Goal: Information Seeking & Learning: Learn about a topic

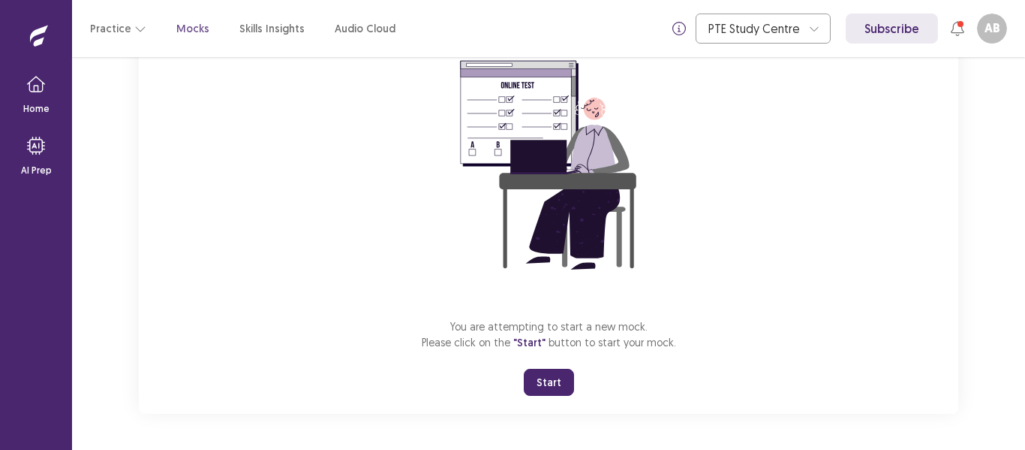
click at [556, 381] on button "Start" at bounding box center [549, 382] width 50 height 27
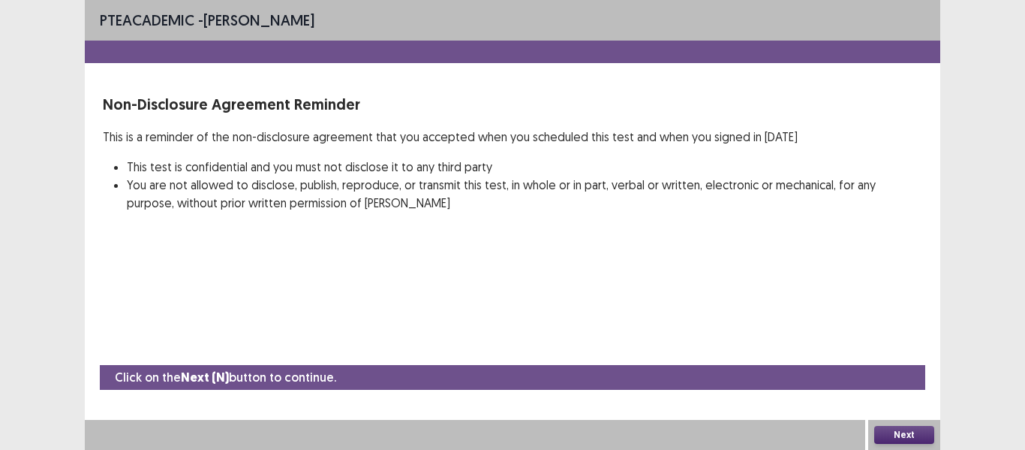
click at [495, 321] on div "PTE academic - [PERSON_NAME] Non-Disclosure Agreement Reminder This is a remind…" at bounding box center [513, 225] width 856 height 450
click at [904, 436] on button "Next" at bounding box center [905, 435] width 60 height 18
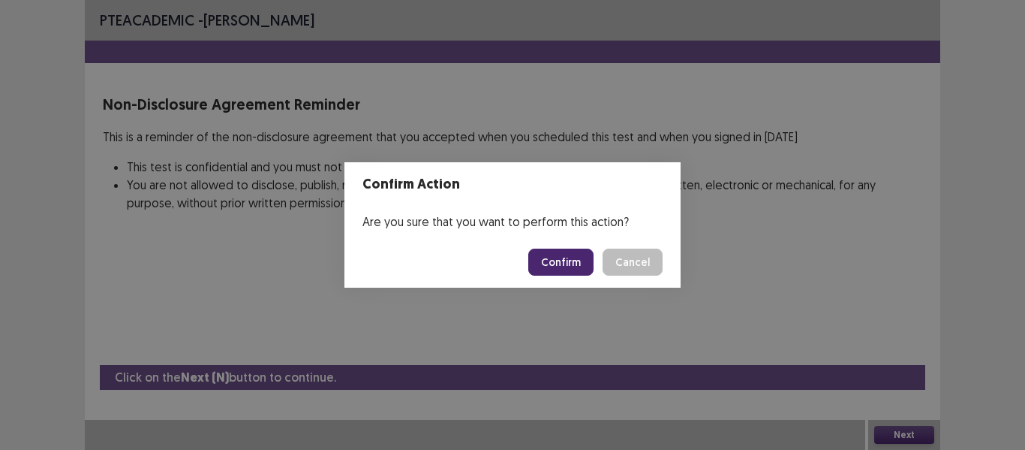
click at [574, 263] on button "Confirm" at bounding box center [560, 261] width 65 height 27
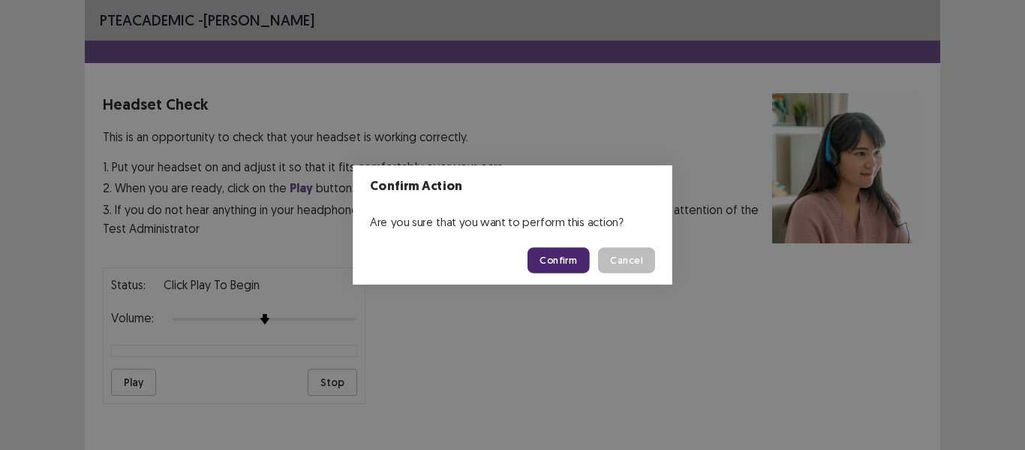
scroll to position [154, 0]
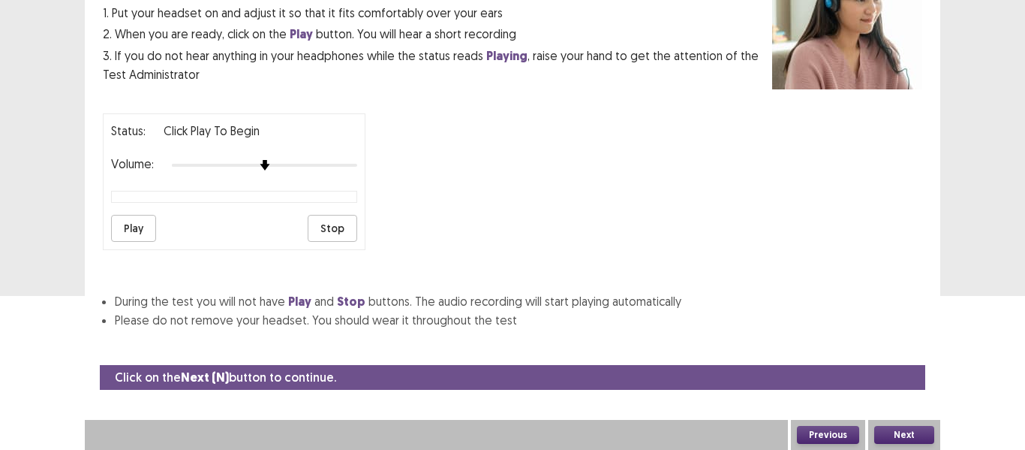
click at [138, 221] on button "Play" at bounding box center [133, 228] width 45 height 27
click at [902, 435] on button "Next" at bounding box center [905, 435] width 60 height 18
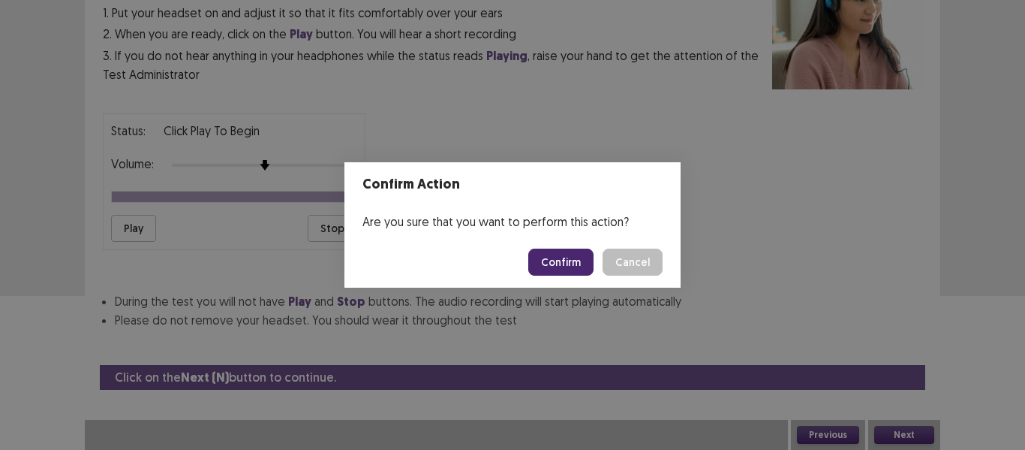
click at [570, 261] on button "Confirm" at bounding box center [560, 261] width 65 height 27
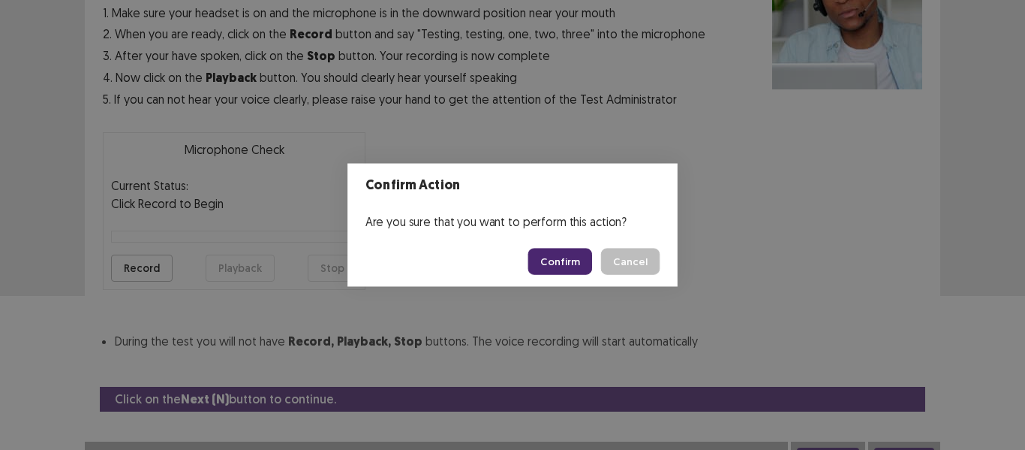
scroll to position [170, 0]
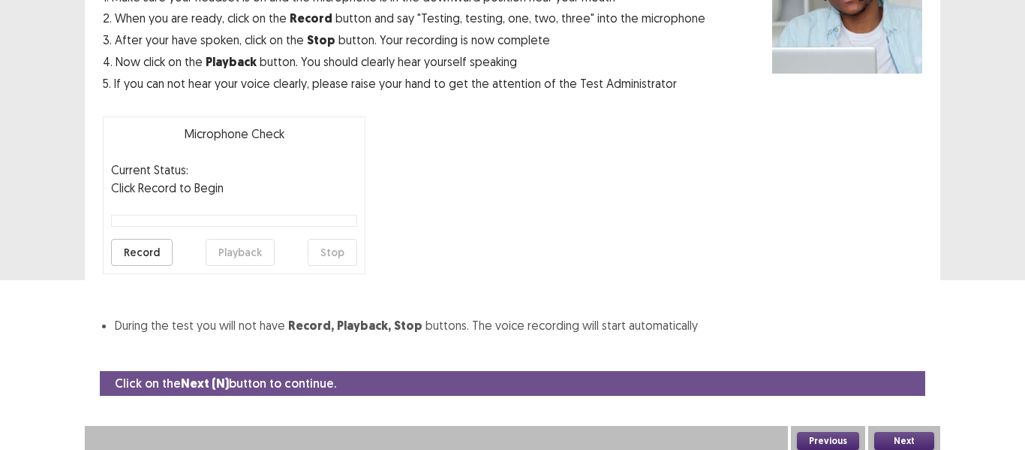
click at [147, 250] on button "Record" at bounding box center [142, 252] width 62 height 27
click at [327, 251] on button "Stop" at bounding box center [333, 252] width 50 height 27
click at [244, 251] on button "Playback" at bounding box center [240, 252] width 69 height 27
click at [908, 440] on button "Next" at bounding box center [905, 441] width 60 height 18
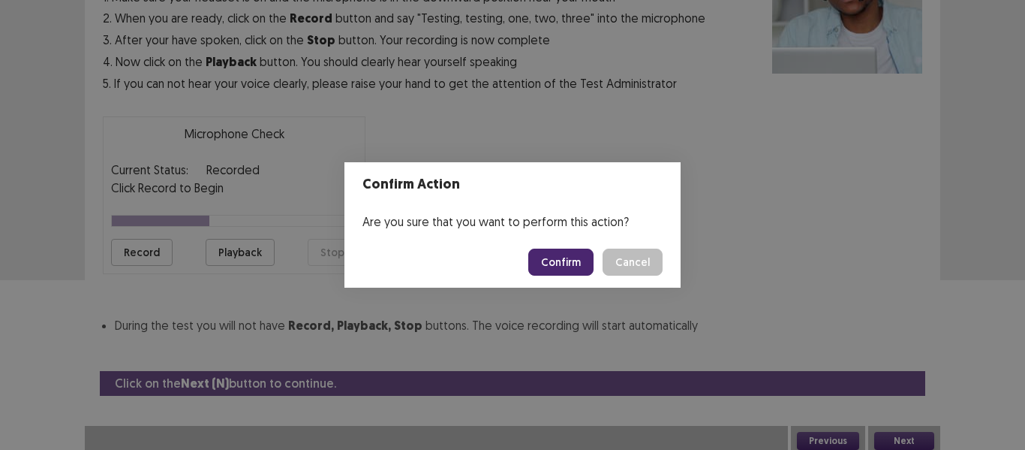
click at [573, 254] on button "Confirm" at bounding box center [560, 261] width 65 height 27
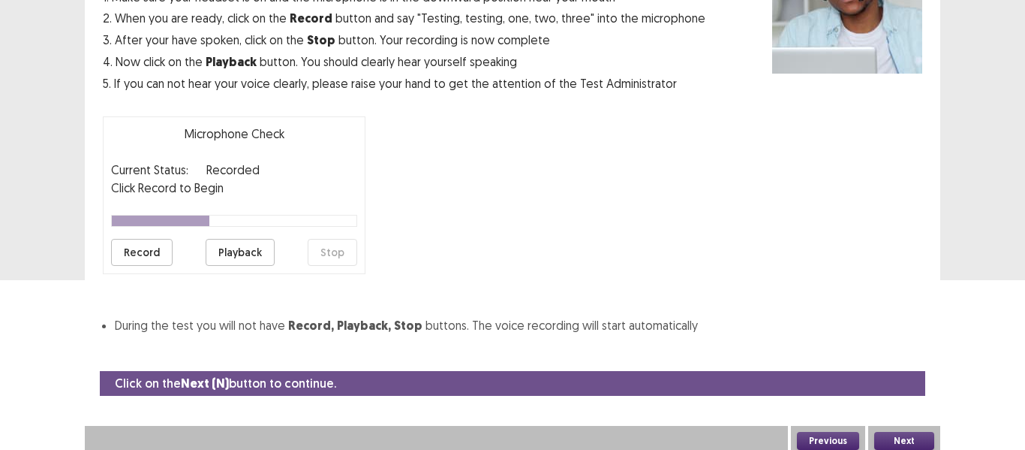
scroll to position [131, 0]
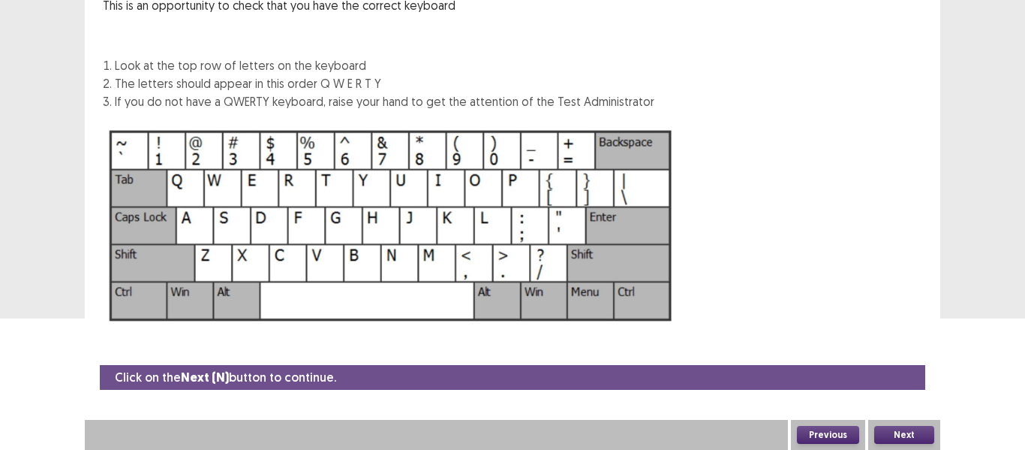
click at [925, 437] on button "Next" at bounding box center [905, 435] width 60 height 18
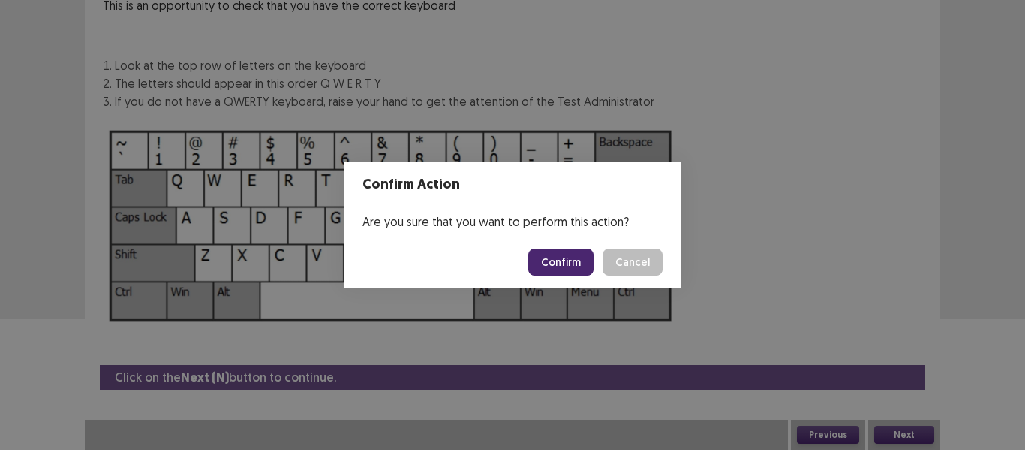
click at [561, 259] on button "Confirm" at bounding box center [560, 261] width 65 height 27
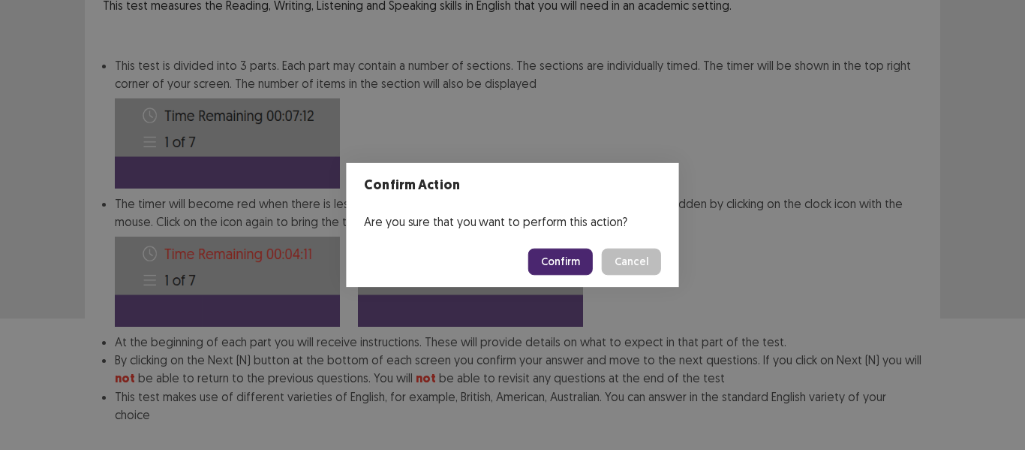
scroll to position [208, 0]
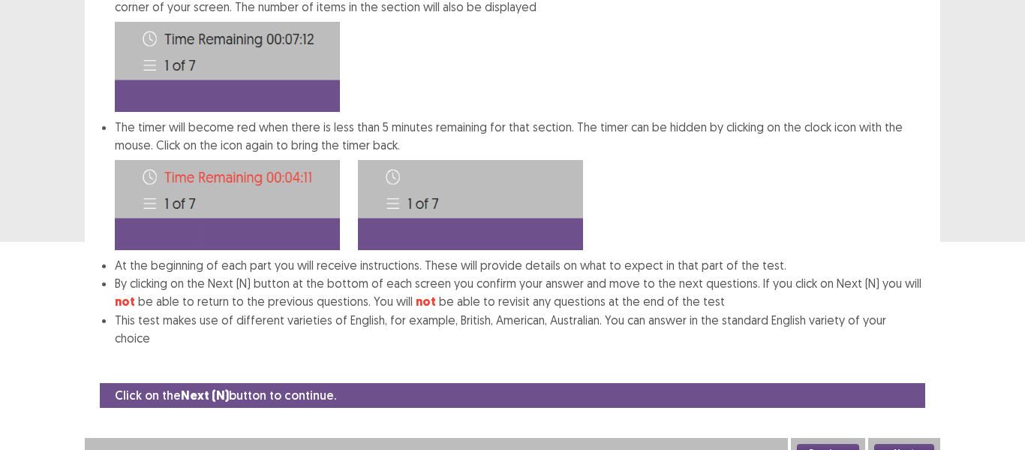
click at [901, 444] on button "Next" at bounding box center [905, 453] width 60 height 18
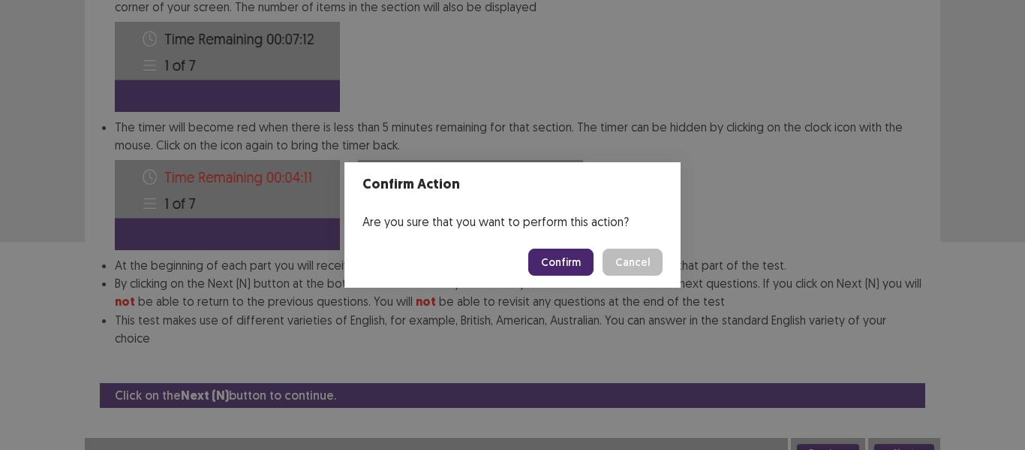
click at [564, 261] on button "Confirm" at bounding box center [560, 261] width 65 height 27
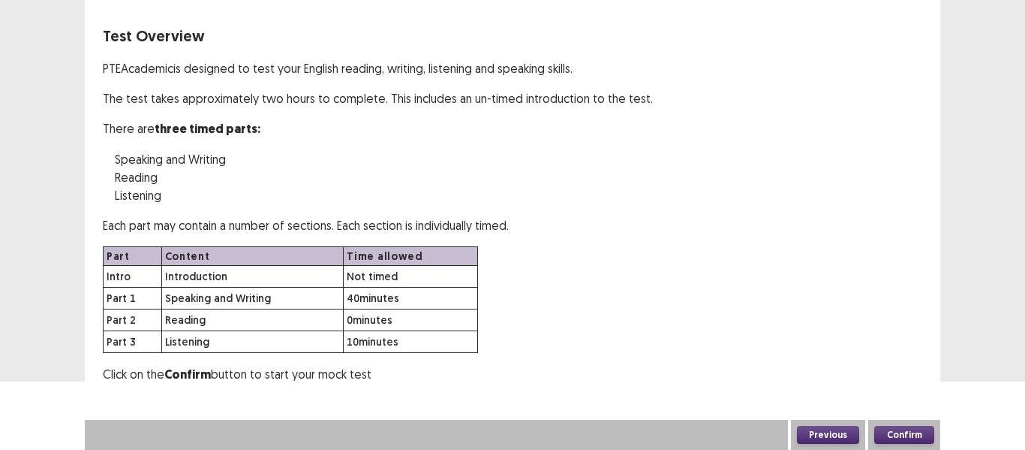
scroll to position [68, 0]
click at [914, 434] on button "Confirm" at bounding box center [905, 435] width 60 height 18
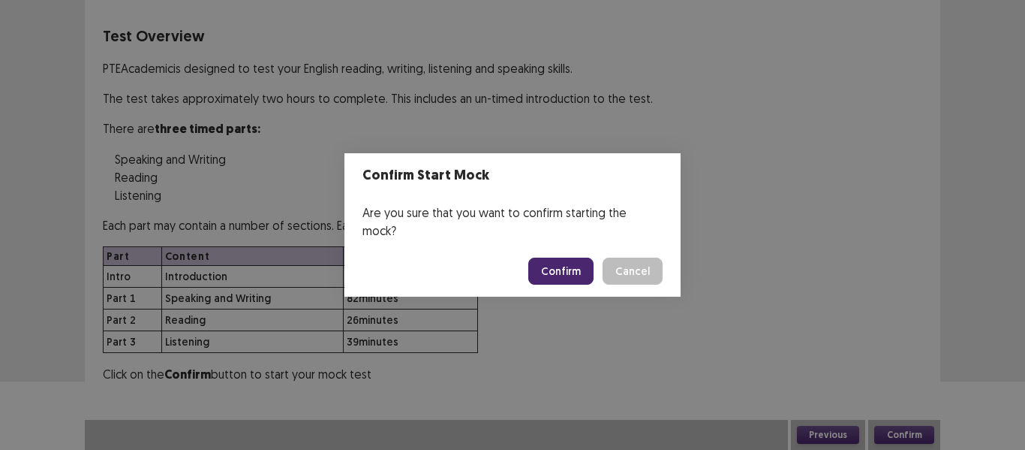
click at [555, 263] on button "Confirm" at bounding box center [560, 270] width 65 height 27
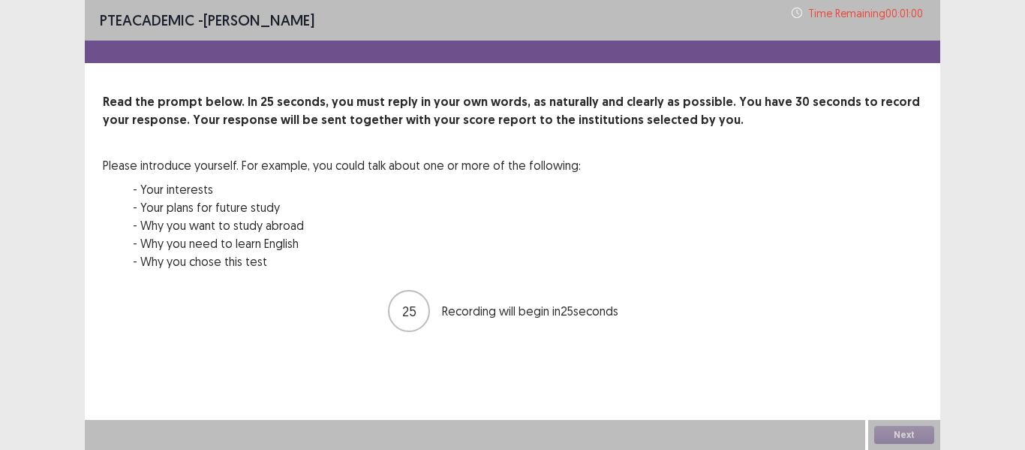
scroll to position [0, 0]
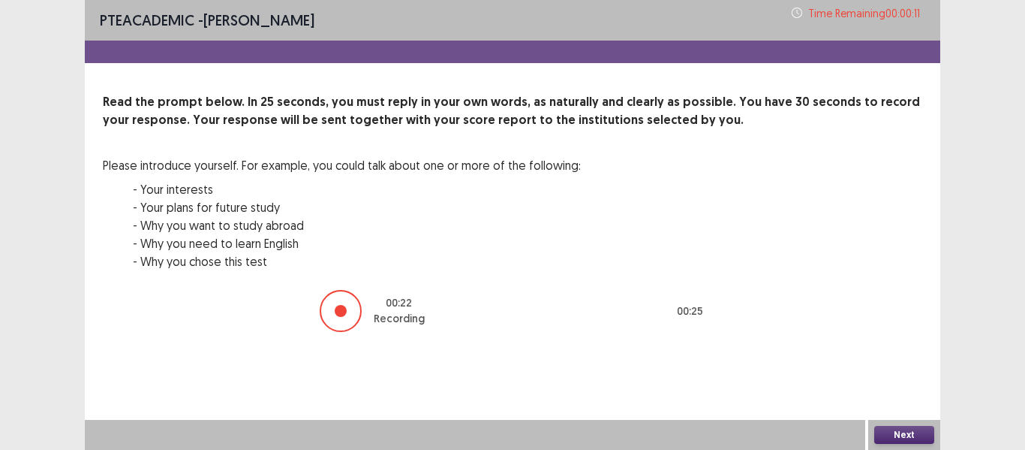
click at [914, 431] on button "Next" at bounding box center [905, 435] width 60 height 18
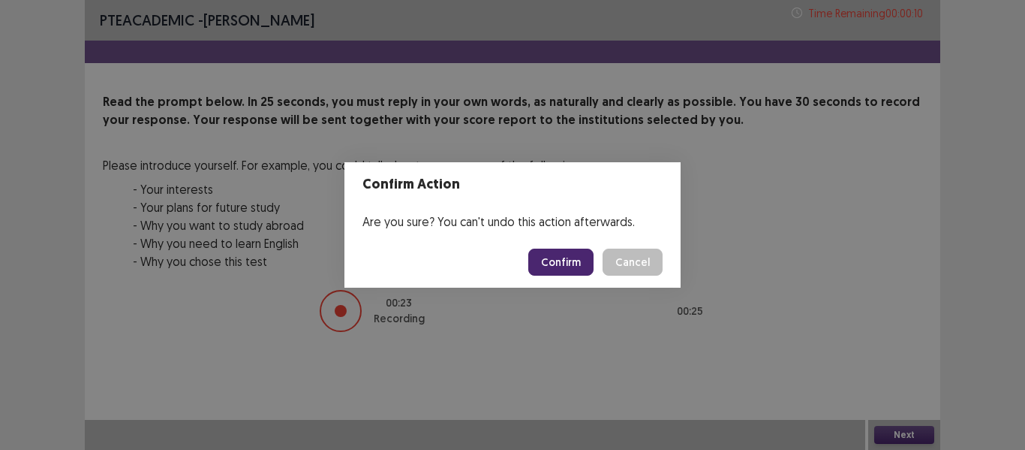
click at [914, 432] on div "Confirm Action Are you sure? You can't undo this action afterwards. Confirm Can…" at bounding box center [512, 225] width 1025 height 450
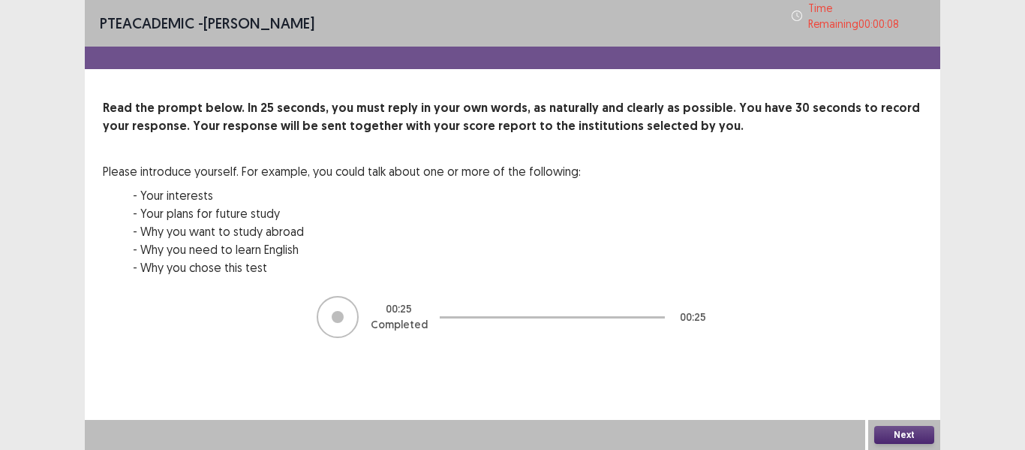
click at [899, 427] on button "Next" at bounding box center [905, 435] width 60 height 18
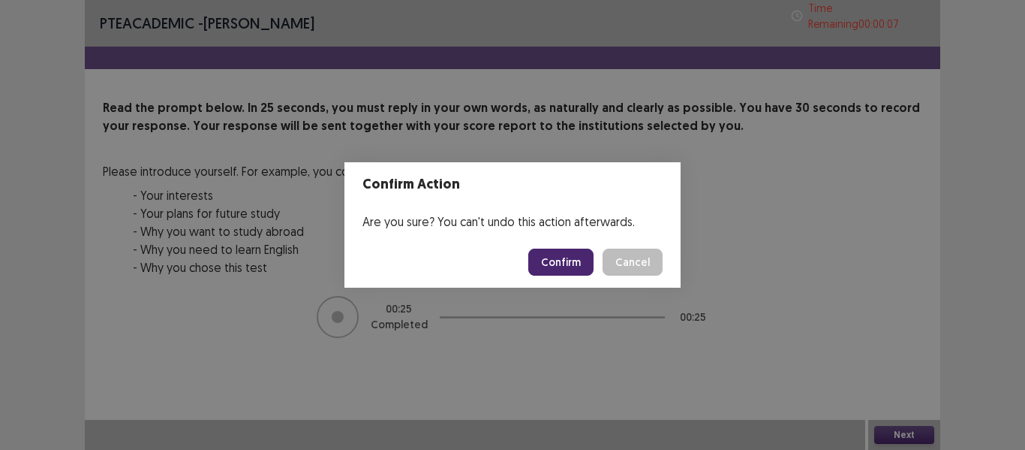
click at [549, 263] on button "Confirm" at bounding box center [560, 261] width 65 height 27
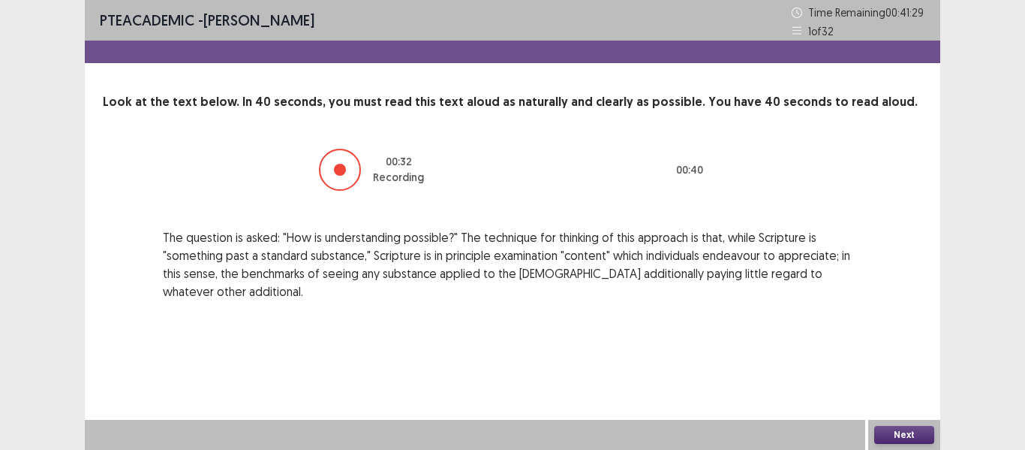
click at [910, 437] on button "Next" at bounding box center [905, 435] width 60 height 18
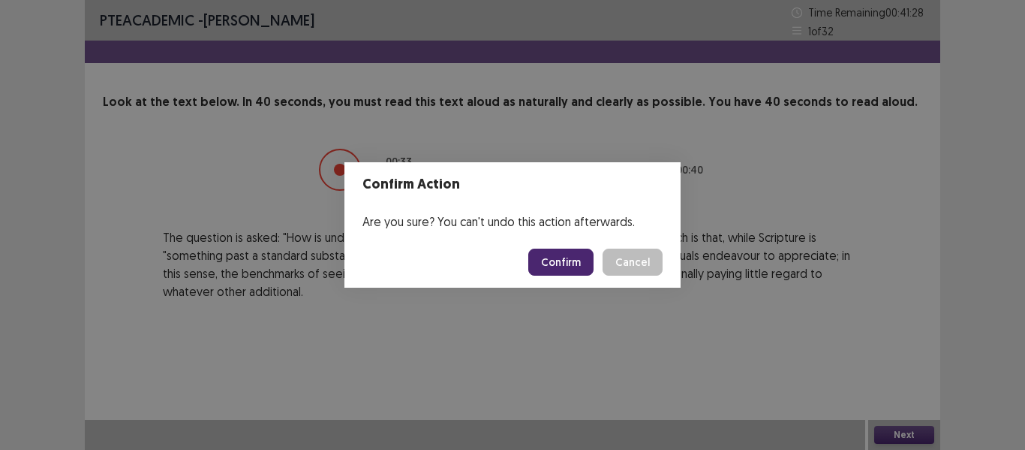
click at [565, 259] on button "Confirm" at bounding box center [560, 261] width 65 height 27
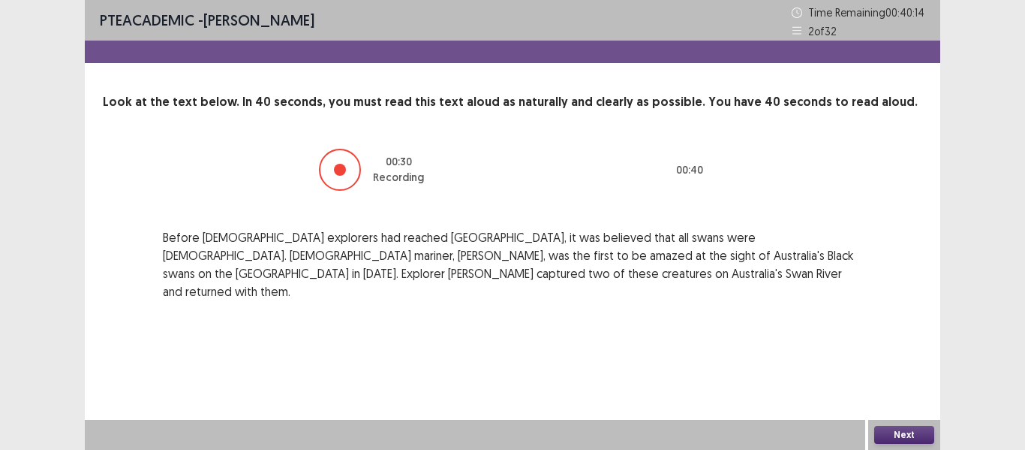
click at [905, 437] on button "Next" at bounding box center [905, 435] width 60 height 18
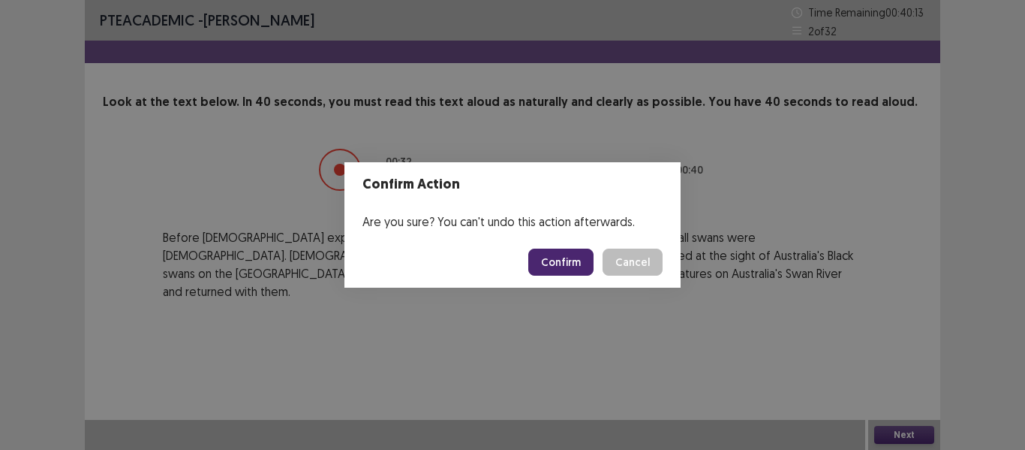
click at [579, 255] on button "Confirm" at bounding box center [560, 261] width 65 height 27
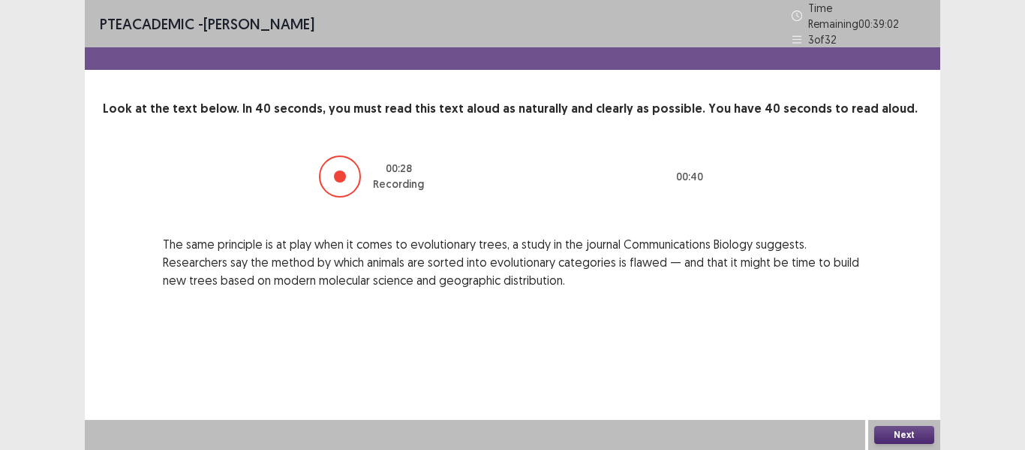
click at [920, 438] on button "Next" at bounding box center [905, 435] width 60 height 18
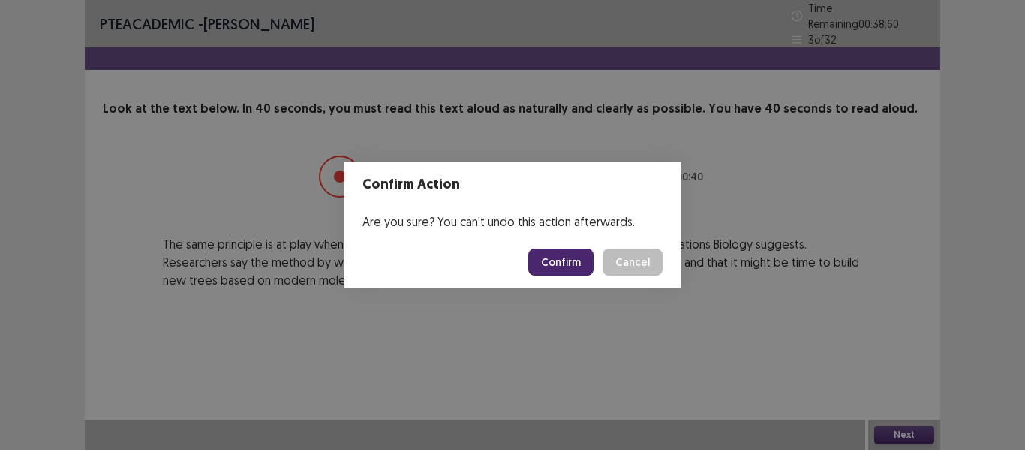
click at [579, 258] on button "Confirm" at bounding box center [560, 261] width 65 height 27
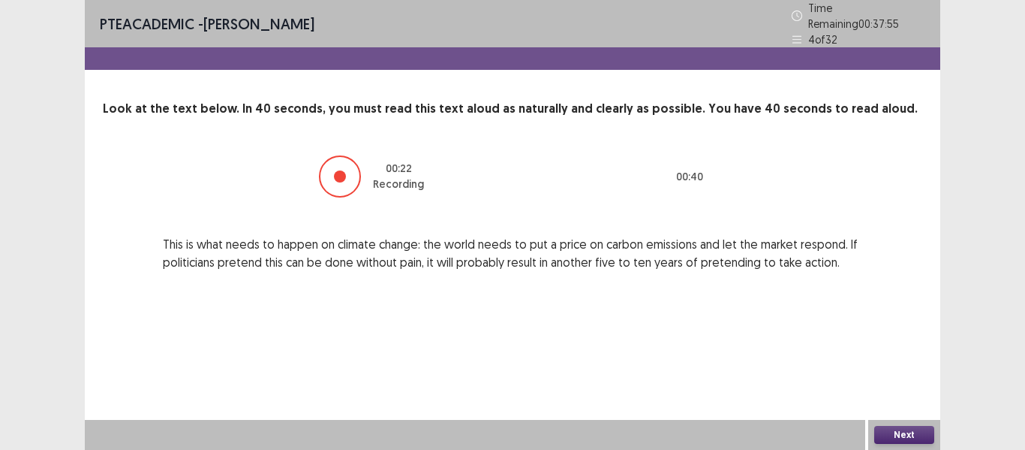
click at [909, 438] on button "Next" at bounding box center [905, 435] width 60 height 18
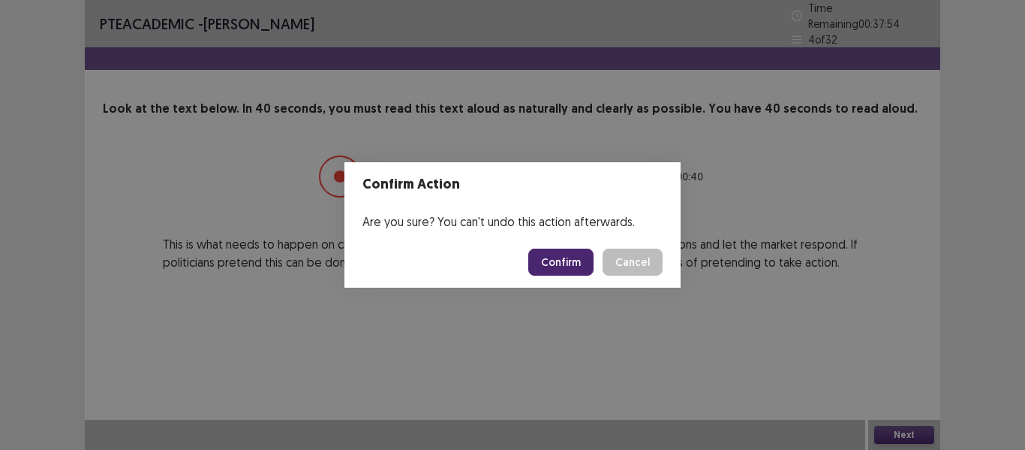
click at [555, 261] on button "Confirm" at bounding box center [560, 261] width 65 height 27
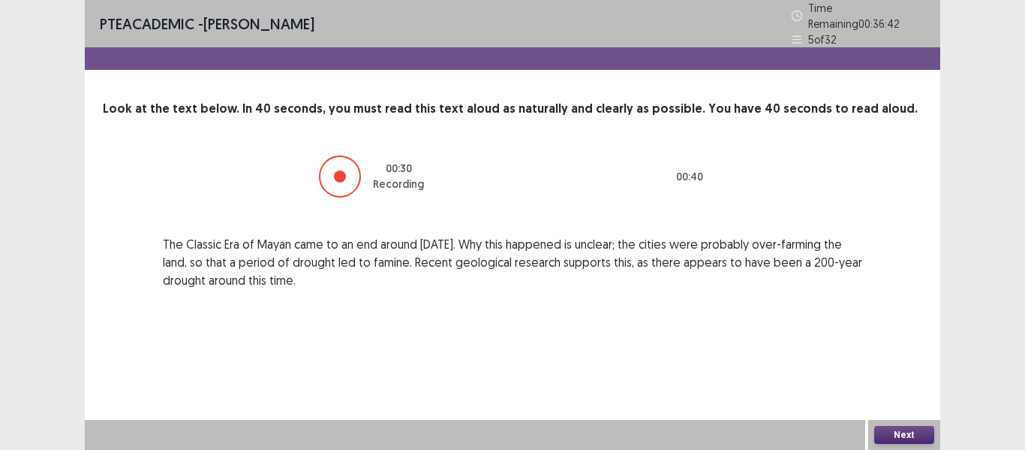
click at [908, 432] on button "Next" at bounding box center [905, 435] width 60 height 18
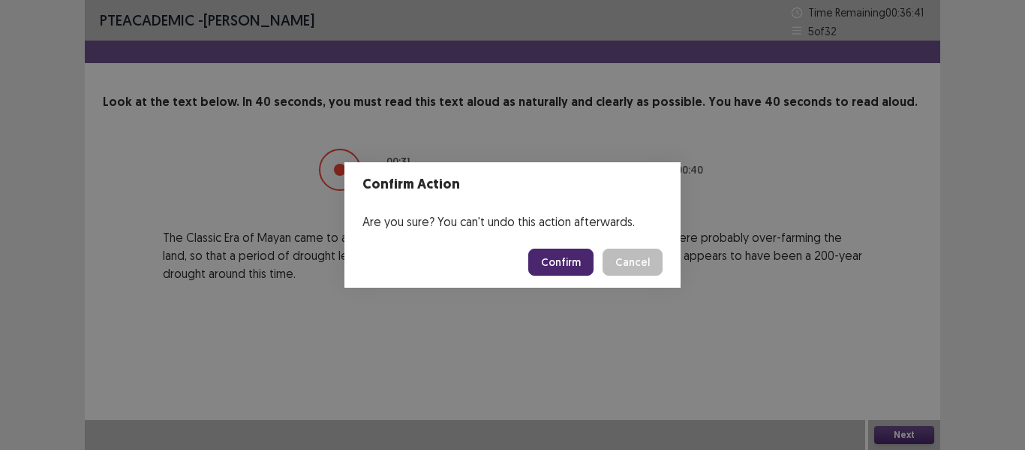
click at [560, 260] on button "Confirm" at bounding box center [560, 261] width 65 height 27
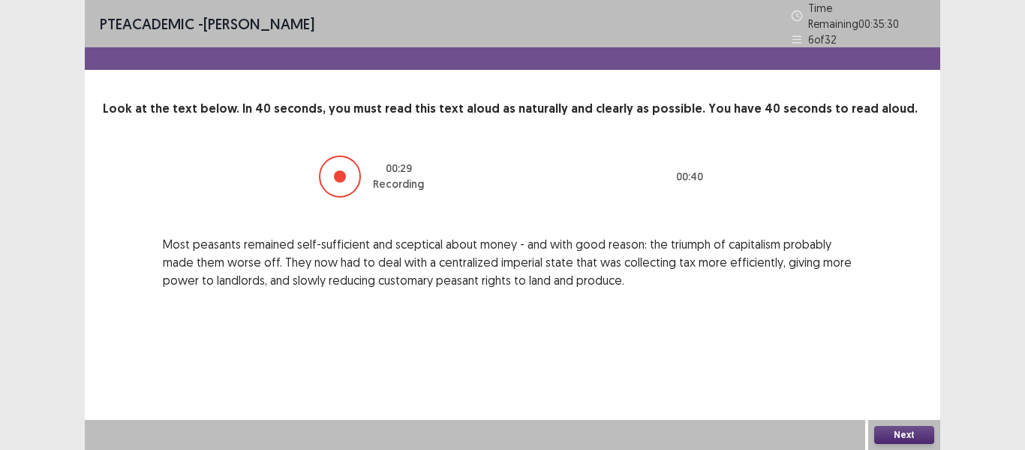
click at [917, 432] on button "Next" at bounding box center [905, 435] width 60 height 18
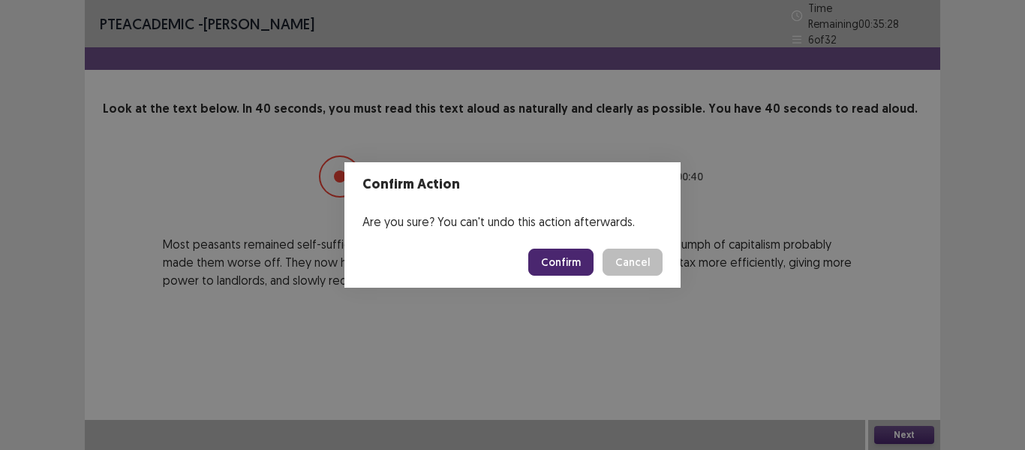
click at [578, 260] on button "Confirm" at bounding box center [560, 261] width 65 height 27
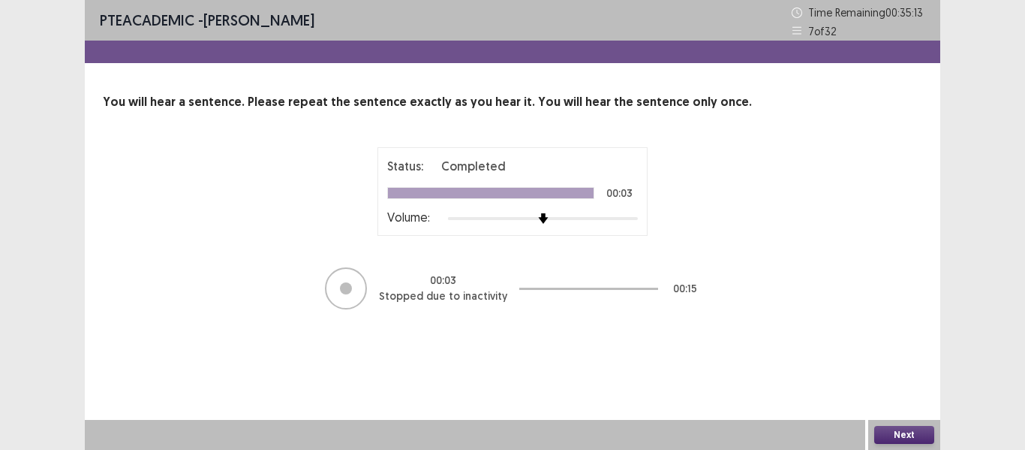
click at [914, 439] on button "Next" at bounding box center [905, 435] width 60 height 18
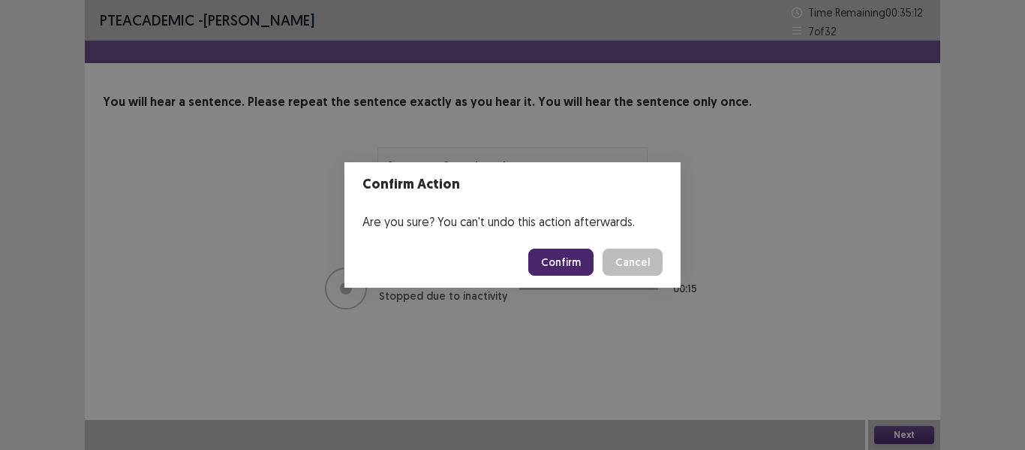
click at [556, 263] on button "Confirm" at bounding box center [560, 261] width 65 height 27
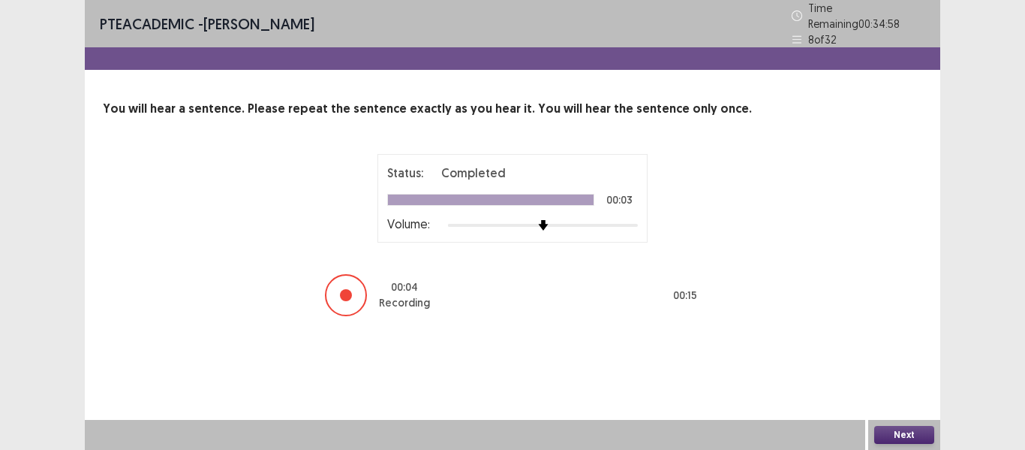
click at [911, 434] on button "Next" at bounding box center [905, 435] width 60 height 18
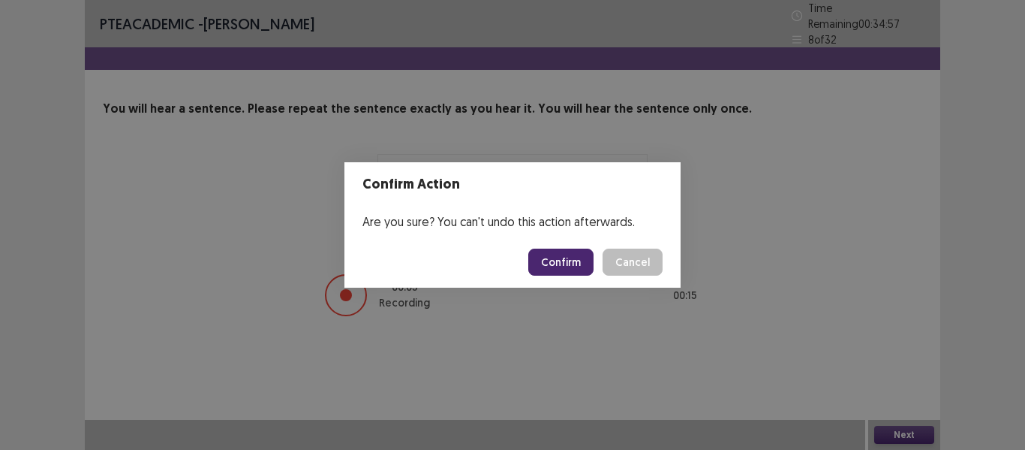
click at [554, 261] on button "Confirm" at bounding box center [560, 261] width 65 height 27
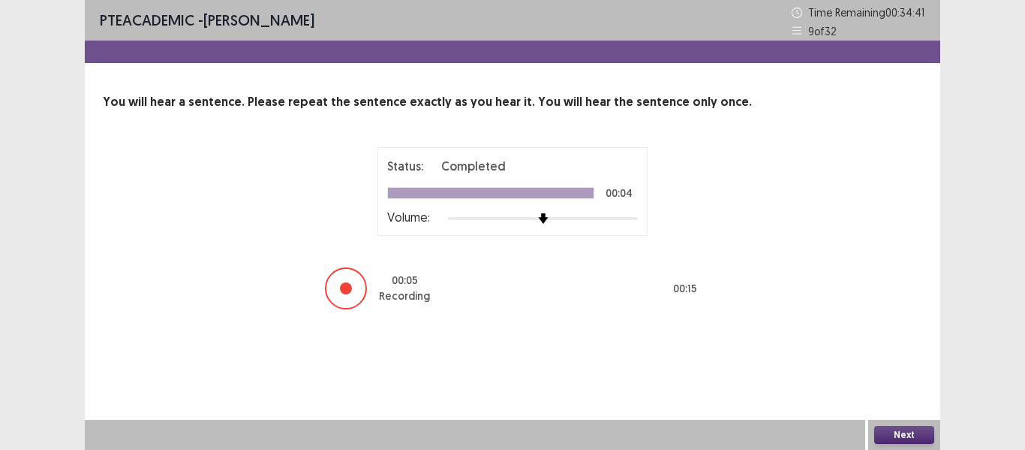
click at [900, 432] on button "Next" at bounding box center [905, 435] width 60 height 18
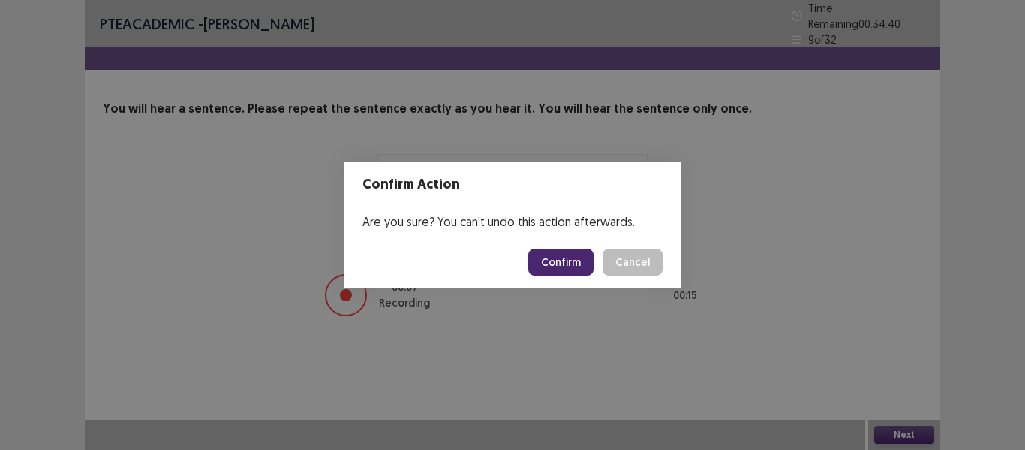
click at [583, 268] on button "Confirm" at bounding box center [560, 261] width 65 height 27
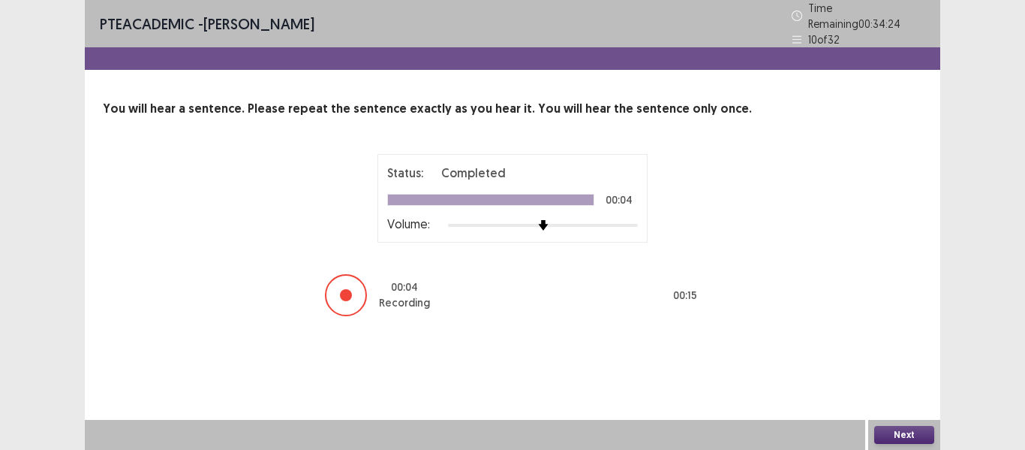
click at [898, 431] on button "Next" at bounding box center [905, 435] width 60 height 18
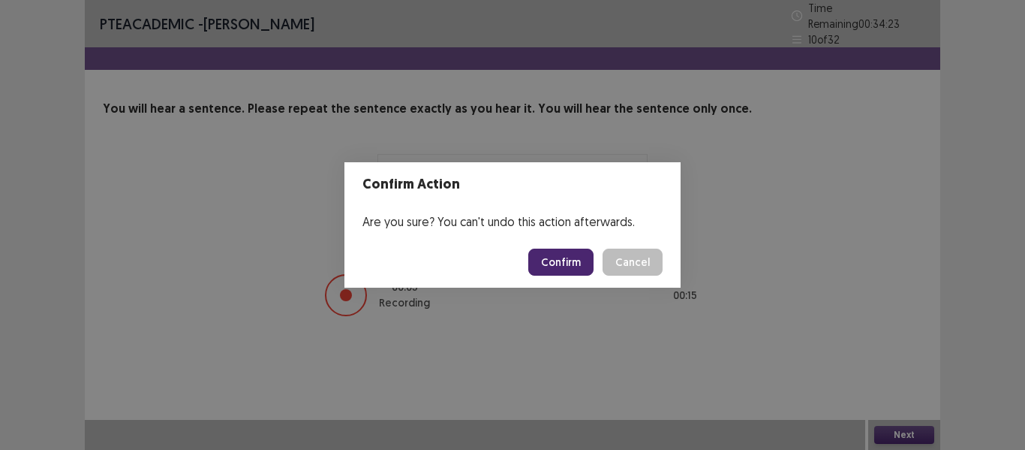
click at [577, 268] on button "Confirm" at bounding box center [560, 261] width 65 height 27
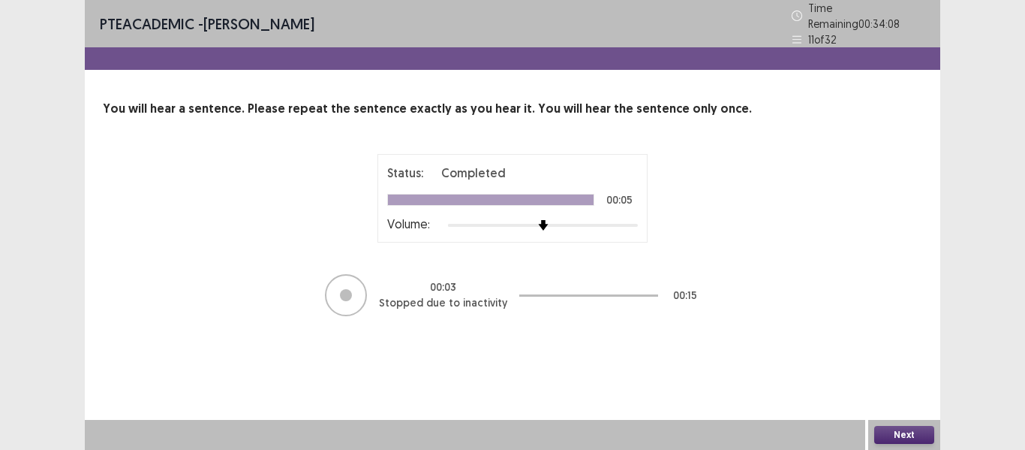
click at [922, 436] on button "Next" at bounding box center [905, 435] width 60 height 18
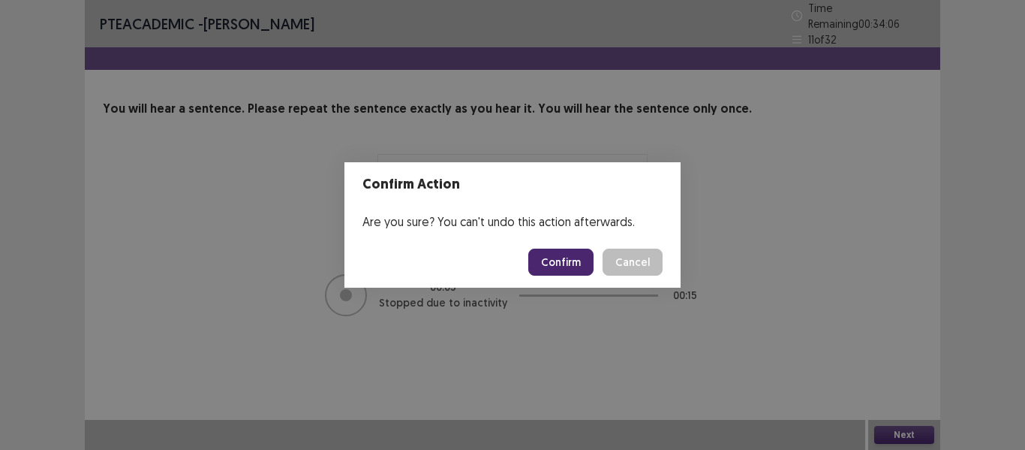
click at [579, 263] on button "Confirm" at bounding box center [560, 261] width 65 height 27
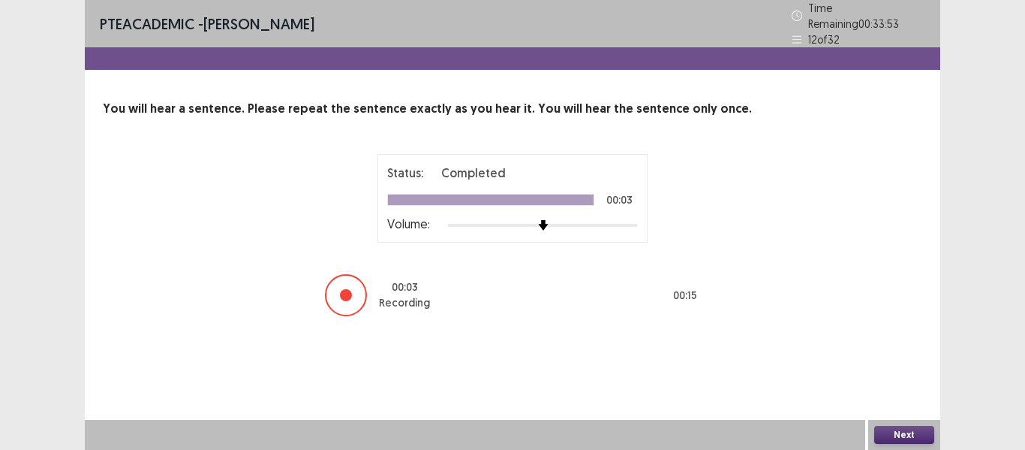
click at [911, 432] on button "Next" at bounding box center [905, 435] width 60 height 18
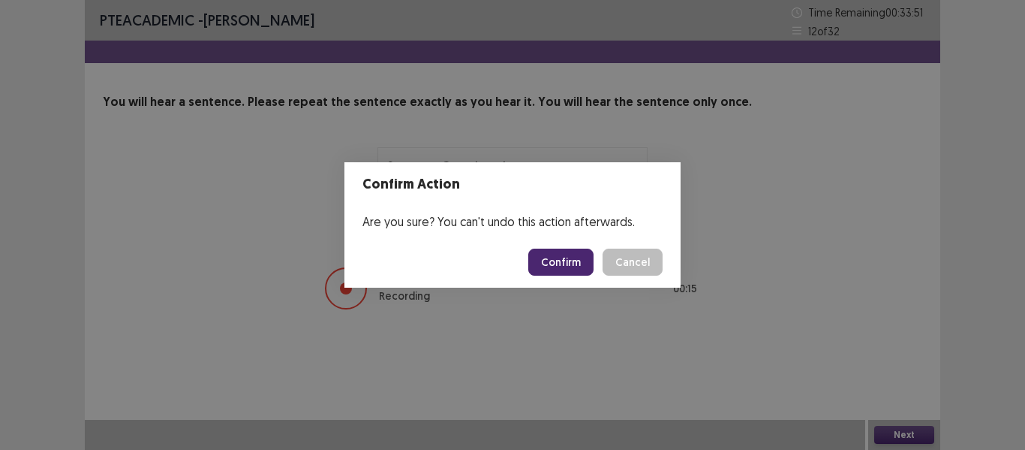
click at [566, 266] on button "Confirm" at bounding box center [560, 261] width 65 height 27
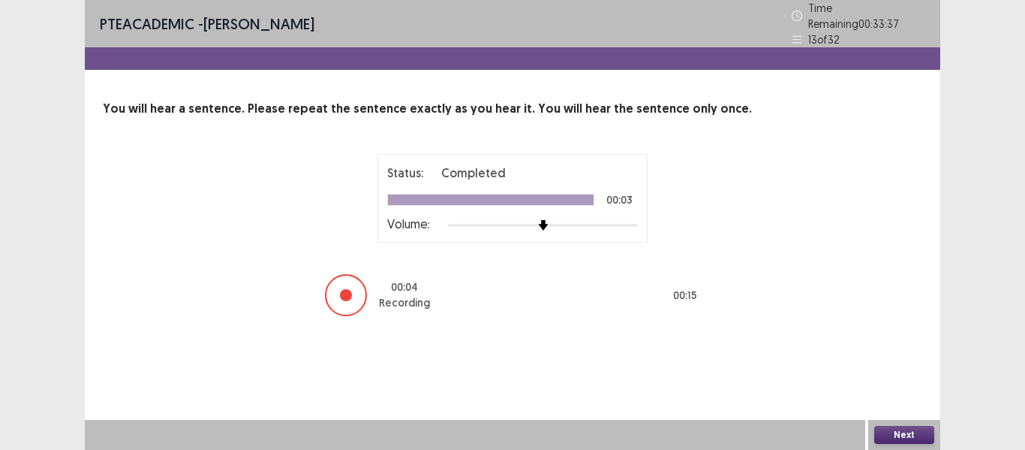
click at [908, 435] on button "Next" at bounding box center [905, 435] width 60 height 18
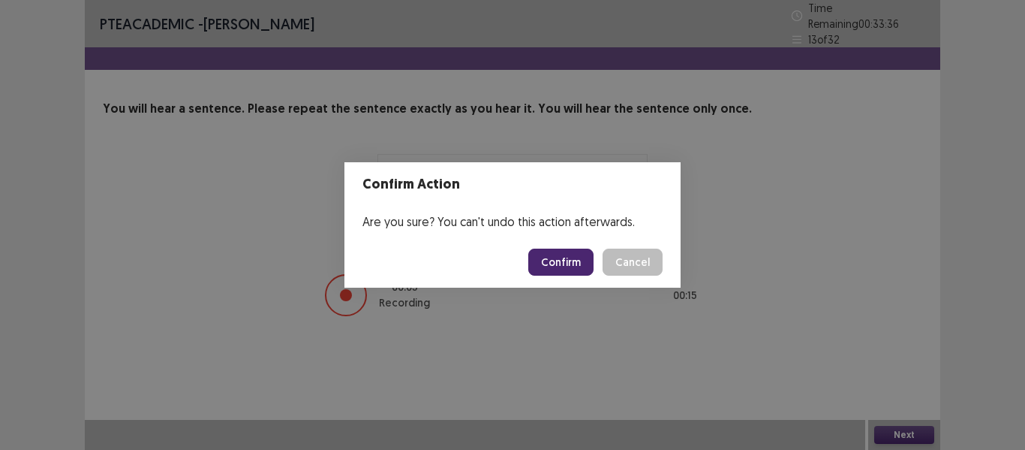
click at [570, 266] on button "Confirm" at bounding box center [560, 261] width 65 height 27
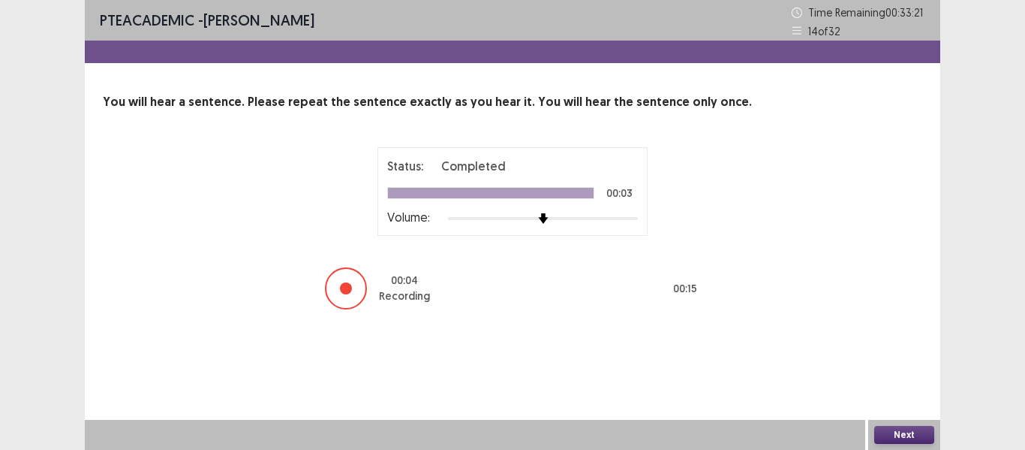
click at [908, 435] on button "Next" at bounding box center [905, 435] width 60 height 18
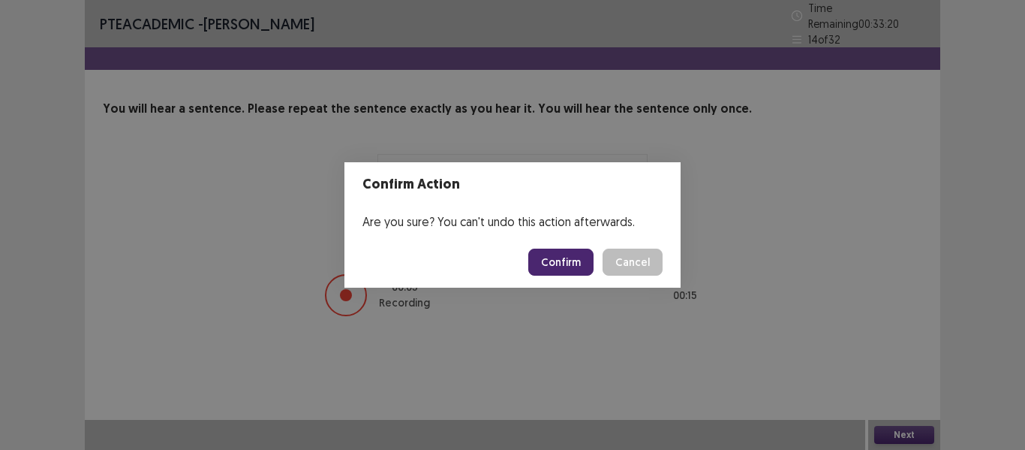
click at [567, 267] on button "Confirm" at bounding box center [560, 261] width 65 height 27
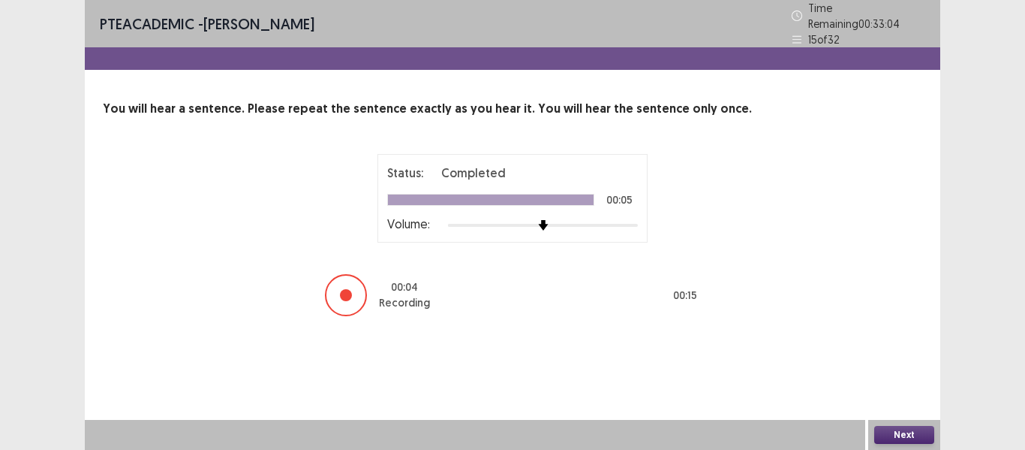
click at [911, 432] on button "Next" at bounding box center [905, 435] width 60 height 18
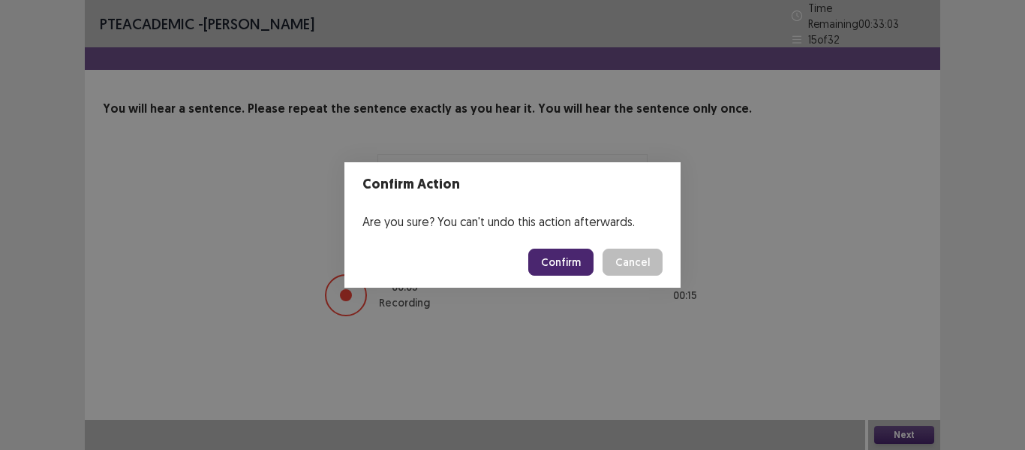
click at [571, 266] on button "Confirm" at bounding box center [560, 261] width 65 height 27
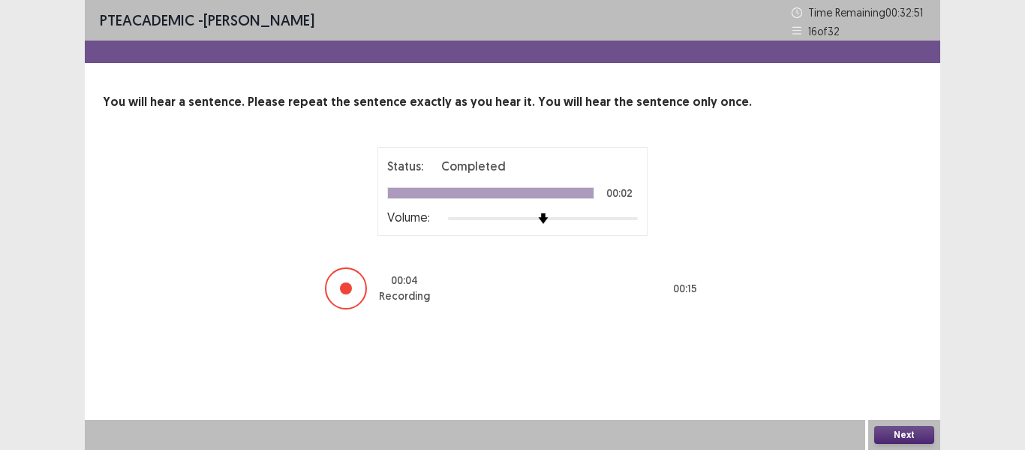
click at [902, 432] on button "Next" at bounding box center [905, 435] width 60 height 18
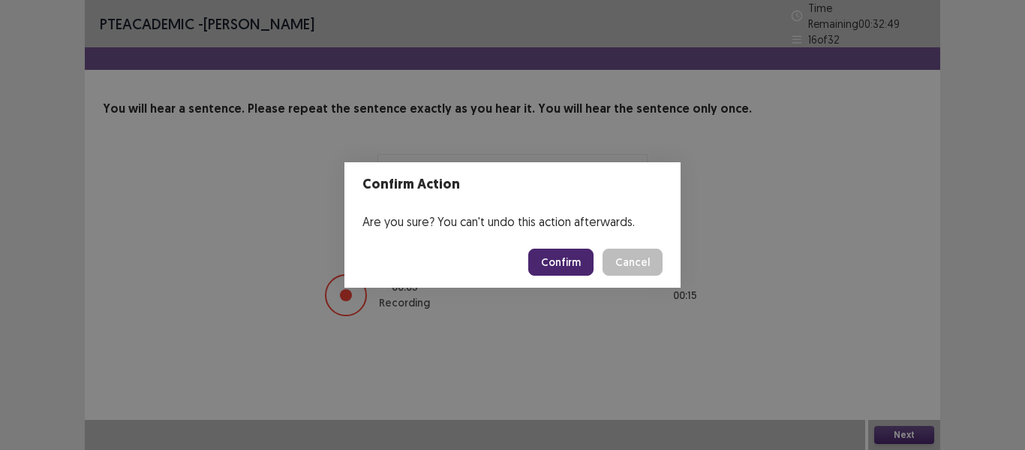
click at [553, 263] on button "Confirm" at bounding box center [560, 261] width 65 height 27
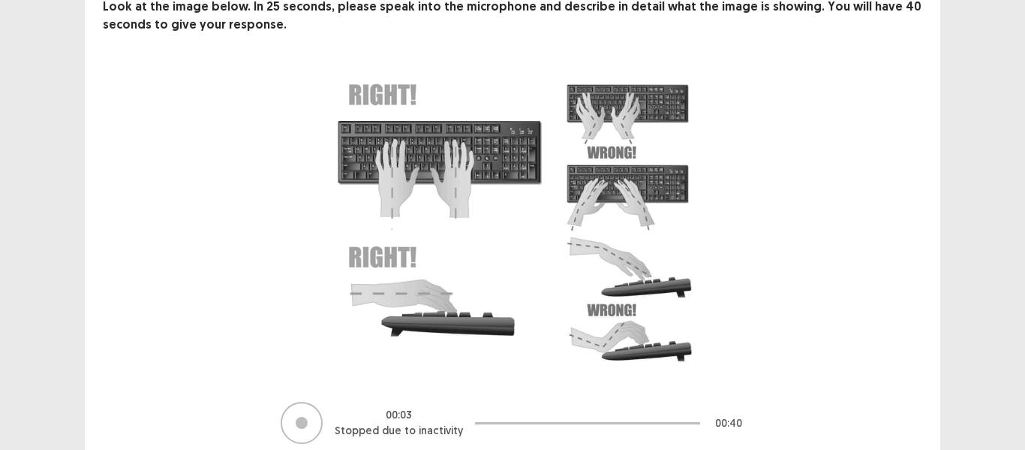
scroll to position [157, 0]
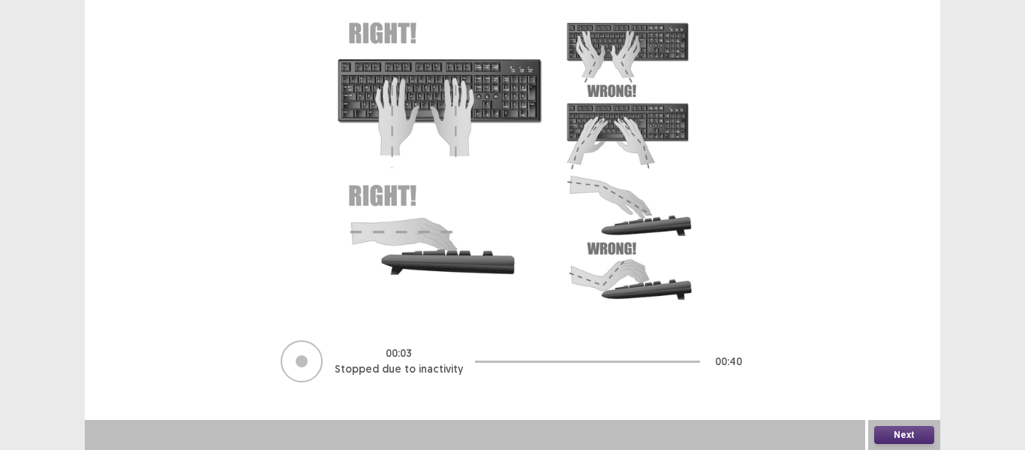
click at [909, 436] on button "Next" at bounding box center [905, 435] width 60 height 18
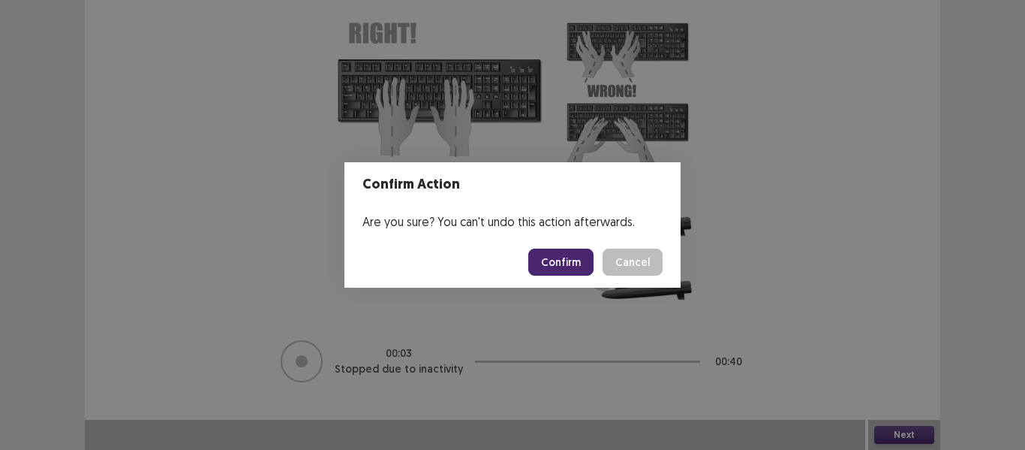
click at [567, 265] on button "Confirm" at bounding box center [560, 261] width 65 height 27
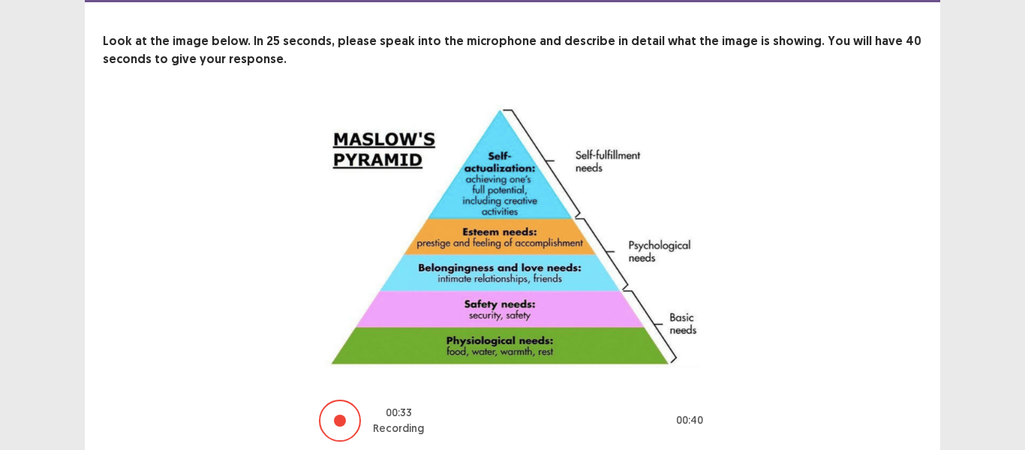
scroll to position [120, 0]
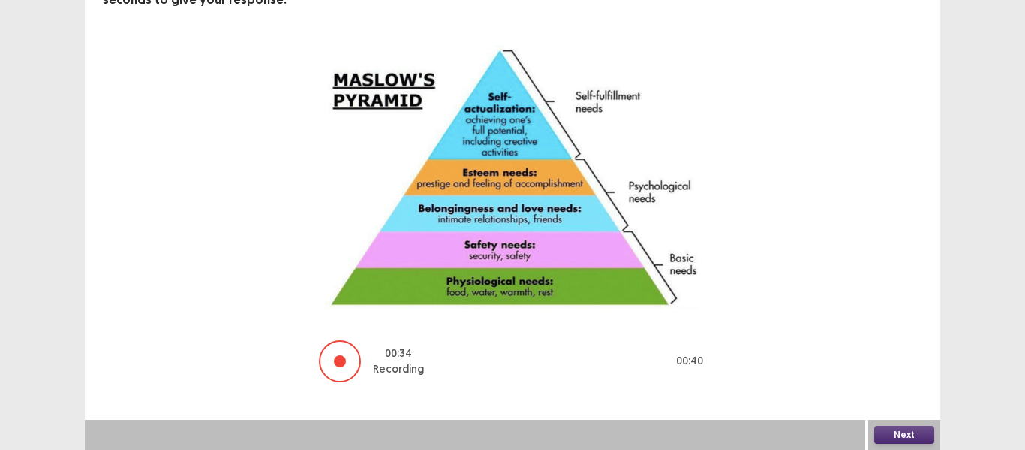
click at [913, 435] on button "Next" at bounding box center [905, 435] width 60 height 18
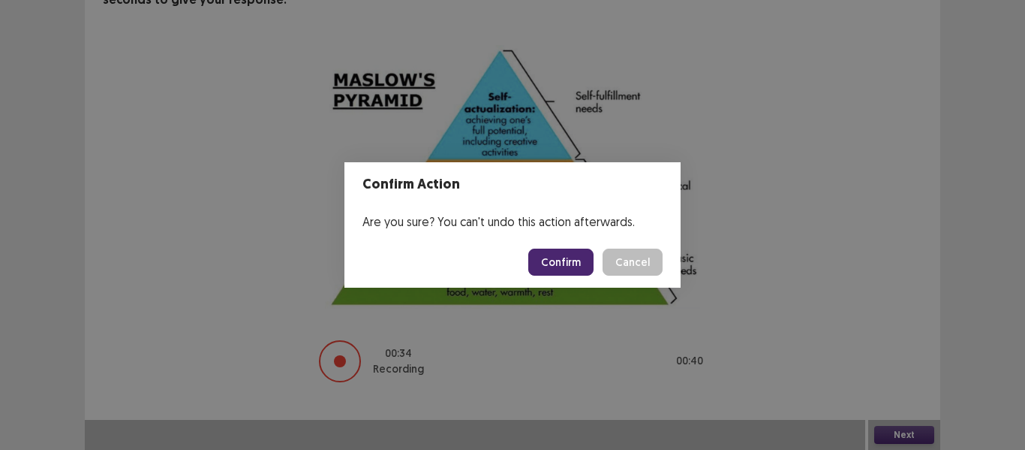
click at [564, 262] on button "Confirm" at bounding box center [560, 261] width 65 height 27
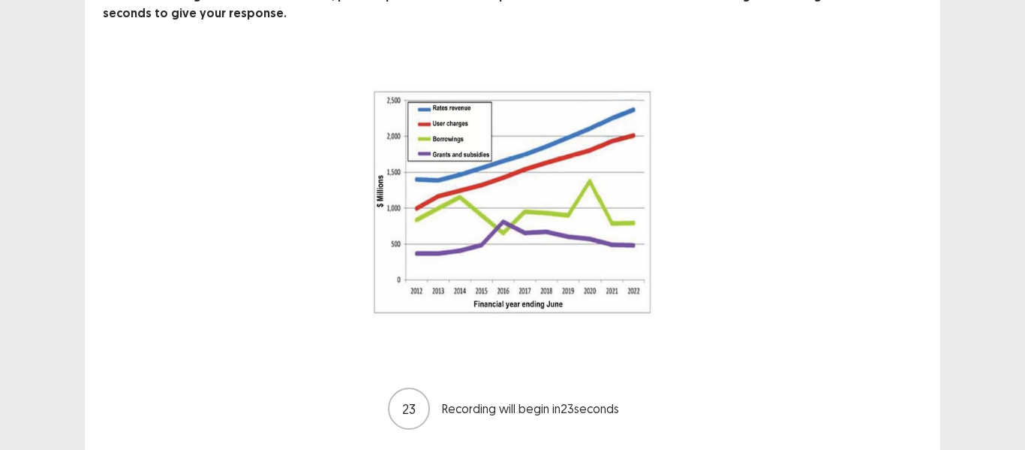
scroll to position [154, 0]
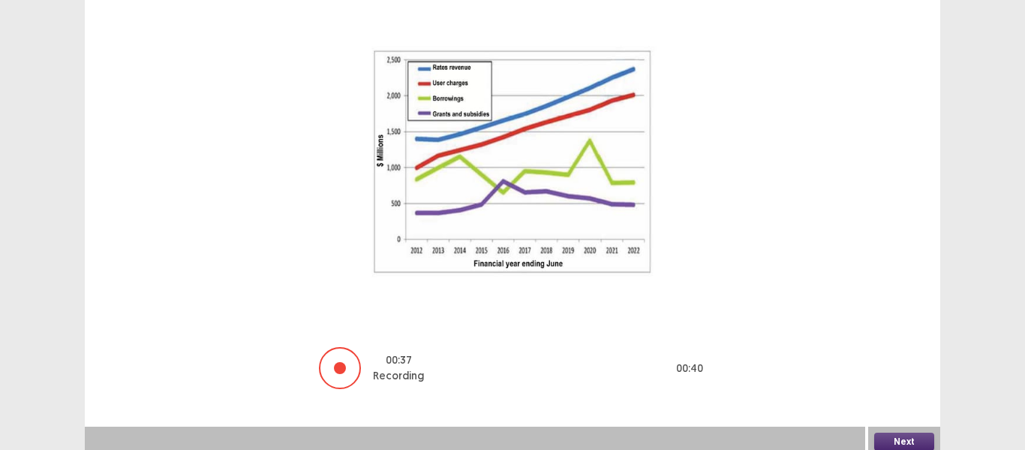
click at [917, 435] on button "Next" at bounding box center [905, 441] width 60 height 18
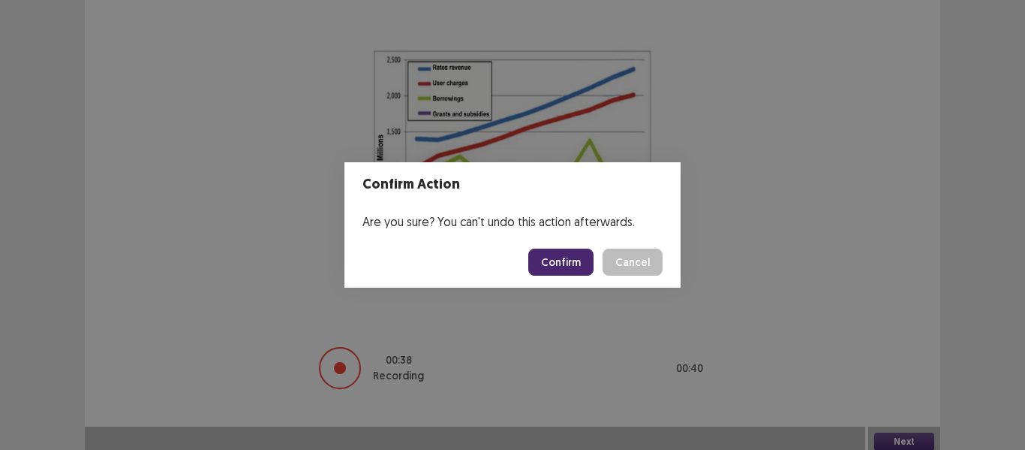
click at [552, 266] on button "Confirm" at bounding box center [560, 261] width 65 height 27
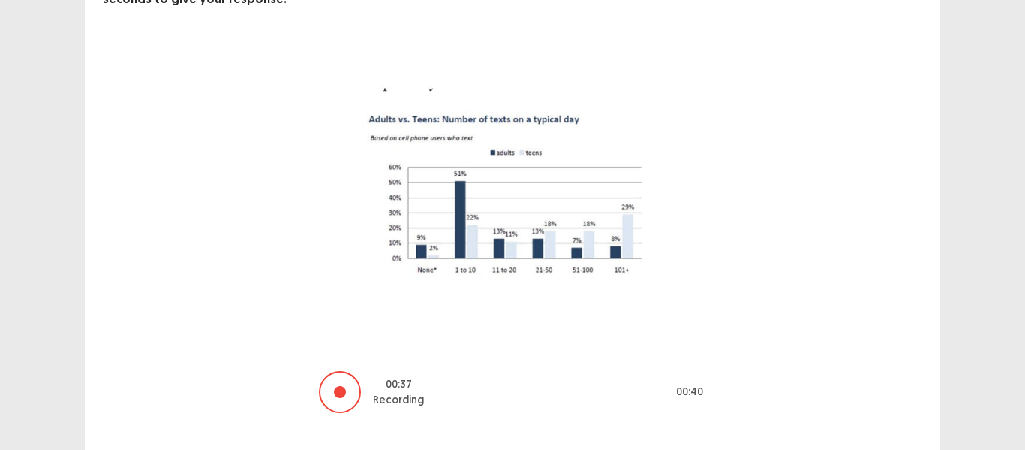
scroll to position [152, 0]
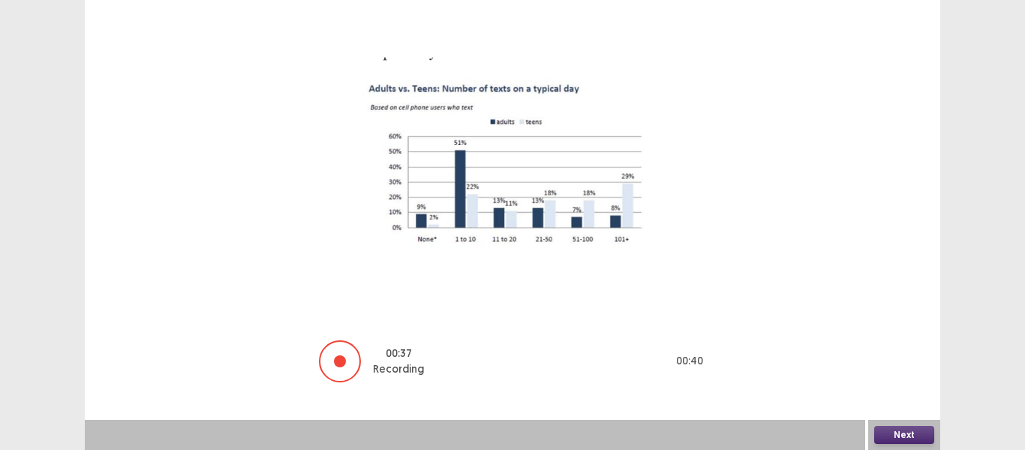
click at [928, 436] on button "Next" at bounding box center [905, 435] width 60 height 18
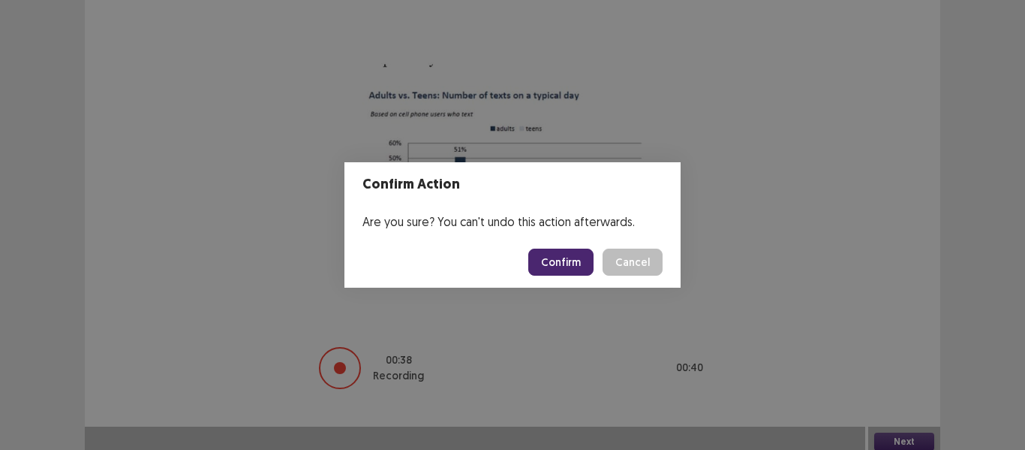
click at [573, 258] on button "Confirm" at bounding box center [560, 261] width 65 height 27
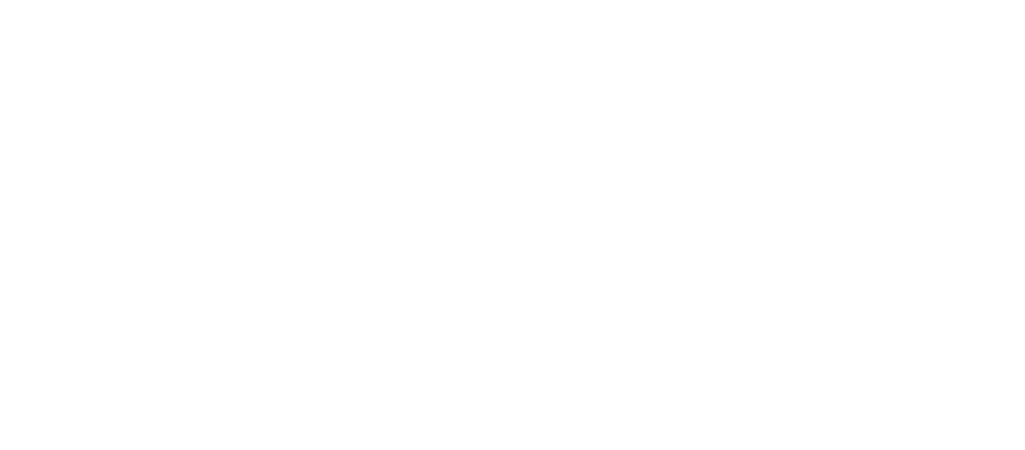
scroll to position [0, 0]
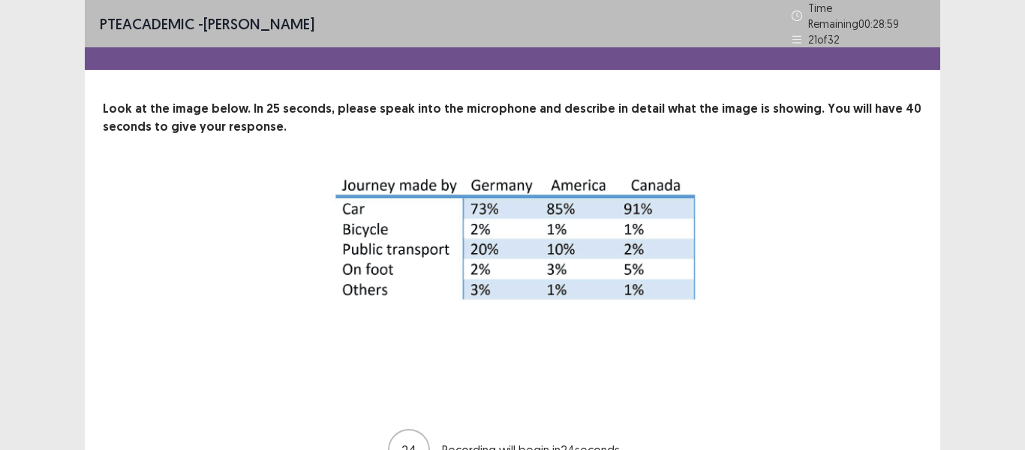
click at [573, 258] on img at bounding box center [512, 239] width 375 height 134
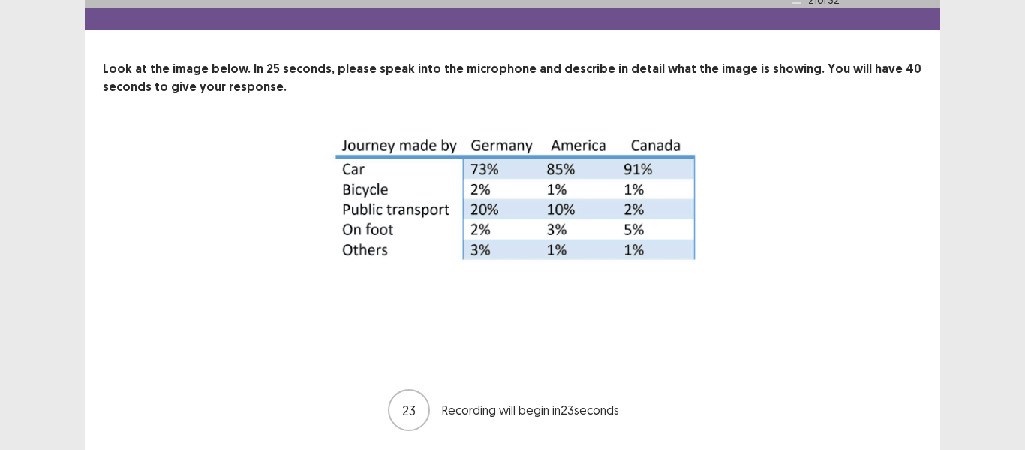
scroll to position [34, 0]
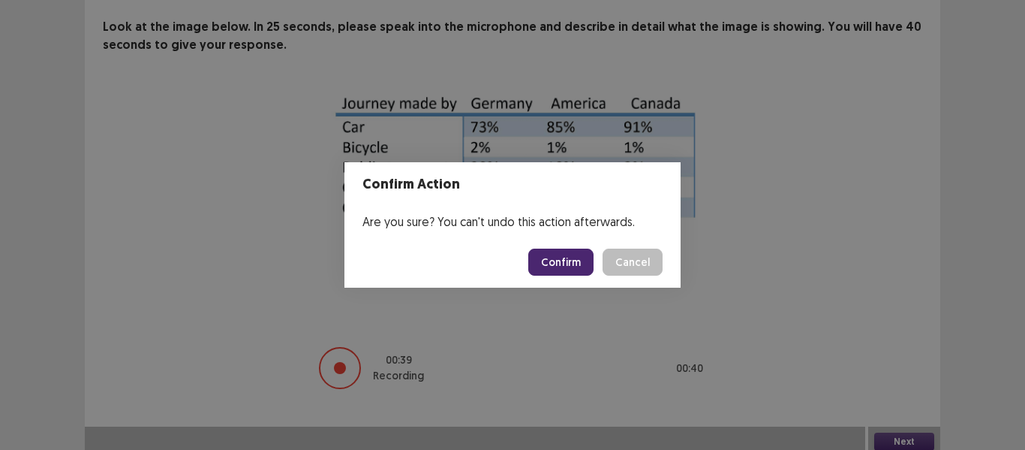
click at [558, 257] on button "Confirm" at bounding box center [560, 261] width 65 height 27
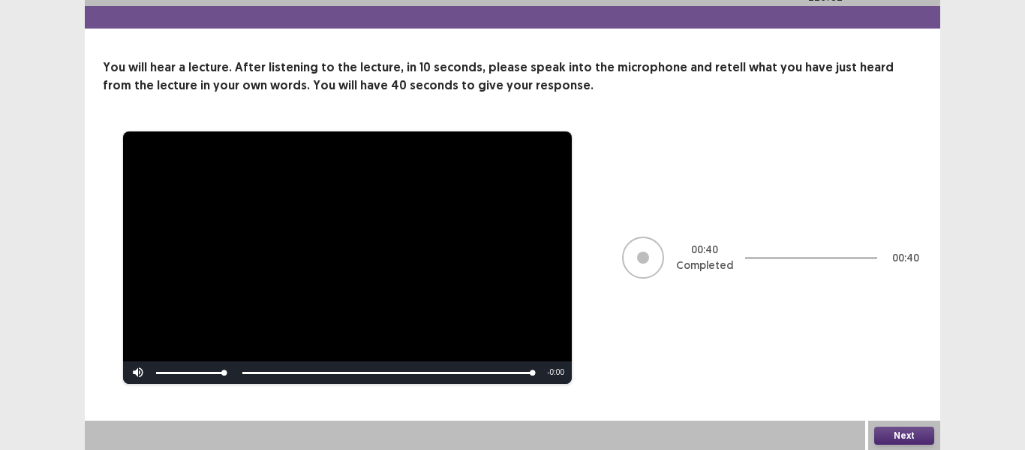
scroll to position [35, 0]
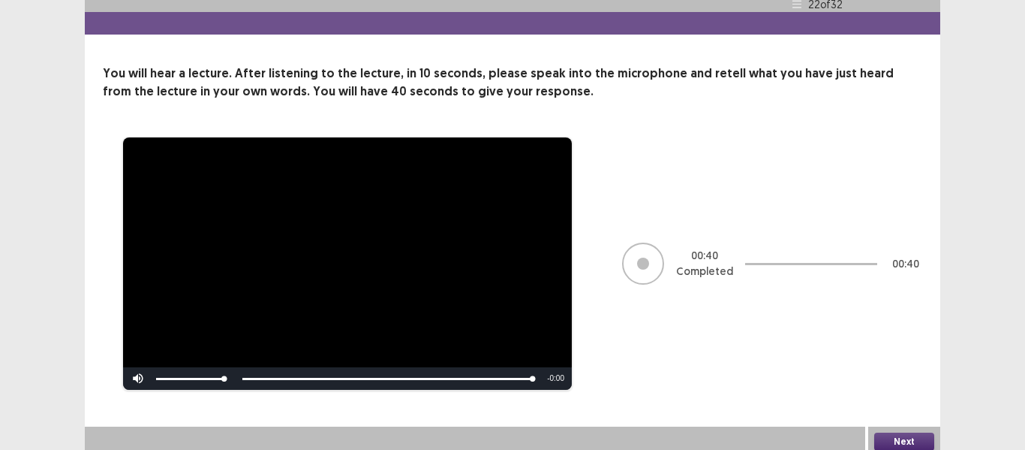
click at [921, 436] on button "Next" at bounding box center [905, 441] width 60 height 18
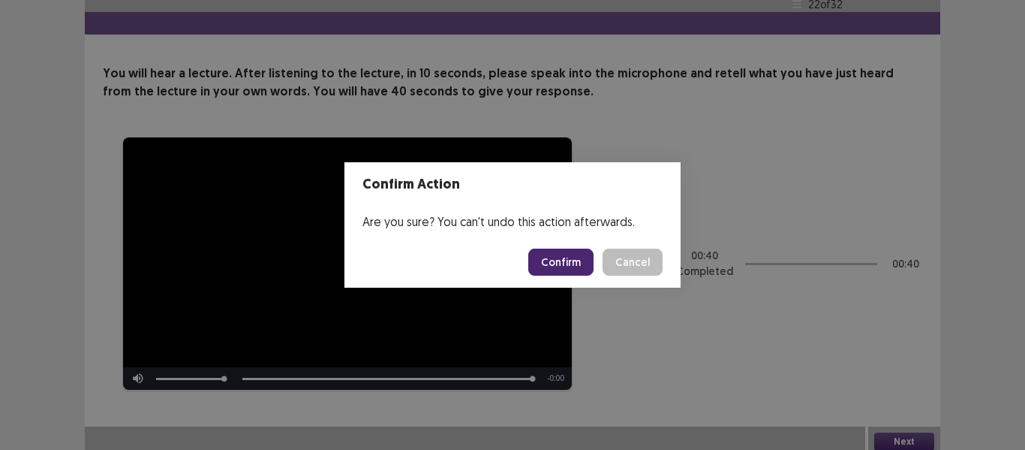
click at [555, 264] on button "Confirm" at bounding box center [560, 261] width 65 height 27
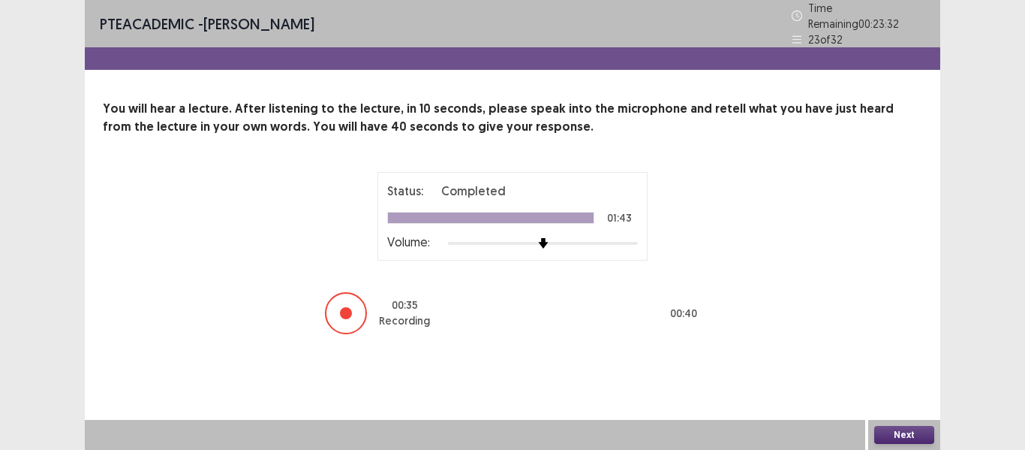
click at [911, 436] on button "Next" at bounding box center [905, 435] width 60 height 18
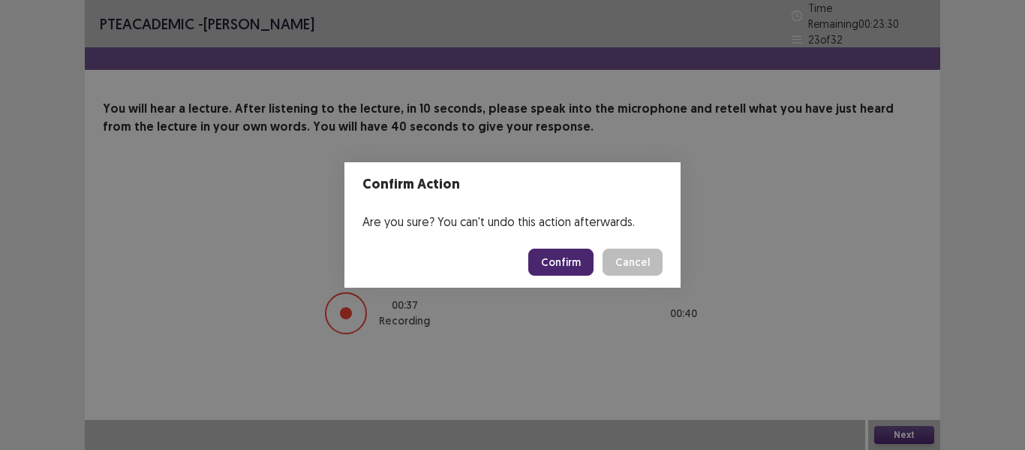
click at [569, 263] on button "Confirm" at bounding box center [560, 261] width 65 height 27
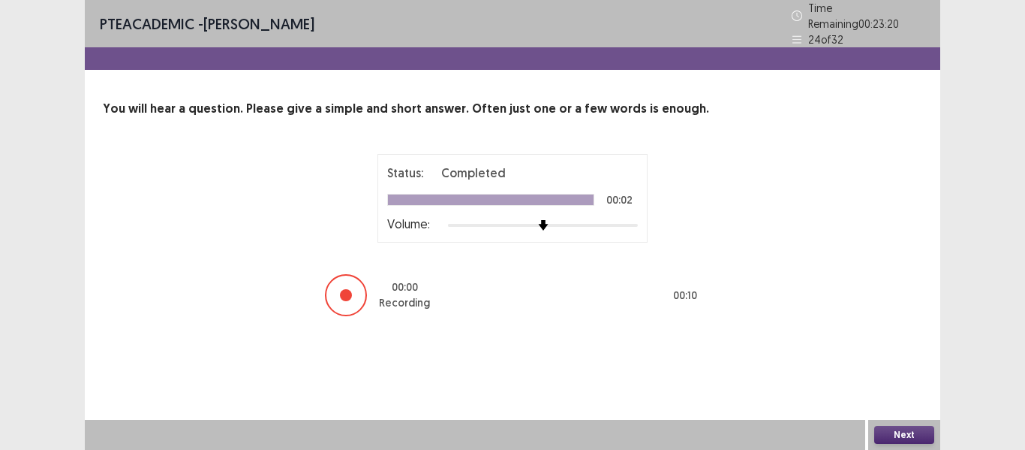
click at [908, 434] on button "Next" at bounding box center [905, 435] width 60 height 18
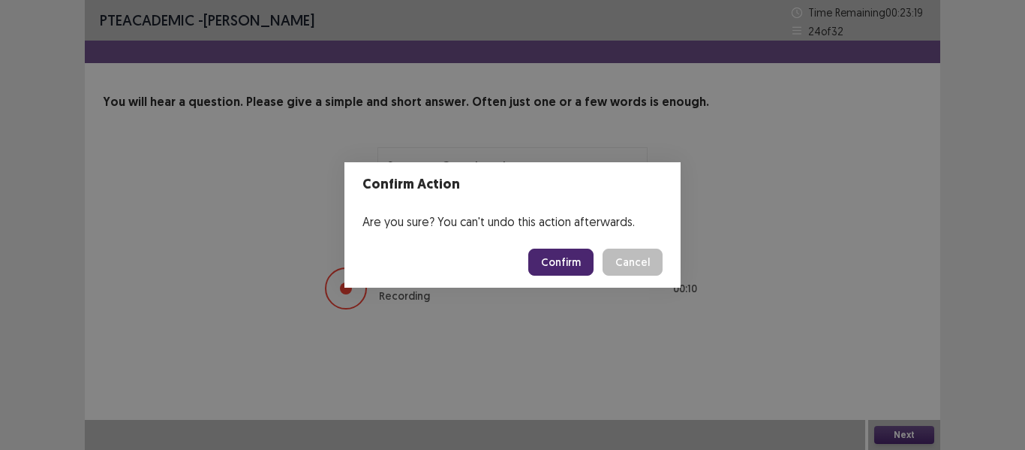
click at [557, 257] on button "Confirm" at bounding box center [560, 261] width 65 height 27
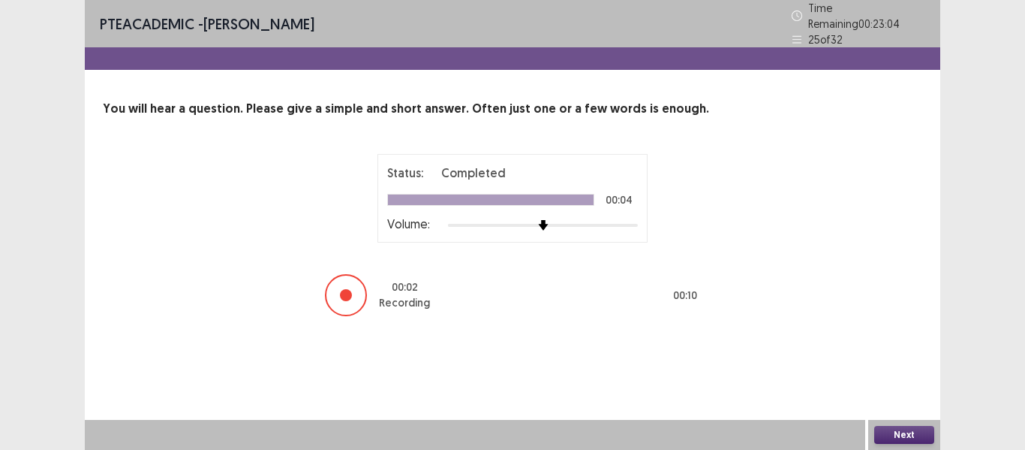
click at [892, 436] on button "Next" at bounding box center [905, 435] width 60 height 18
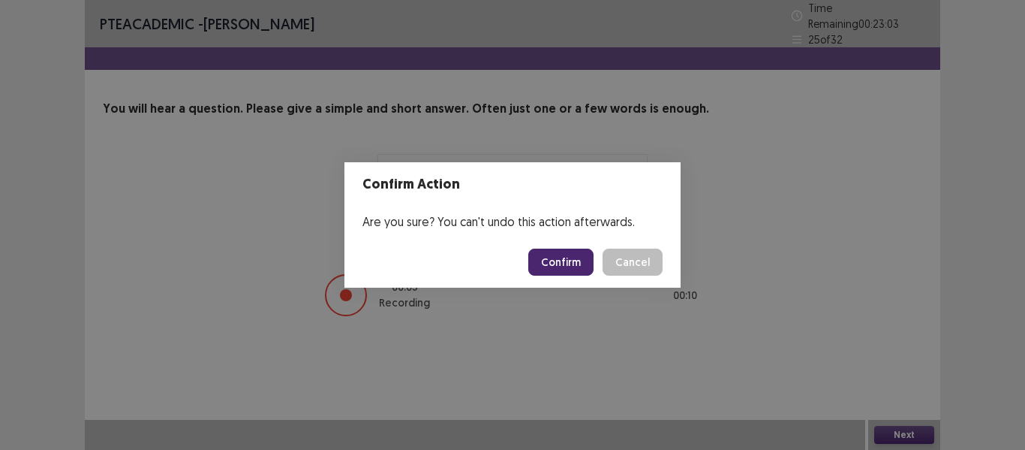
click at [564, 257] on button "Confirm" at bounding box center [560, 261] width 65 height 27
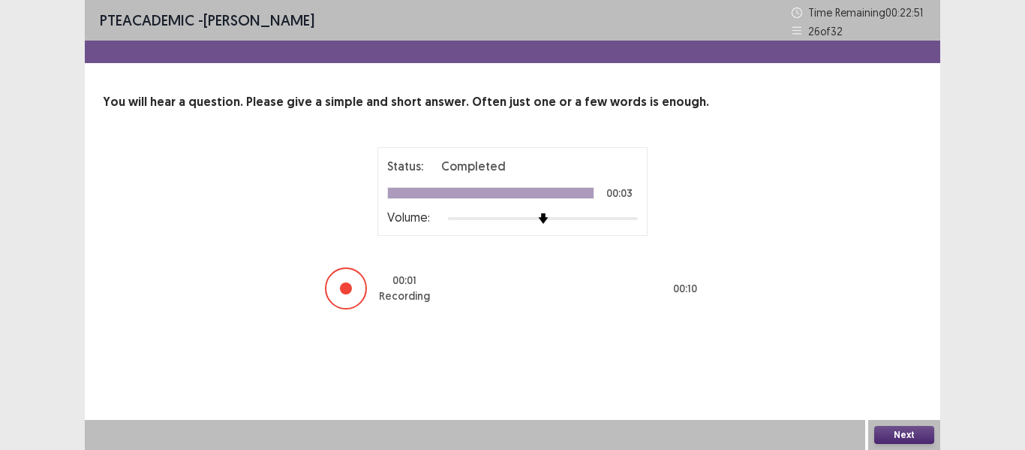
click at [923, 438] on button "Next" at bounding box center [905, 435] width 60 height 18
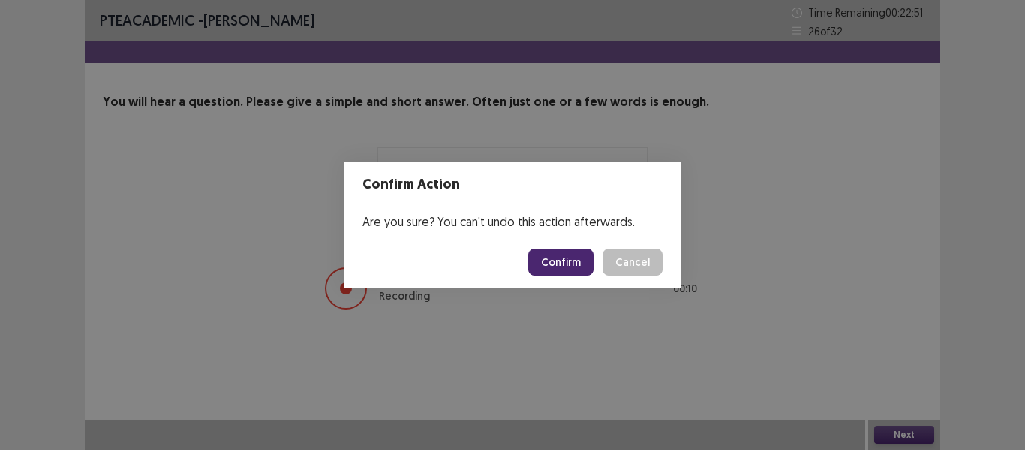
click at [578, 266] on button "Confirm" at bounding box center [560, 261] width 65 height 27
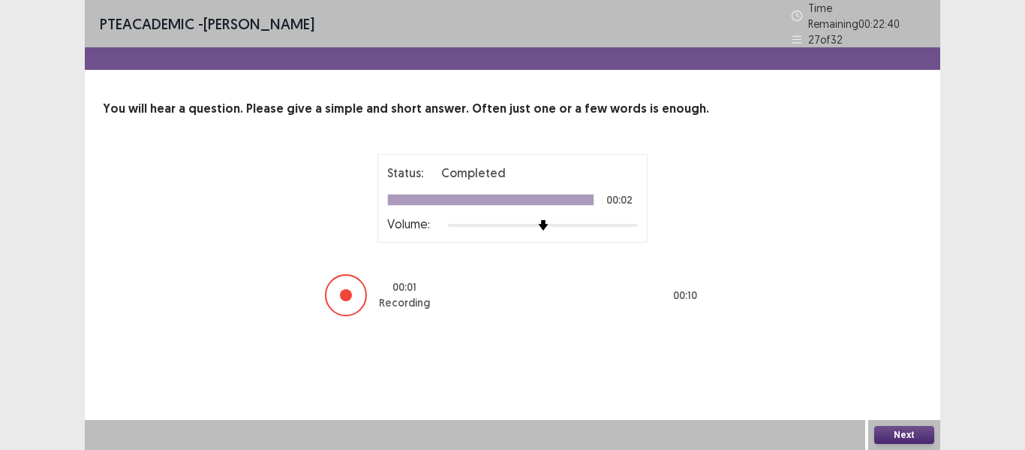
click at [911, 436] on button "Next" at bounding box center [905, 435] width 60 height 18
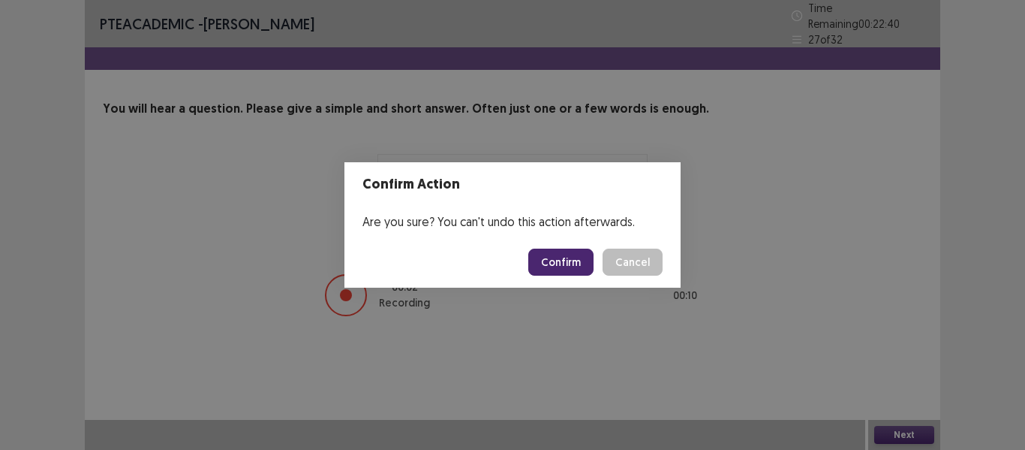
click at [564, 262] on button "Confirm" at bounding box center [560, 261] width 65 height 27
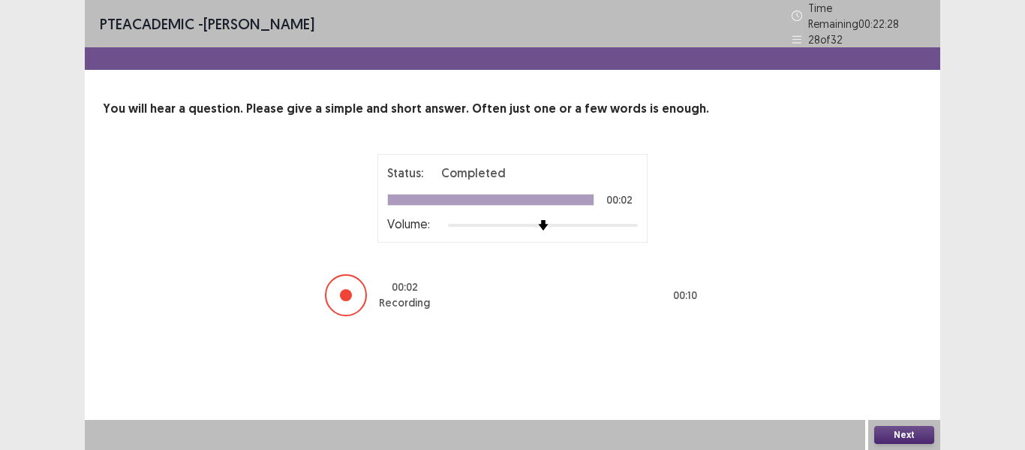
click at [907, 434] on button "Next" at bounding box center [905, 435] width 60 height 18
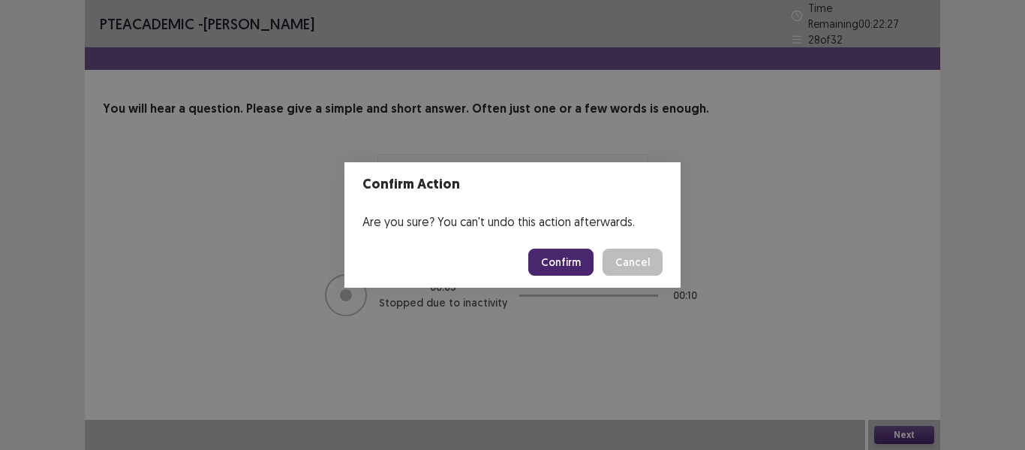
click at [561, 265] on button "Confirm" at bounding box center [560, 261] width 65 height 27
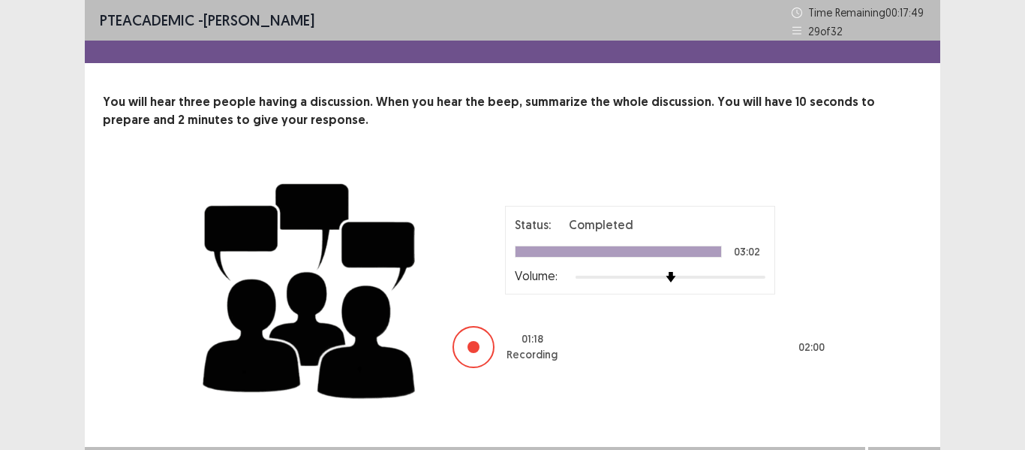
scroll to position [27, 0]
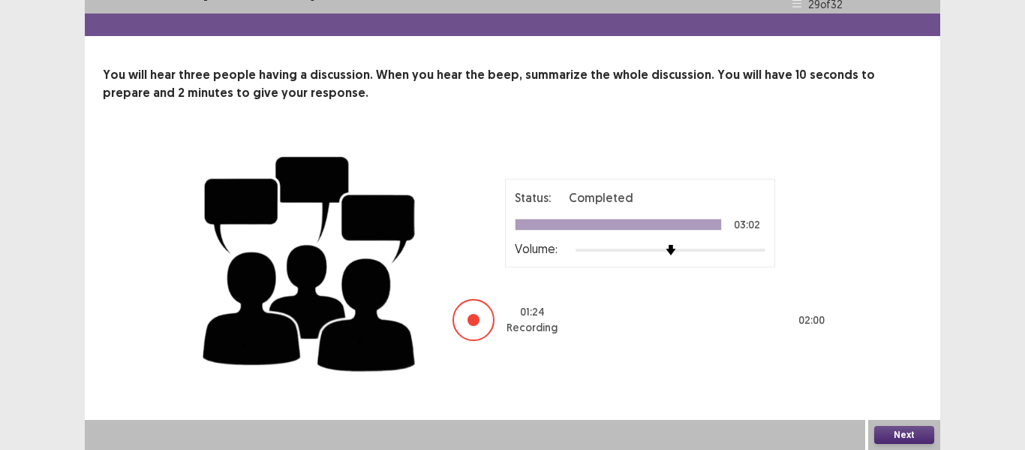
click at [896, 433] on button "Next" at bounding box center [905, 435] width 60 height 18
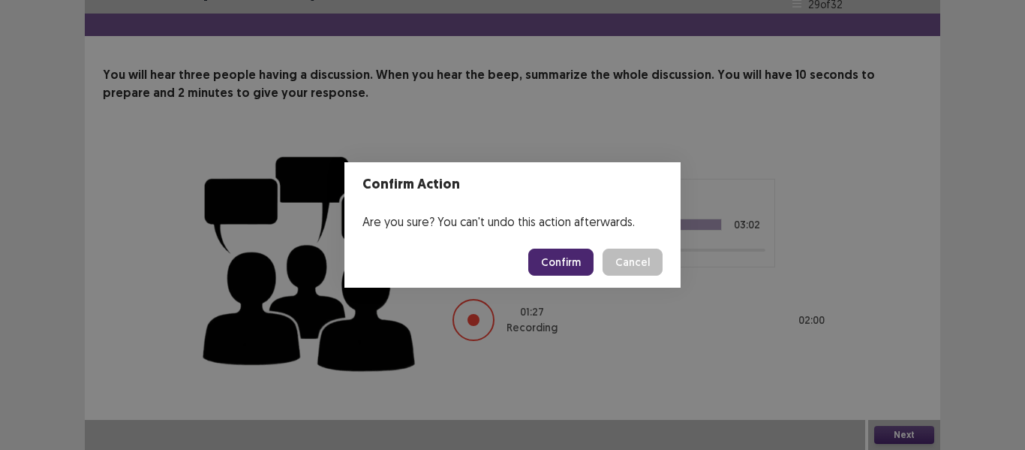
click at [558, 260] on button "Confirm" at bounding box center [560, 261] width 65 height 27
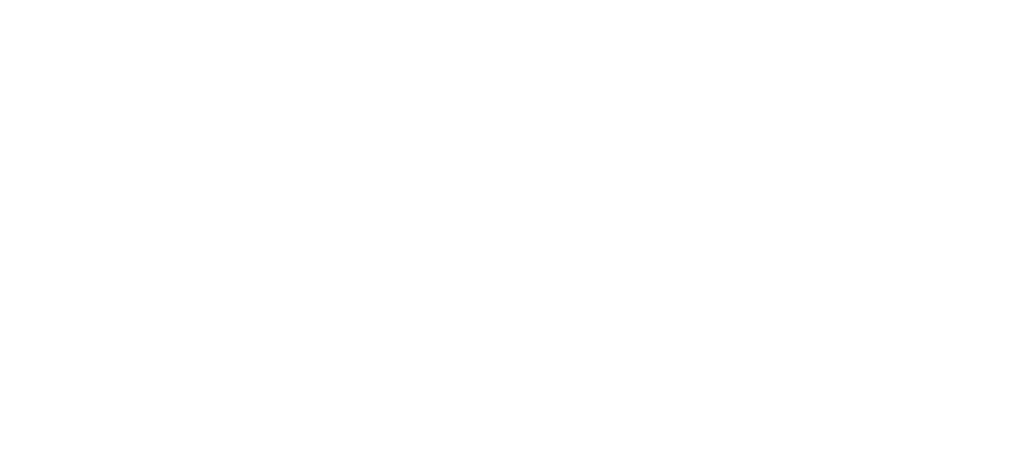
scroll to position [0, 0]
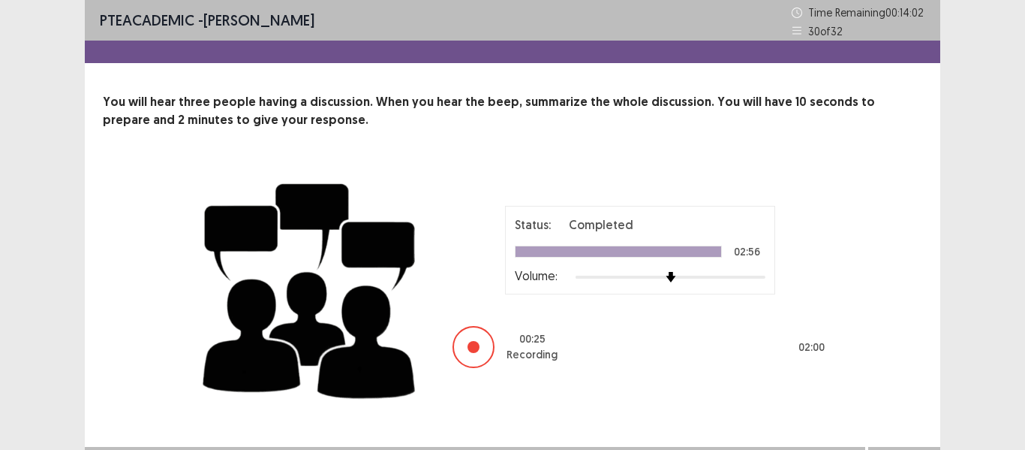
click at [921, 251] on div "Status: Completed 02:56 Volume: 00 : 25 Recording 02 : 00" at bounding box center [513, 287] width 820 height 245
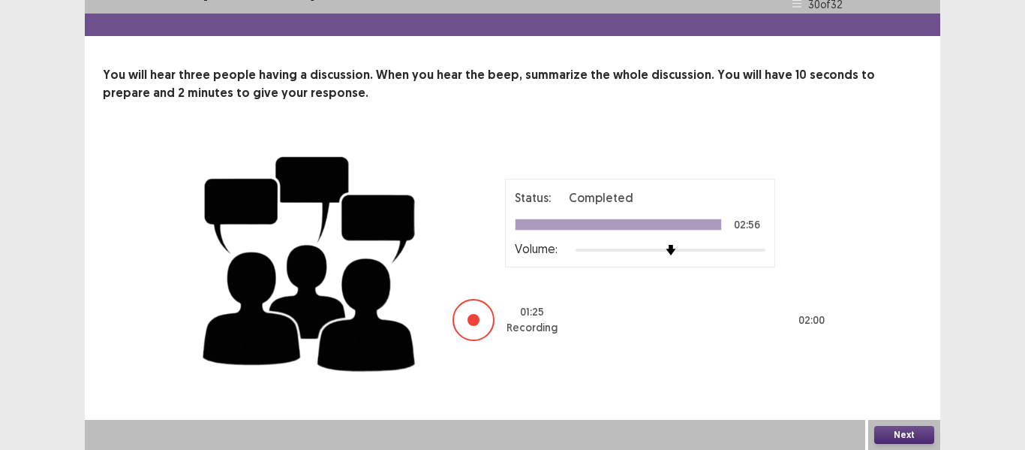
click at [907, 438] on button "Next" at bounding box center [905, 435] width 60 height 18
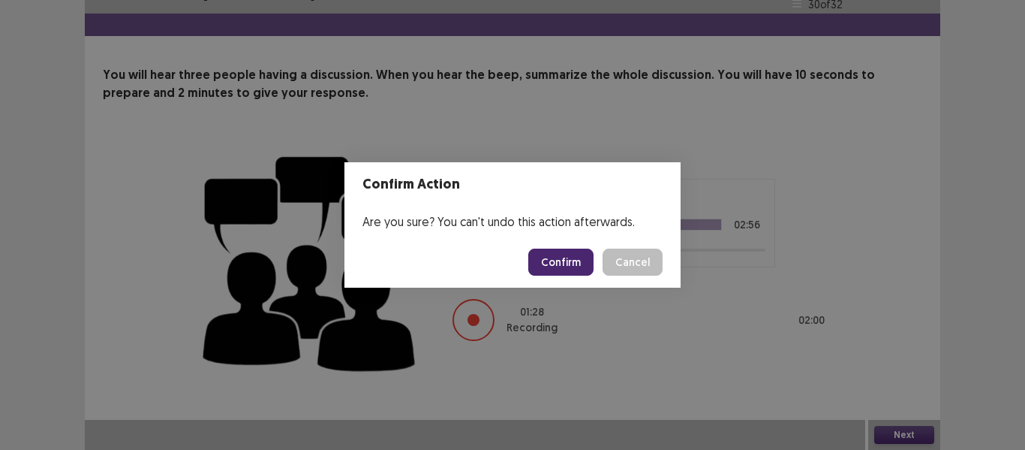
click at [575, 263] on button "Confirm" at bounding box center [560, 261] width 65 height 27
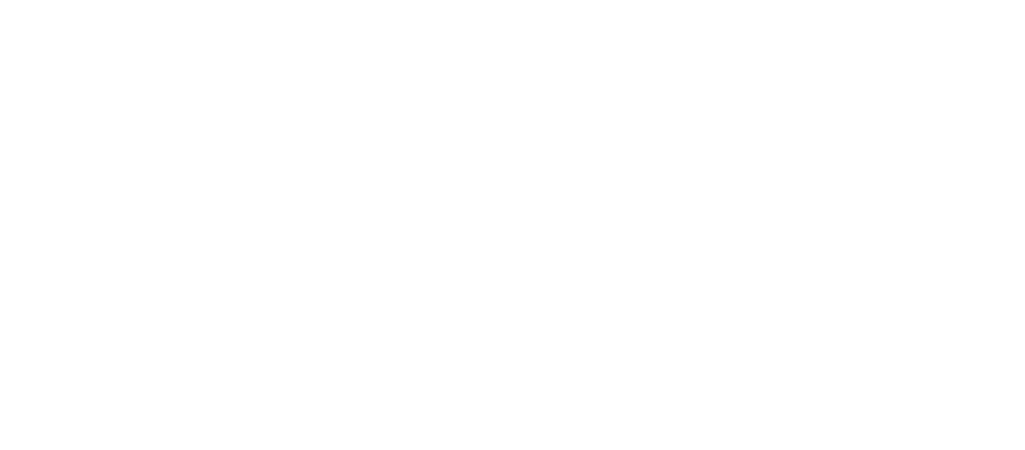
scroll to position [0, 0]
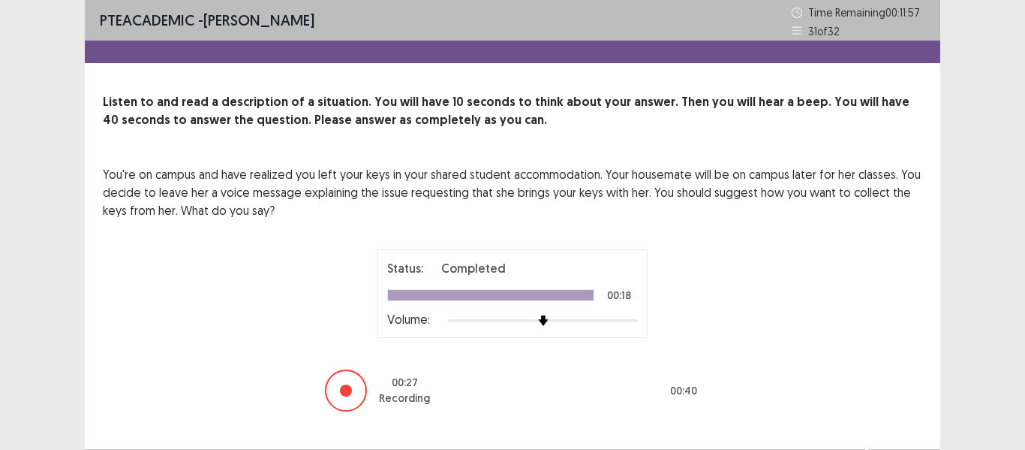
scroll to position [29, 0]
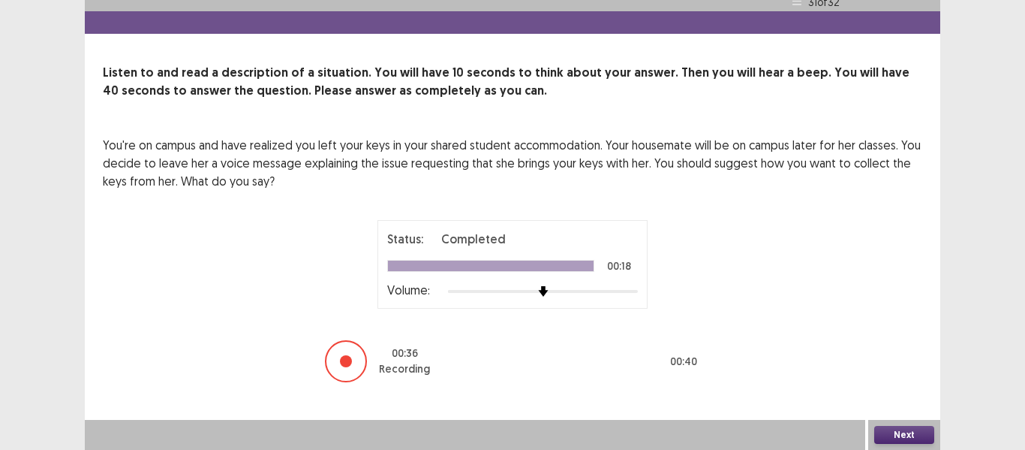
click at [897, 432] on button "Next" at bounding box center [905, 435] width 60 height 18
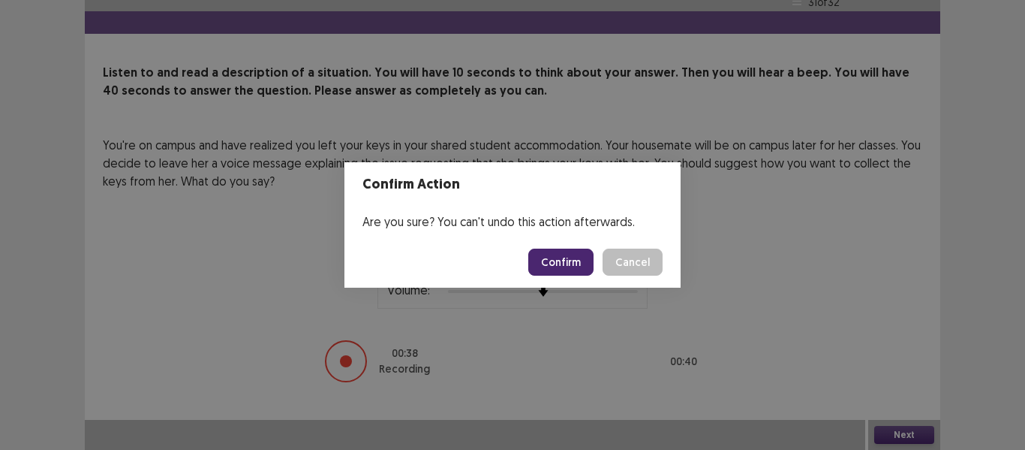
click at [573, 265] on button "Confirm" at bounding box center [560, 261] width 65 height 27
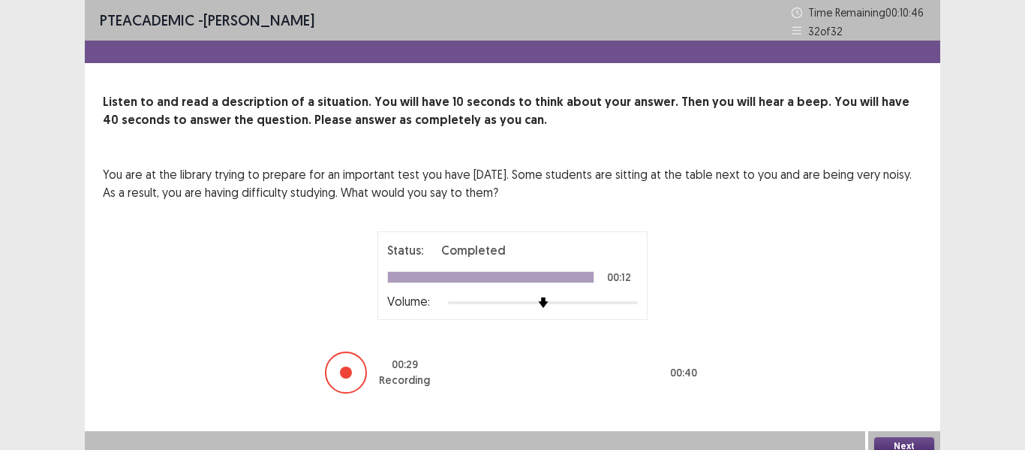
scroll to position [11, 0]
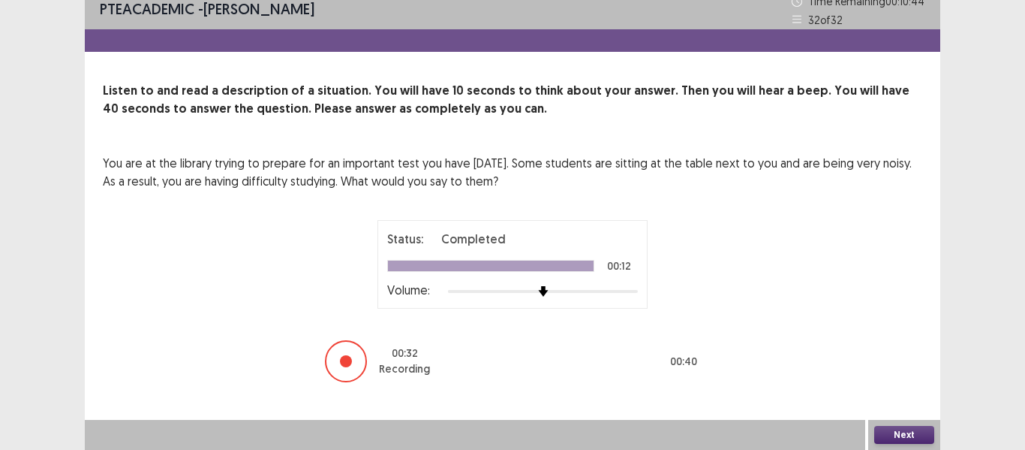
click at [890, 429] on button "Next" at bounding box center [905, 435] width 60 height 18
click at [566, 264] on button "Confirm" at bounding box center [560, 261] width 65 height 27
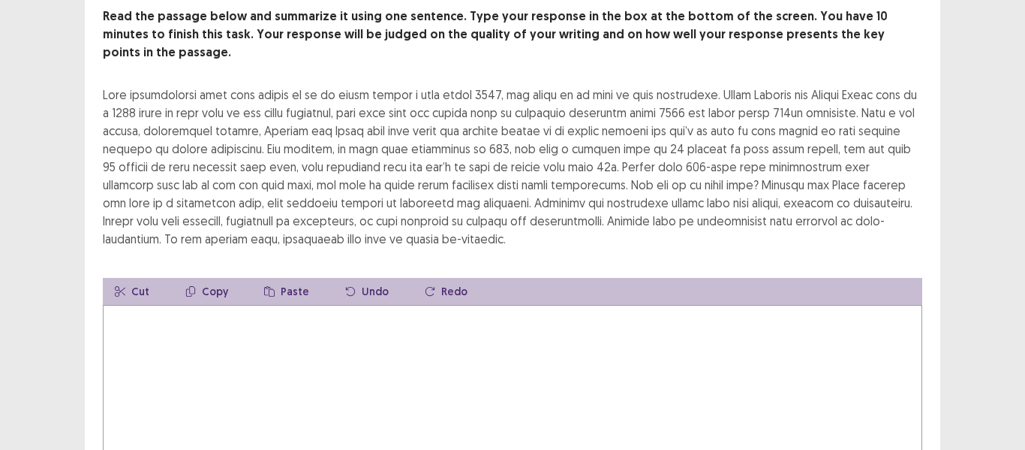
scroll to position [100, 0]
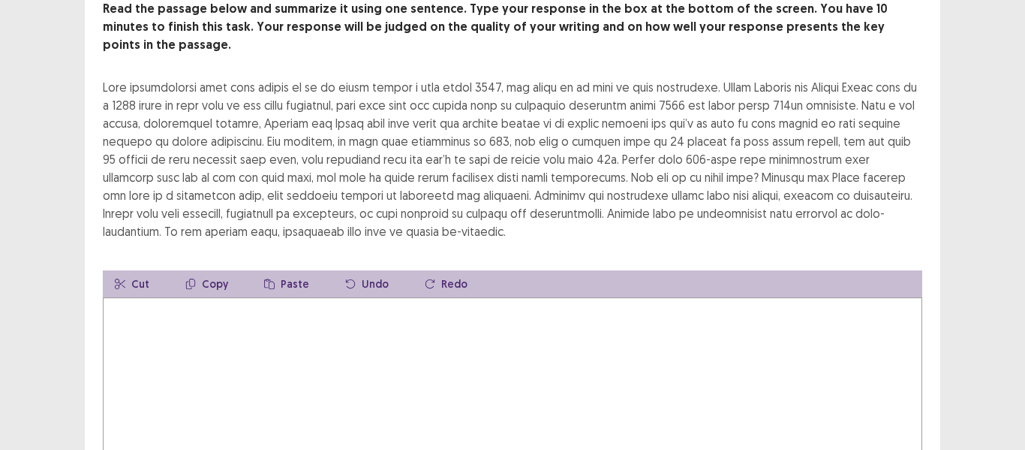
click at [233, 317] on textarea at bounding box center [513, 379] width 820 height 165
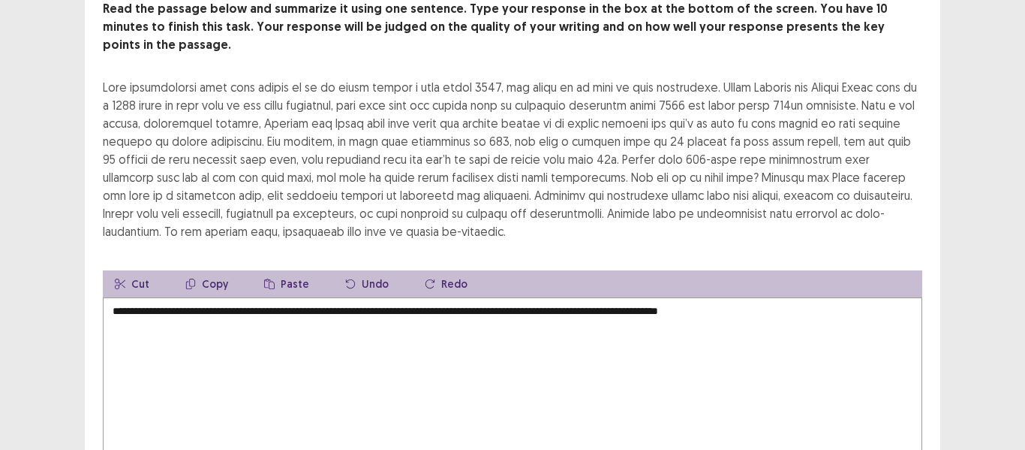
click at [719, 297] on textarea "**********" at bounding box center [513, 379] width 820 height 165
click at [811, 297] on textarea "**********" at bounding box center [513, 379] width 820 height 165
click at [119, 297] on textarea "**********" at bounding box center [513, 379] width 820 height 165
drag, startPoint x: 164, startPoint y: 287, endPoint x: 122, endPoint y: 280, distance: 43.4
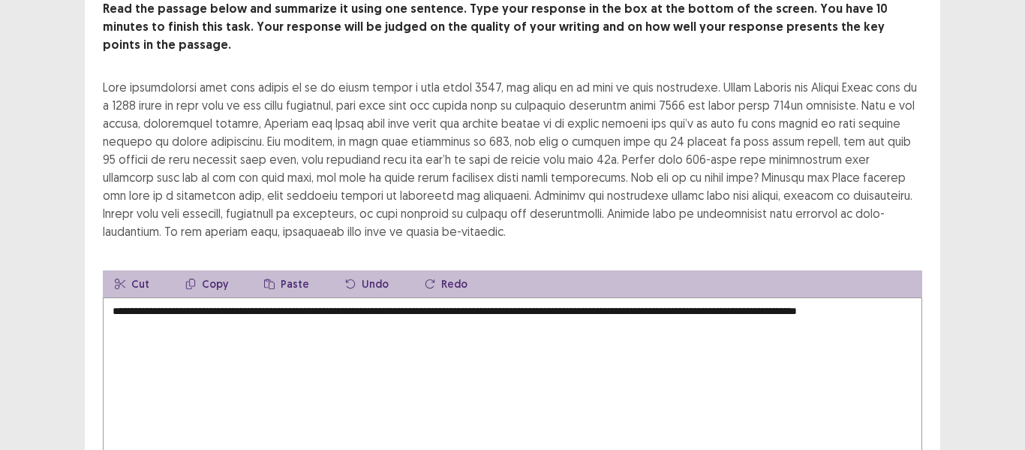
click at [122, 297] on textarea "**********" at bounding box center [513, 379] width 820 height 165
click at [244, 302] on textarea "**********" at bounding box center [513, 379] width 820 height 165
click at [254, 299] on textarea "**********" at bounding box center [513, 379] width 820 height 165
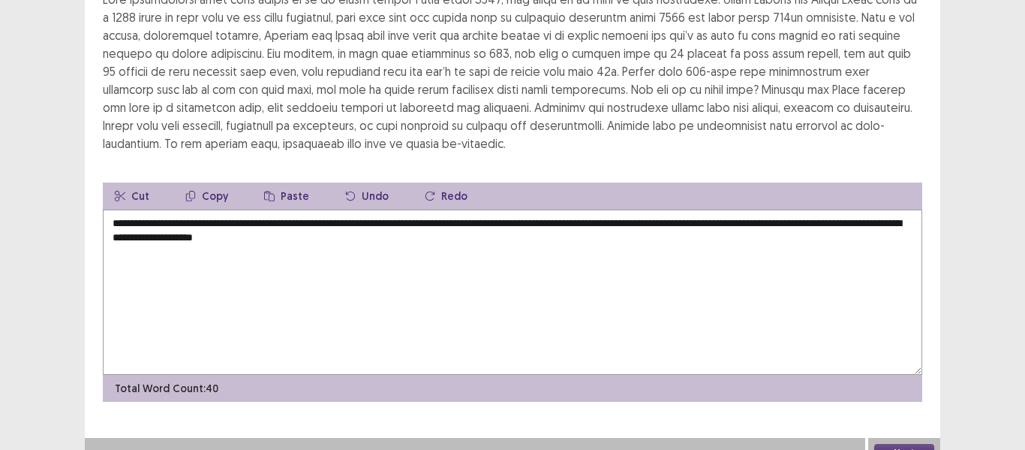
type textarea "**********"
click at [911, 444] on button "Next" at bounding box center [905, 453] width 60 height 18
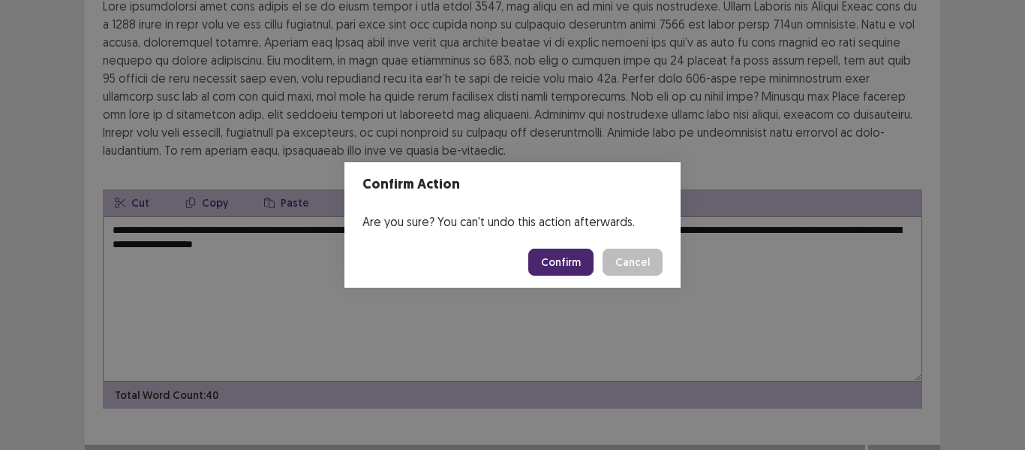
click at [558, 261] on button "Confirm" at bounding box center [560, 261] width 65 height 27
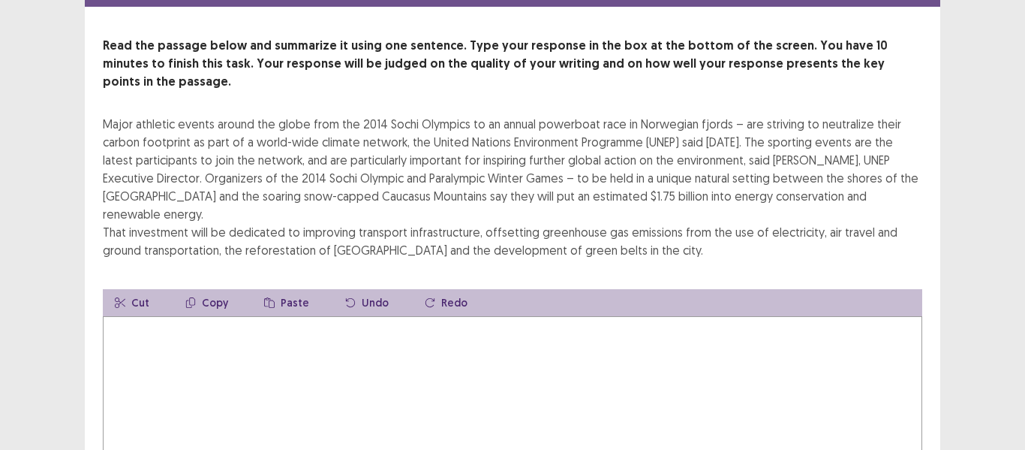
scroll to position [56, 0]
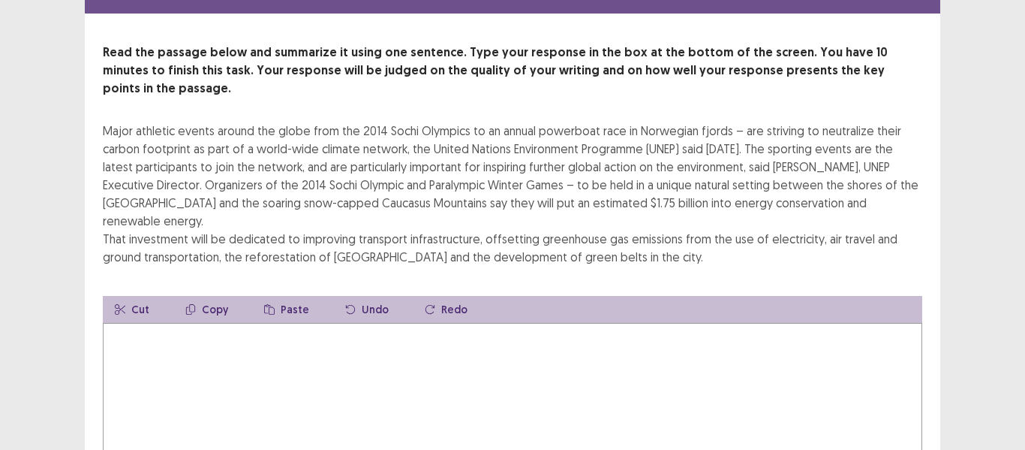
click at [228, 323] on textarea at bounding box center [513, 405] width 820 height 165
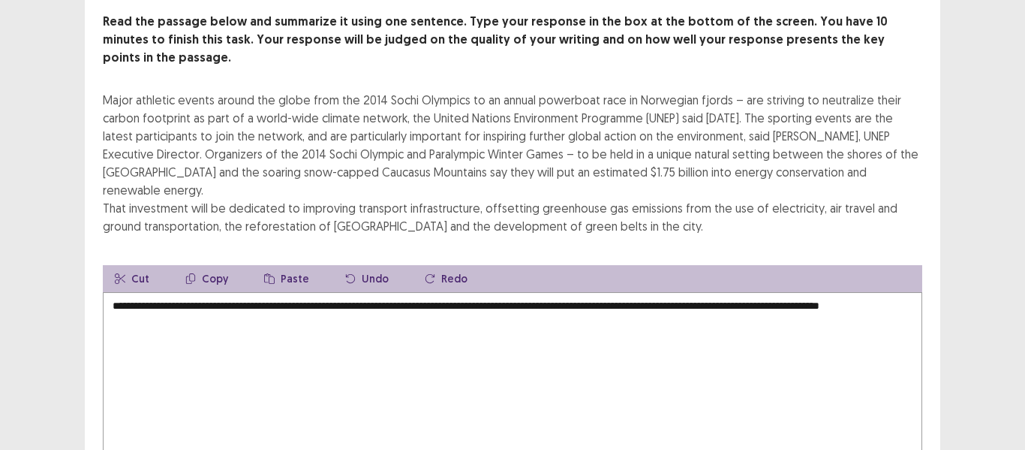
scroll to position [91, 0]
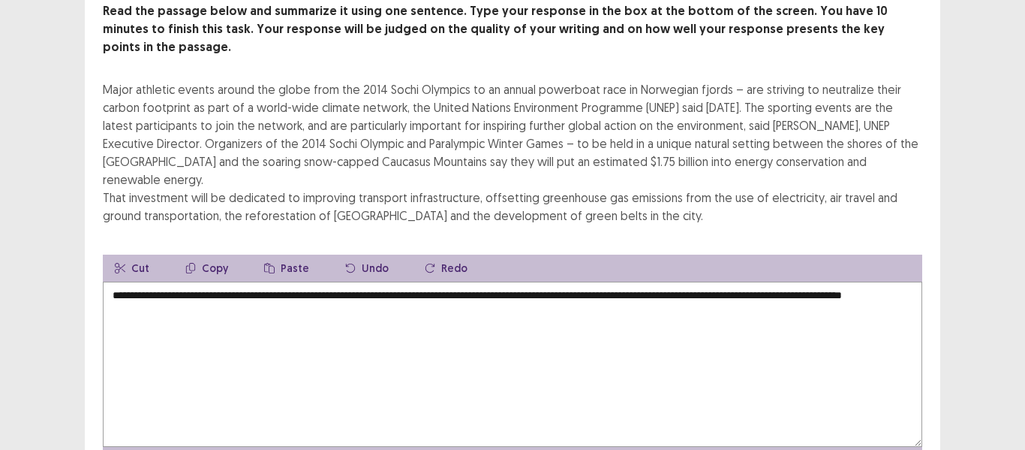
click at [564, 281] on textarea "**********" at bounding box center [513, 363] width 820 height 165
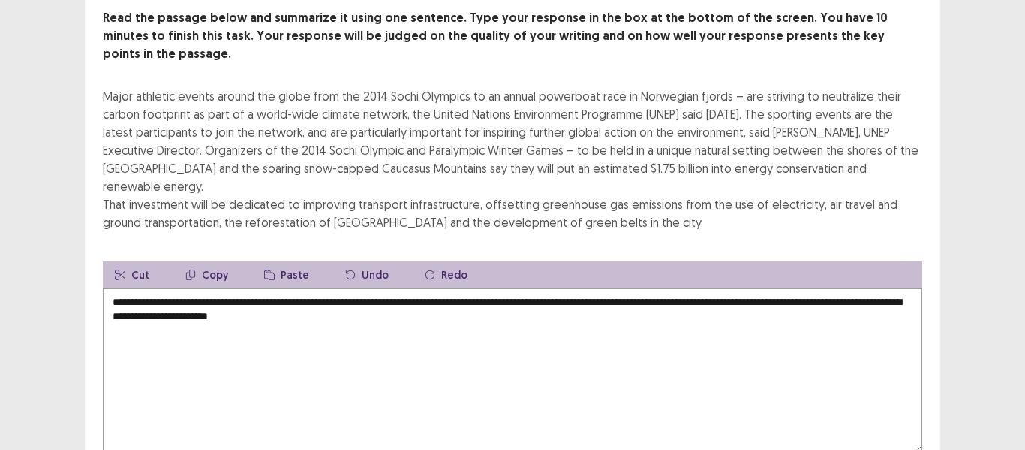
click at [376, 288] on textarea "**********" at bounding box center [513, 370] width 820 height 165
click at [410, 288] on textarea "**********" at bounding box center [513, 370] width 820 height 165
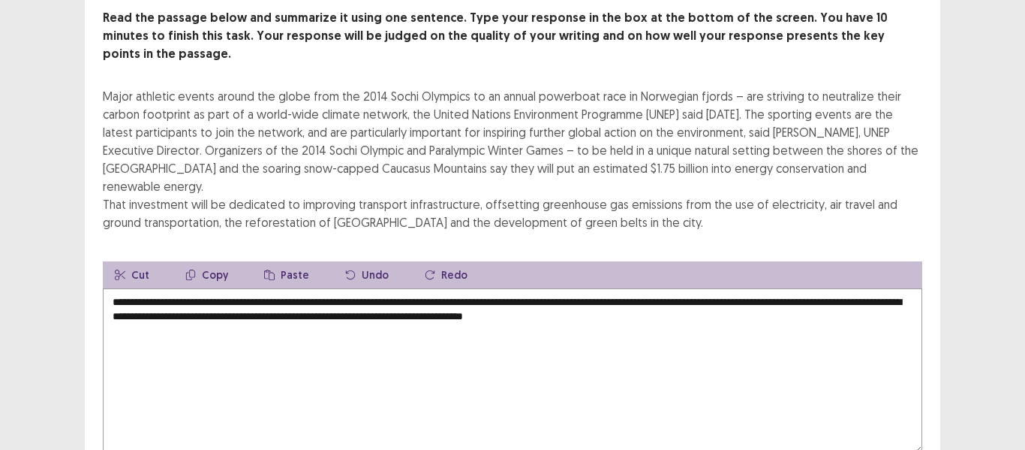
scroll to position [145, 0]
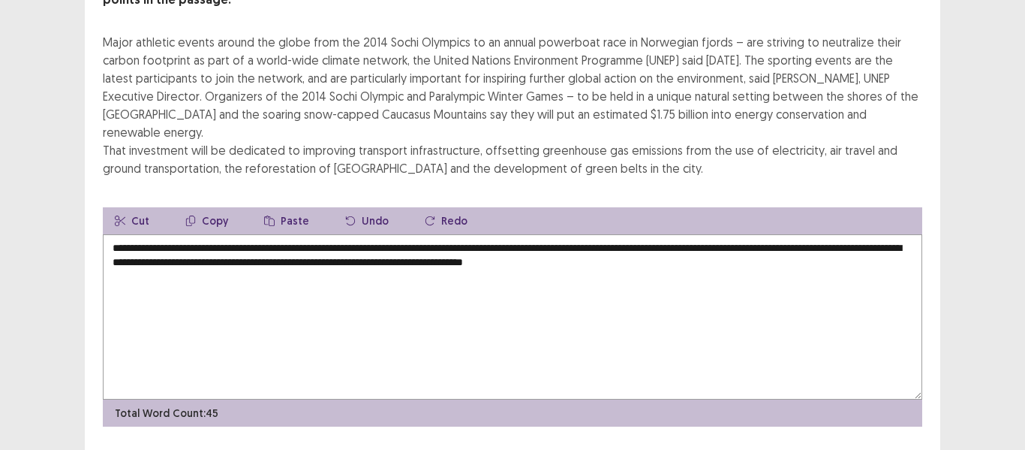
type textarea "**********"
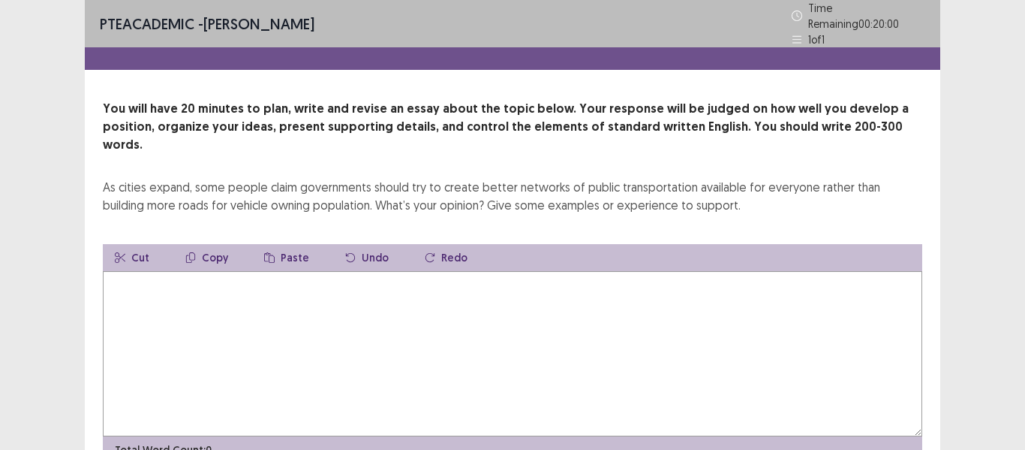
scroll to position [47, 0]
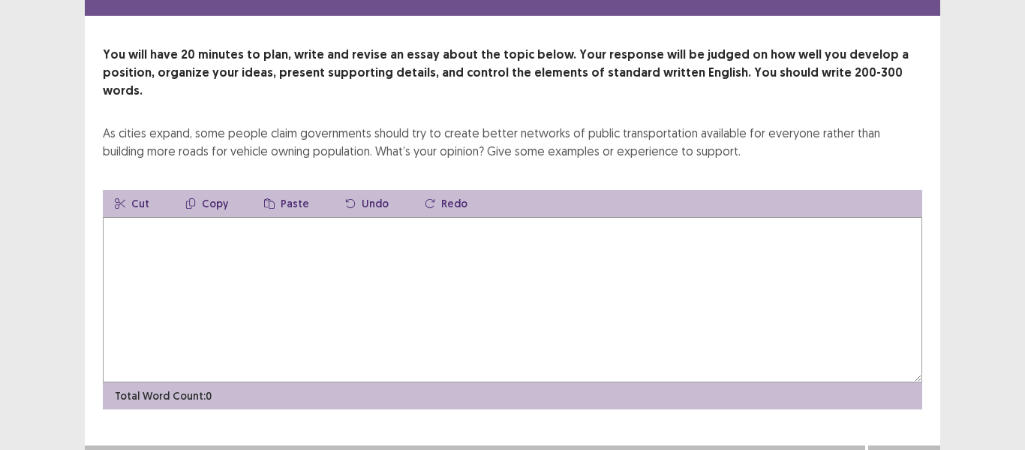
click at [209, 236] on textarea at bounding box center [513, 299] width 820 height 165
type textarea "*"
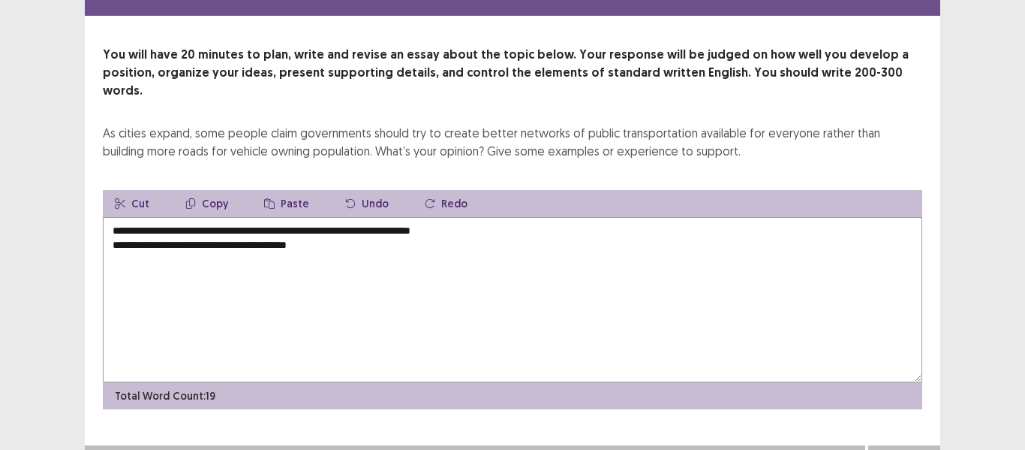
click at [426, 217] on textarea "**********" at bounding box center [513, 299] width 820 height 165
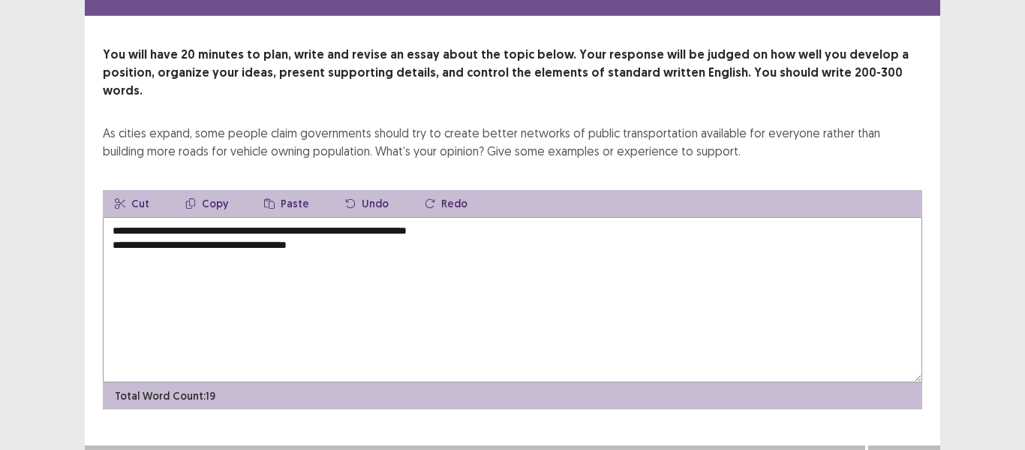
click at [333, 227] on textarea "**********" at bounding box center [513, 299] width 820 height 165
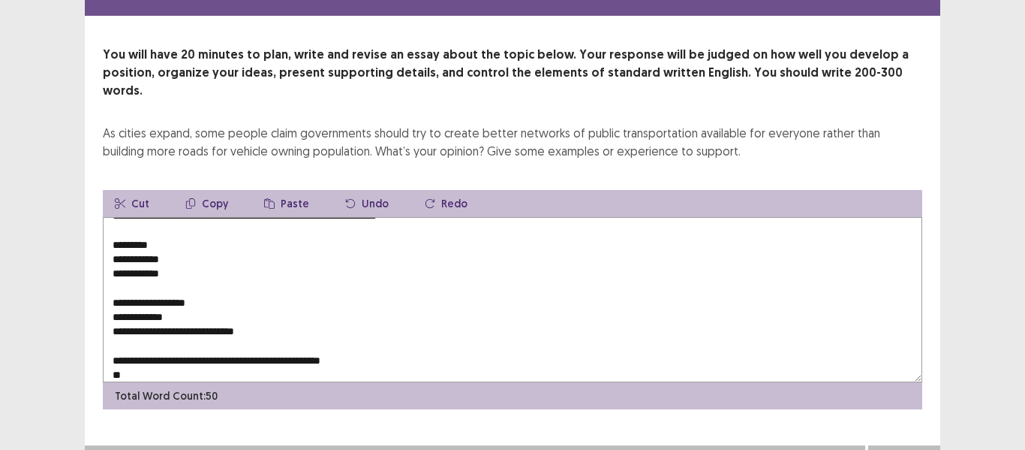
scroll to position [0, 0]
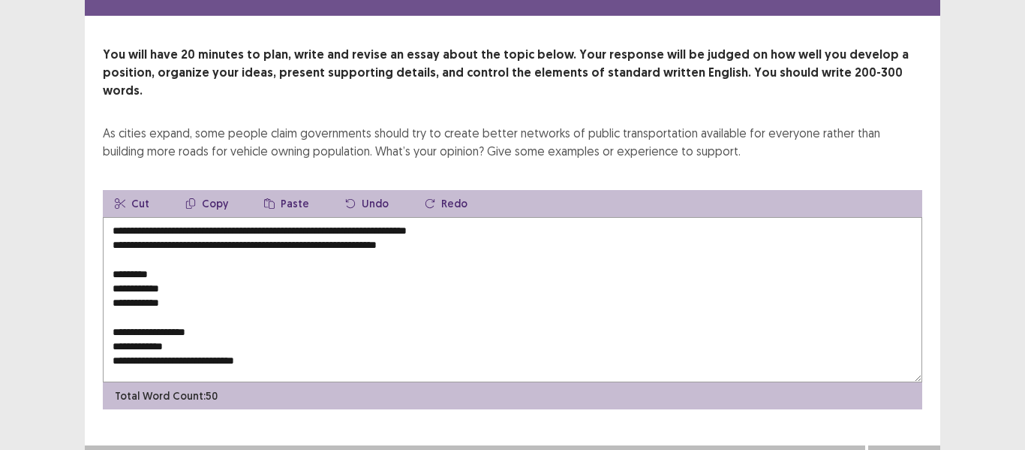
click at [221, 217] on textarea "**********" at bounding box center [513, 299] width 820 height 165
click at [551, 217] on textarea "**********" at bounding box center [513, 299] width 820 height 165
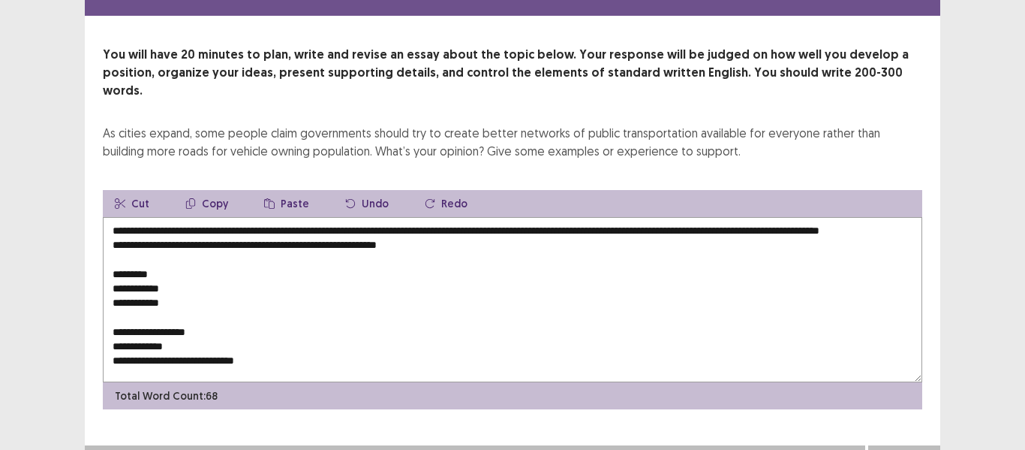
click at [833, 217] on textarea "**********" at bounding box center [513, 299] width 820 height 165
click at [799, 217] on textarea "**********" at bounding box center [513, 299] width 820 height 165
click at [880, 217] on textarea "**********" at bounding box center [513, 299] width 820 height 165
click at [236, 225] on textarea "**********" at bounding box center [513, 299] width 820 height 165
click at [248, 229] on textarea "**********" at bounding box center [513, 299] width 820 height 165
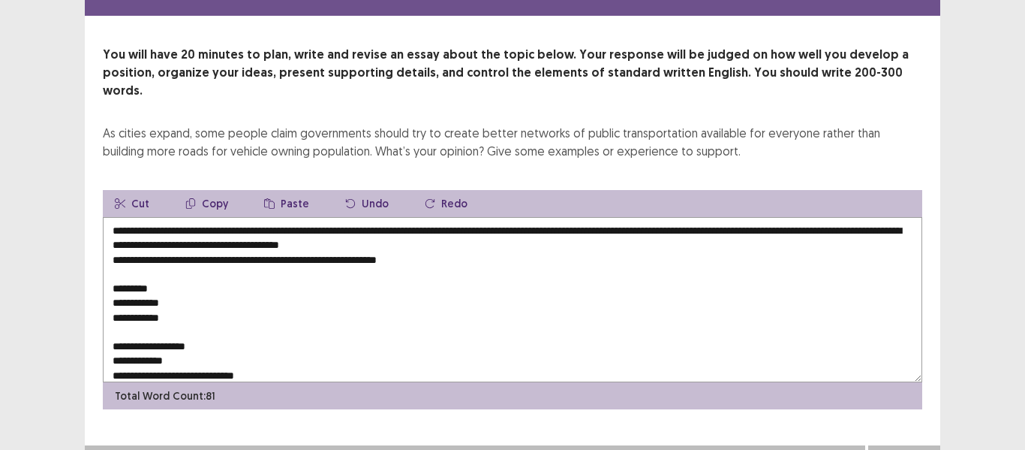
click at [429, 242] on textarea "**********" at bounding box center [513, 299] width 820 height 165
click at [149, 272] on textarea "**********" at bounding box center [513, 299] width 820 height 165
click at [766, 217] on textarea "**********" at bounding box center [513, 299] width 820 height 165
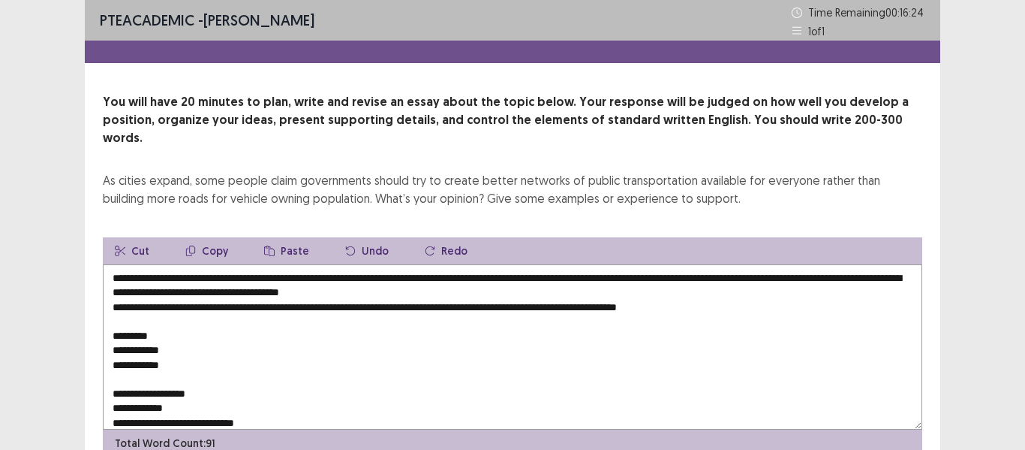
scroll to position [4, 0]
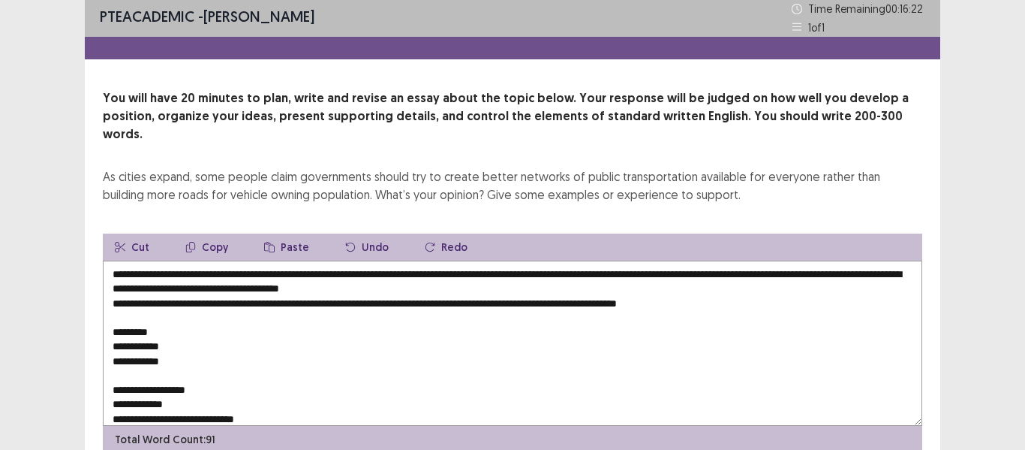
click at [210, 313] on textarea "**********" at bounding box center [513, 342] width 820 height 165
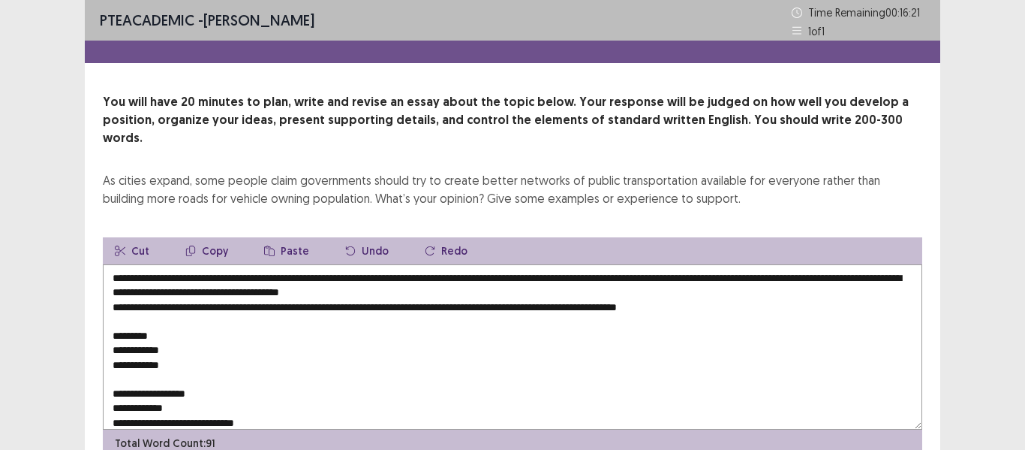
click at [167, 318] on textarea "**********" at bounding box center [513, 346] width 820 height 165
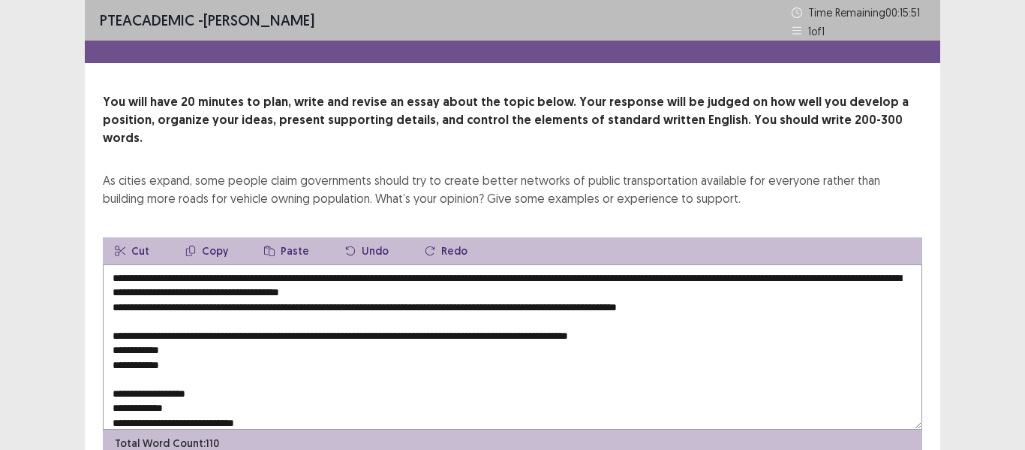
click at [669, 321] on textarea "**********" at bounding box center [513, 346] width 820 height 165
click at [195, 331] on textarea "**********" at bounding box center [513, 346] width 820 height 165
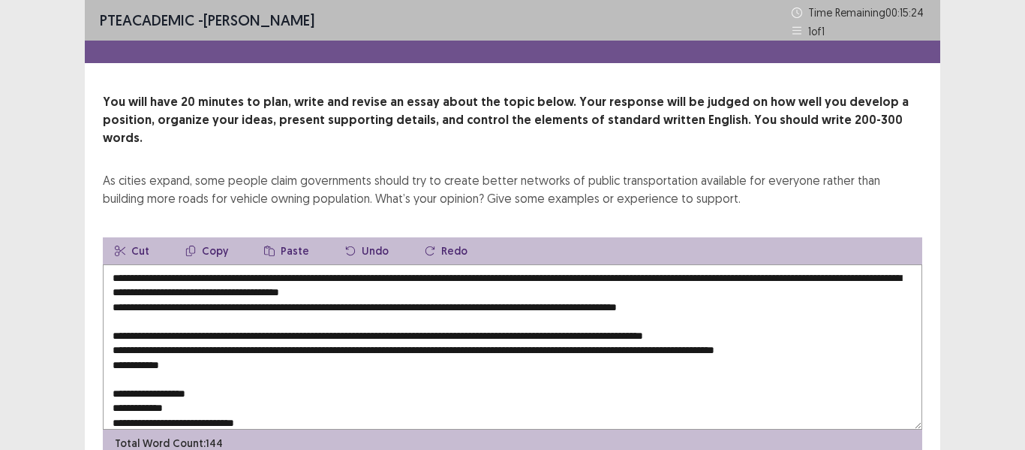
click at [186, 347] on textarea "**********" at bounding box center [513, 346] width 820 height 165
click at [339, 349] on textarea "**********" at bounding box center [513, 346] width 820 height 165
click at [217, 327] on textarea "**********" at bounding box center [513, 346] width 820 height 165
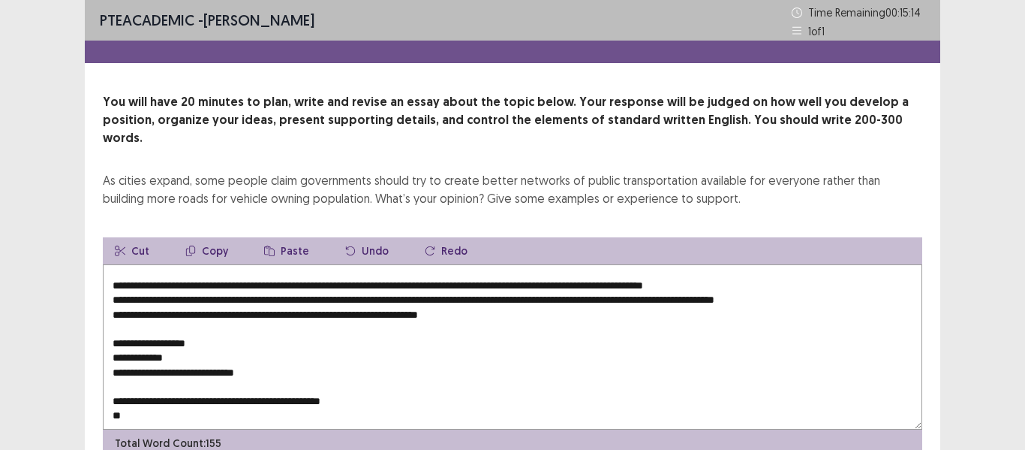
click at [215, 322] on textarea "**********" at bounding box center [513, 346] width 820 height 165
click at [206, 327] on textarea "**********" at bounding box center [513, 346] width 820 height 165
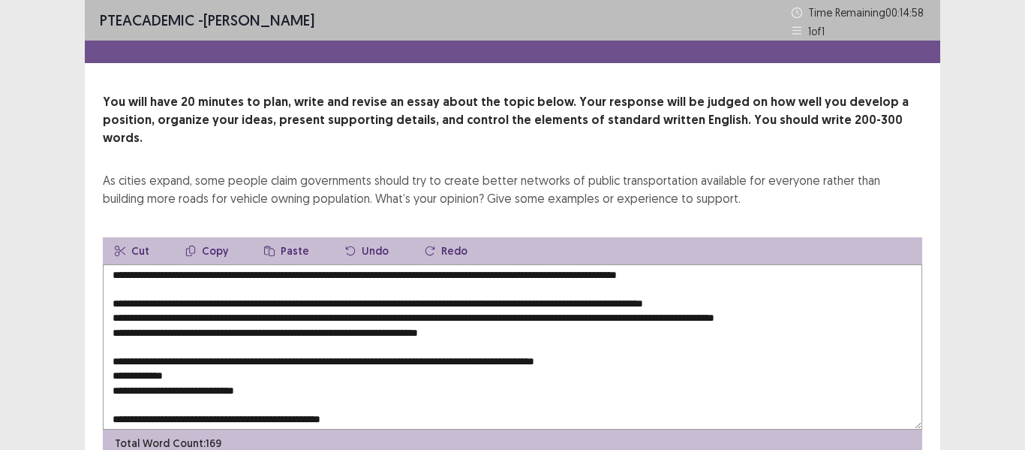
click at [190, 355] on textarea "**********" at bounding box center [513, 346] width 820 height 165
click at [263, 360] on textarea "**********" at bounding box center [513, 346] width 820 height 165
click at [262, 372] on textarea at bounding box center [513, 346] width 820 height 165
click at [463, 345] on textarea at bounding box center [513, 346] width 820 height 165
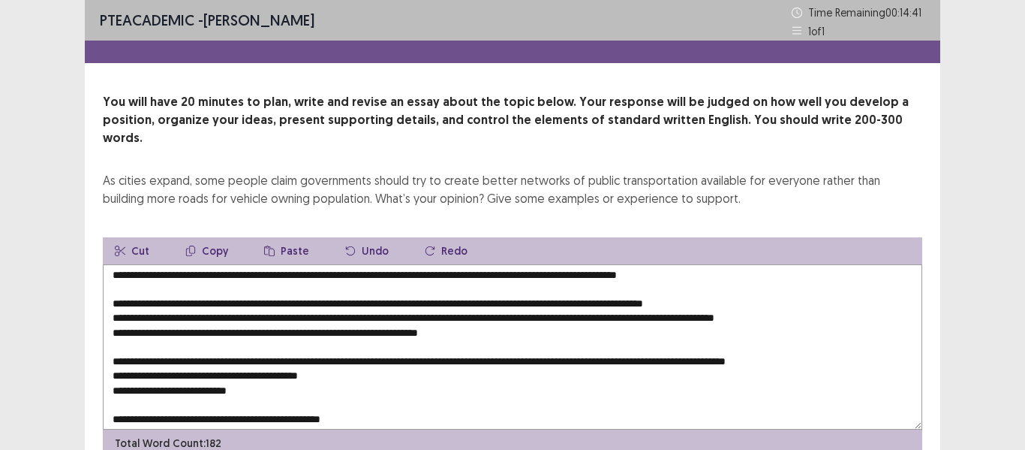
click at [132, 237] on button "Cut" at bounding box center [132, 250] width 59 height 27
click at [879, 348] on textarea at bounding box center [513, 346] width 820 height 165
click at [582, 369] on textarea at bounding box center [513, 346] width 820 height 165
drag, startPoint x: 878, startPoint y: 336, endPoint x: 698, endPoint y: 344, distance: 179.6
click at [698, 344] on textarea at bounding box center [513, 346] width 820 height 165
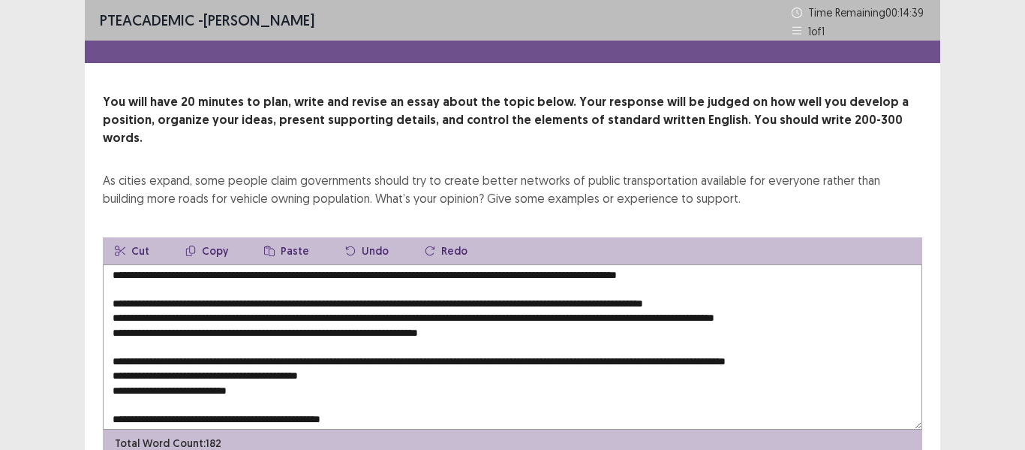
click at [139, 237] on button "Cut" at bounding box center [132, 250] width 59 height 27
click at [140, 237] on button "Cut" at bounding box center [132, 250] width 59 height 27
click at [336, 360] on textarea at bounding box center [513, 346] width 820 height 165
drag, startPoint x: 337, startPoint y: 360, endPoint x: 172, endPoint y: 357, distance: 165.2
click at [172, 357] on textarea at bounding box center [513, 346] width 820 height 165
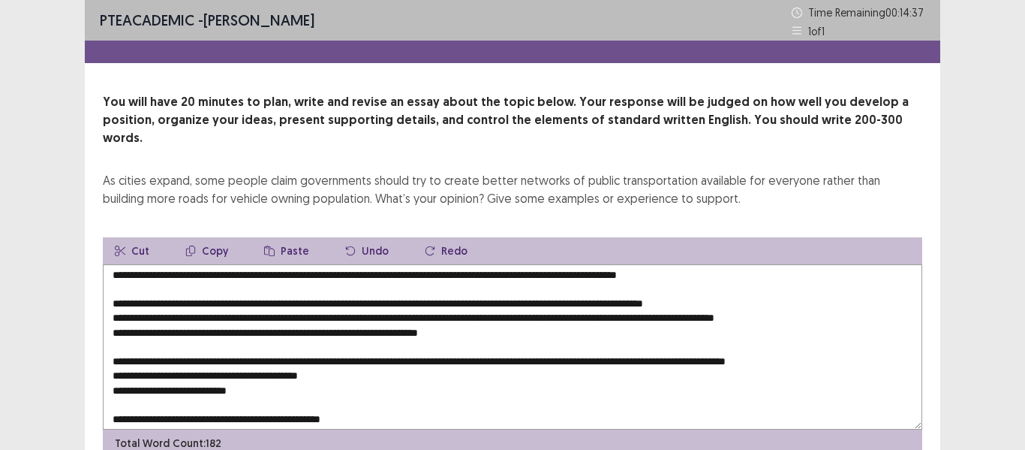
paste textarea "***"
click at [879, 349] on textarea at bounding box center [513, 346] width 820 height 165
click at [264, 370] on textarea at bounding box center [513, 346] width 820 height 165
click at [281, 376] on textarea at bounding box center [513, 346] width 820 height 165
click at [374, 369] on textarea at bounding box center [513, 346] width 820 height 165
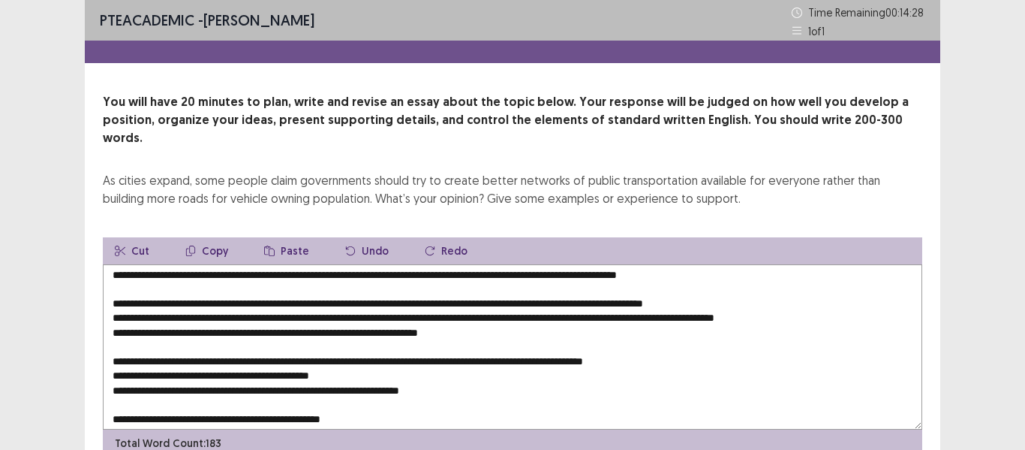
click at [228, 384] on textarea at bounding box center [513, 346] width 820 height 165
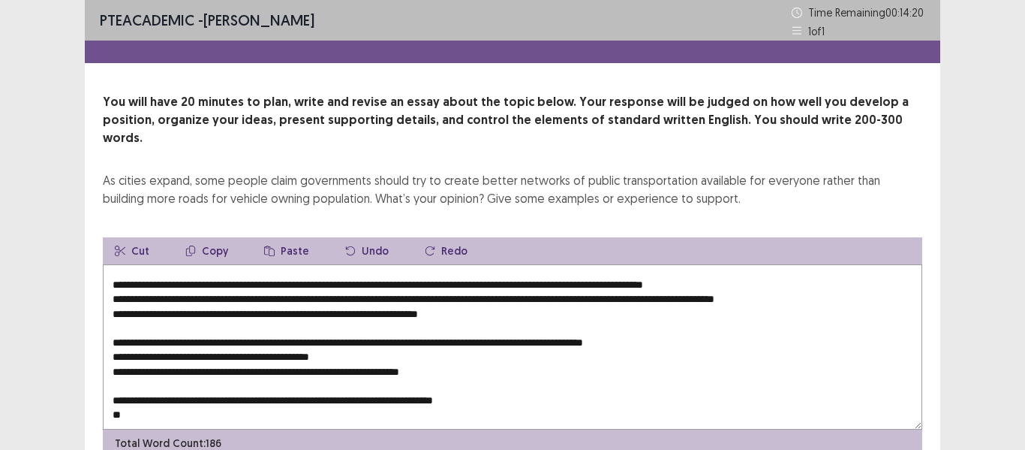
click at [351, 390] on textarea at bounding box center [513, 346] width 820 height 165
click at [569, 371] on textarea at bounding box center [513, 346] width 820 height 165
click at [522, 389] on textarea at bounding box center [513, 346] width 820 height 165
click at [346, 384] on textarea at bounding box center [513, 346] width 820 height 165
click at [378, 383] on textarea at bounding box center [513, 346] width 820 height 165
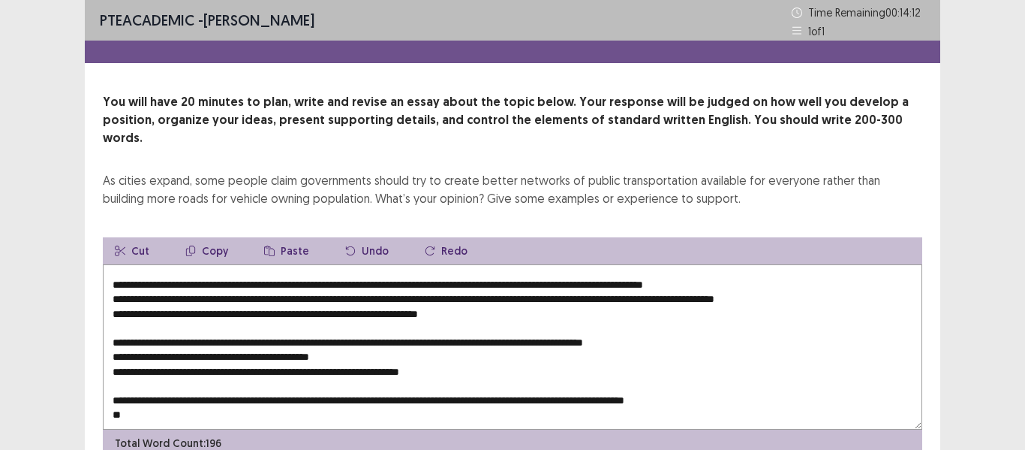
click at [753, 390] on textarea at bounding box center [513, 346] width 820 height 165
click at [729, 380] on textarea at bounding box center [513, 346] width 820 height 165
click at [369, 394] on textarea at bounding box center [513, 346] width 820 height 165
click at [151, 403] on textarea at bounding box center [513, 346] width 820 height 165
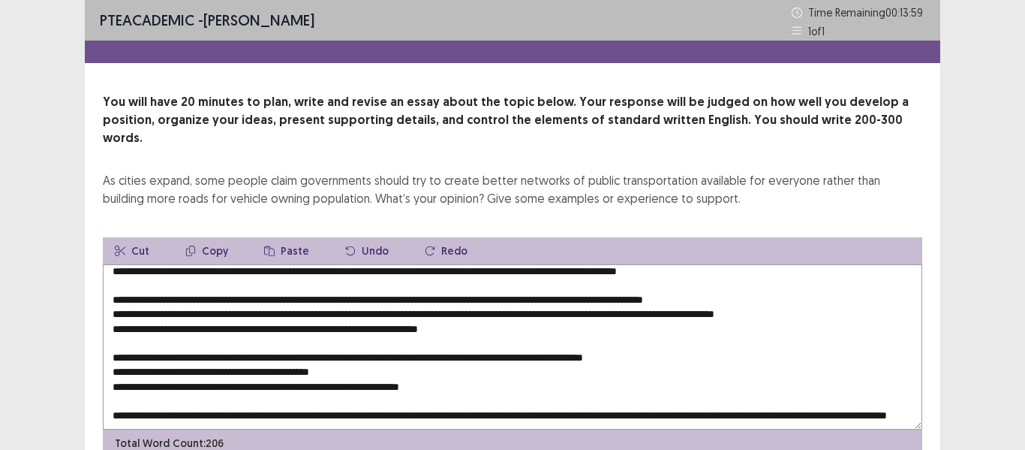
scroll to position [65, 0]
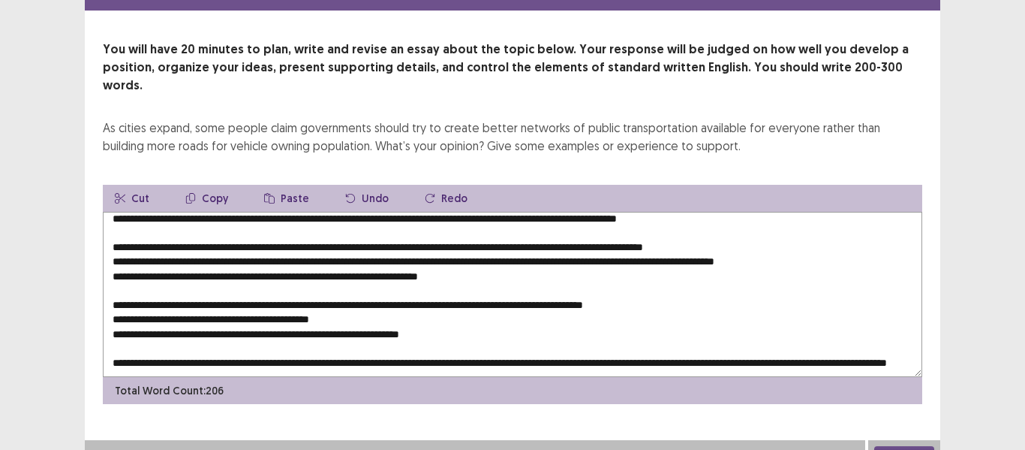
type textarea "**********"
click at [899, 446] on button "Next" at bounding box center [905, 455] width 60 height 18
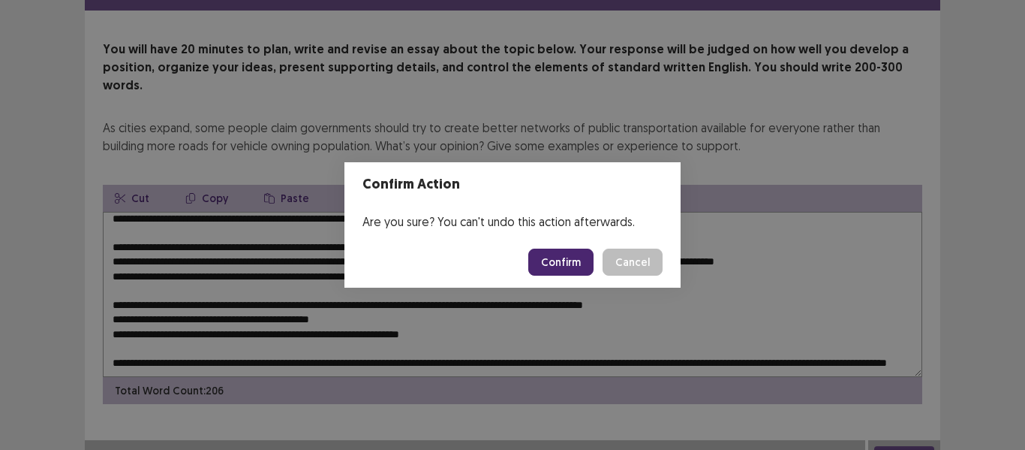
click at [573, 265] on button "Confirm" at bounding box center [560, 261] width 65 height 27
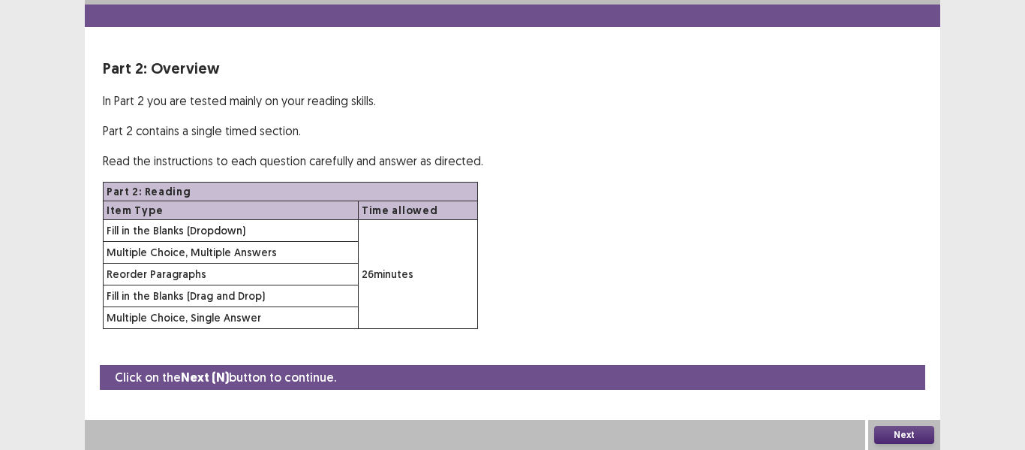
click at [915, 435] on button "Next" at bounding box center [905, 435] width 60 height 18
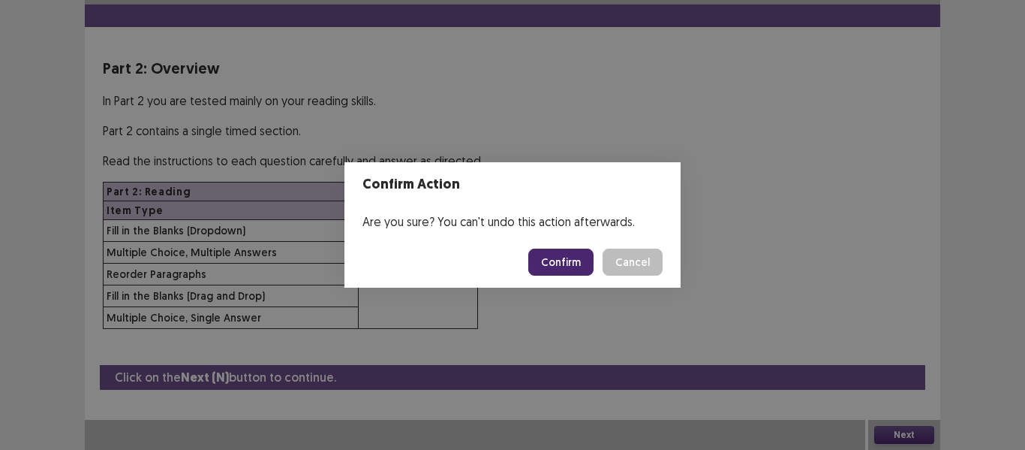
click at [572, 268] on button "Confirm" at bounding box center [560, 261] width 65 height 27
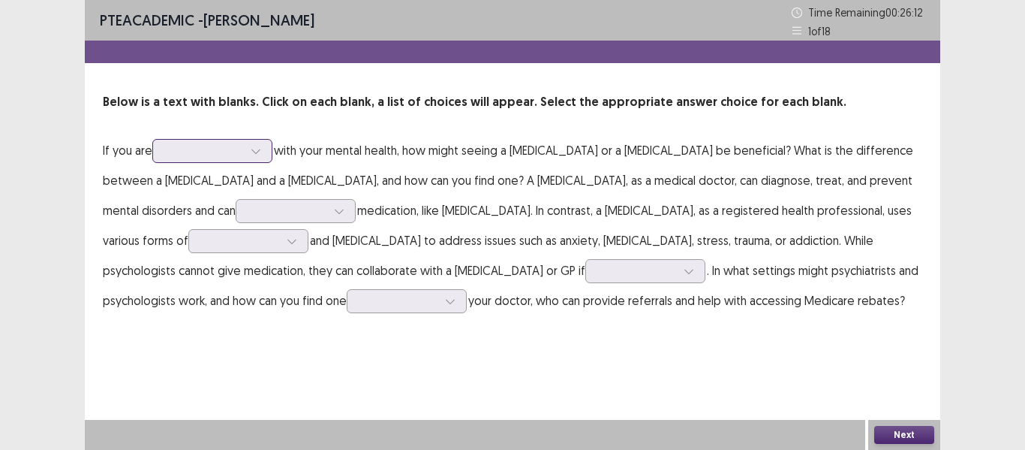
click at [261, 148] on icon at bounding box center [256, 151] width 11 height 11
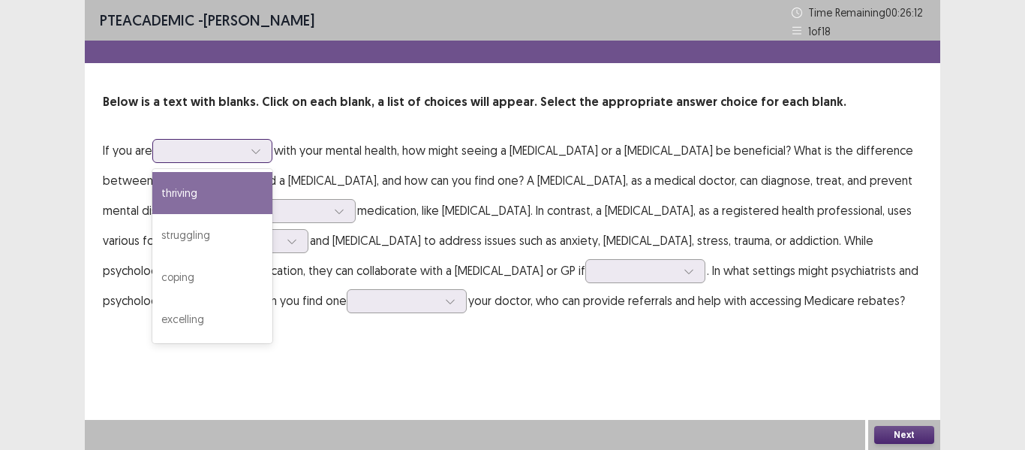
click at [215, 233] on div "struggling" at bounding box center [212, 235] width 120 height 42
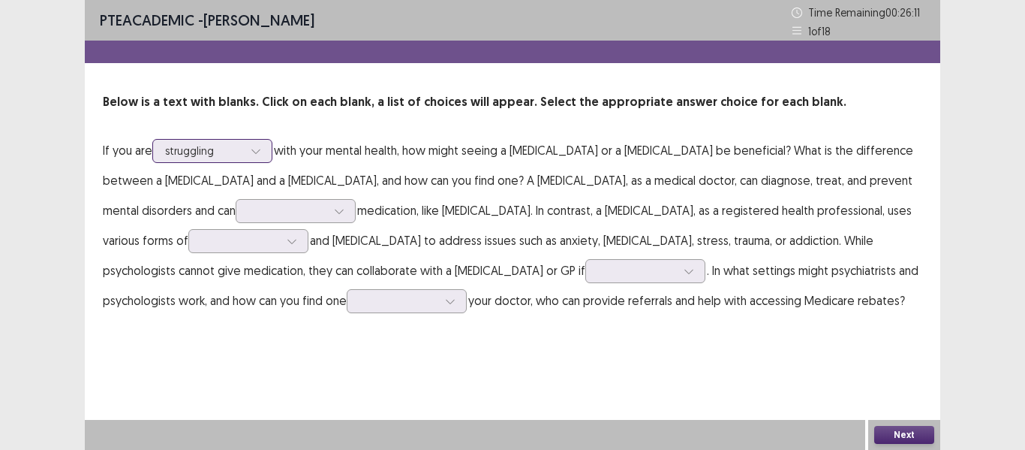
scroll to position [0, 0]
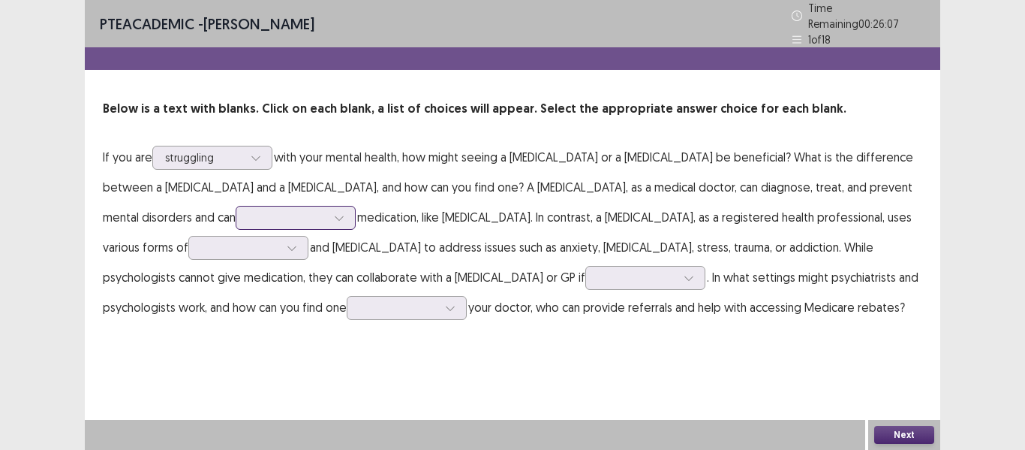
click at [328, 210] on div at bounding box center [339, 217] width 23 height 23
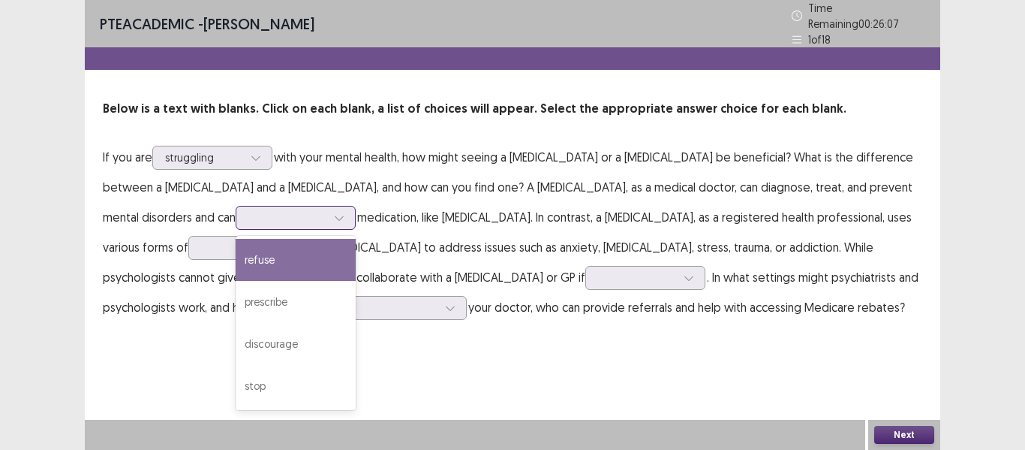
click at [236, 299] on div "prescribe" at bounding box center [296, 302] width 120 height 42
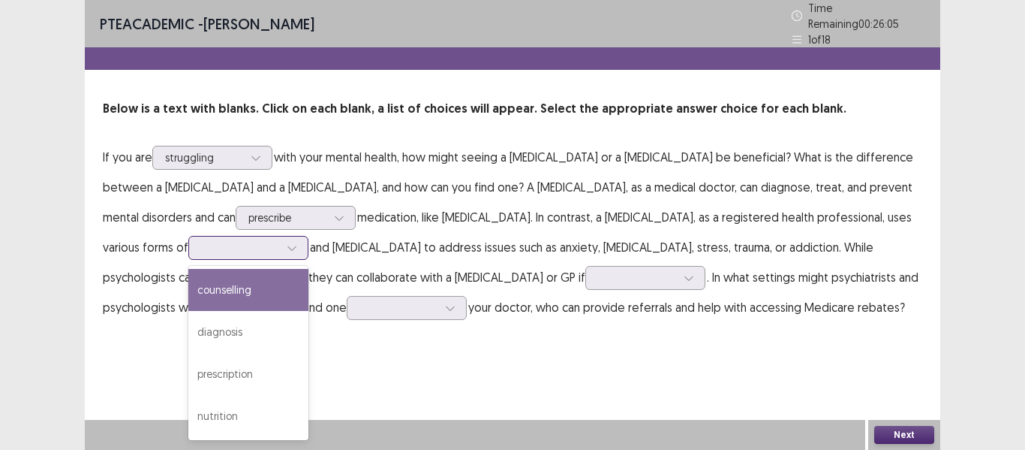
click at [281, 239] on div at bounding box center [292, 247] width 23 height 23
click at [188, 284] on div "counselling" at bounding box center [248, 290] width 120 height 42
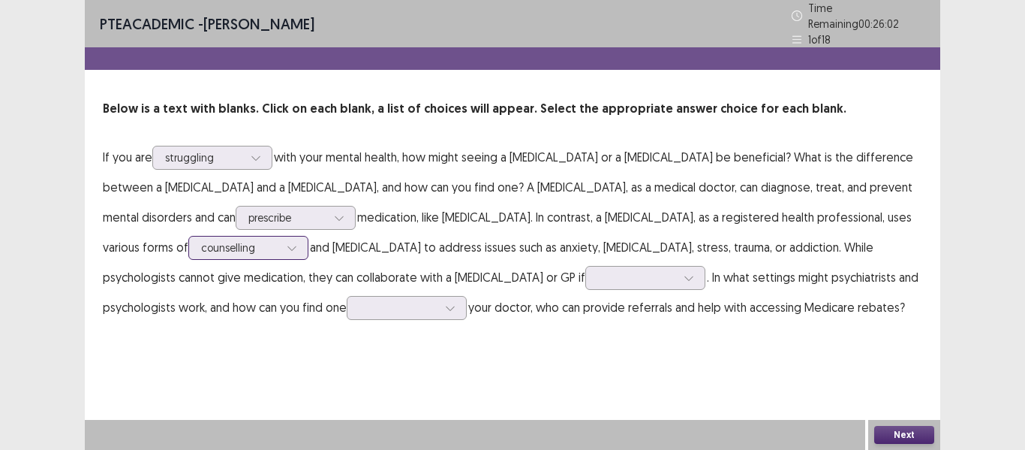
click at [287, 246] on icon at bounding box center [291, 248] width 8 height 5
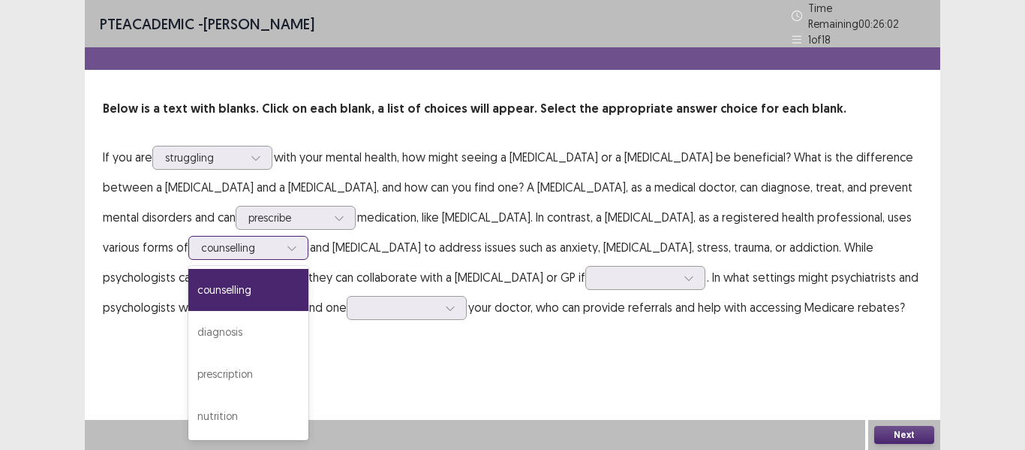
click at [188, 322] on div "diagnosis" at bounding box center [248, 332] width 120 height 42
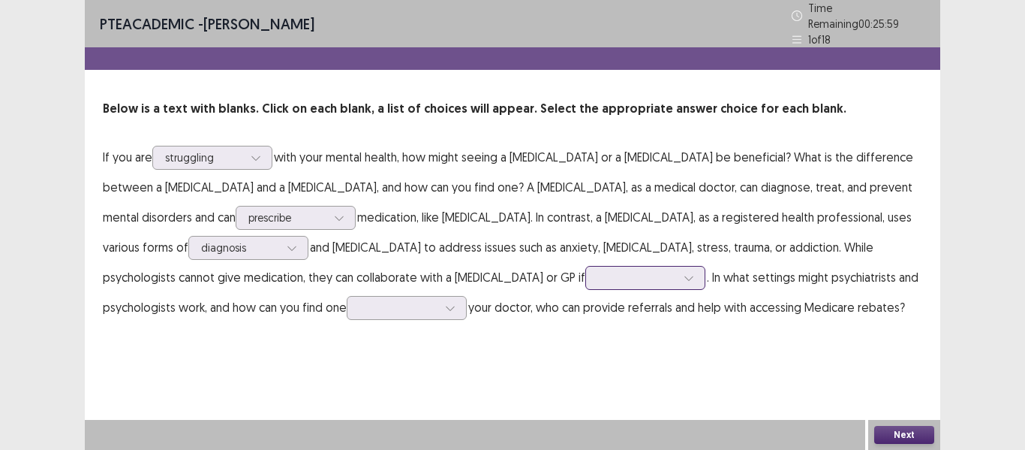
click at [678, 272] on div at bounding box center [689, 277] width 23 height 23
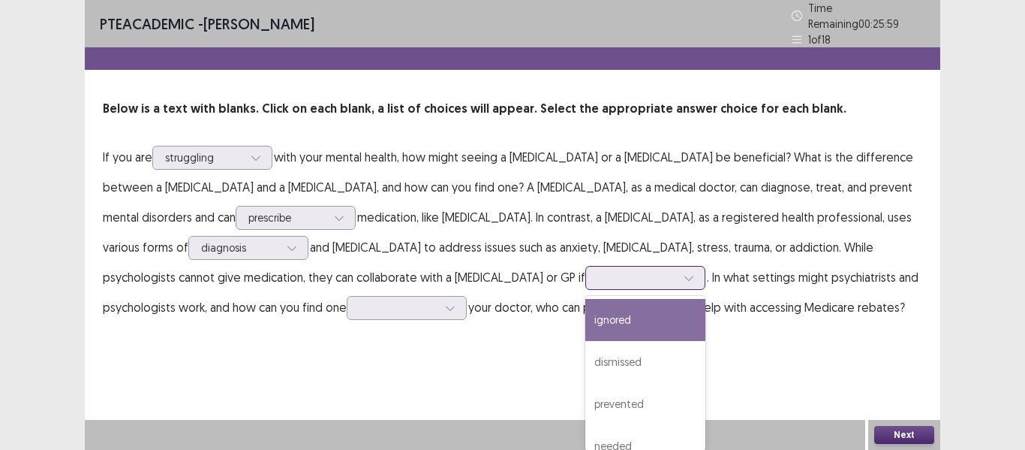
click at [586, 434] on div "needed" at bounding box center [646, 446] width 120 height 42
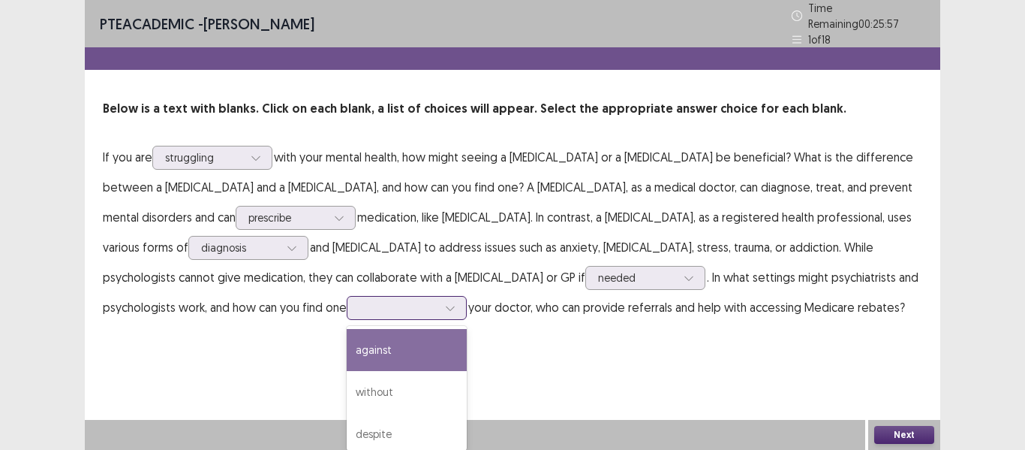
click at [445, 303] on icon at bounding box center [450, 308] width 11 height 11
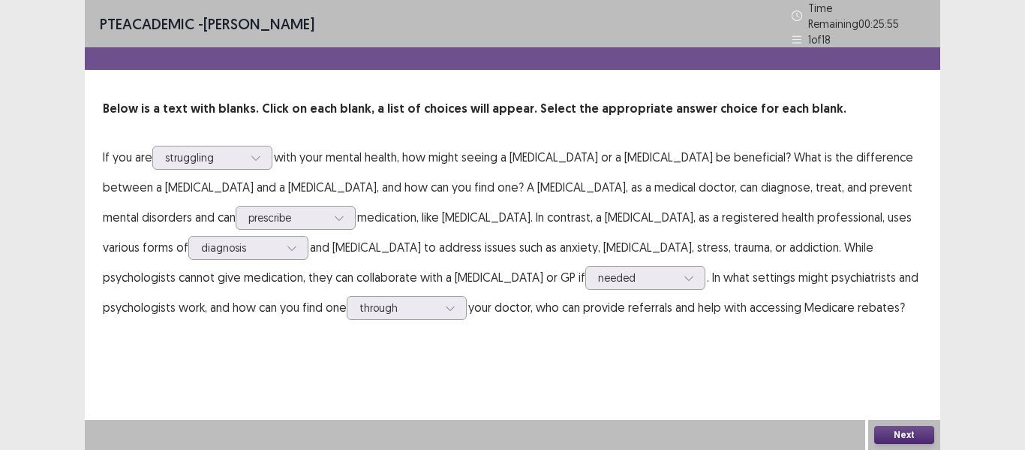
click at [901, 435] on button "Next" at bounding box center [905, 435] width 60 height 18
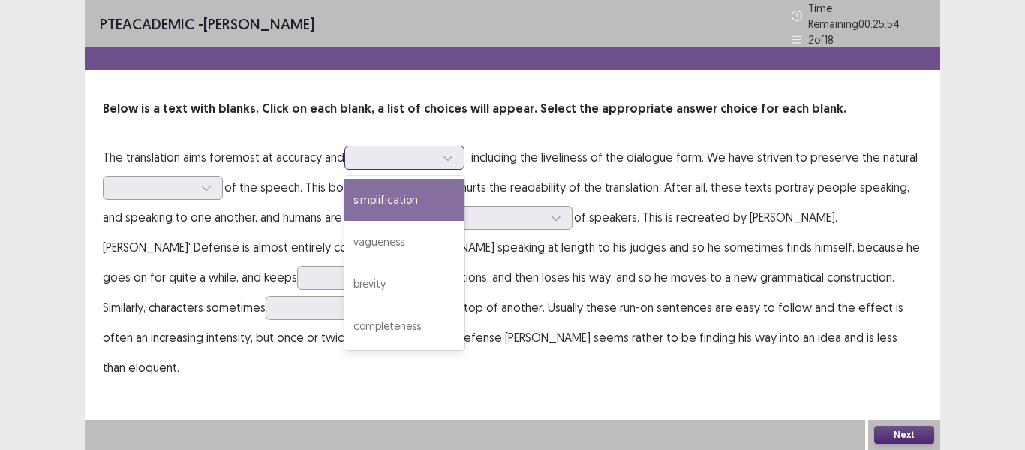
click at [449, 152] on icon at bounding box center [448, 157] width 11 height 11
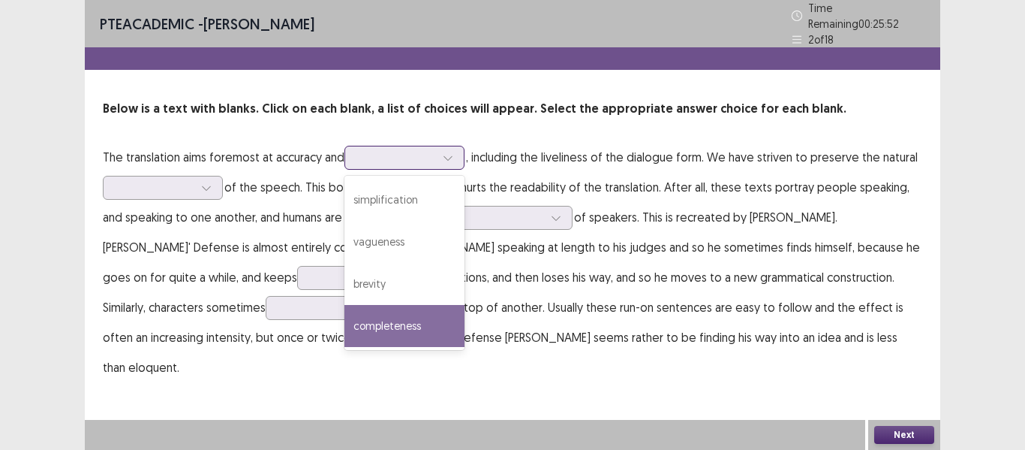
click at [386, 193] on div "simplification" at bounding box center [405, 200] width 120 height 42
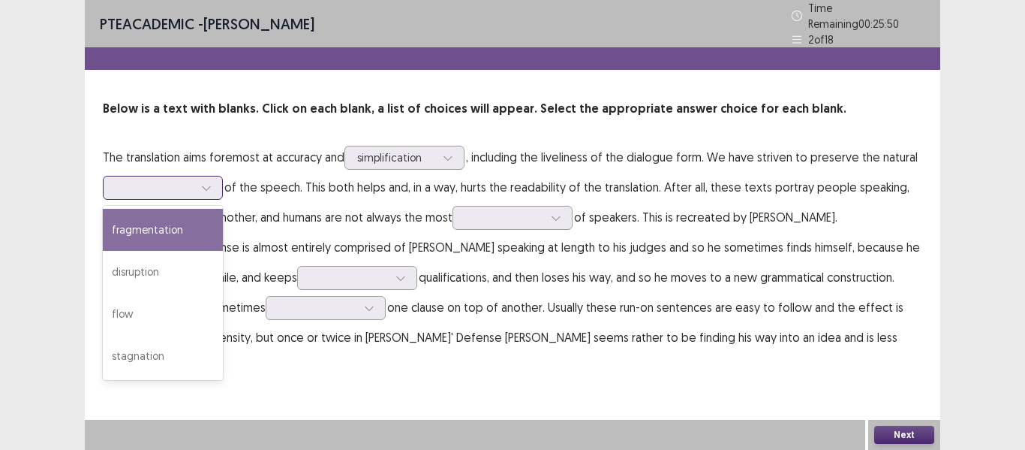
click at [206, 182] on icon at bounding box center [206, 187] width 11 height 11
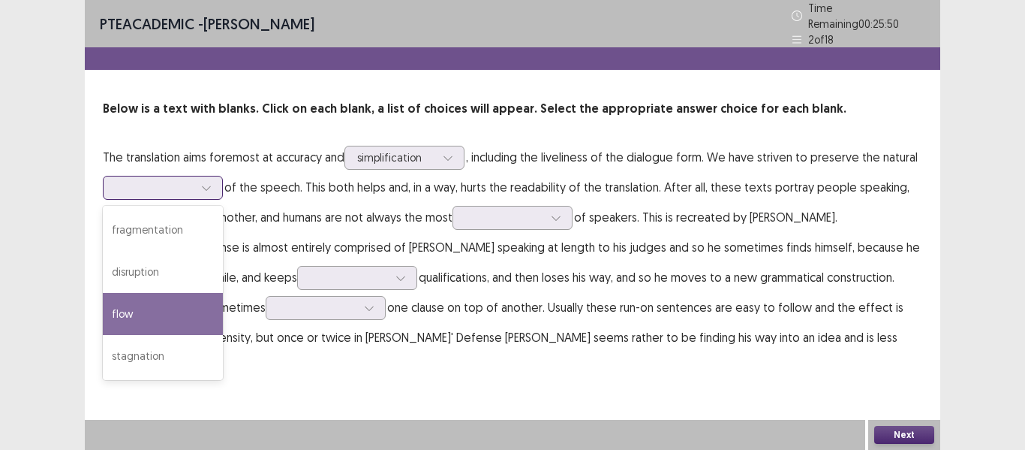
click at [143, 314] on div "flow" at bounding box center [163, 314] width 120 height 42
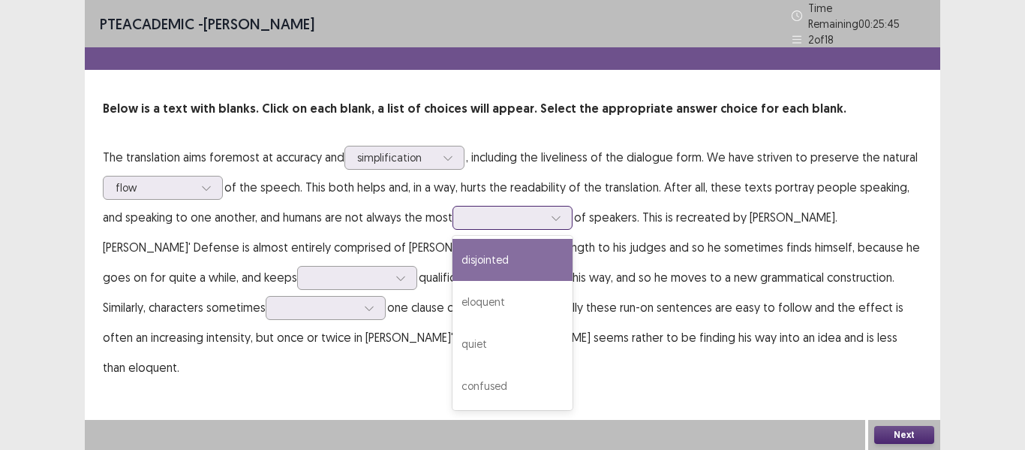
click at [563, 217] on div at bounding box center [556, 217] width 23 height 23
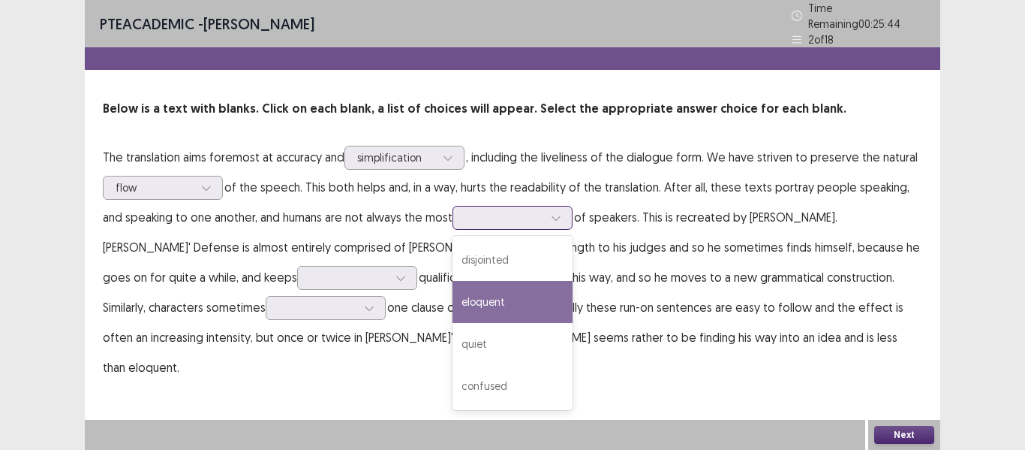
click at [492, 308] on div "eloquent" at bounding box center [513, 302] width 120 height 42
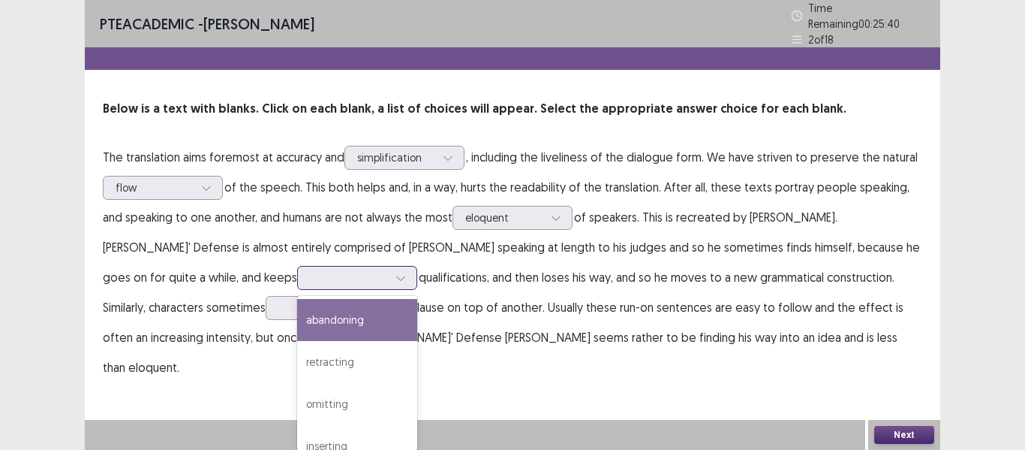
click at [396, 274] on icon at bounding box center [401, 277] width 11 height 11
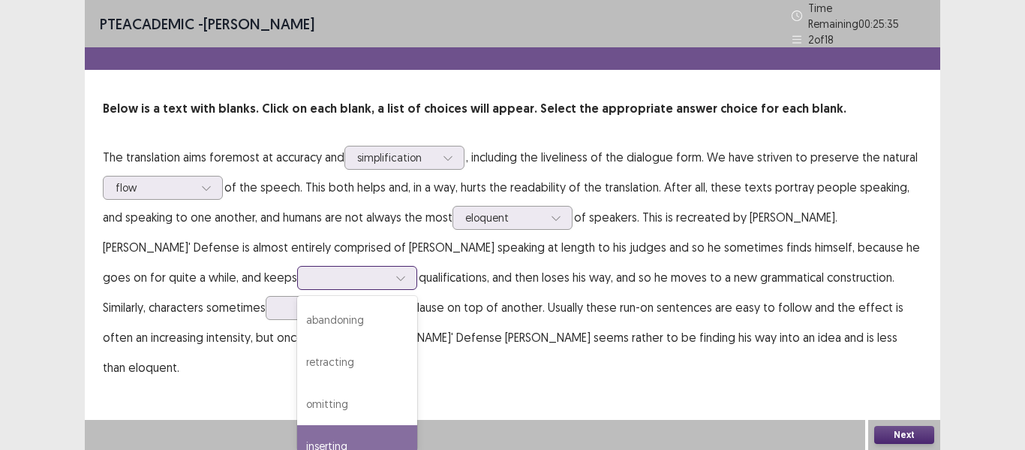
click at [297, 396] on div "omitting" at bounding box center [357, 404] width 120 height 42
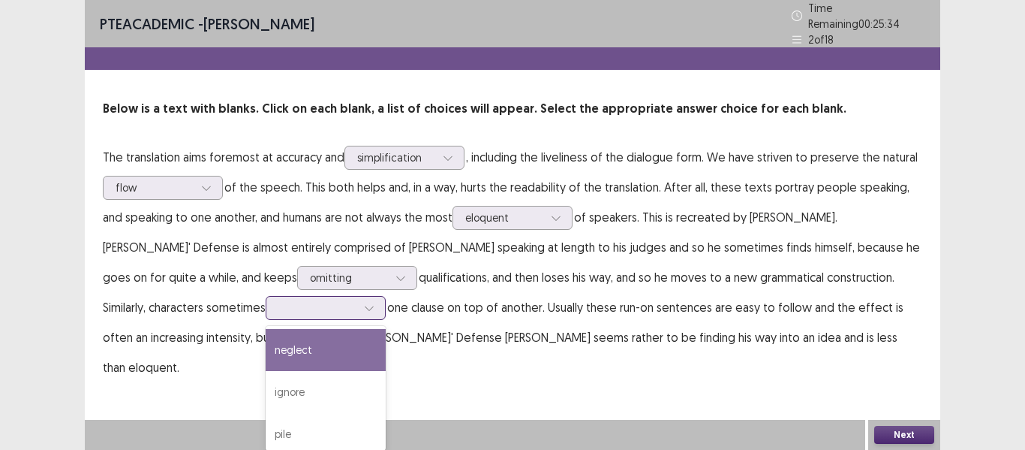
click at [365, 306] on icon at bounding box center [369, 308] width 8 height 5
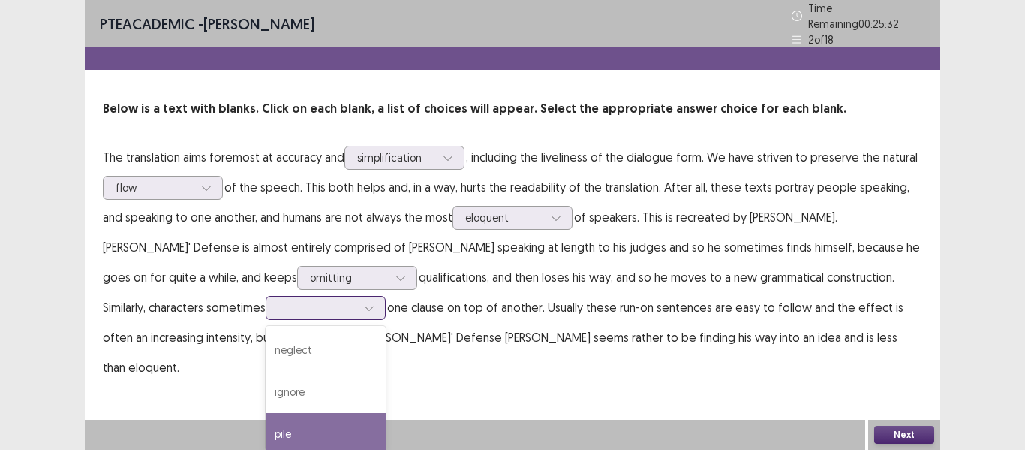
click at [266, 413] on div "pile" at bounding box center [326, 434] width 120 height 42
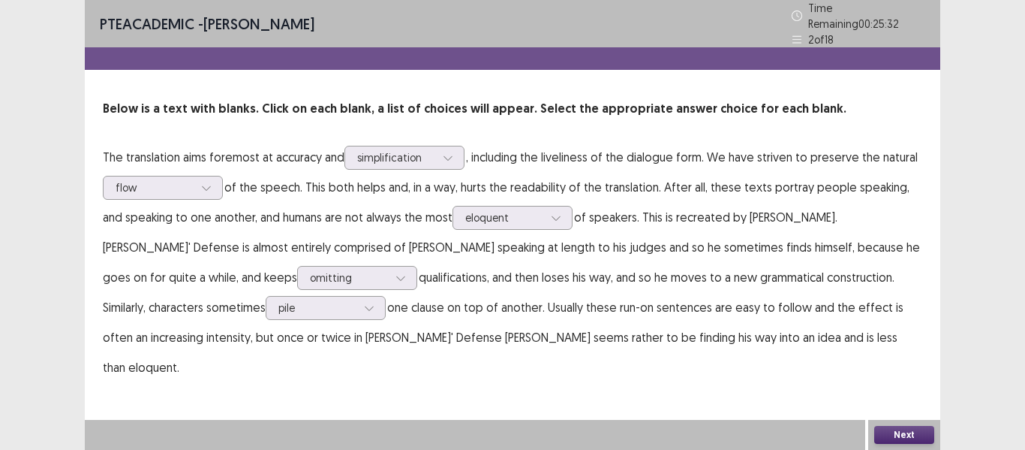
click at [916, 429] on button "Next" at bounding box center [905, 435] width 60 height 18
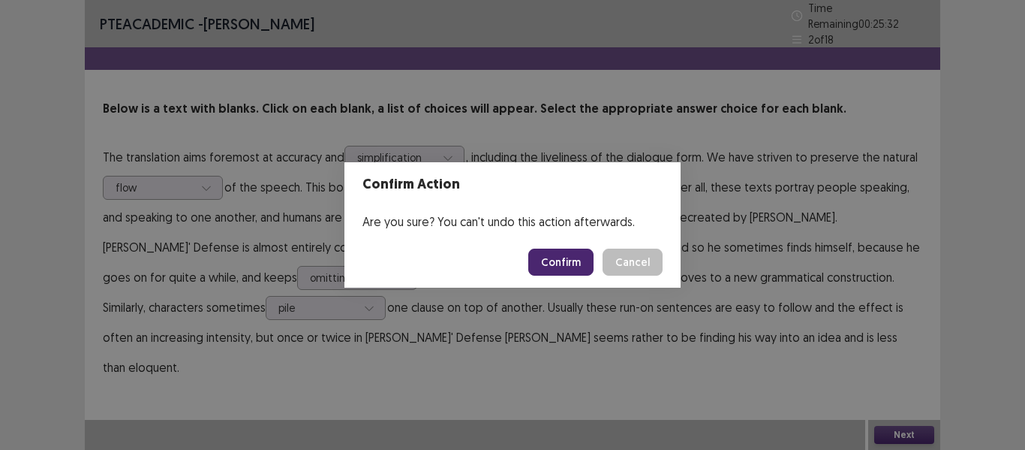
click at [557, 258] on button "Confirm" at bounding box center [560, 261] width 65 height 27
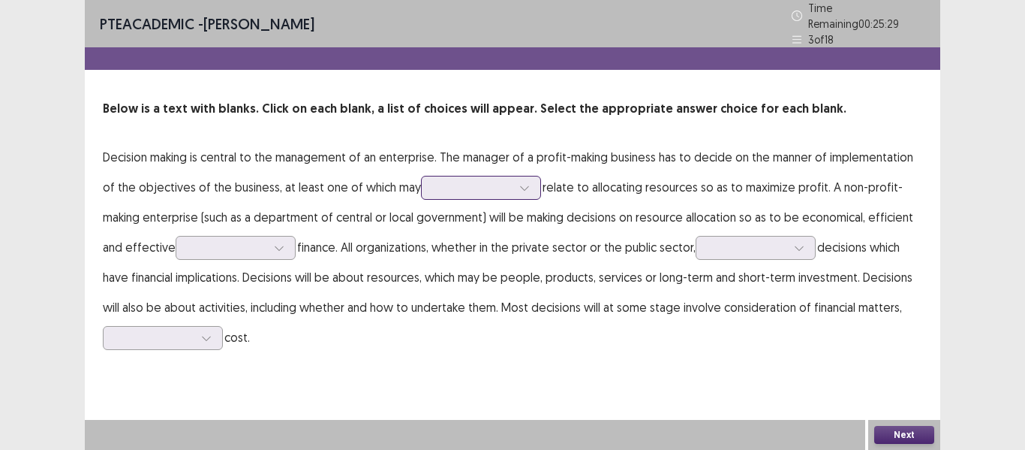
click at [513, 182] on div at bounding box center [524, 187] width 23 height 23
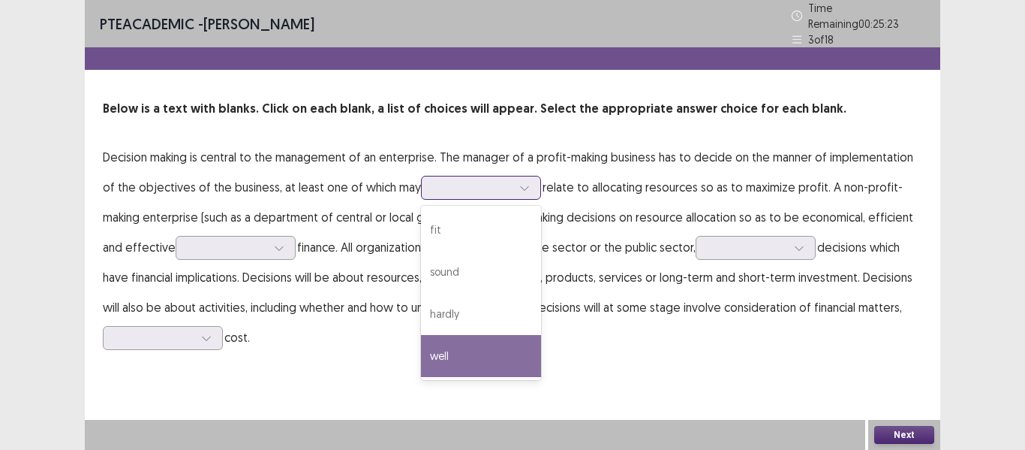
click at [448, 339] on div "well" at bounding box center [481, 356] width 120 height 42
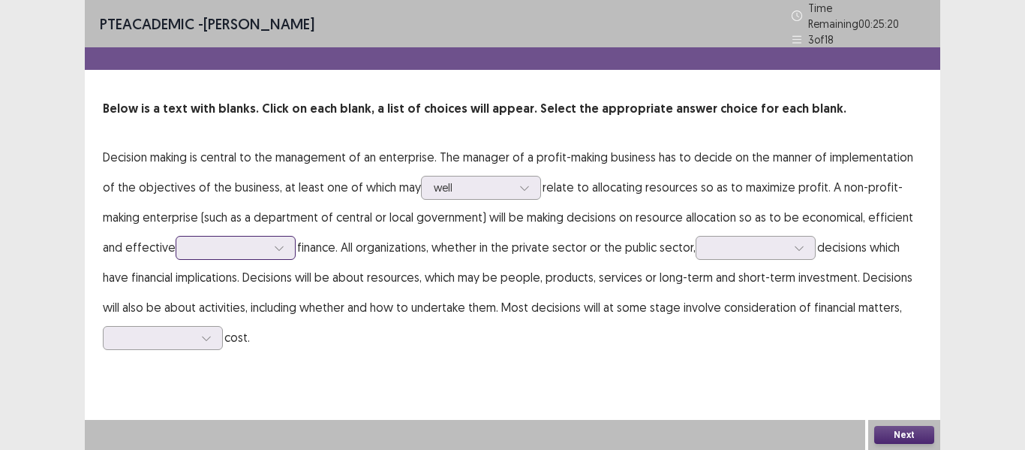
click at [268, 245] on div at bounding box center [279, 247] width 23 height 23
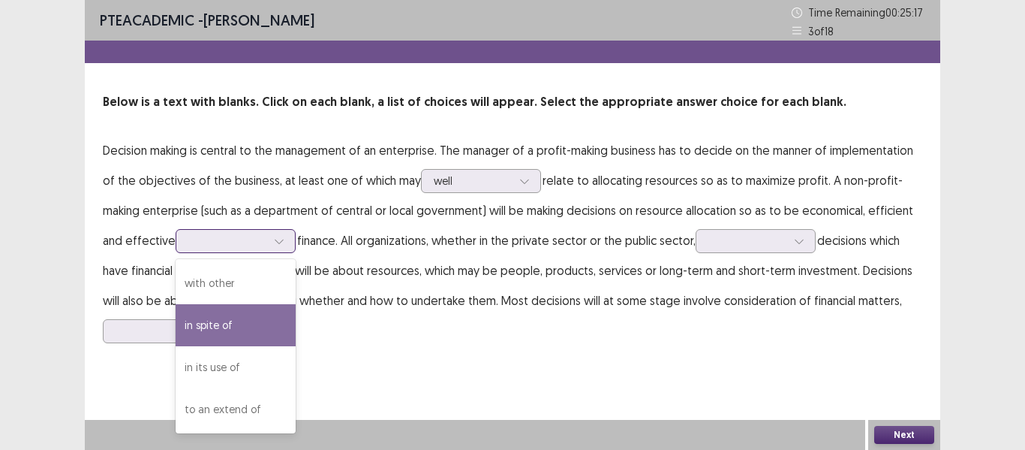
click at [176, 329] on div "in spite of" at bounding box center [236, 325] width 120 height 42
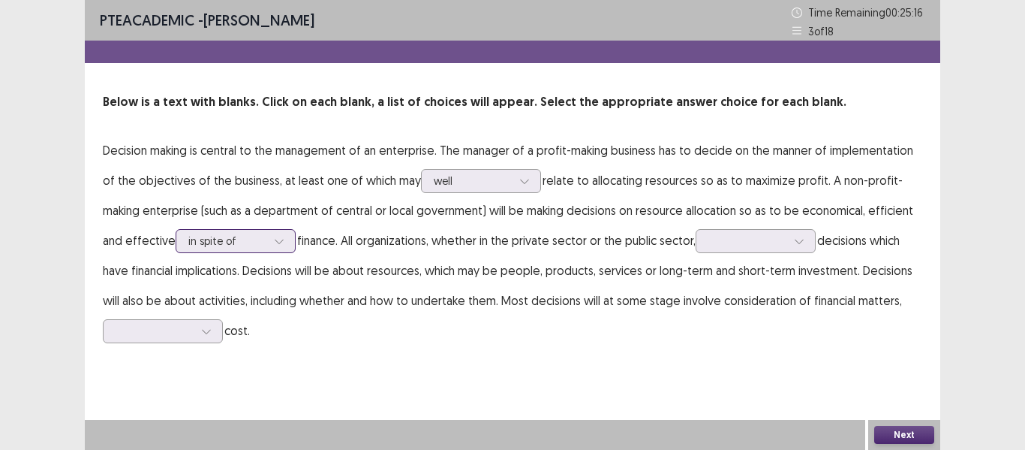
click at [274, 236] on icon at bounding box center [279, 241] width 11 height 11
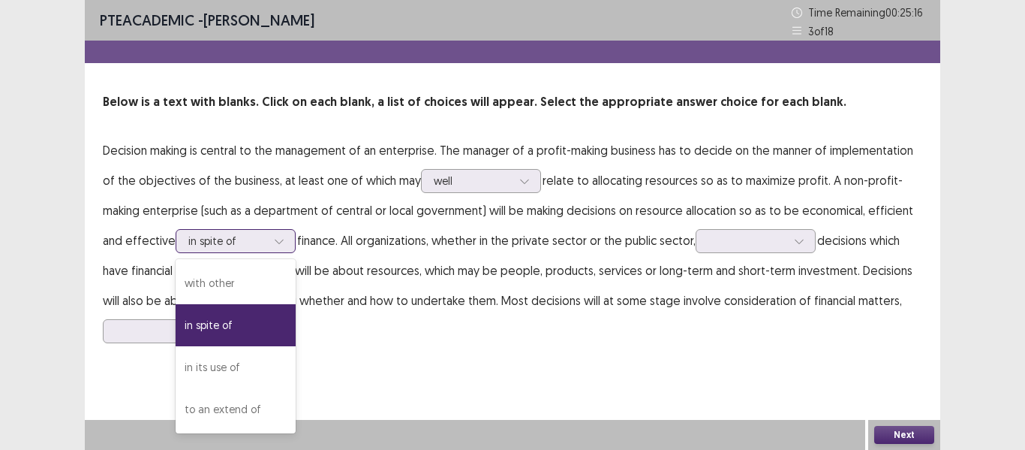
click at [274, 236] on icon at bounding box center [279, 241] width 11 height 11
click at [206, 366] on div "in its use of" at bounding box center [236, 367] width 120 height 42
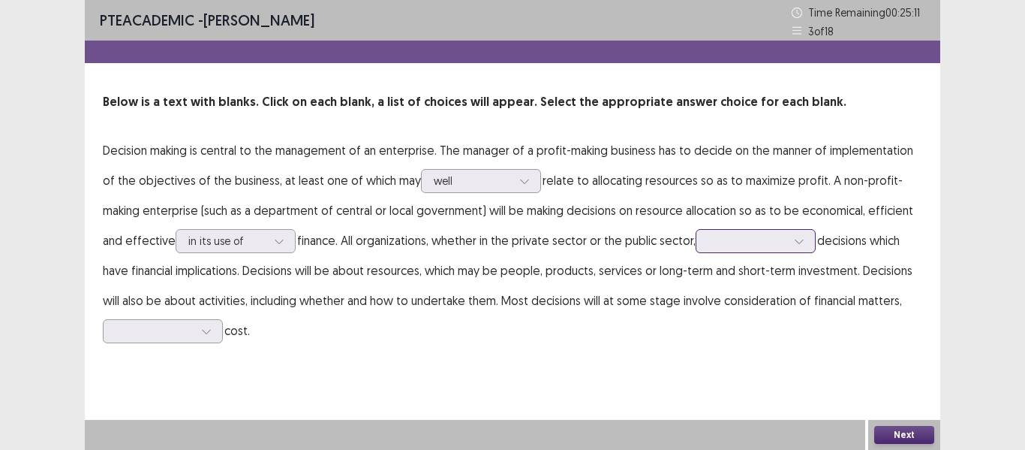
click at [794, 245] on icon at bounding box center [799, 241] width 11 height 11
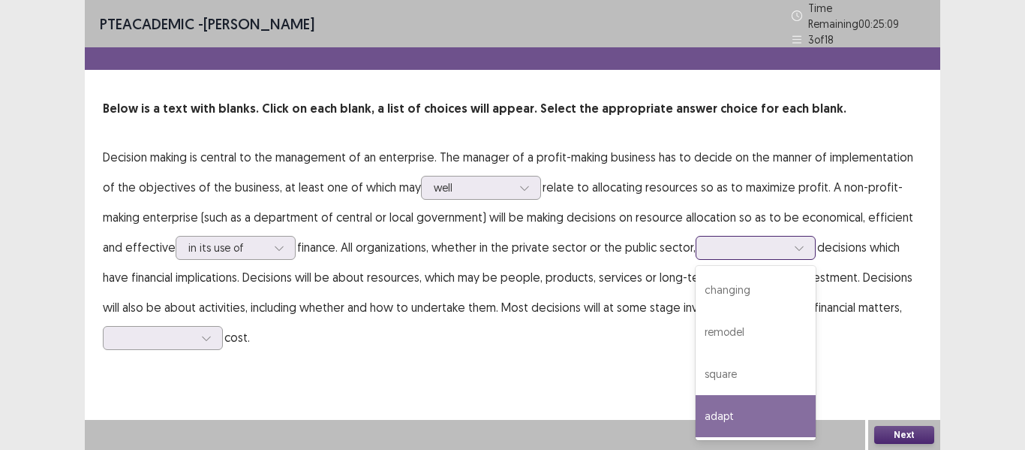
click at [718, 404] on div "adapt" at bounding box center [756, 416] width 120 height 42
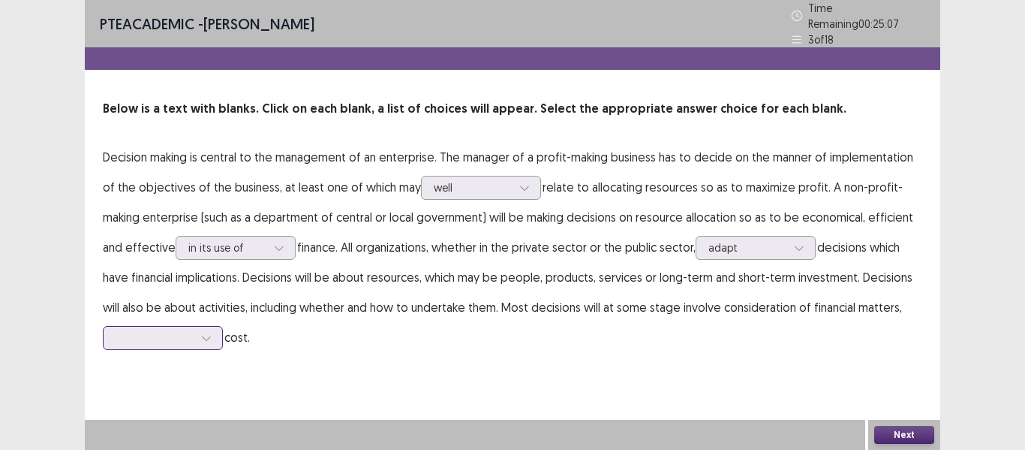
click at [213, 335] on div at bounding box center [163, 338] width 120 height 24
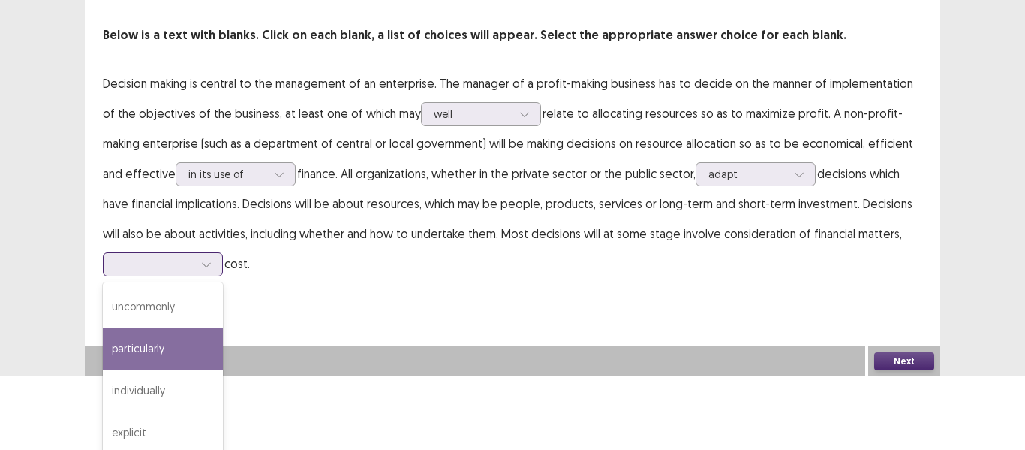
click at [162, 345] on div "particularly" at bounding box center [163, 348] width 120 height 42
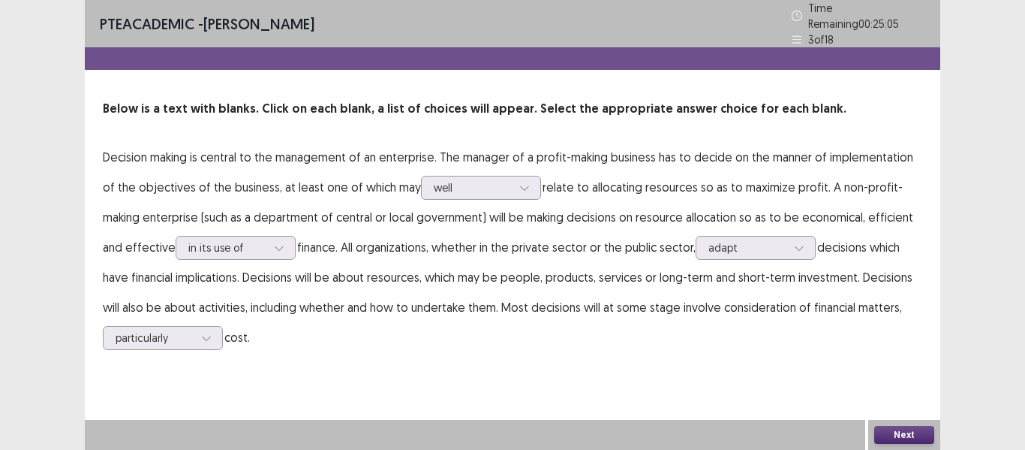
click at [898, 434] on button "Next" at bounding box center [905, 435] width 60 height 18
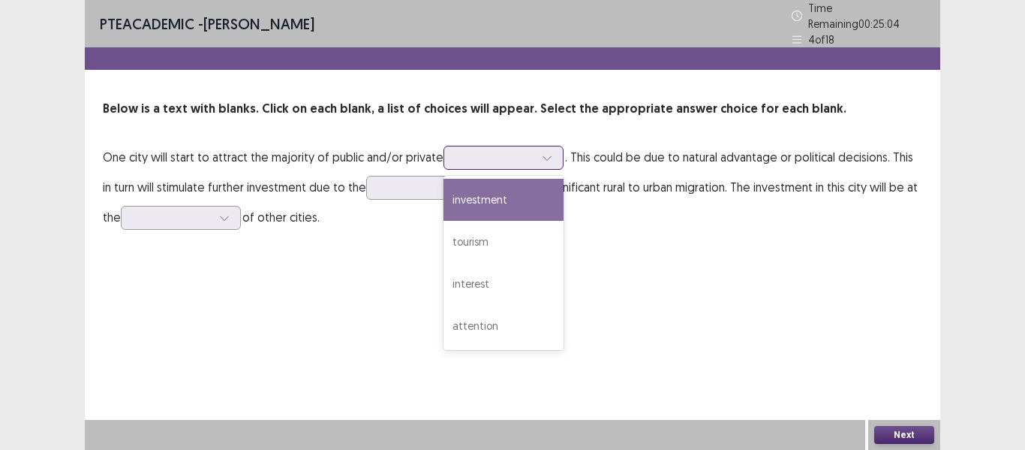
click at [549, 152] on div at bounding box center [547, 157] width 23 height 23
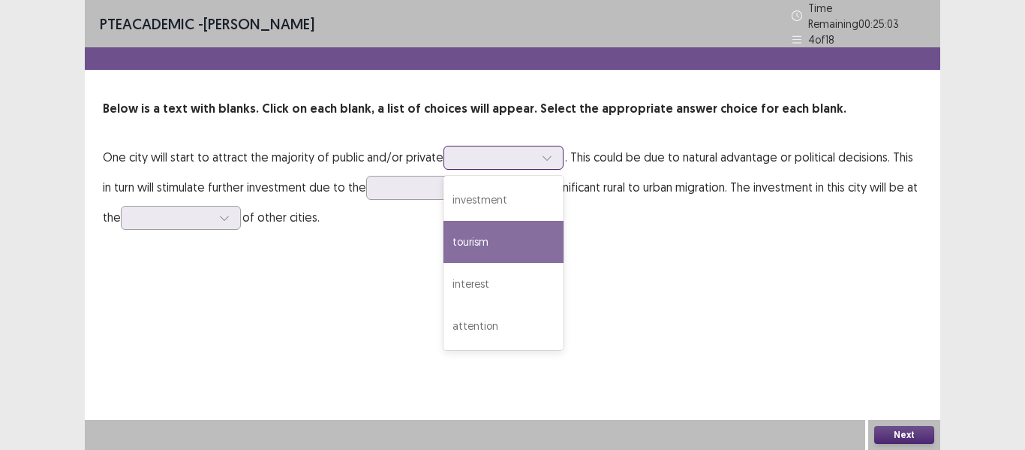
click at [503, 202] on div "investment" at bounding box center [504, 200] width 120 height 42
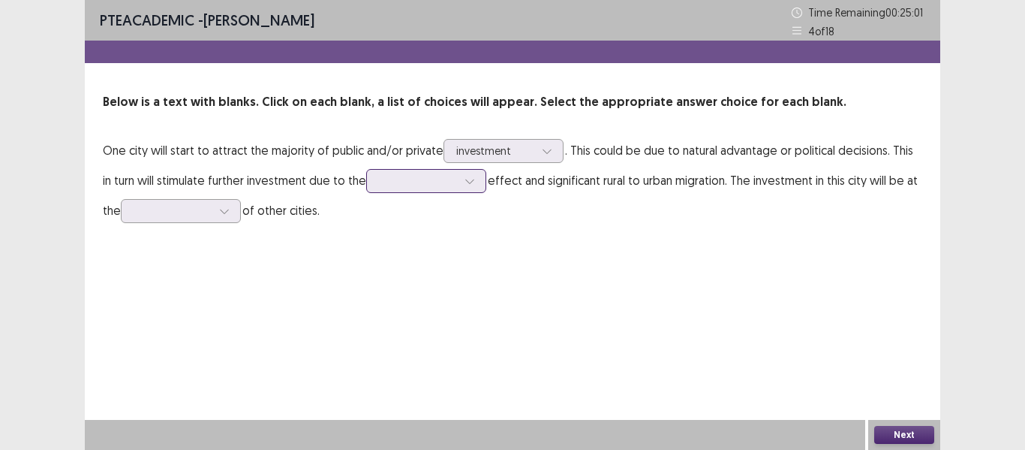
click at [464, 185] on div at bounding box center [470, 181] width 23 height 23
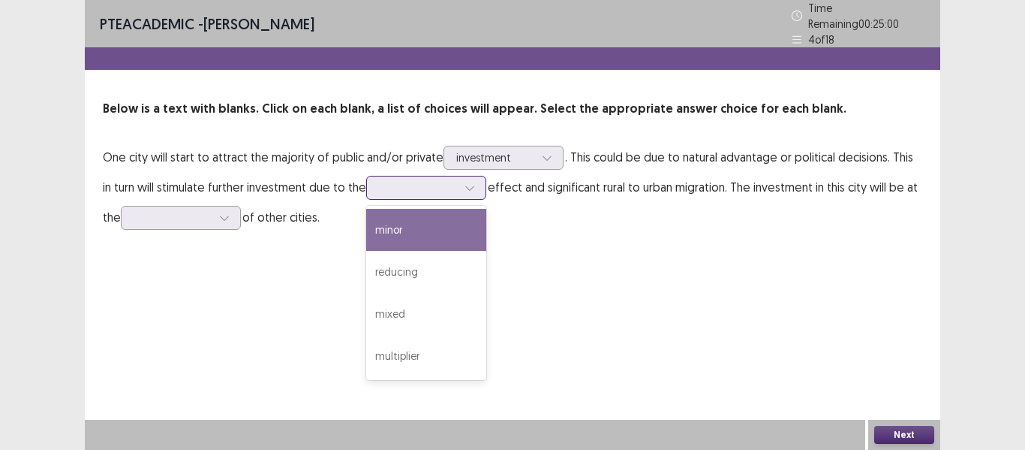
click at [421, 349] on div "multiplier" at bounding box center [426, 356] width 120 height 42
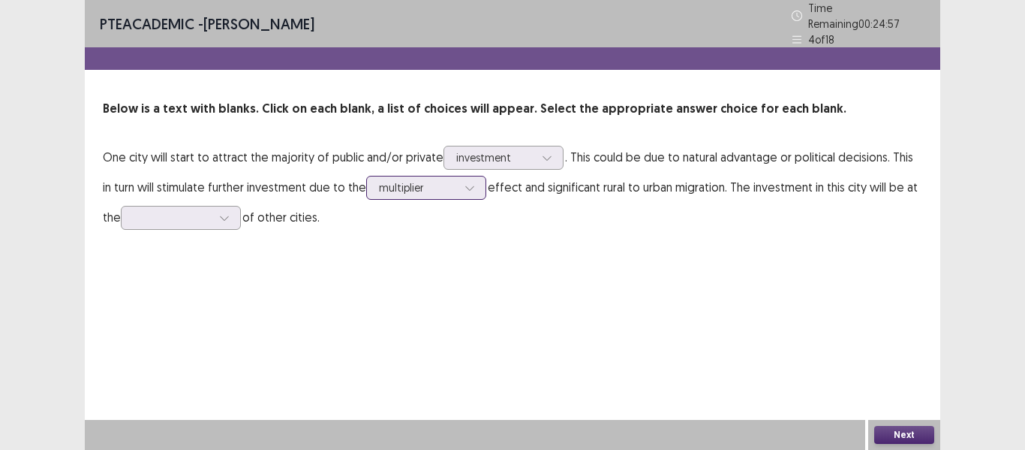
click at [465, 182] on icon at bounding box center [470, 187] width 11 height 11
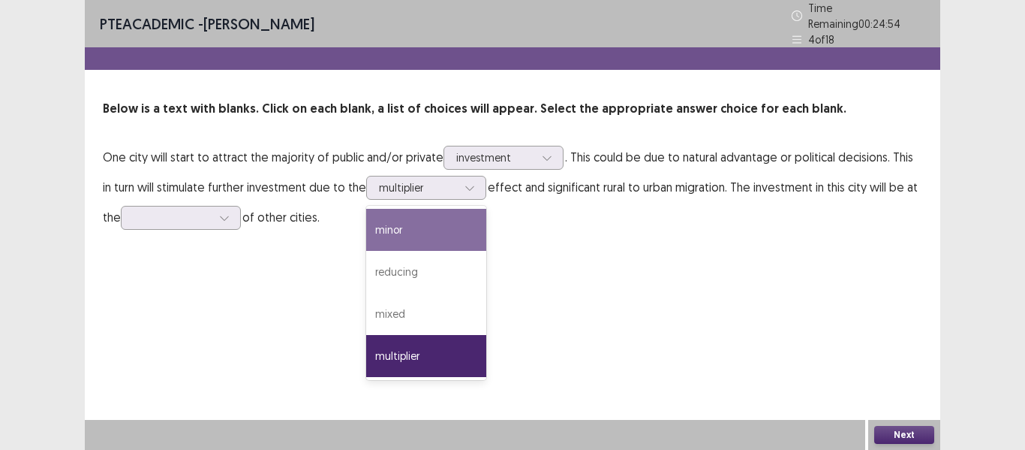
click at [569, 233] on div "PTE academic - Ariana B Almeida Time Remaining 00 : 24 : 54 4 of 18 Below is a …" at bounding box center [513, 131] width 856 height 262
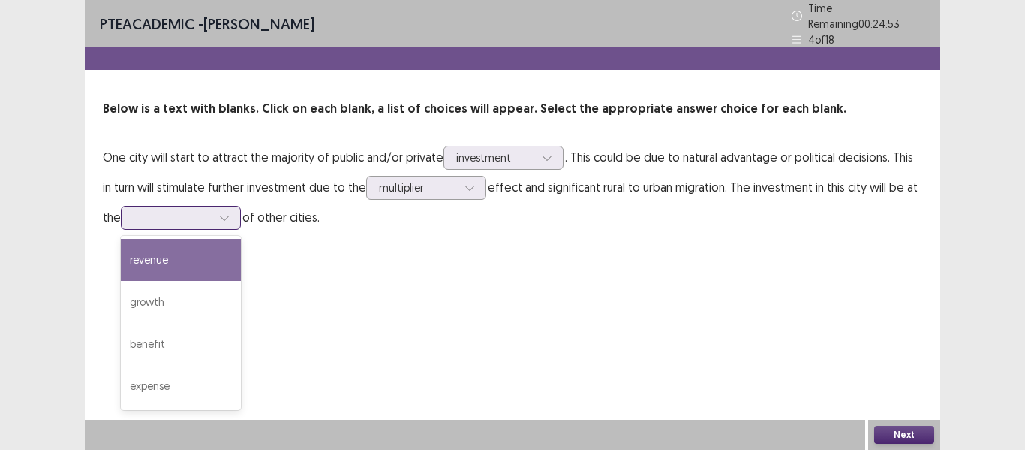
click at [227, 213] on icon at bounding box center [224, 217] width 11 height 11
click at [160, 336] on div "benefit" at bounding box center [181, 344] width 120 height 42
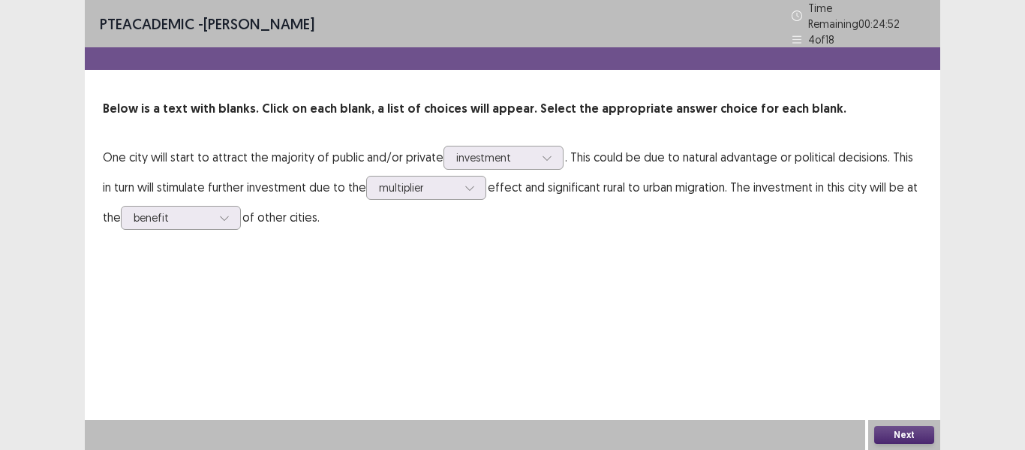
click at [896, 433] on button "Next" at bounding box center [905, 435] width 60 height 18
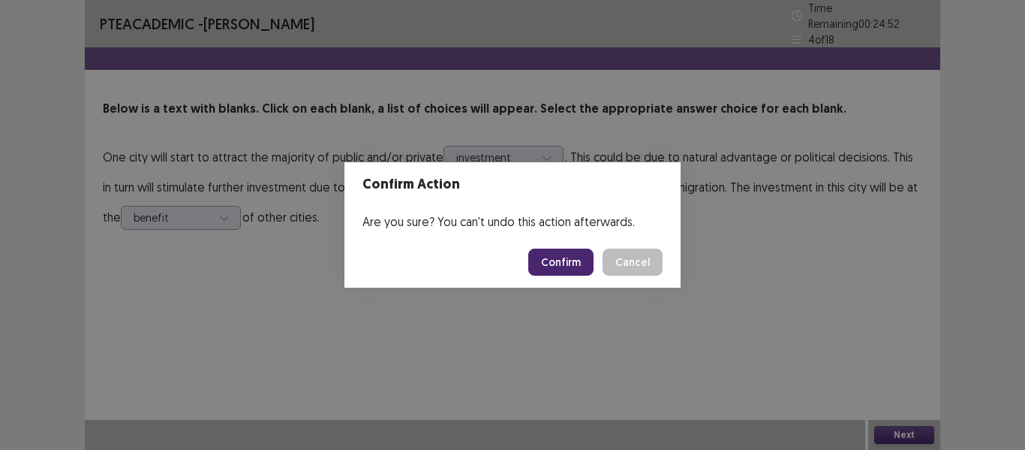
click at [566, 261] on button "Confirm" at bounding box center [560, 261] width 65 height 27
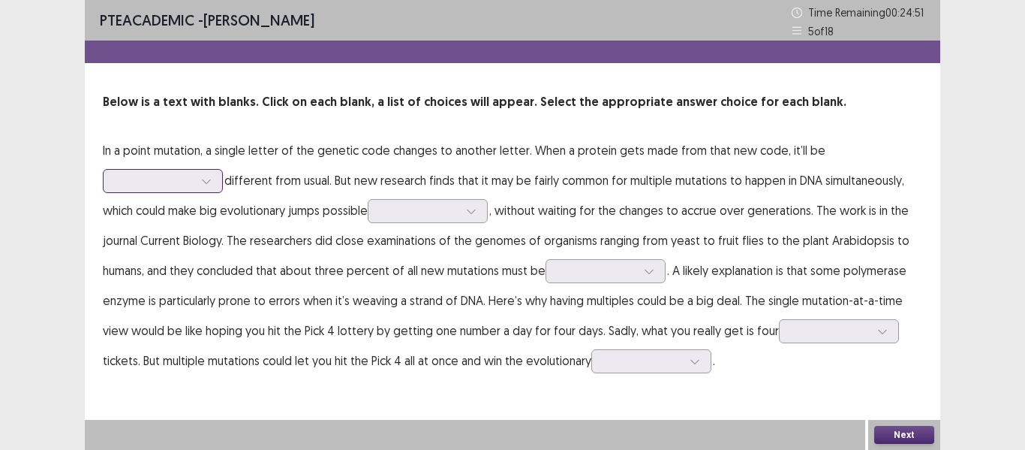
click at [210, 182] on icon at bounding box center [206, 181] width 11 height 11
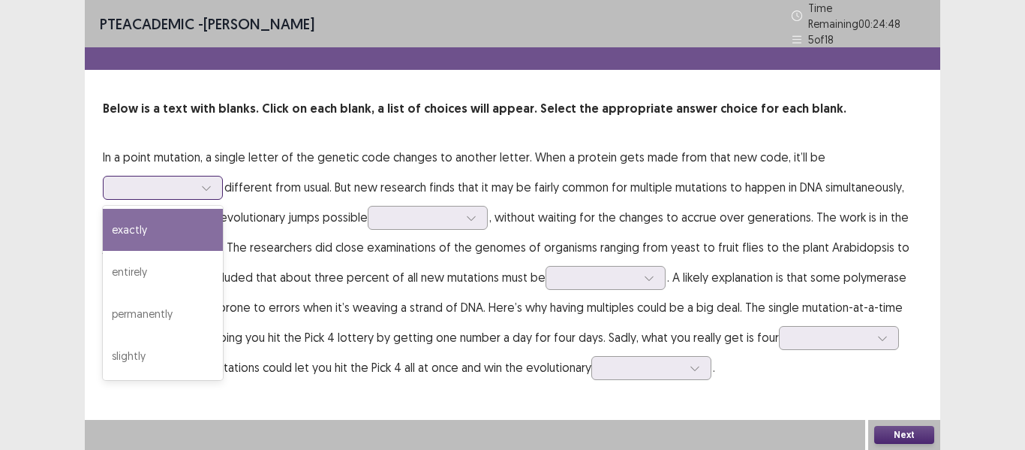
click at [135, 351] on div "slightly" at bounding box center [163, 356] width 120 height 42
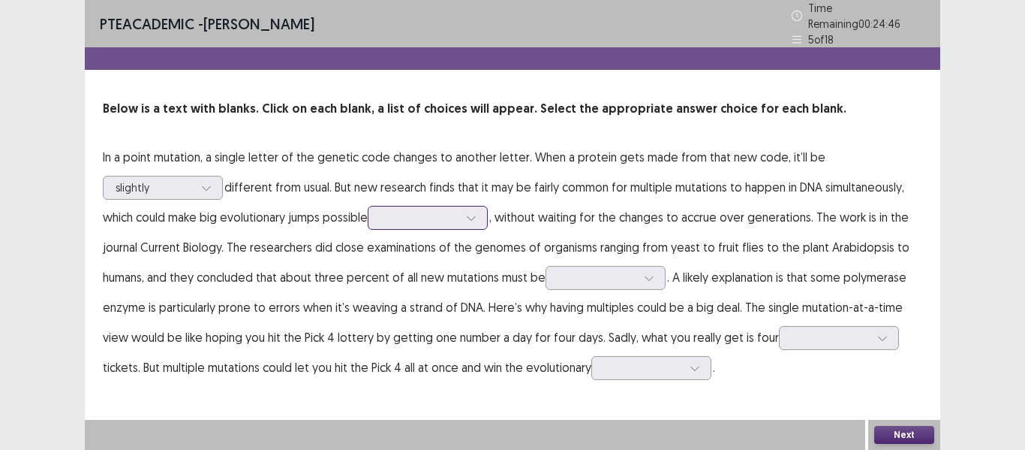
click at [477, 212] on icon at bounding box center [471, 217] width 11 height 11
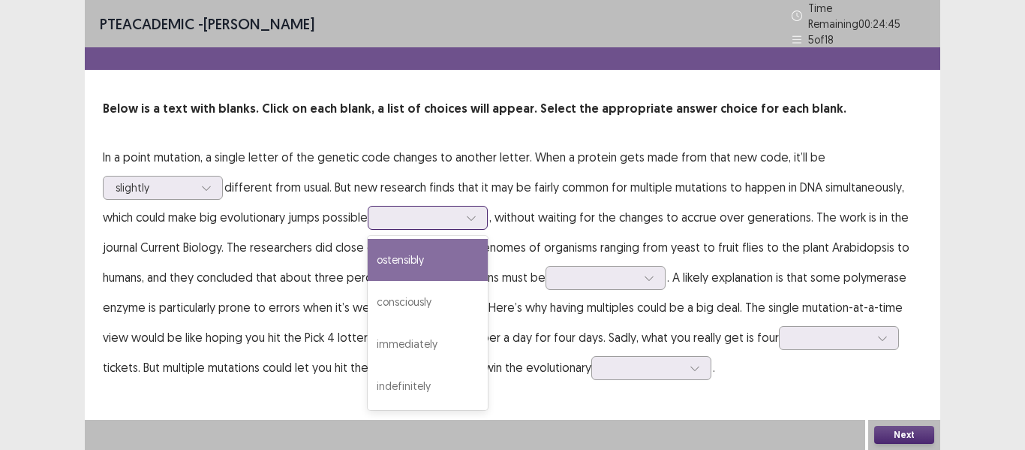
click at [436, 335] on div "immediately" at bounding box center [428, 344] width 120 height 42
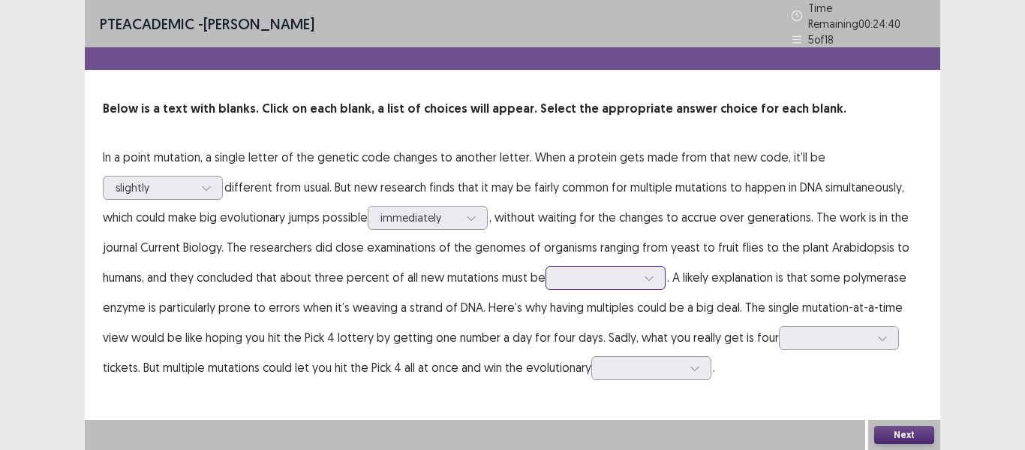
click at [649, 276] on div at bounding box center [649, 277] width 23 height 23
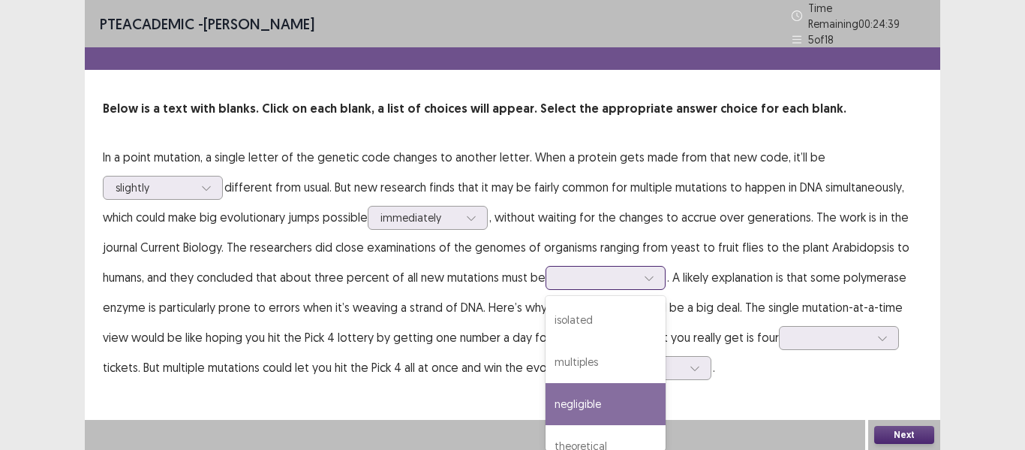
click at [584, 318] on div "isolated" at bounding box center [606, 320] width 120 height 42
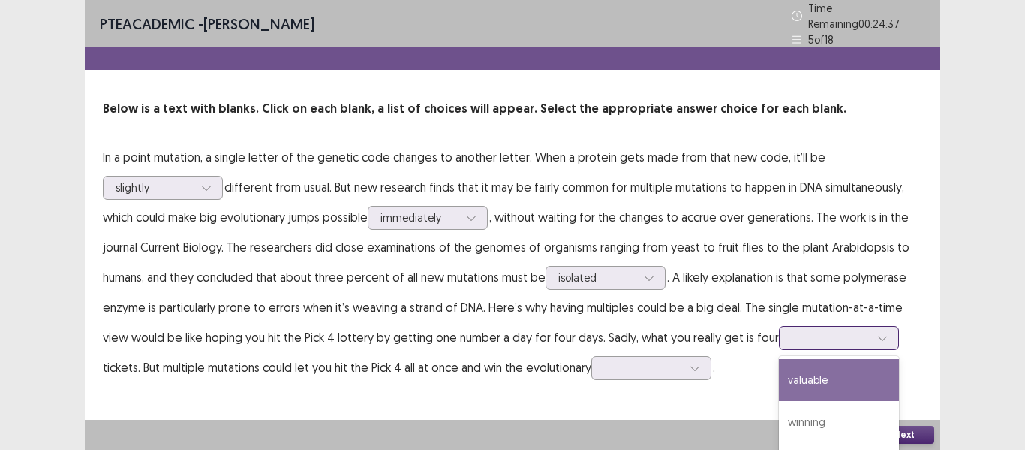
click at [884, 333] on div "4 results available. Use Up and Down to choose options, press Enter to select t…" at bounding box center [839, 338] width 120 height 24
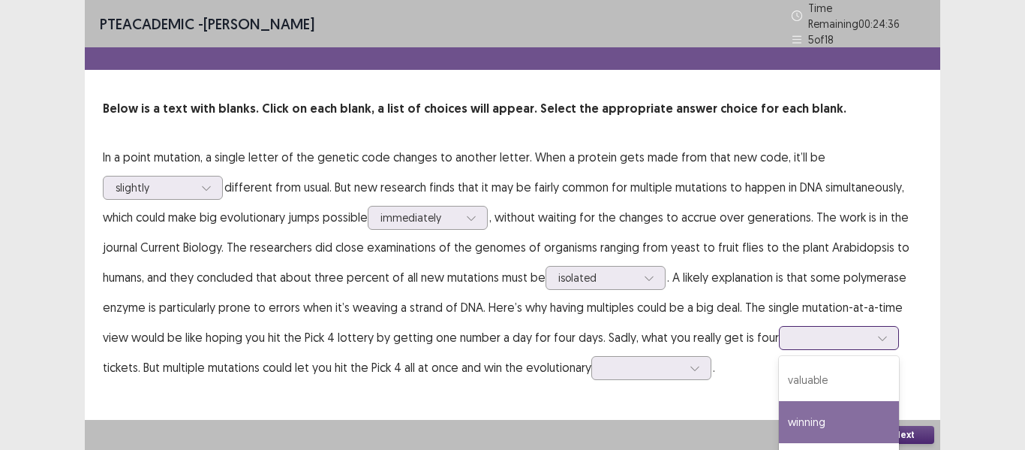
scroll to position [74, 0]
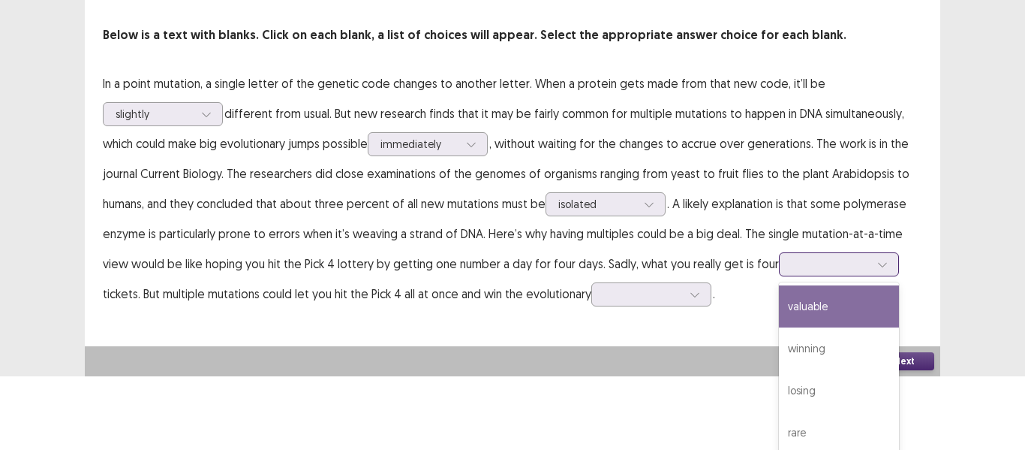
click at [813, 380] on div "losing" at bounding box center [839, 390] width 120 height 42
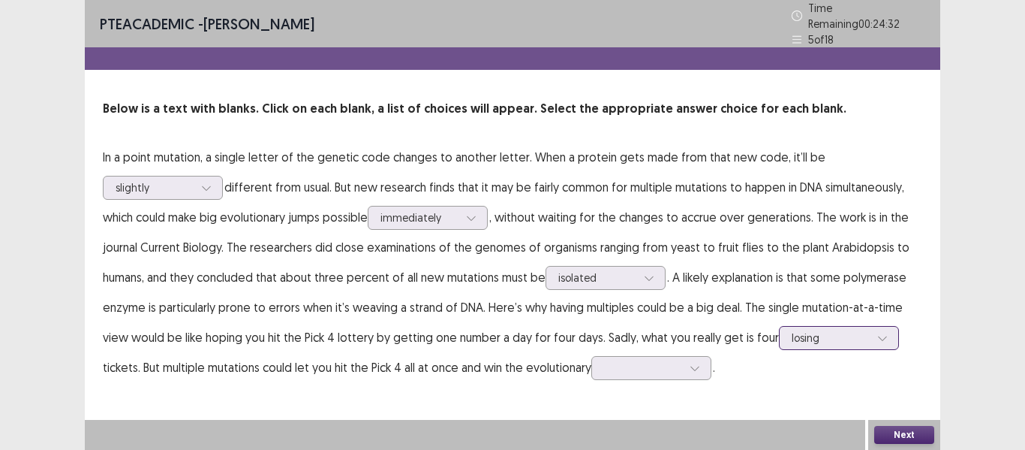
scroll to position [0, 0]
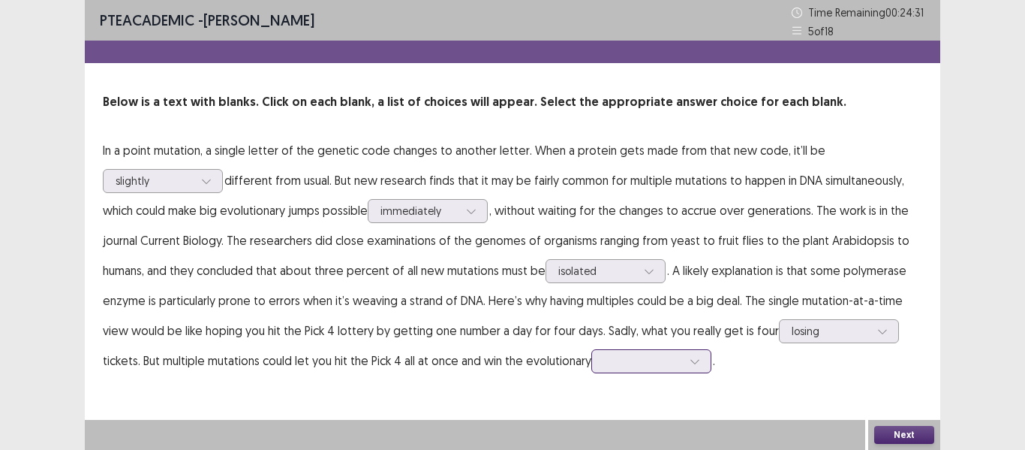
click at [700, 363] on div at bounding box center [652, 361] width 120 height 24
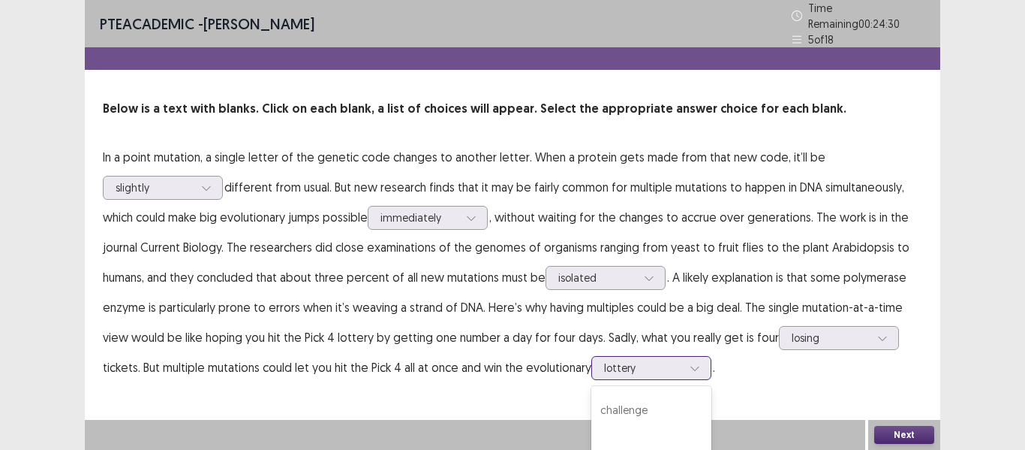
click at [699, 360] on div "option lottery, selected. 4 results available. Use Up and Down to choose option…" at bounding box center [652, 368] width 120 height 24
click at [897, 333] on div "PTE academic - Ariana B Almeida Time Remaining 00 : 24 : 30 5 of 18 Below is a …" at bounding box center [513, 225] width 856 height 450
click at [913, 434] on button "Next" at bounding box center [905, 435] width 60 height 18
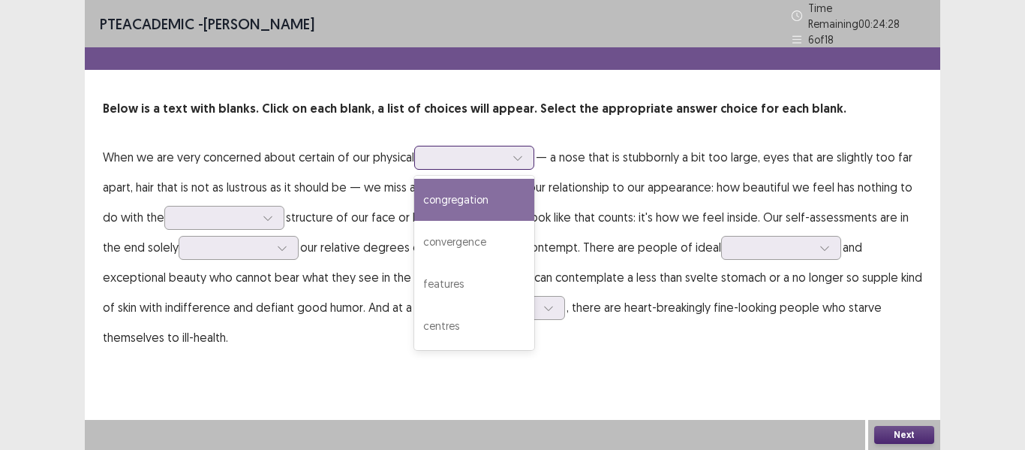
click at [522, 155] on div at bounding box center [518, 157] width 23 height 23
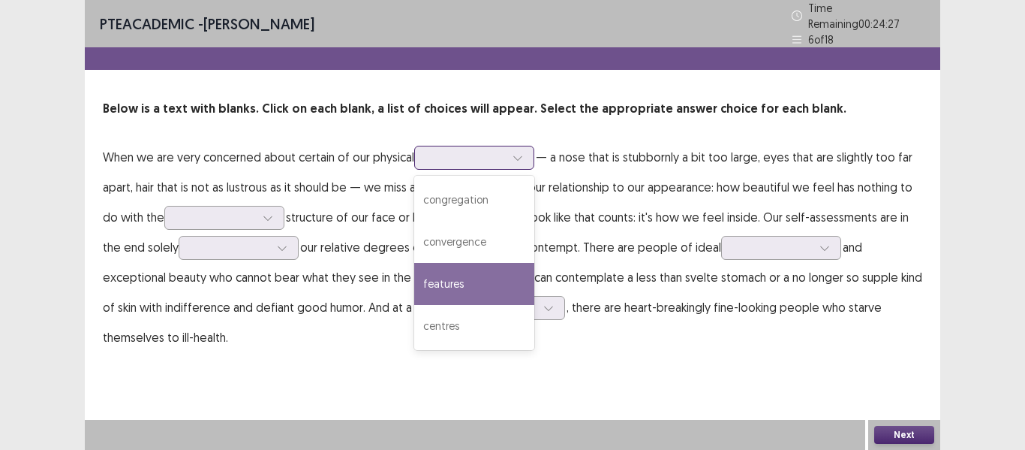
click at [452, 279] on div "features" at bounding box center [474, 284] width 120 height 42
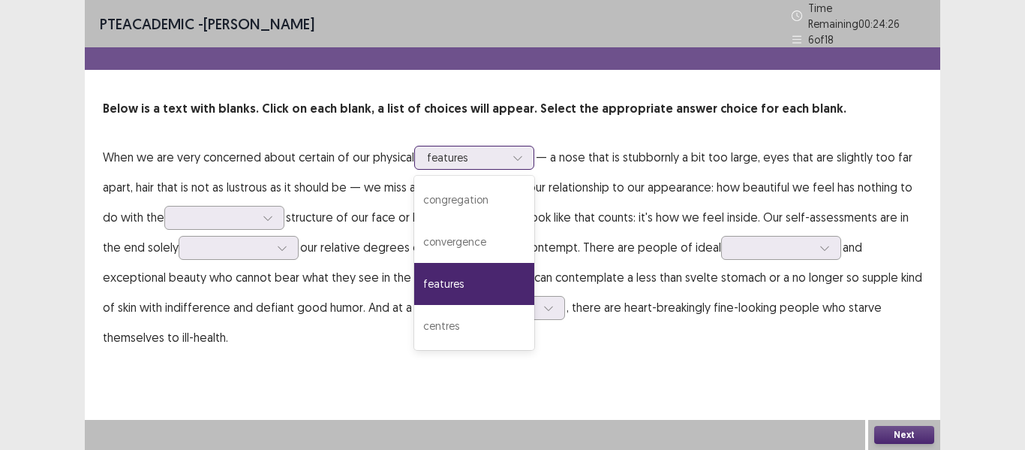
click at [519, 152] on icon at bounding box center [518, 157] width 11 height 11
click at [596, 195] on p "When we are very concerned about certain of our physical option features, selec…" at bounding box center [513, 247] width 820 height 210
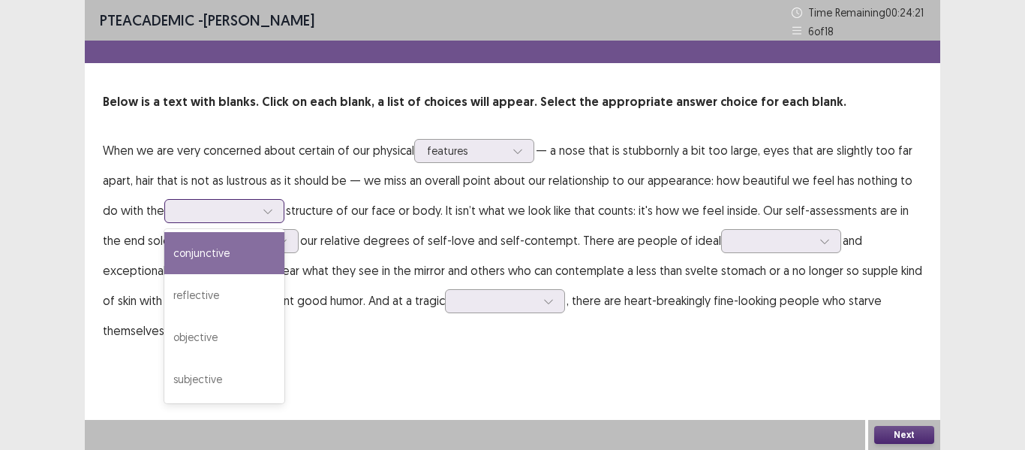
click at [272, 212] on icon at bounding box center [268, 211] width 11 height 11
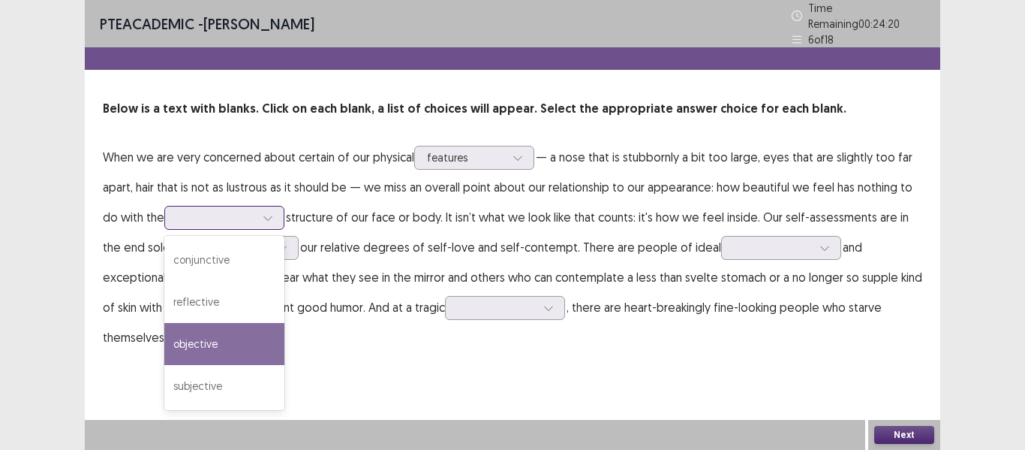
click at [212, 339] on div "objective" at bounding box center [224, 344] width 120 height 42
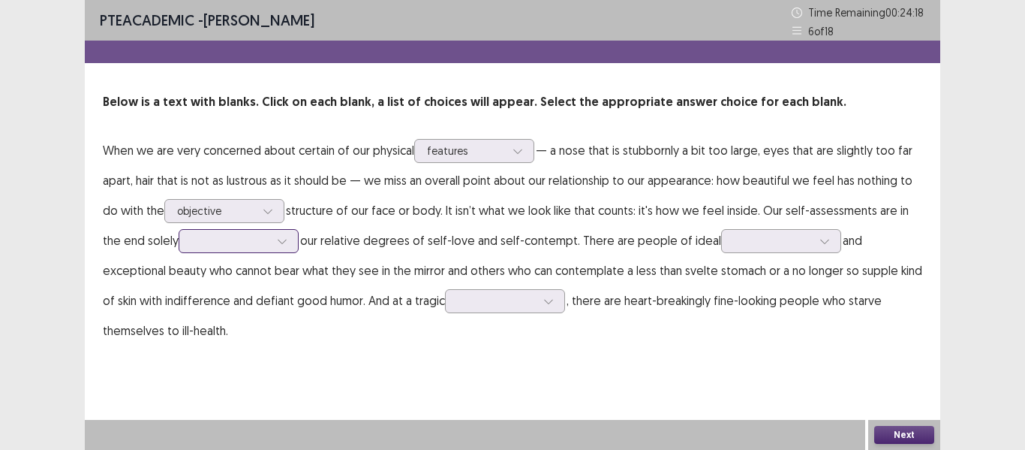
click at [277, 241] on icon at bounding box center [282, 241] width 11 height 11
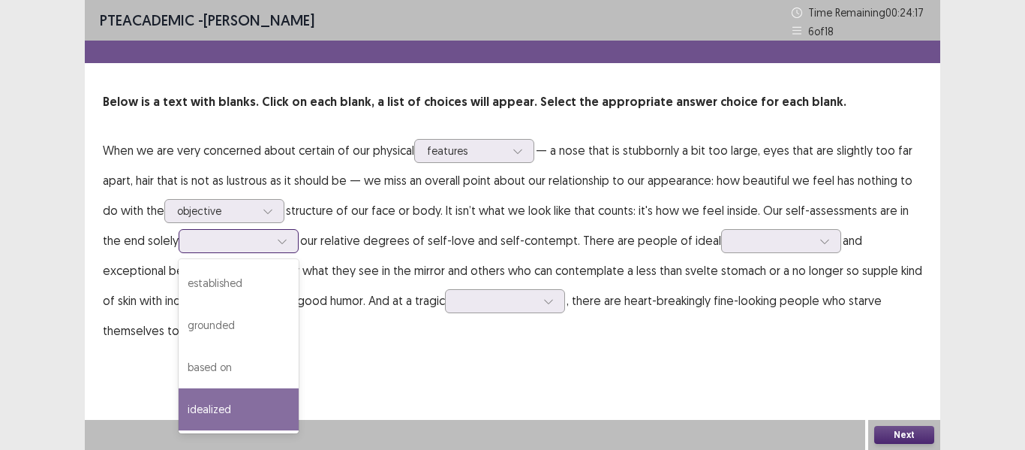
click at [208, 410] on div "idealized" at bounding box center [239, 409] width 120 height 42
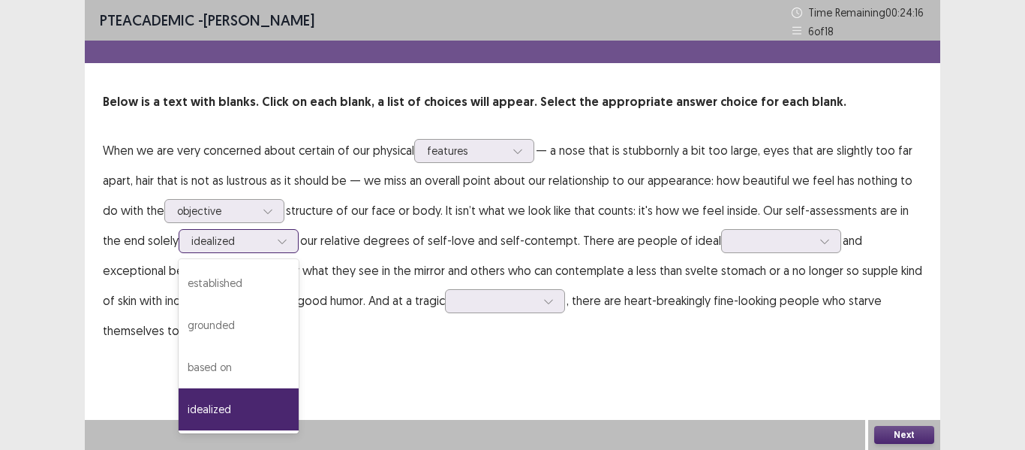
click at [277, 239] on icon at bounding box center [282, 241] width 11 height 11
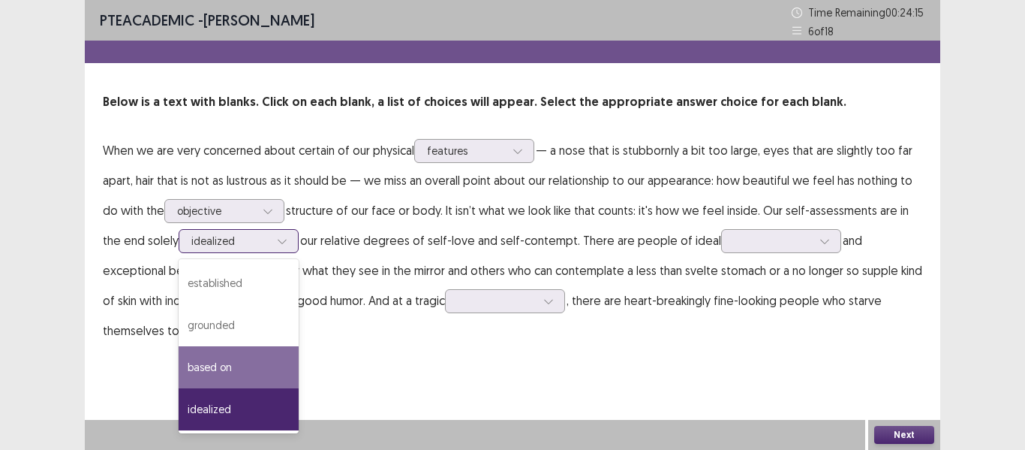
click at [206, 366] on div "based on" at bounding box center [239, 367] width 120 height 42
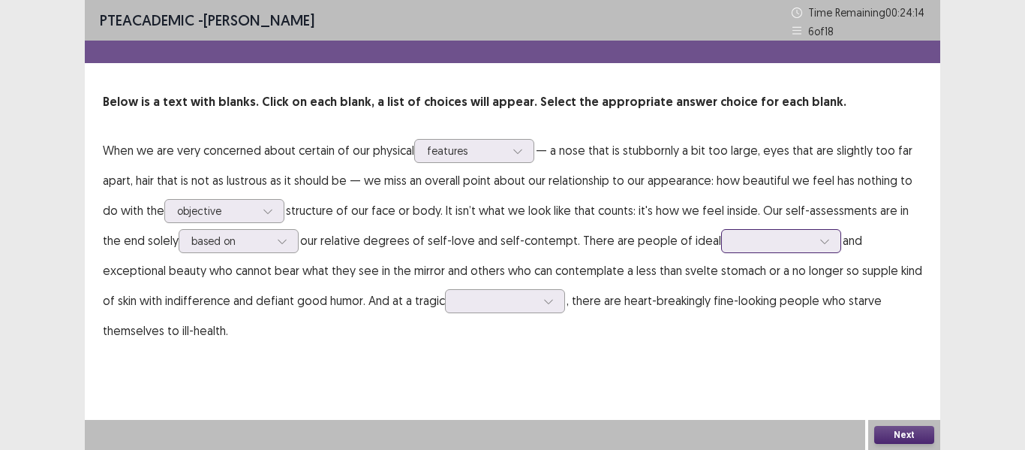
click at [814, 242] on div at bounding box center [825, 241] width 23 height 23
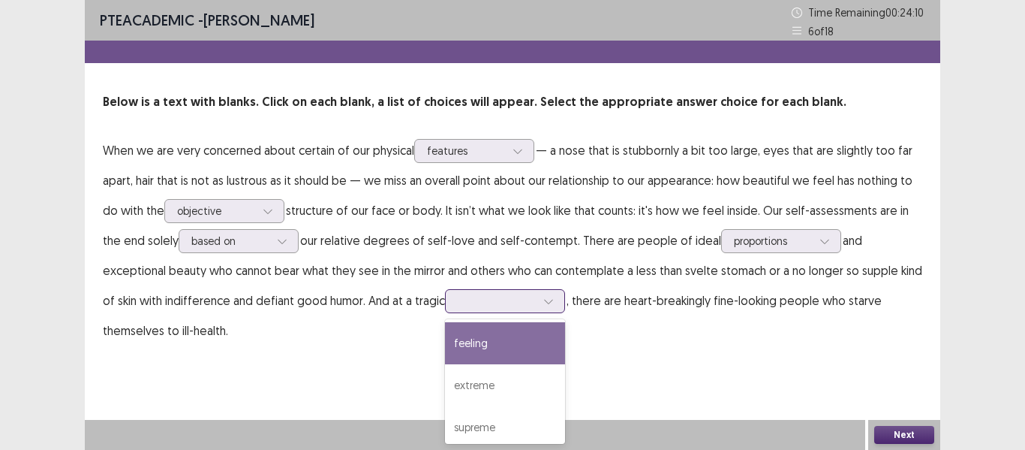
click at [544, 302] on icon at bounding box center [548, 302] width 8 height 5
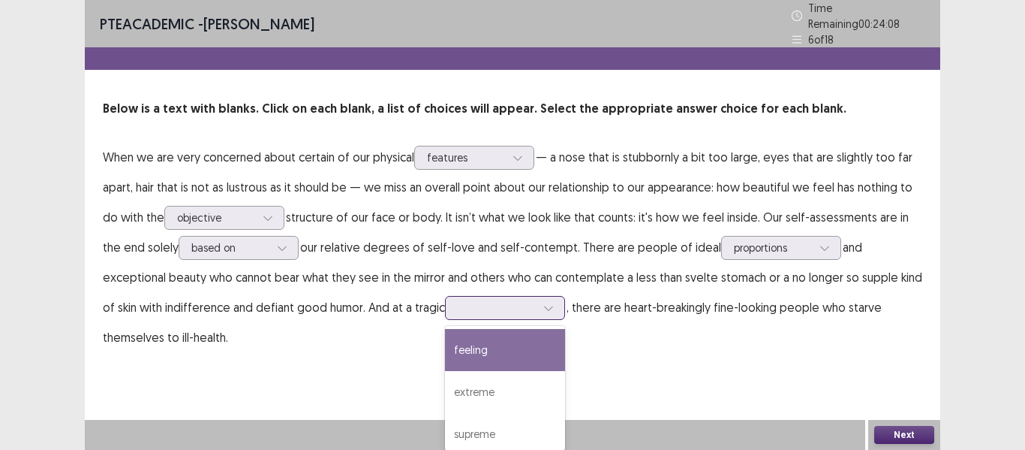
click at [445, 382] on div "extreme" at bounding box center [505, 392] width 120 height 42
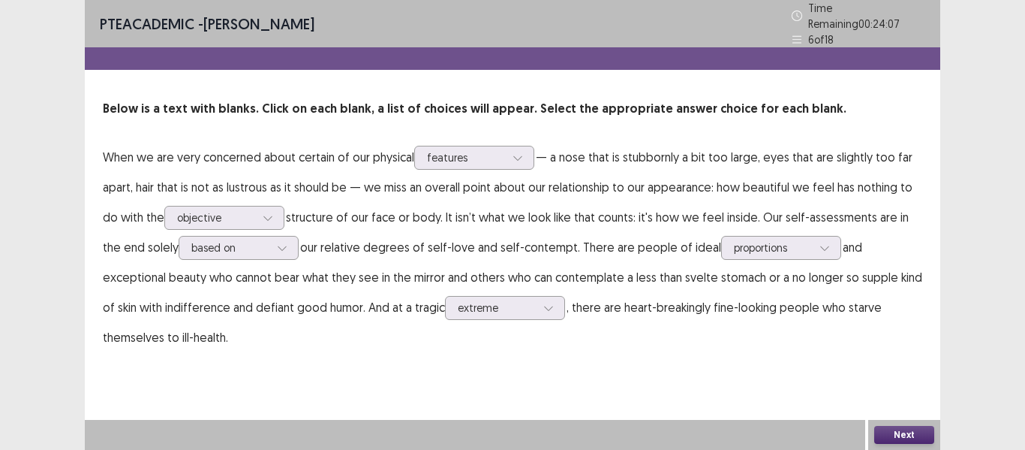
click at [902, 431] on button "Next" at bounding box center [905, 435] width 60 height 18
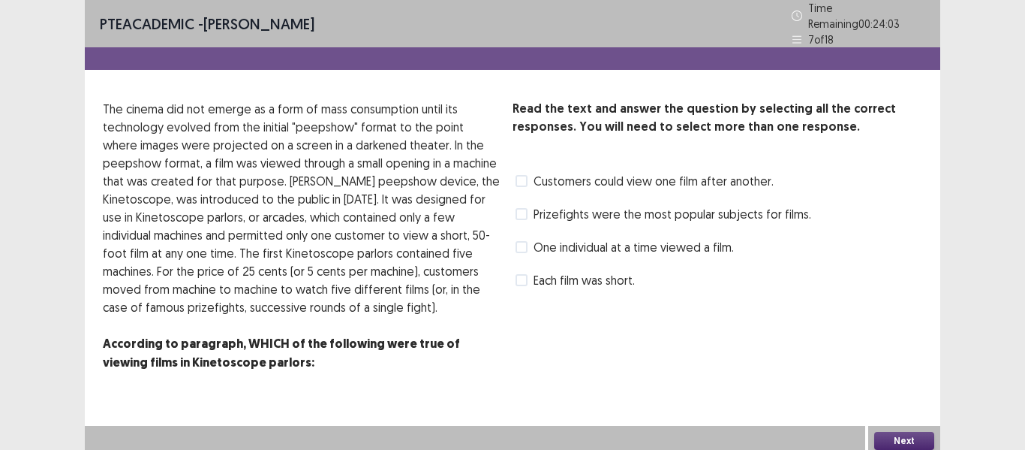
click at [238, 116] on p "The cinema did not emerge as a form of mass consumption until its technology ev…" at bounding box center [302, 208] width 398 height 216
click at [543, 244] on span "One individual at a time viewed a film." at bounding box center [634, 247] width 200 height 18
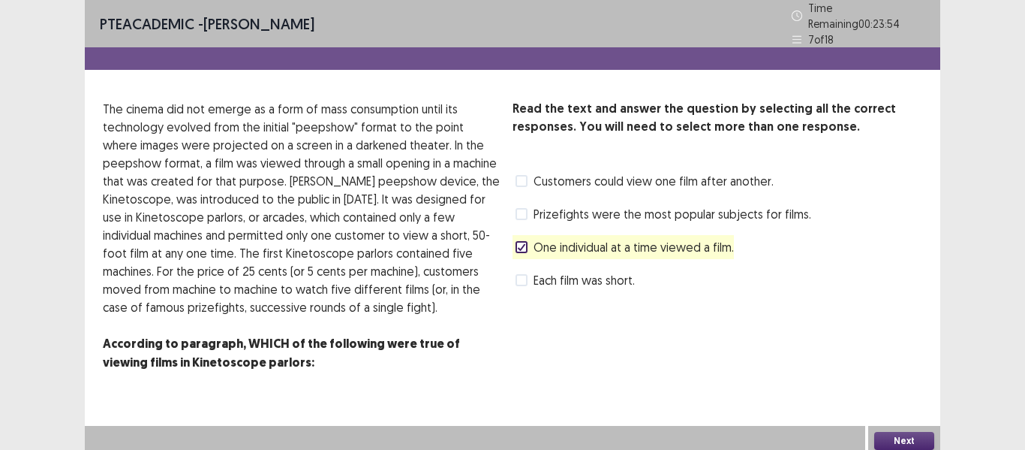
click at [528, 278] on label "Each film was short." at bounding box center [575, 280] width 119 height 18
click at [573, 177] on span "Customers could view one film after another." at bounding box center [654, 181] width 240 height 18
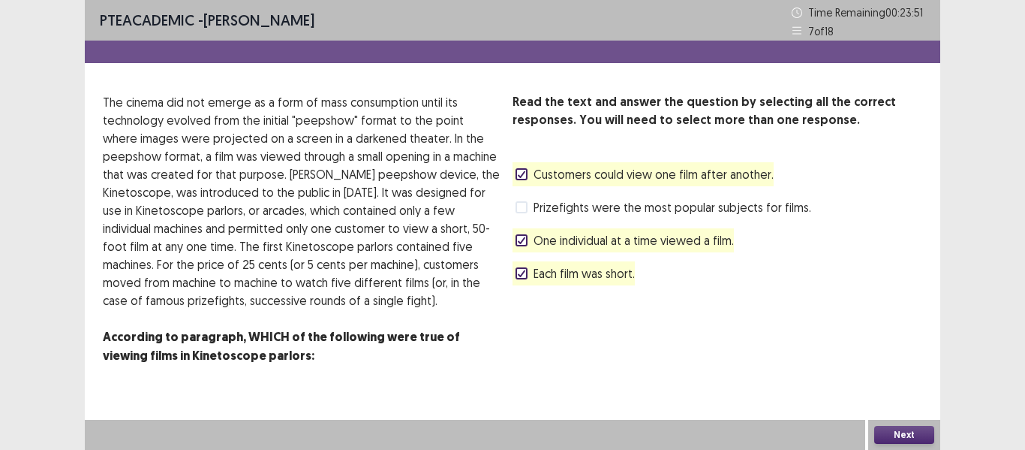
click at [887, 433] on button "Next" at bounding box center [905, 435] width 60 height 18
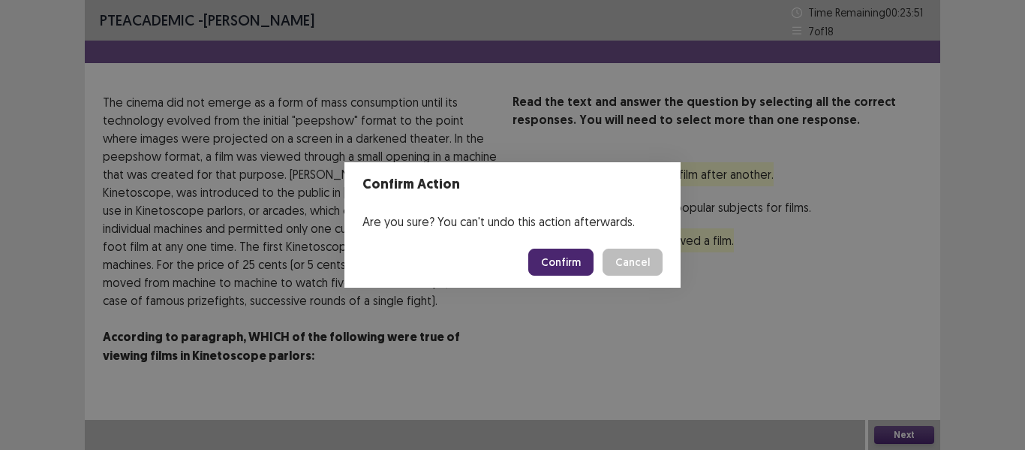
click at [562, 265] on button "Confirm" at bounding box center [560, 261] width 65 height 27
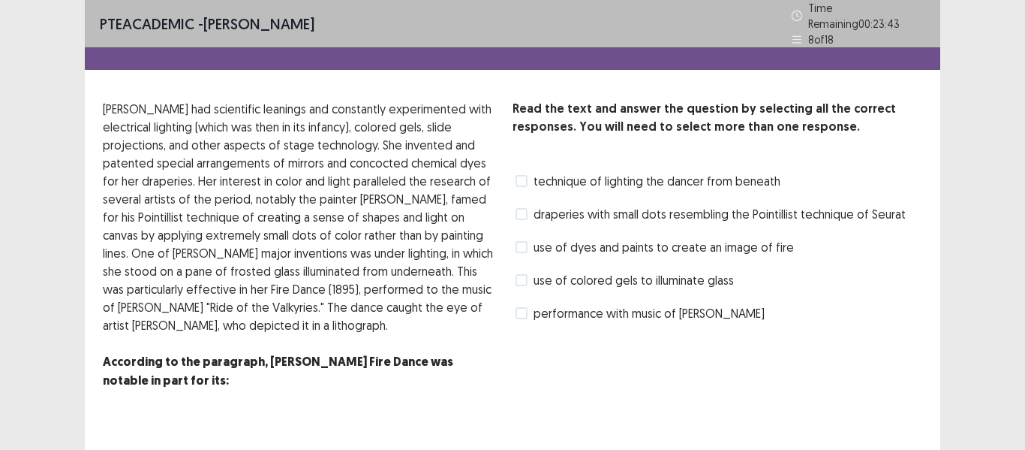
click at [616, 274] on span "use of colored gels to illuminate glass" at bounding box center [634, 280] width 200 height 18
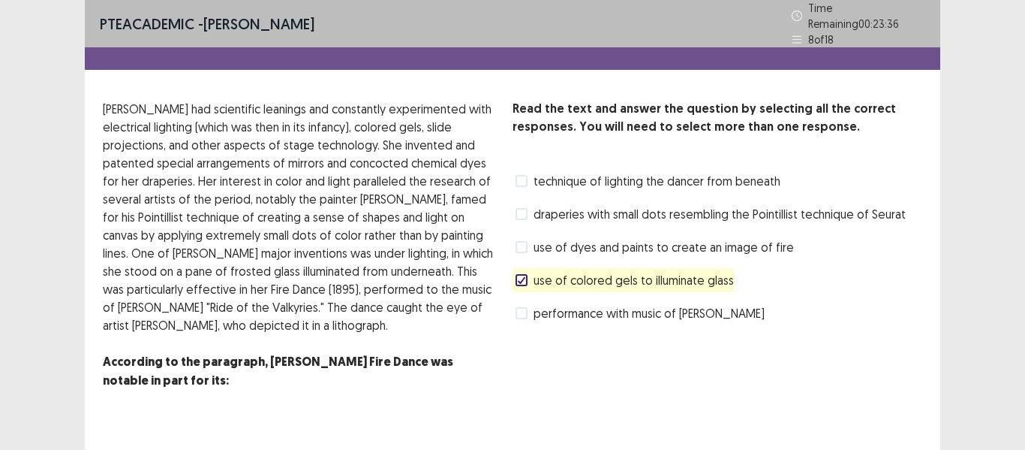
click at [613, 206] on span "draperies with small dots resembling the Pointillist technique of Seurat" at bounding box center [720, 214] width 372 height 18
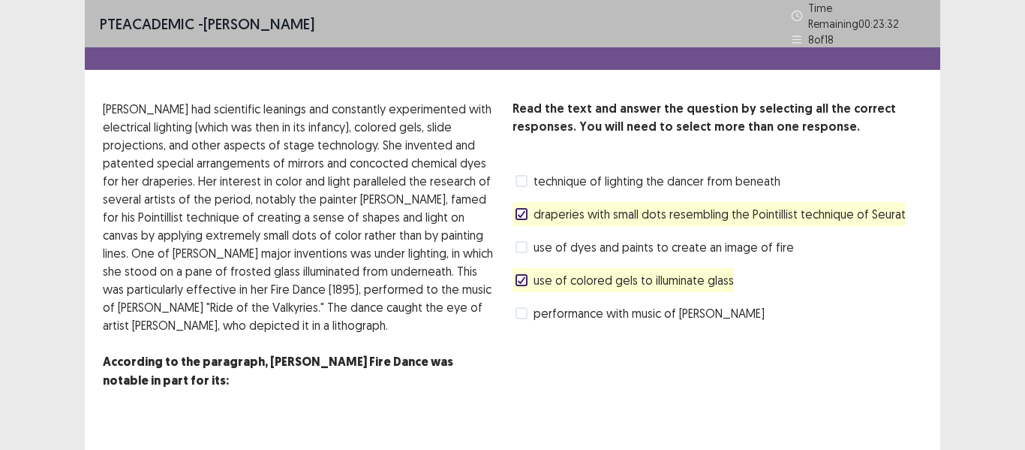
click at [607, 173] on span "technique of lighting the dancer from beneath" at bounding box center [657, 181] width 247 height 18
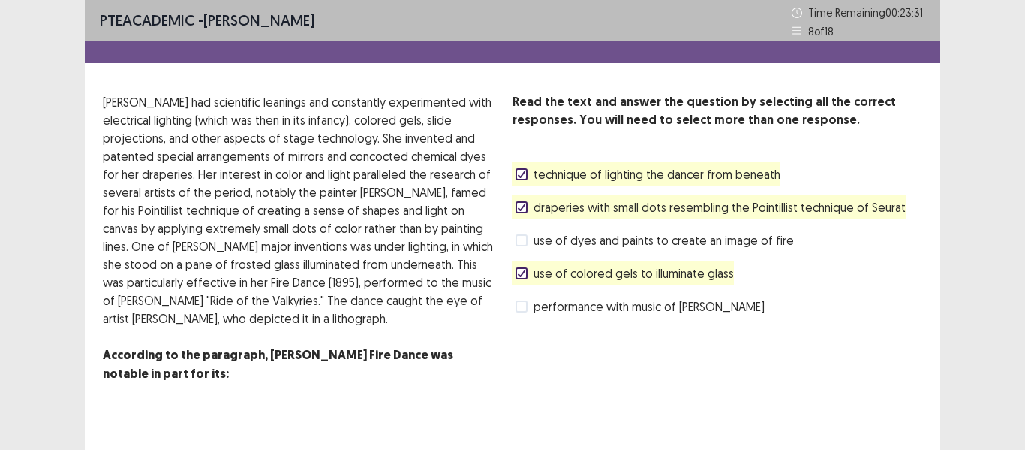
click at [607, 235] on span "use of dyes and paints to create an image of fire" at bounding box center [664, 240] width 260 height 18
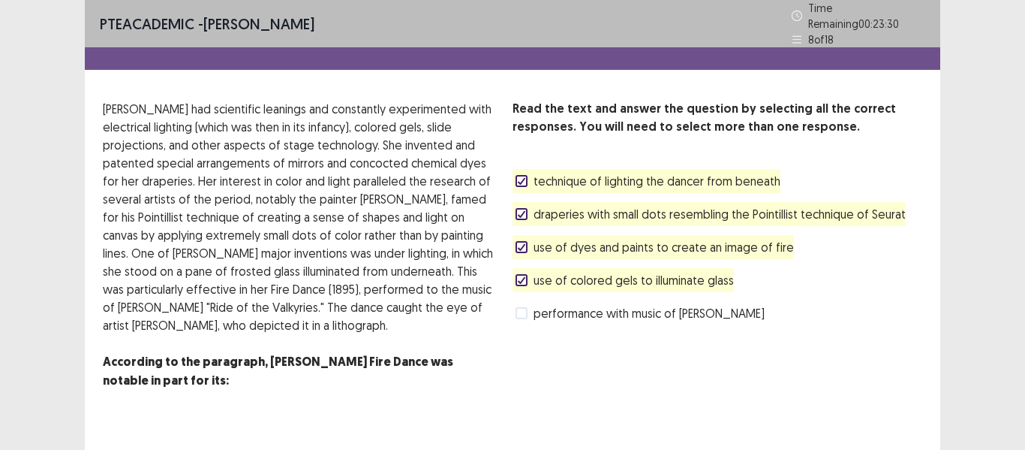
click at [576, 310] on span "performance with music of Richard Wagner" at bounding box center [649, 313] width 231 height 18
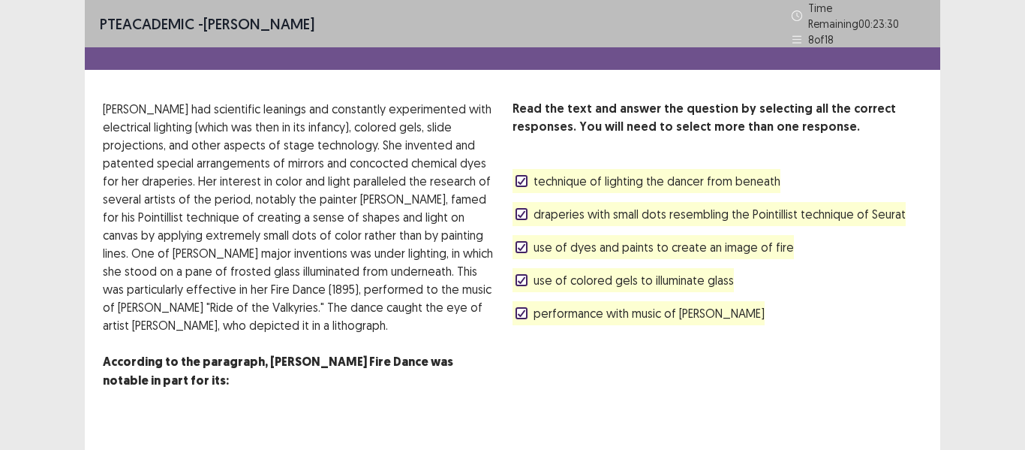
click at [576, 277] on span "use of colored gels to illuminate glass" at bounding box center [634, 280] width 200 height 18
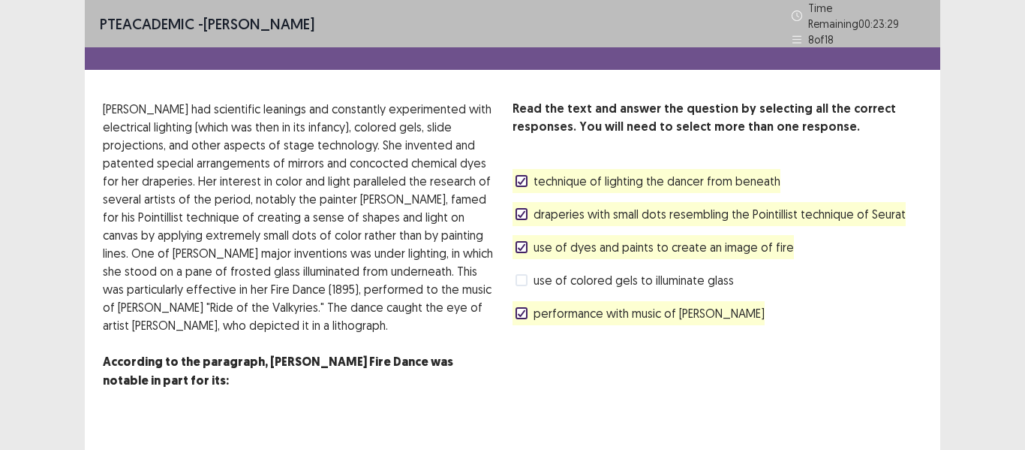
scroll to position [17, 0]
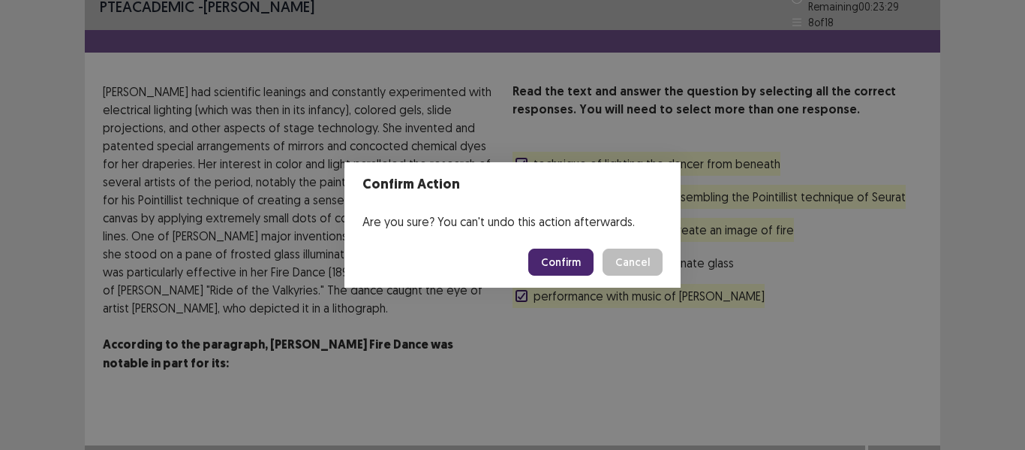
click at [567, 254] on button "Confirm" at bounding box center [560, 261] width 65 height 27
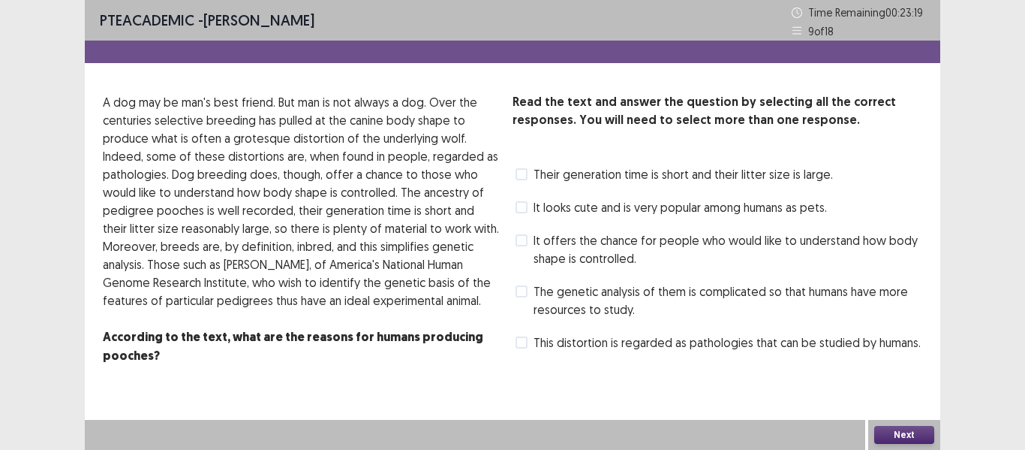
click at [619, 340] on span "This distortion is regarded as pathologies that can be studied by humans." at bounding box center [727, 342] width 387 height 18
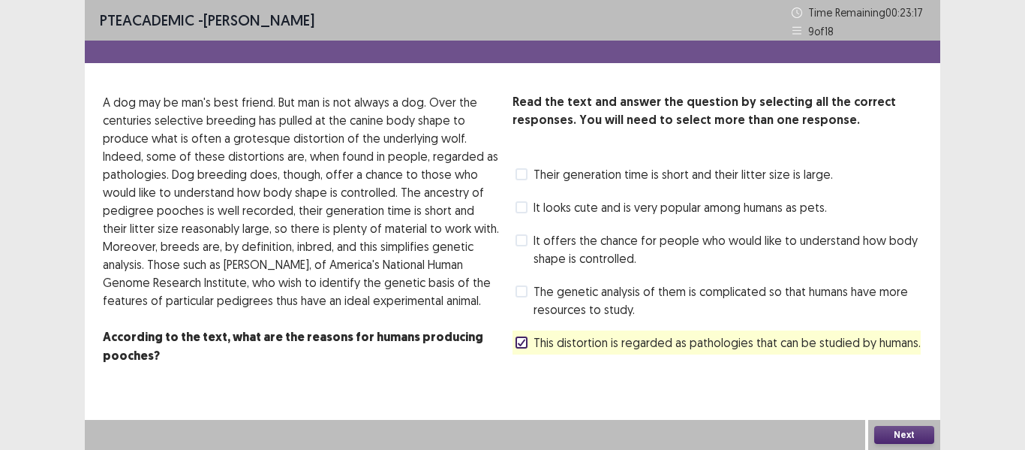
click at [593, 251] on span "It offers the chance for people who would like to understand how body shape is …" at bounding box center [728, 249] width 389 height 36
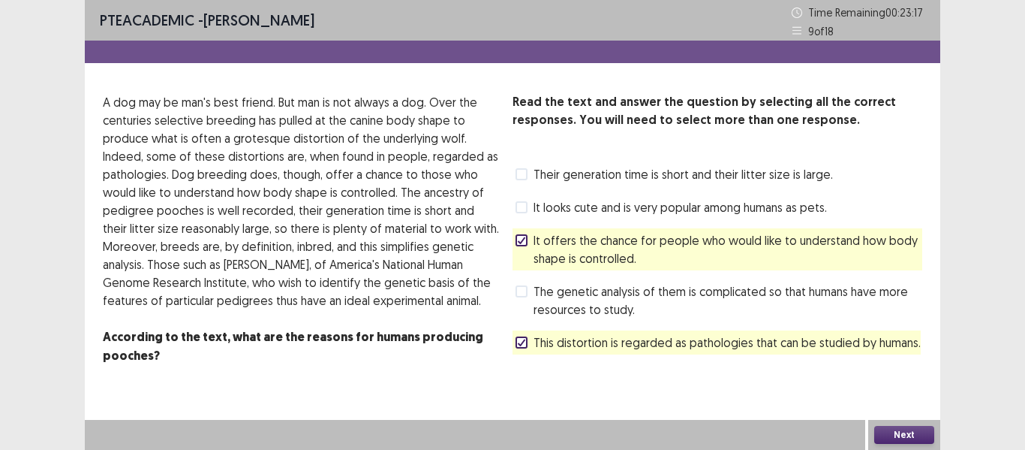
click at [680, 181] on span "Their generation time is short and their litter size is large." at bounding box center [684, 174] width 300 height 18
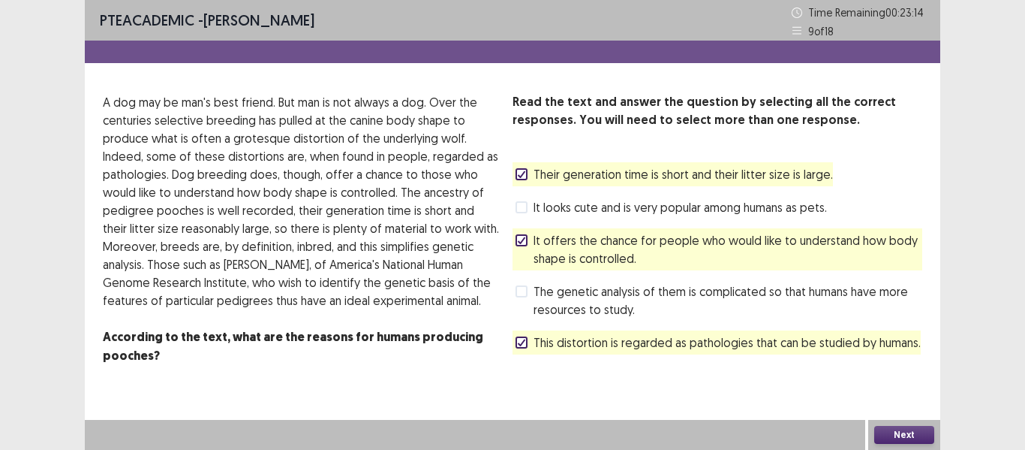
click at [590, 303] on span "The genetic analysis of them is complicated so that humans have more resources …" at bounding box center [728, 300] width 389 height 36
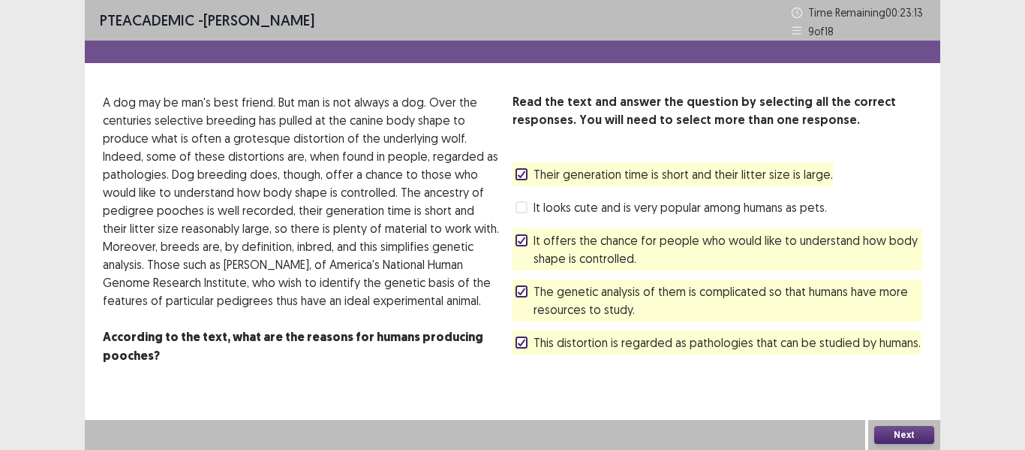
click at [904, 431] on button "Next" at bounding box center [905, 435] width 60 height 18
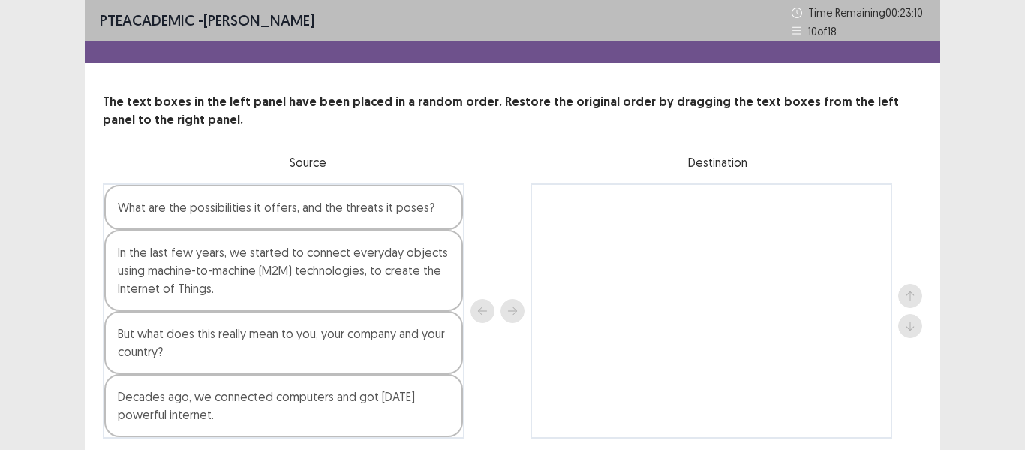
scroll to position [53, 0]
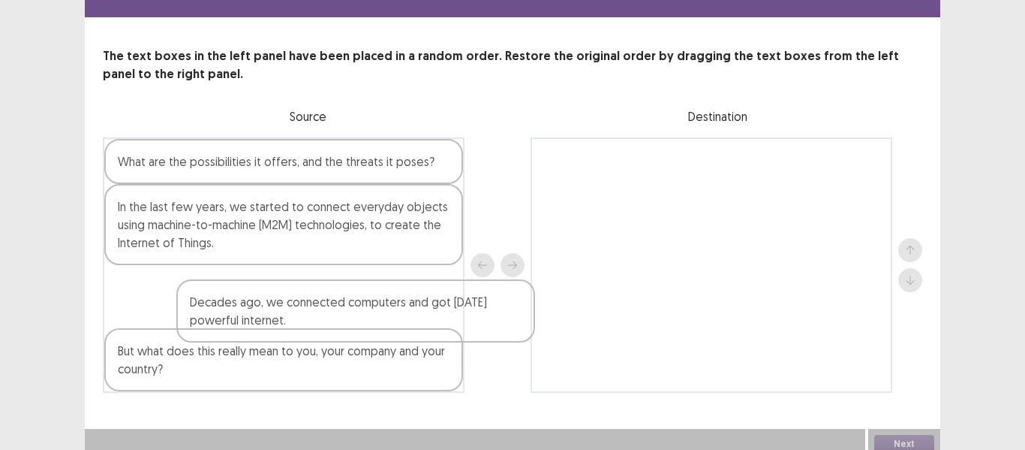
drag, startPoint x: 337, startPoint y: 357, endPoint x: 687, endPoint y: 191, distance: 387.1
click at [673, 191] on div "What are the possibilities it offers, and the threats it poses? In the last few…" at bounding box center [513, 264] width 820 height 255
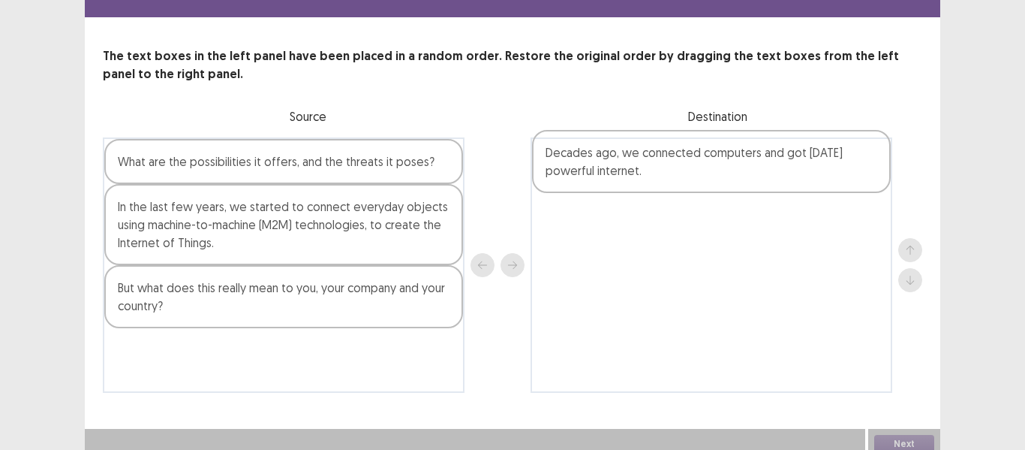
scroll to position [55, 0]
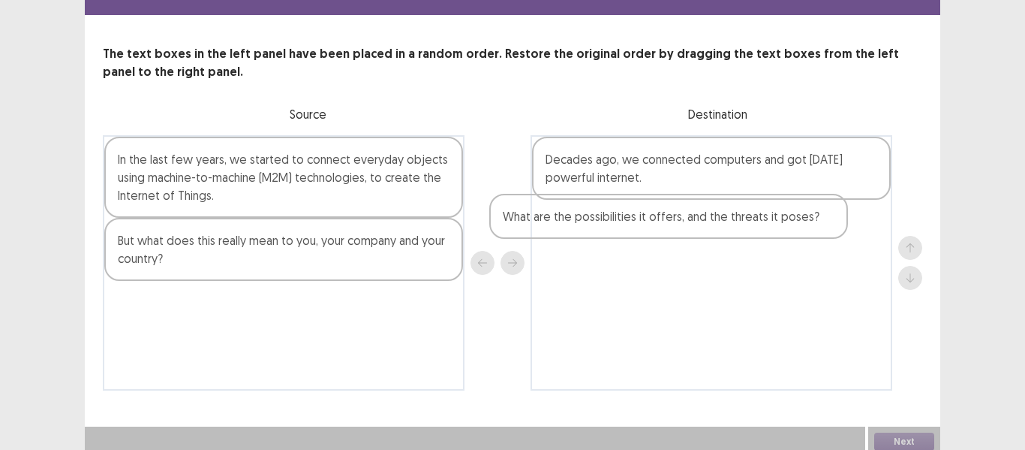
drag, startPoint x: 309, startPoint y: 163, endPoint x: 622, endPoint y: 257, distance: 327.0
click at [670, 217] on div "What are the possibilities it offers, and the threats it poses? In the last few…" at bounding box center [513, 262] width 820 height 255
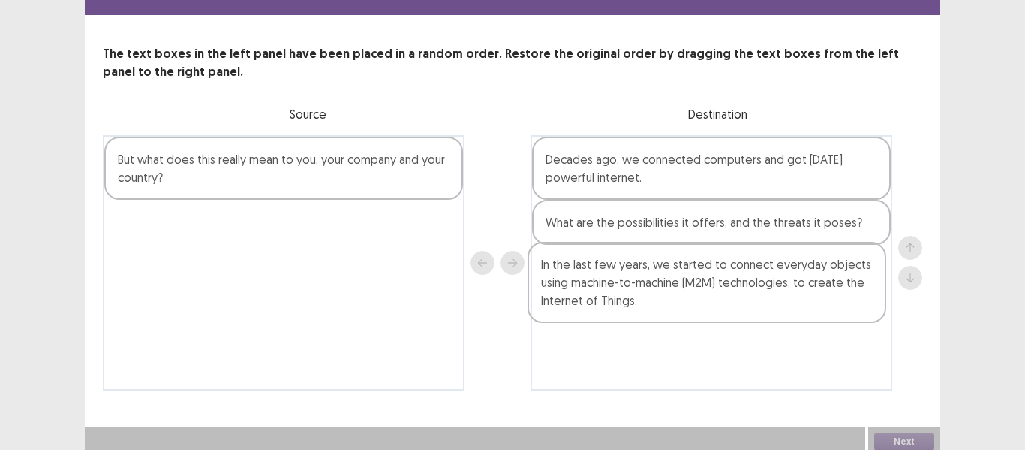
drag, startPoint x: 251, startPoint y: 176, endPoint x: 290, endPoint y: 125, distance: 64.3
click at [767, 327] on div "In the last few years, we started to connect everyday objects using machine-to-…" at bounding box center [513, 262] width 820 height 255
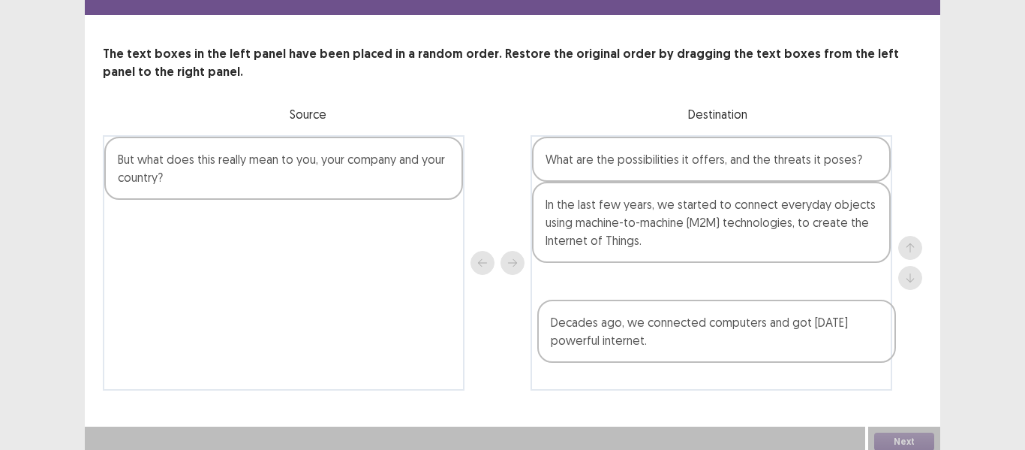
drag, startPoint x: 641, startPoint y: 163, endPoint x: 333, endPoint y: 206, distance: 310.7
click at [637, 332] on div "Decades ago, we connected computers and got today’s powerful internet. What are…" at bounding box center [712, 262] width 362 height 255
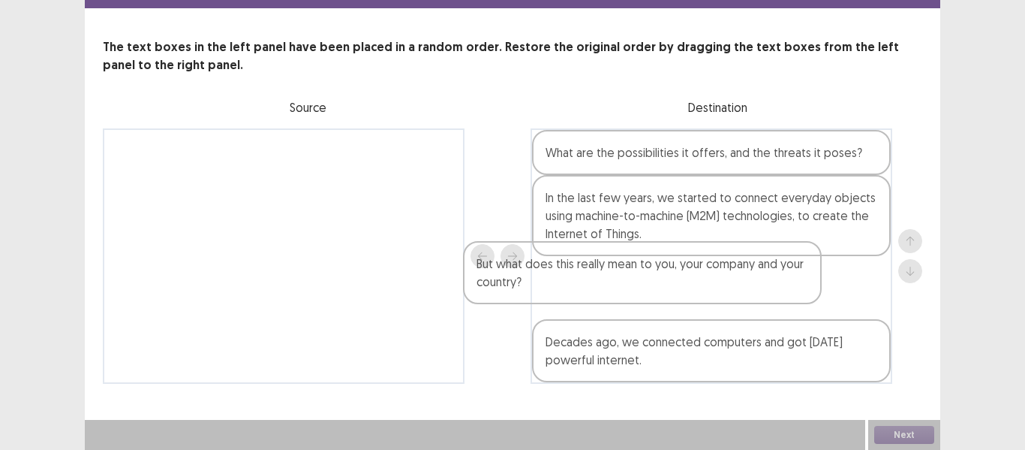
drag, startPoint x: 257, startPoint y: 175, endPoint x: 722, endPoint y: 312, distance: 485.2
click at [722, 312] on div "But what does this really mean to you, your company and your country? What are …" at bounding box center [513, 255] width 820 height 255
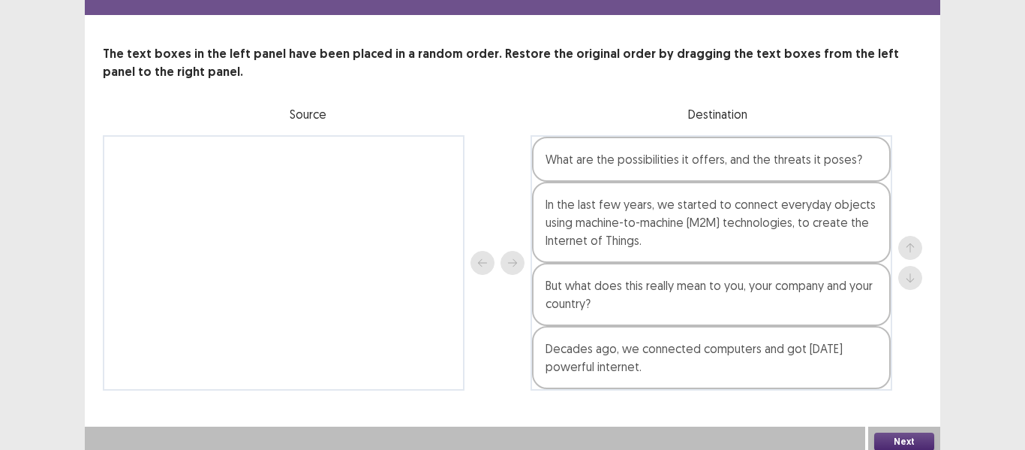
click at [906, 434] on button "Next" at bounding box center [905, 441] width 60 height 18
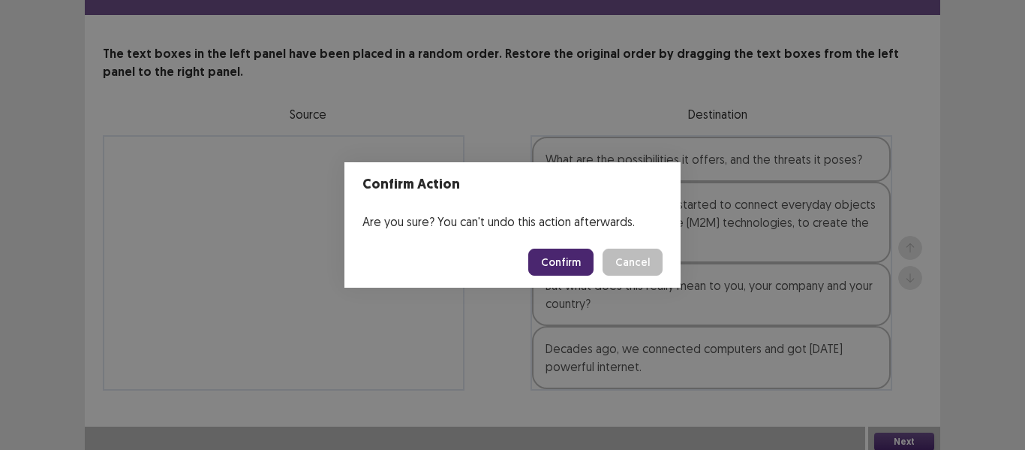
click at [570, 259] on button "Confirm" at bounding box center [560, 261] width 65 height 27
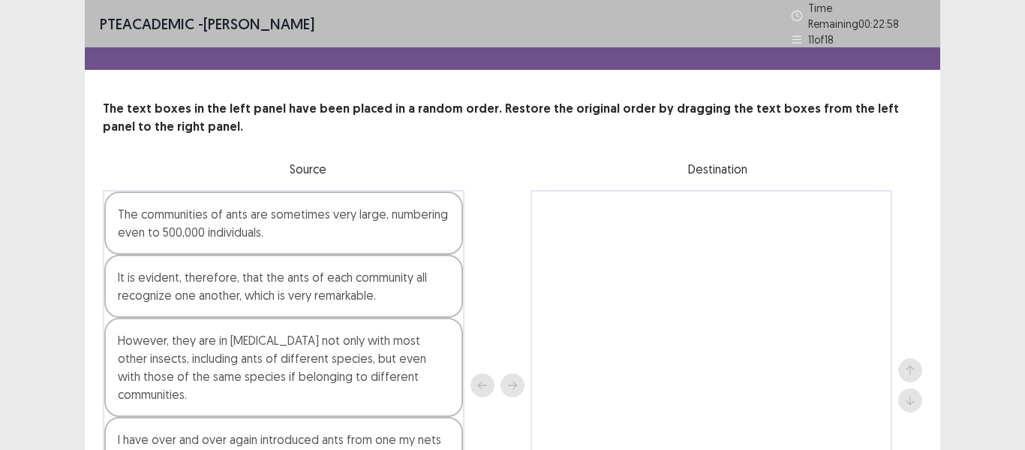
scroll to position [128, 0]
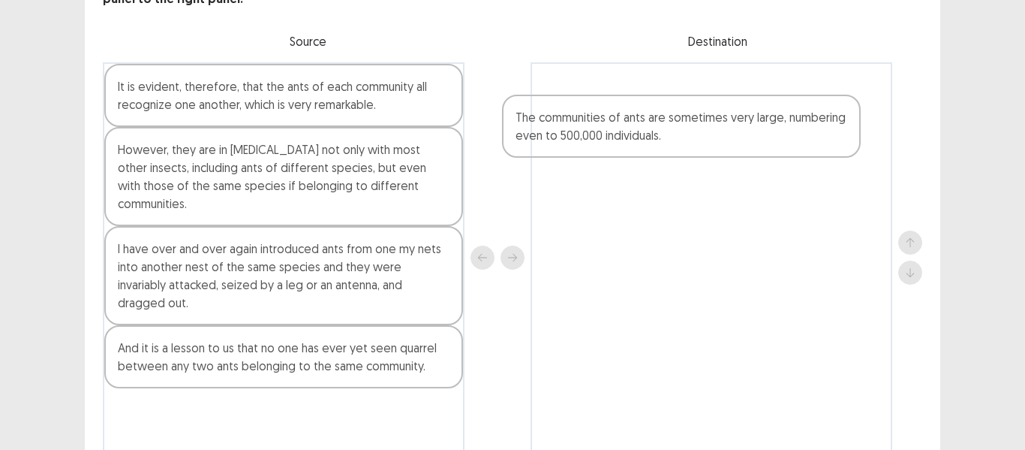
drag, startPoint x: 294, startPoint y: 95, endPoint x: 758, endPoint y: 139, distance: 465.9
click at [758, 139] on div "The communities of ants are sometimes very large, numbering even to 500,000 ind…" at bounding box center [513, 257] width 820 height 390
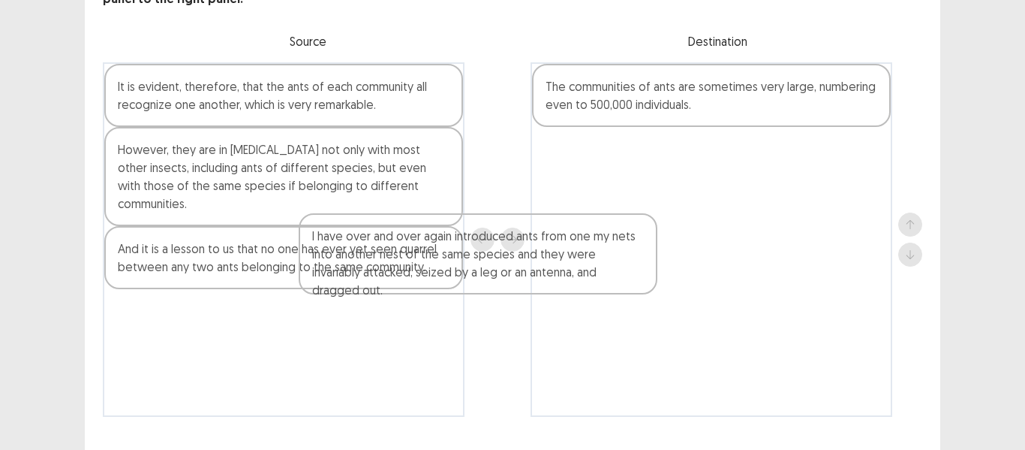
drag, startPoint x: 377, startPoint y: 240, endPoint x: 643, endPoint y: 209, distance: 267.6
click at [635, 213] on div "It is evident, therefore, that the ants of each community all recognize one ano…" at bounding box center [513, 239] width 820 height 354
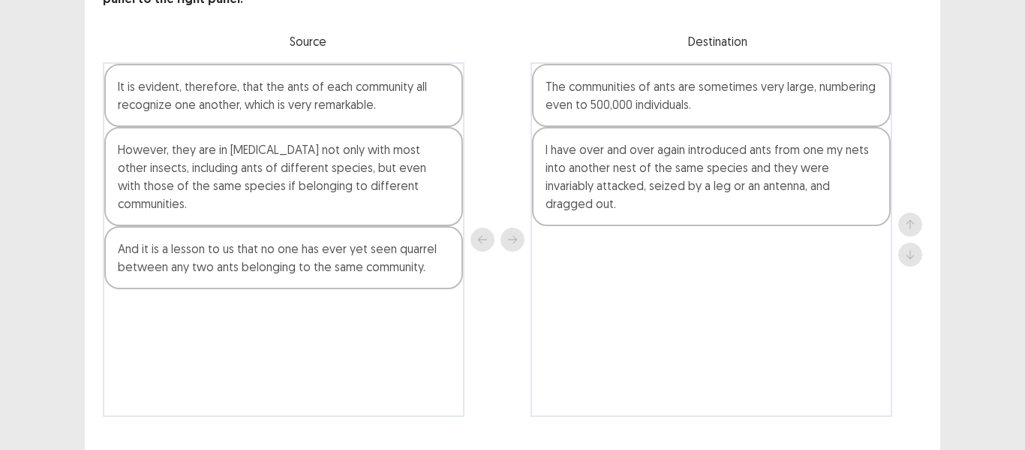
scroll to position [109, 0]
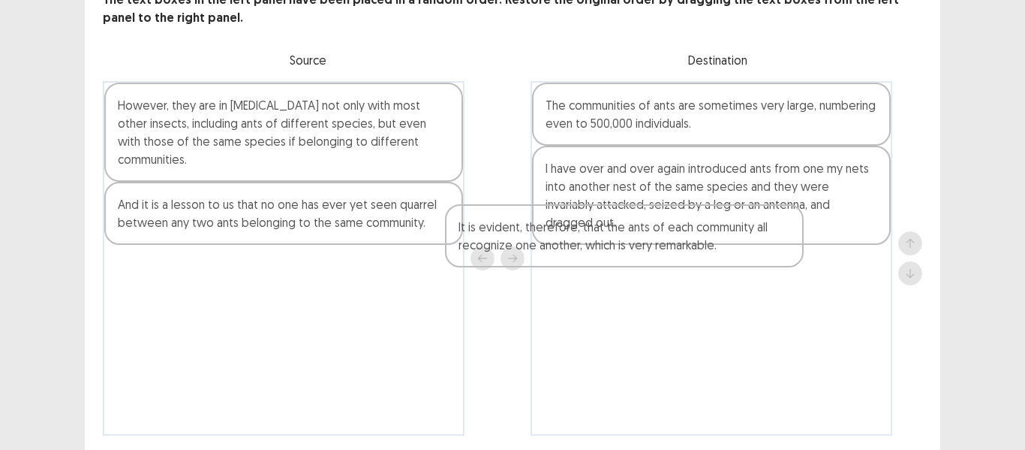
drag, startPoint x: 490, startPoint y: 212, endPoint x: 382, endPoint y: 155, distance: 122.2
click at [708, 281] on div "It is evident, therefore, that the ants of each community all recognize one ano…" at bounding box center [513, 258] width 820 height 354
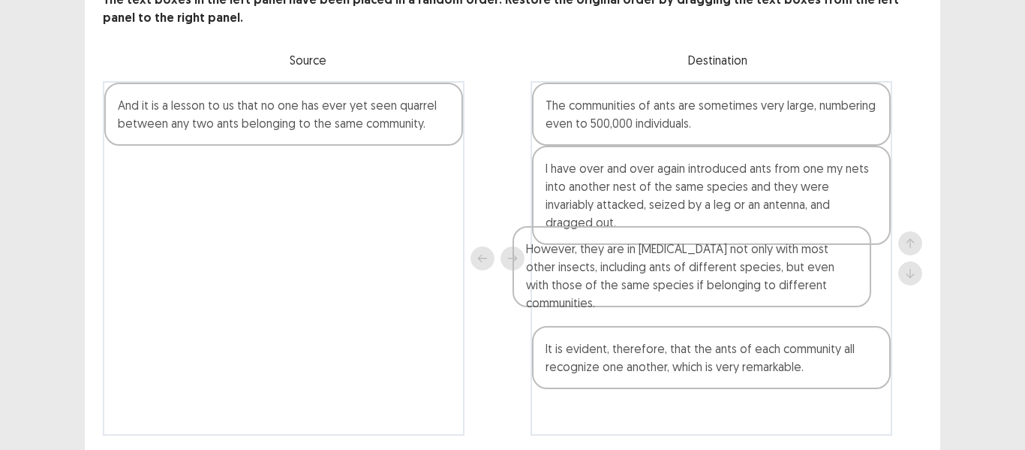
drag, startPoint x: 350, startPoint y: 116, endPoint x: 783, endPoint y: 268, distance: 458.9
click at [791, 271] on div "However, they are in hostility not only with most other insects, including ants…" at bounding box center [513, 258] width 820 height 354
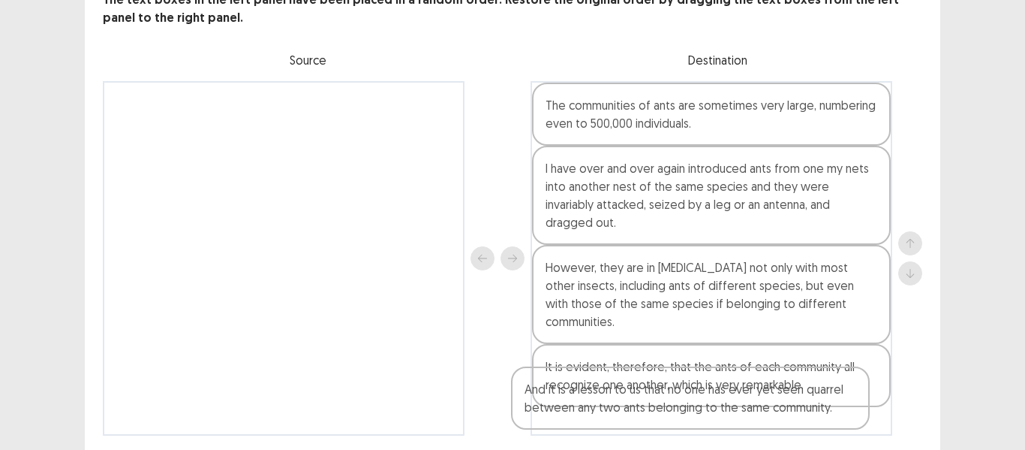
drag, startPoint x: 291, startPoint y: 117, endPoint x: 751, endPoint y: 405, distance: 541.9
click at [751, 405] on div "PTE academic - Ariana B Almeida Time Remaining 00 : 22 : 50 11 of 18 The text b…" at bounding box center [513, 178] width 856 height 574
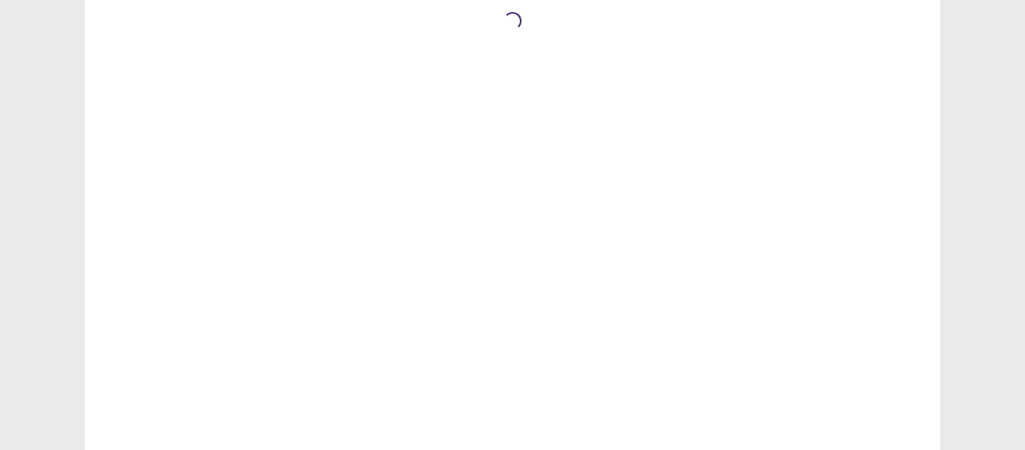
scroll to position [0, 0]
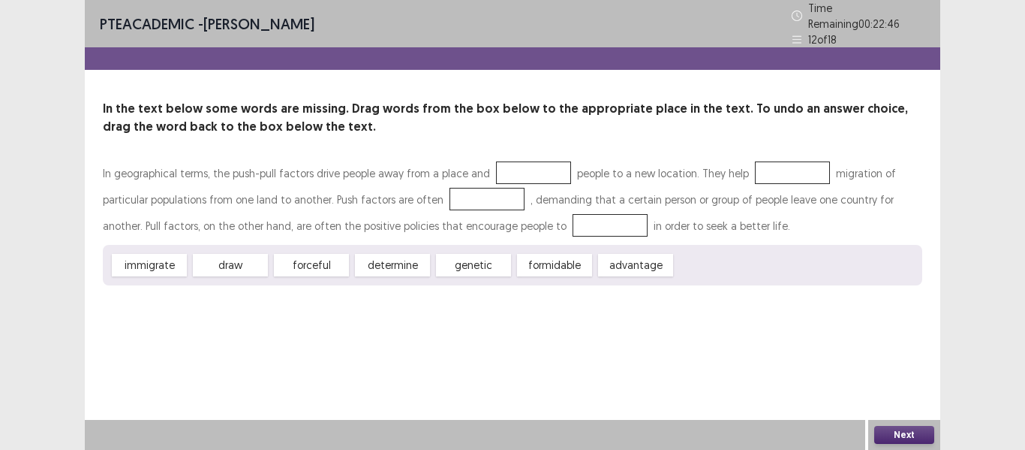
drag, startPoint x: 303, startPoint y: 262, endPoint x: 379, endPoint y: 245, distance: 78.5
click at [533, 161] on div "In geographical terms, the push-pull factors drive people away from a place and…" at bounding box center [513, 222] width 820 height 125
drag, startPoint x: 334, startPoint y: 258, endPoint x: 486, endPoint y: 221, distance: 156.8
click at [558, 177] on div "In geographical terms, the push-pull factors drive people away from a place and…" at bounding box center [513, 222] width 820 height 125
drag, startPoint x: 312, startPoint y: 260, endPoint x: 513, endPoint y: 159, distance: 224.2
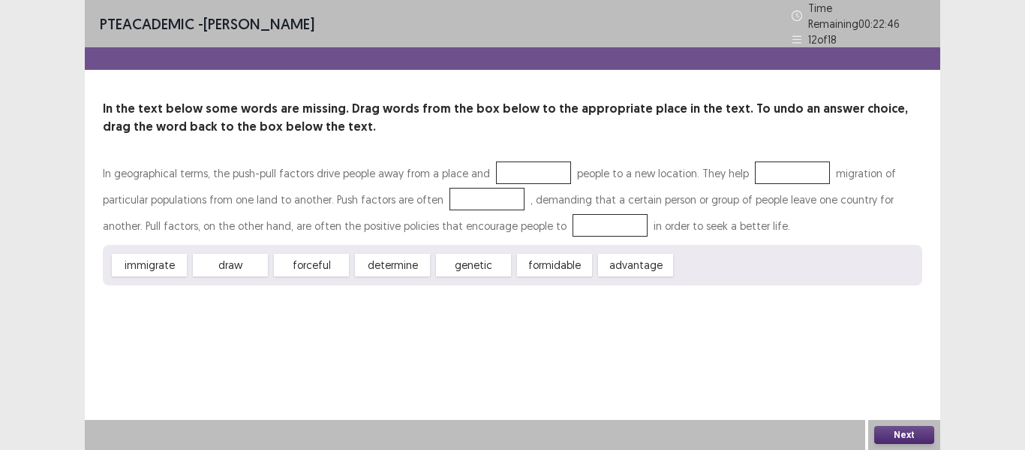
click at [513, 160] on div "In geographical terms, the push-pull factors drive people away from a place and…" at bounding box center [513, 222] width 820 height 125
click at [511, 164] on div at bounding box center [533, 172] width 75 height 23
drag, startPoint x: 305, startPoint y: 256, endPoint x: 405, endPoint y: 226, distance: 104.3
click at [444, 207] on div "In geographical terms, the push-pull factors drive people away from a place and…" at bounding box center [513, 222] width 820 height 125
drag, startPoint x: 327, startPoint y: 253, endPoint x: 621, endPoint y: 169, distance: 306.0
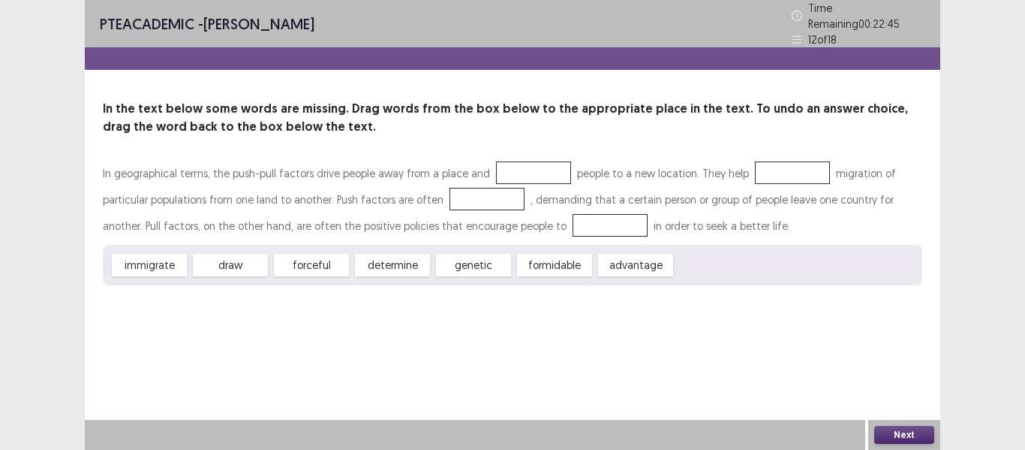
click at [522, 171] on div "In geographical terms, the push-pull factors drive people away from a place and…" at bounding box center [513, 222] width 820 height 125
drag, startPoint x: 622, startPoint y: 260, endPoint x: 784, endPoint y: 165, distance: 188.1
click at [784, 165] on div "In geographical terms, the push-pull factors drive people away from a place and…" at bounding box center [513, 222] width 820 height 125
drag, startPoint x: 403, startPoint y: 255, endPoint x: 756, endPoint y: 164, distance: 364.5
click at [756, 164] on div "In geographical terms, the push-pull factors drive people away from a place and…" at bounding box center [513, 222] width 820 height 125
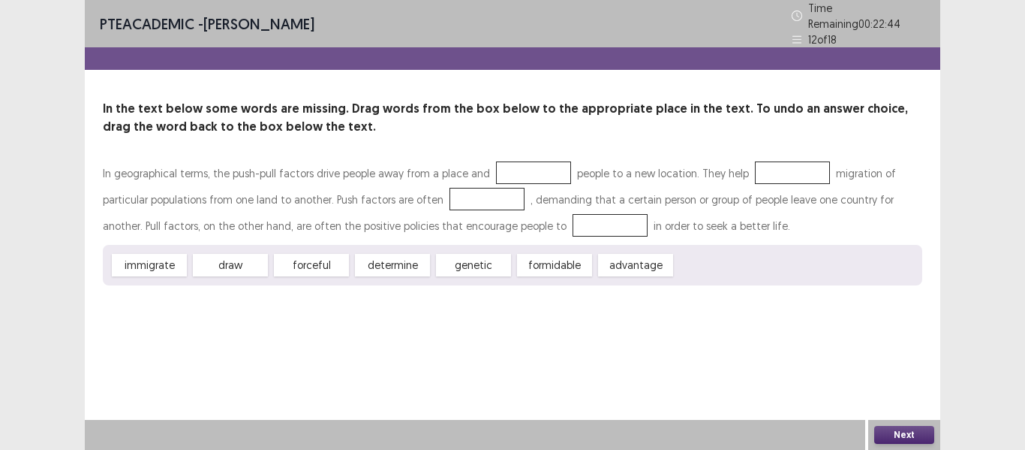
click at [396, 261] on div "determine" at bounding box center [392, 265] width 75 height 23
drag, startPoint x: 396, startPoint y: 261, endPoint x: 457, endPoint y: 202, distance: 84.9
click at [457, 202] on div "In geographical terms, the push-pull factors drive people away from a place and…" at bounding box center [513, 222] width 820 height 125
drag, startPoint x: 429, startPoint y: 226, endPoint x: 425, endPoint y: 208, distance: 18.4
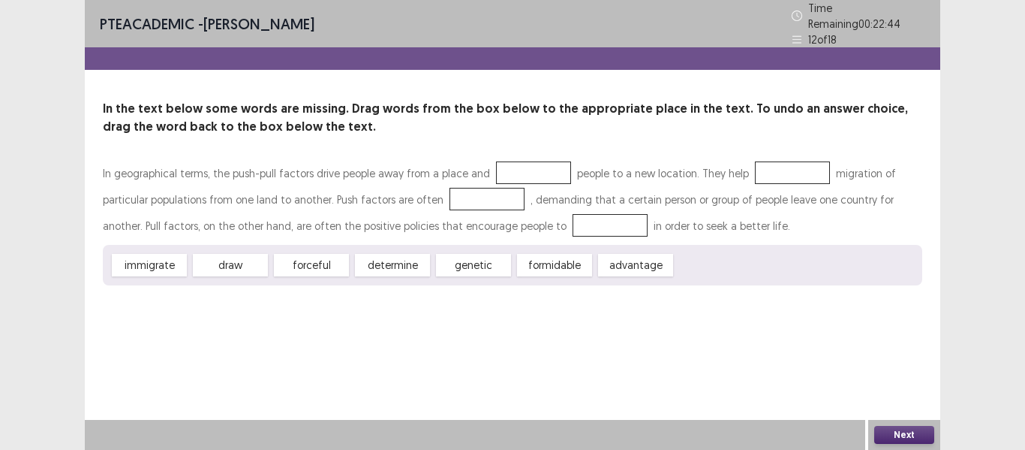
click at [473, 184] on div "In geographical terms, the push-pull factors drive people away from a place and…" at bounding box center [513, 222] width 820 height 125
drag, startPoint x: 326, startPoint y: 260, endPoint x: 561, endPoint y: 275, distance: 236.2
click at [537, 160] on div "In geographical terms, the push-pull factors drive people away from a place and…" at bounding box center [513, 222] width 820 height 125
drag, startPoint x: 341, startPoint y: 254, endPoint x: 405, endPoint y: 234, distance: 67.7
click at [405, 225] on div "In geographical terms, the push-pull factors drive people away from a place and…" at bounding box center [513, 222] width 820 height 125
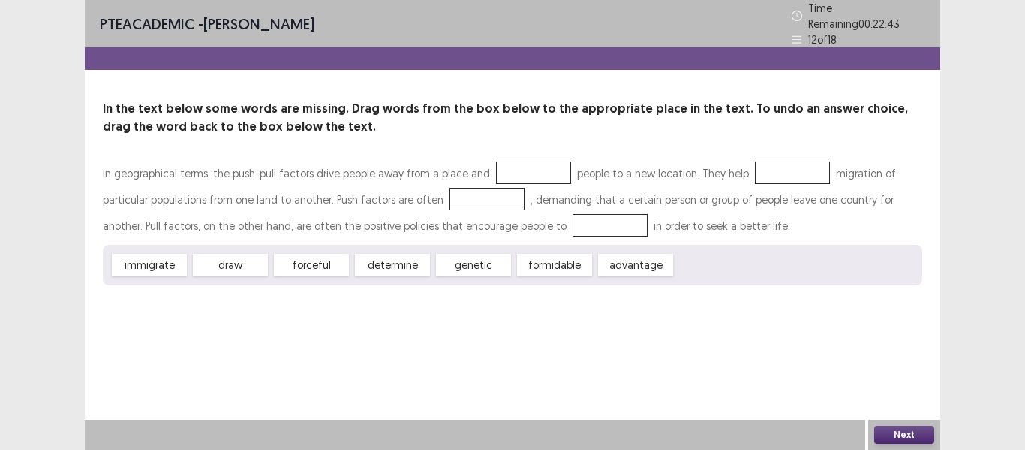
drag, startPoint x: 402, startPoint y: 257, endPoint x: 539, endPoint y: 218, distance: 142.6
click at [540, 218] on div "In geographical terms, the push-pull factors drive people away from a place and…" at bounding box center [513, 222] width 820 height 125
click at [399, 256] on div "determine" at bounding box center [392, 265] width 75 height 23
drag, startPoint x: 399, startPoint y: 256, endPoint x: 411, endPoint y: 226, distance: 32.1
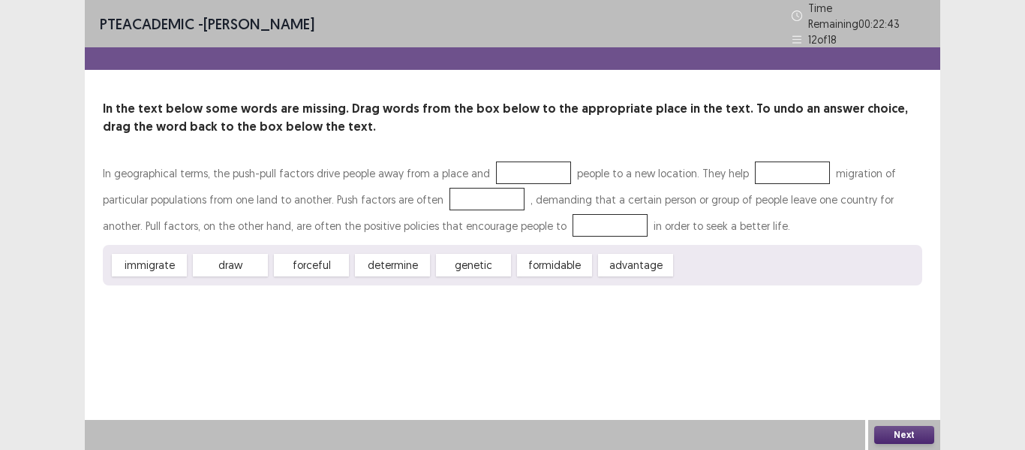
click at [411, 226] on div "In geographical terms, the push-pull factors drive people away from a place and…" at bounding box center [513, 222] width 820 height 125
drag, startPoint x: 399, startPoint y: 257, endPoint x: 422, endPoint y: 218, distance: 45.4
click at [422, 218] on div "In geographical terms, the push-pull factors drive people away from a place and…" at bounding box center [513, 222] width 820 height 125
click at [395, 256] on div "determine" at bounding box center [392, 265] width 75 height 23
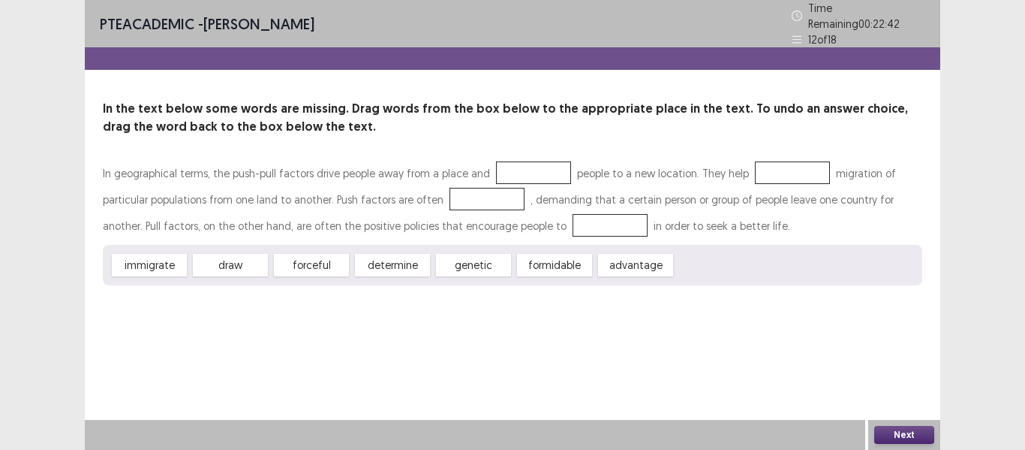
click at [395, 256] on div "determine" at bounding box center [392, 265] width 75 height 23
drag, startPoint x: 395, startPoint y: 256, endPoint x: 422, endPoint y: 198, distance: 63.8
click at [422, 198] on div "In geographical terms, the push-pull factors drive people away from a place and…" at bounding box center [513, 222] width 820 height 125
drag, startPoint x: 407, startPoint y: 257, endPoint x: 413, endPoint y: 202, distance: 55.9
click at [415, 187] on div "In geographical terms, the push-pull factors drive people away from a place and…" at bounding box center [513, 222] width 820 height 125
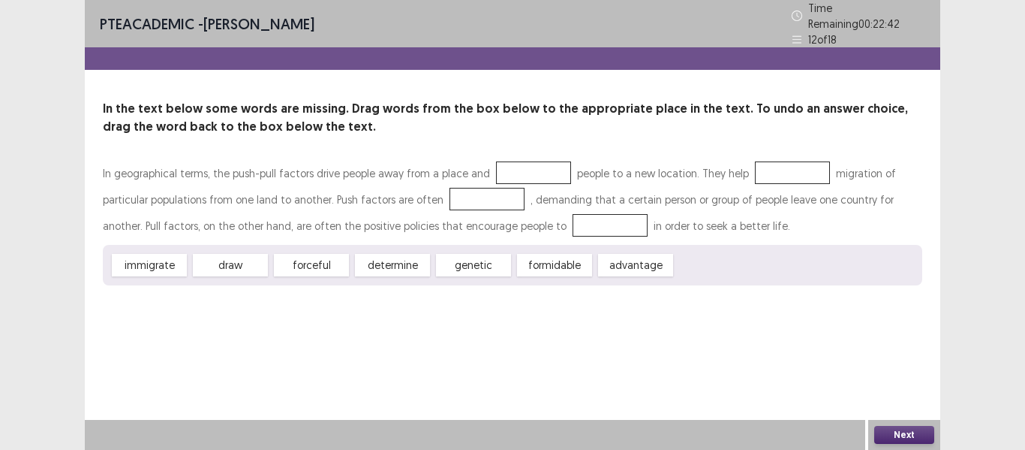
drag, startPoint x: 403, startPoint y: 252, endPoint x: 549, endPoint y: 250, distance: 146.4
click at [451, 191] on div "In geographical terms, the push-pull factors drive people away from a place and…" at bounding box center [513, 222] width 820 height 125
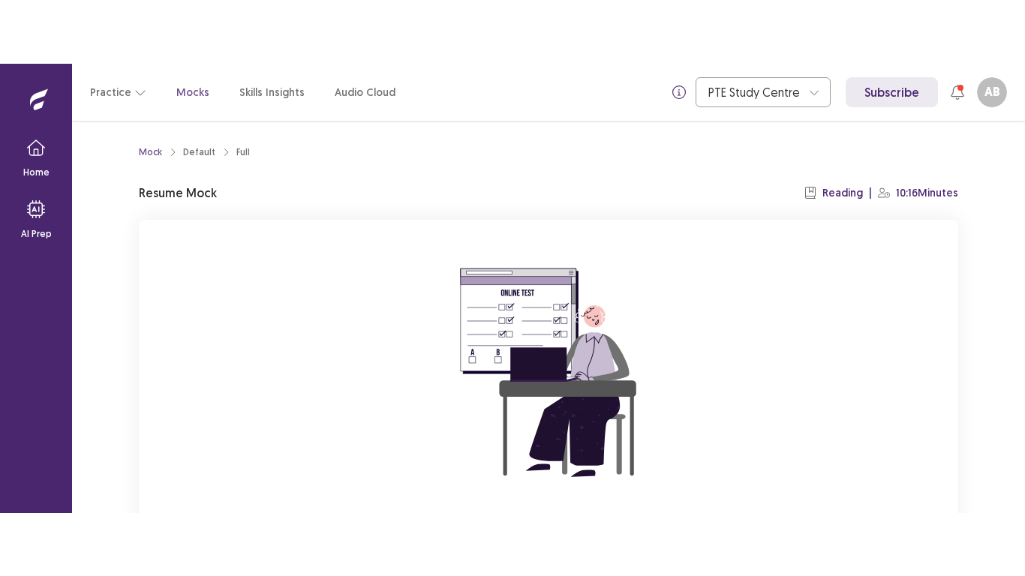
scroll to position [143, 0]
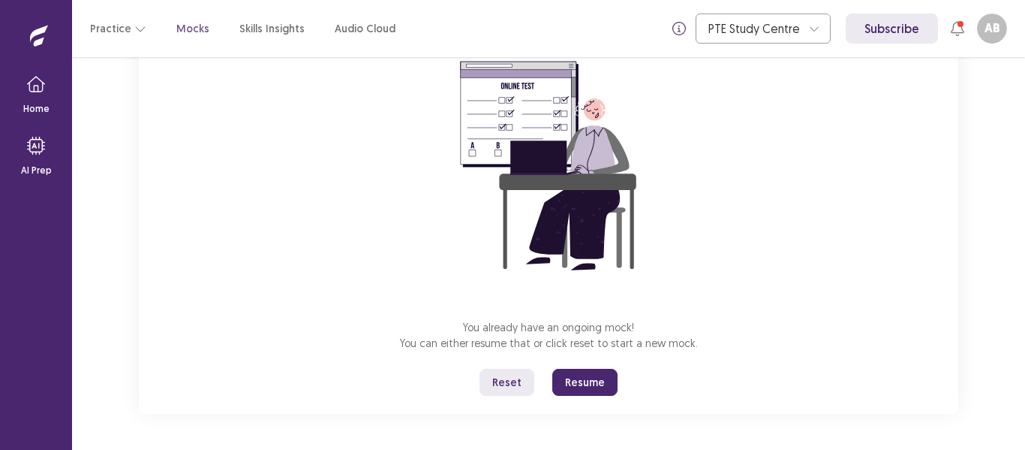
click at [582, 378] on button "Resume" at bounding box center [584, 382] width 65 height 27
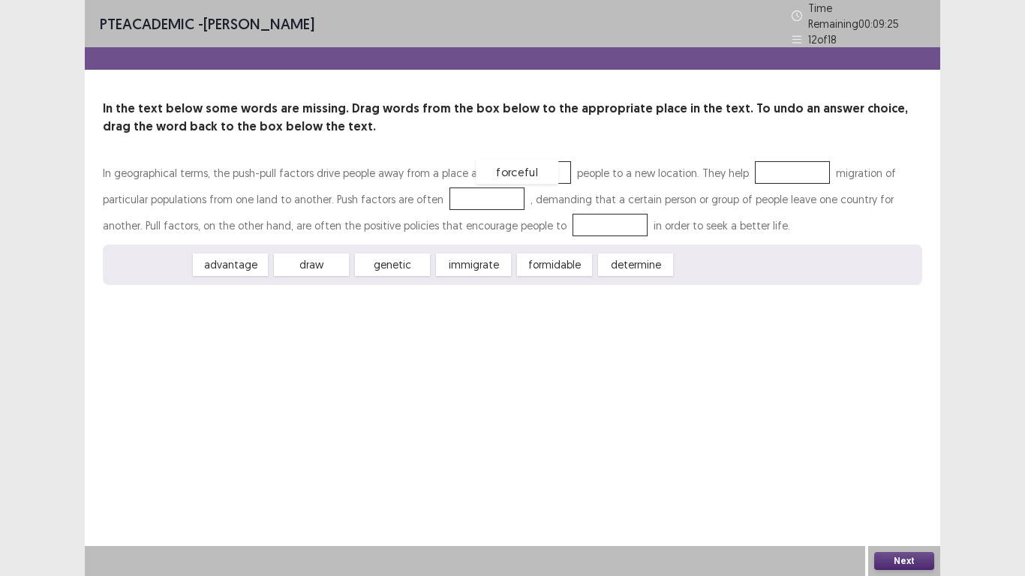
drag, startPoint x: 162, startPoint y: 261, endPoint x: 530, endPoint y: 168, distance: 379.4
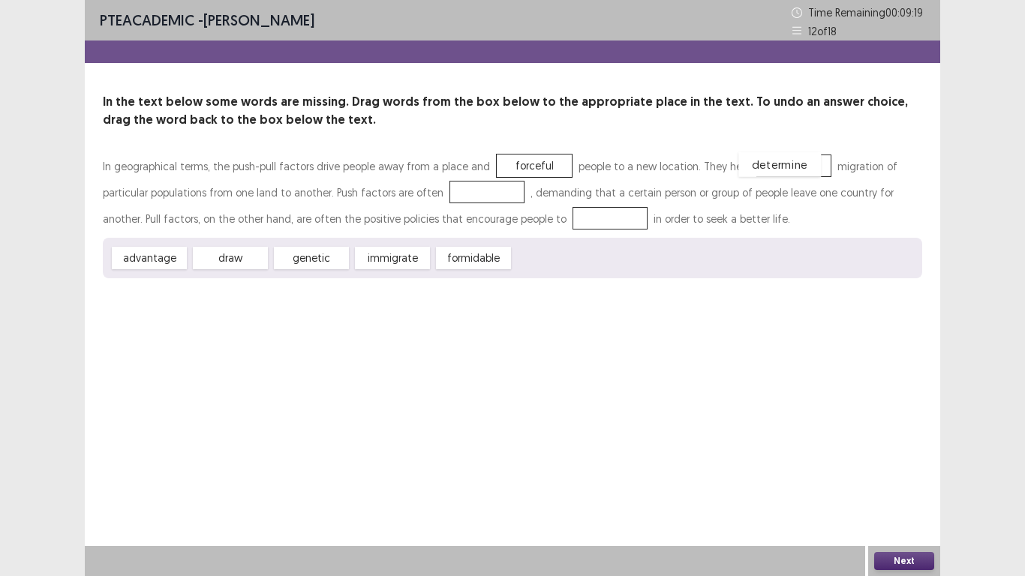
drag, startPoint x: 549, startPoint y: 257, endPoint x: 774, endPoint y: 164, distance: 243.7
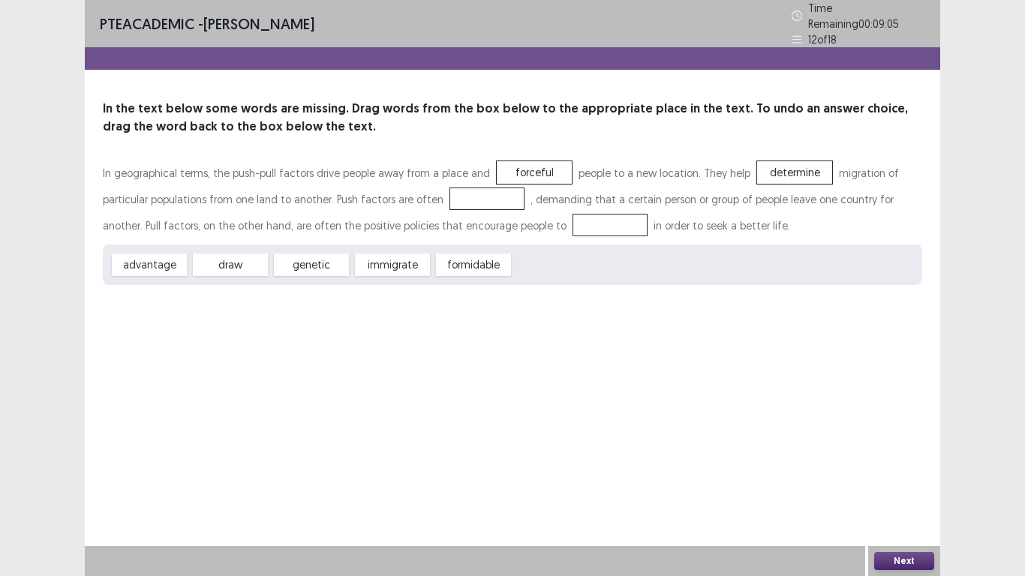
click at [456, 306] on div "PTE academic - Ariana B Almeida Time Remaining 00 : 09 : 05 12 of 18 In the tex…" at bounding box center [513, 157] width 856 height 315
drag, startPoint x: 472, startPoint y: 263, endPoint x: 474, endPoint y: 197, distance: 65.3
drag, startPoint x: 411, startPoint y: 265, endPoint x: 566, endPoint y: 230, distance: 159.2
click at [913, 449] on button "Next" at bounding box center [905, 561] width 60 height 18
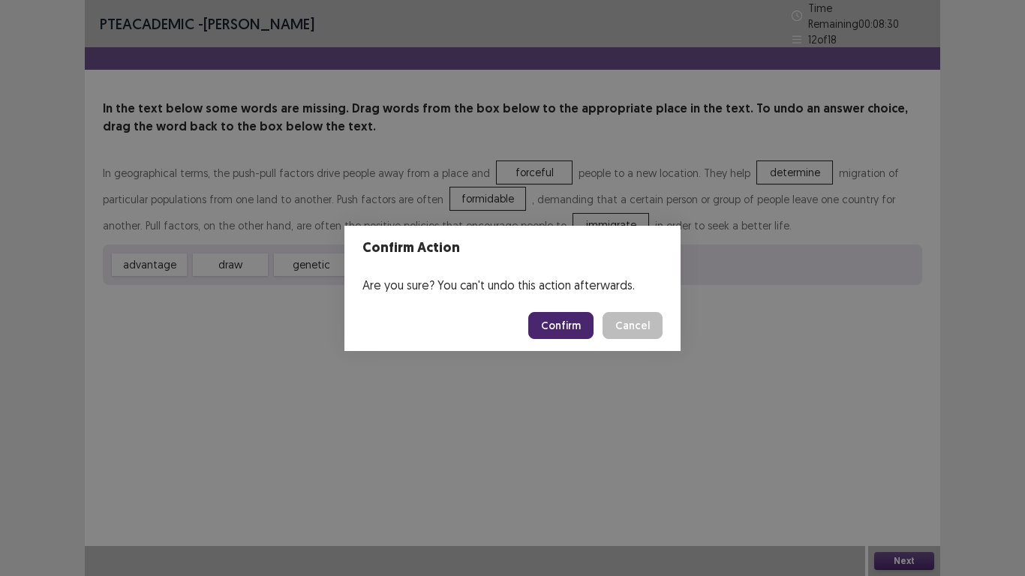
click at [560, 327] on button "Confirm" at bounding box center [560, 325] width 65 height 27
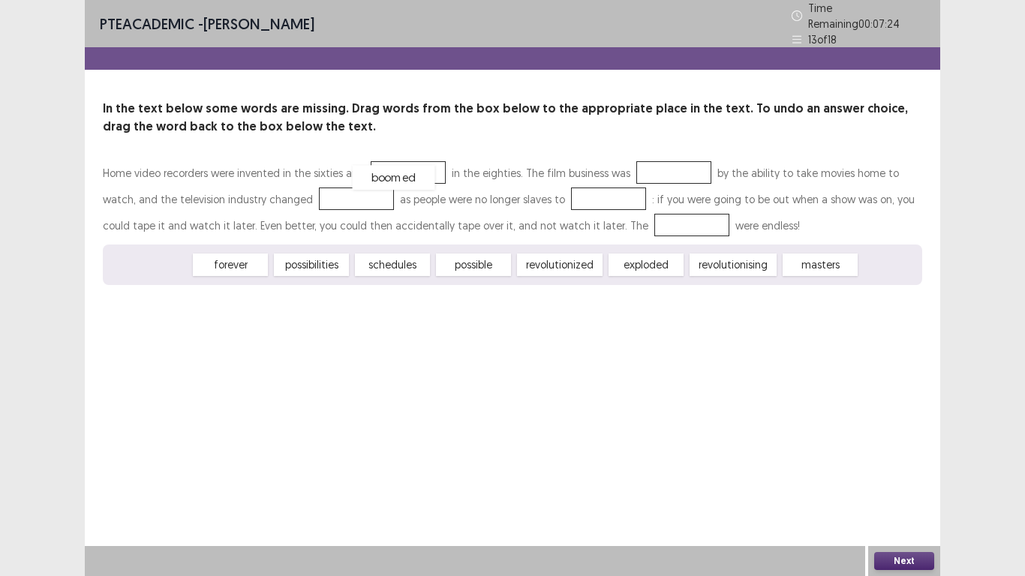
drag, startPoint x: 142, startPoint y: 261, endPoint x: 395, endPoint y: 172, distance: 268.3
click at [472, 257] on div "revolutionized" at bounding box center [479, 265] width 86 height 23
click at [468, 262] on div "revolutionized" at bounding box center [475, 269] width 94 height 25
drag, startPoint x: 743, startPoint y: 263, endPoint x: 675, endPoint y: 169, distance: 116.1
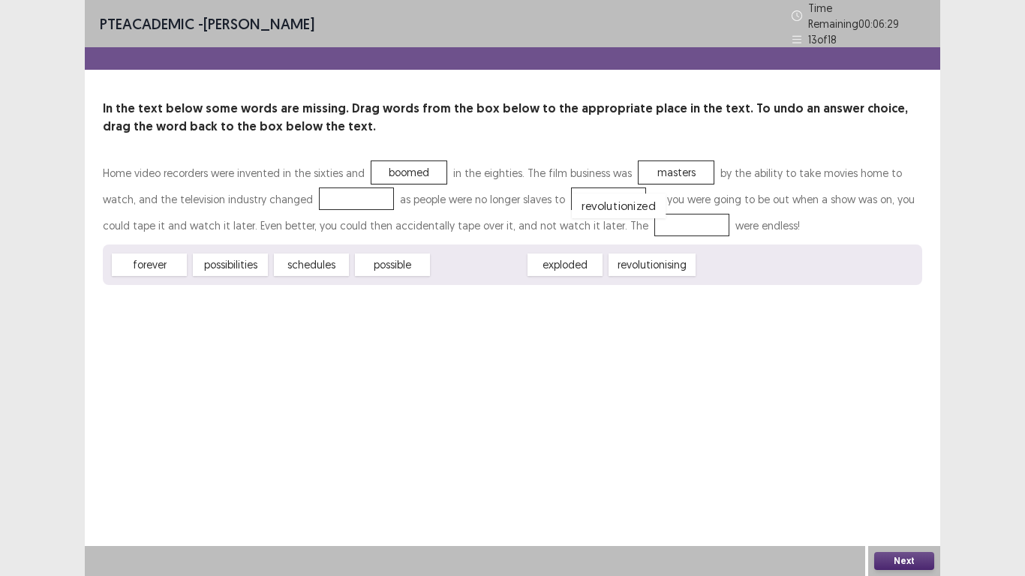
drag, startPoint x: 492, startPoint y: 262, endPoint x: 670, endPoint y: 183, distance: 193.9
drag, startPoint x: 162, startPoint y: 263, endPoint x: 365, endPoint y: 198, distance: 212.7
drag, startPoint x: 225, startPoint y: 258, endPoint x: 574, endPoint y: 189, distance: 355.8
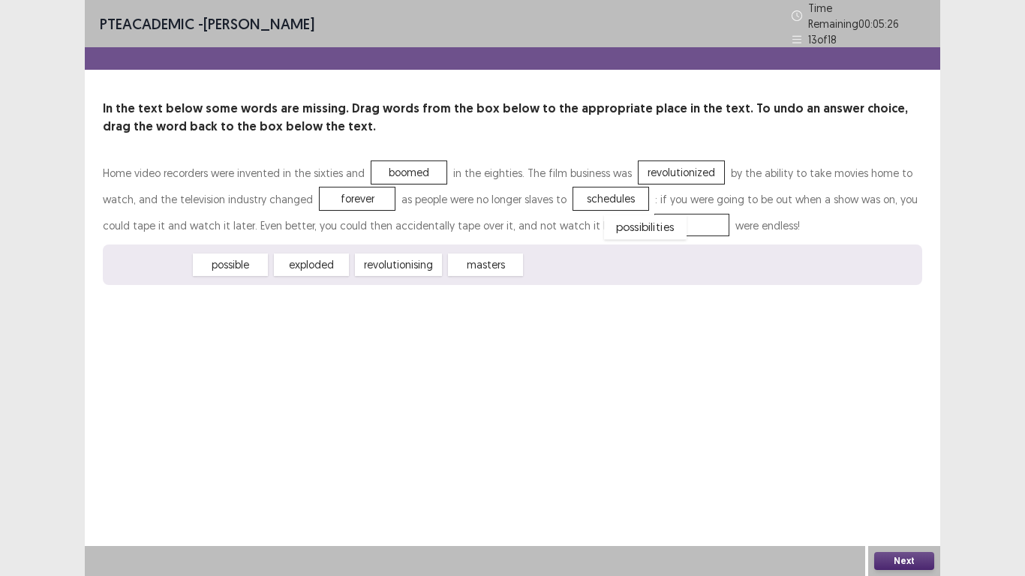
drag, startPoint x: 162, startPoint y: 261, endPoint x: 658, endPoint y: 222, distance: 497.7
click at [913, 449] on button "Next" at bounding box center [905, 561] width 60 height 18
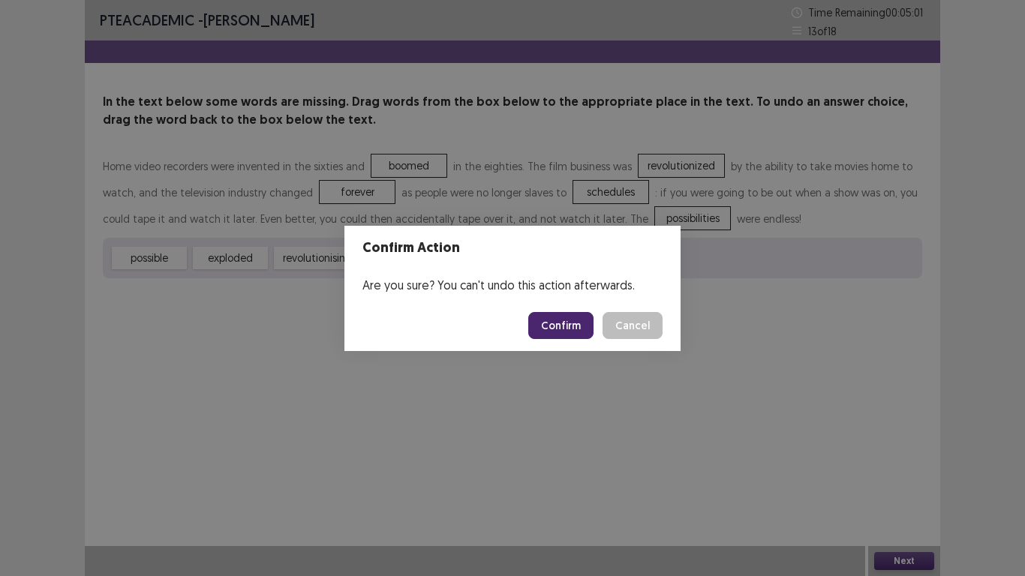
click at [563, 333] on button "Confirm" at bounding box center [560, 325] width 65 height 27
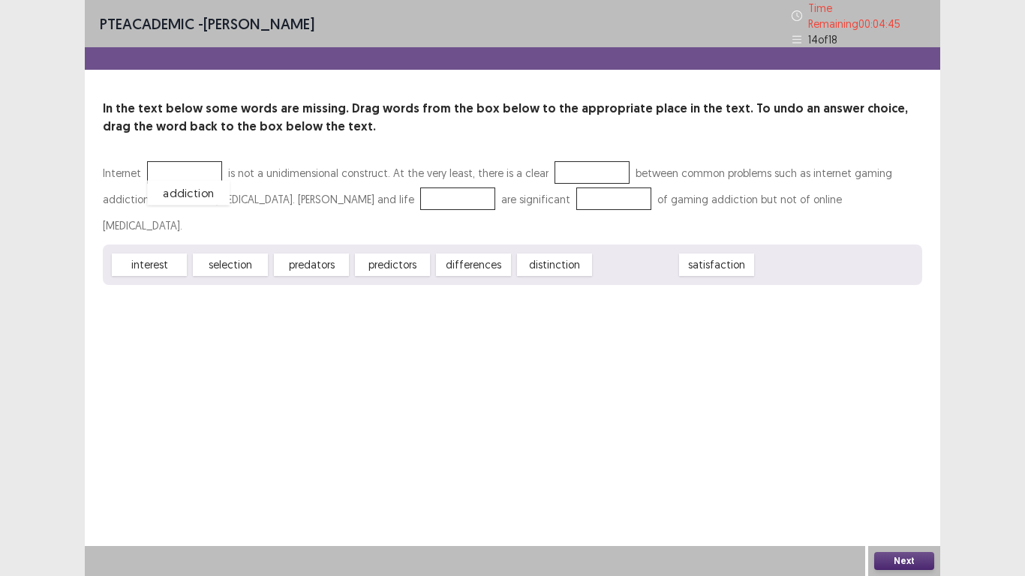
drag, startPoint x: 626, startPoint y: 235, endPoint x: 179, endPoint y: 165, distance: 452.8
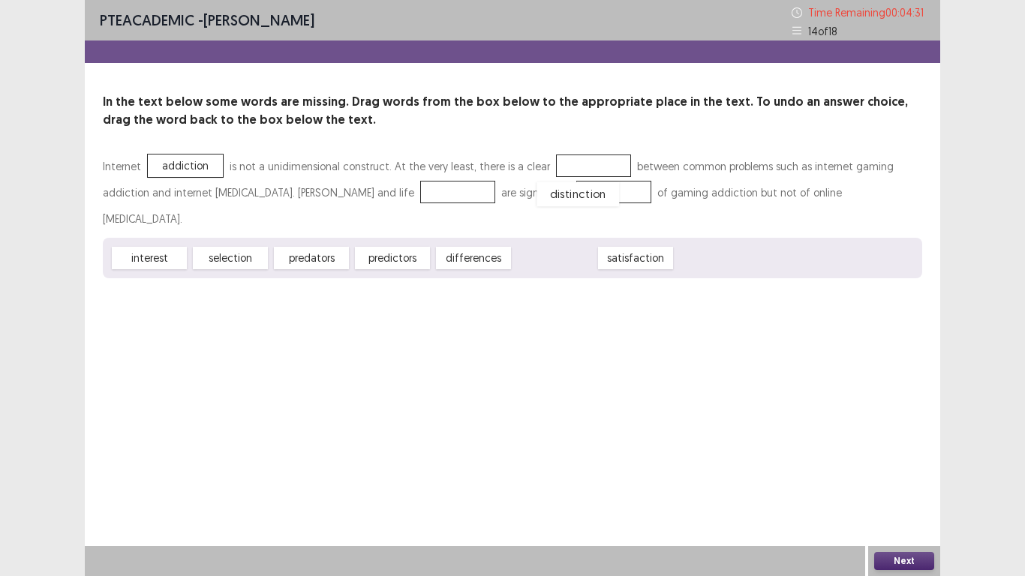
drag, startPoint x: 558, startPoint y: 233, endPoint x: 583, endPoint y: 169, distance: 68.2
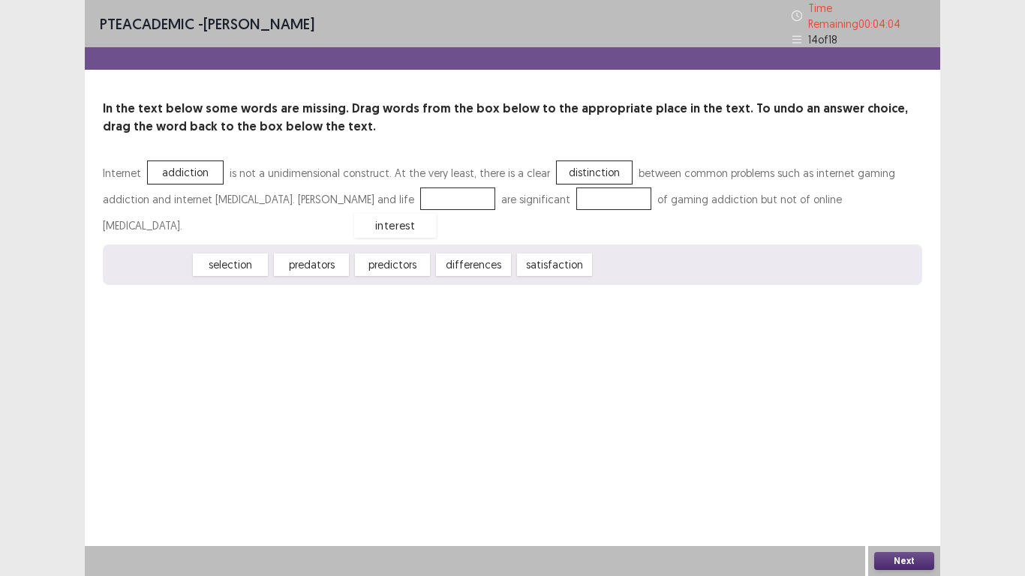
drag, startPoint x: 163, startPoint y: 233, endPoint x: 409, endPoint y: 194, distance: 249.3
drag, startPoint x: 301, startPoint y: 232, endPoint x: 539, endPoint y: 192, distance: 241.3
click at [909, 449] on button "Next" at bounding box center [905, 561] width 60 height 18
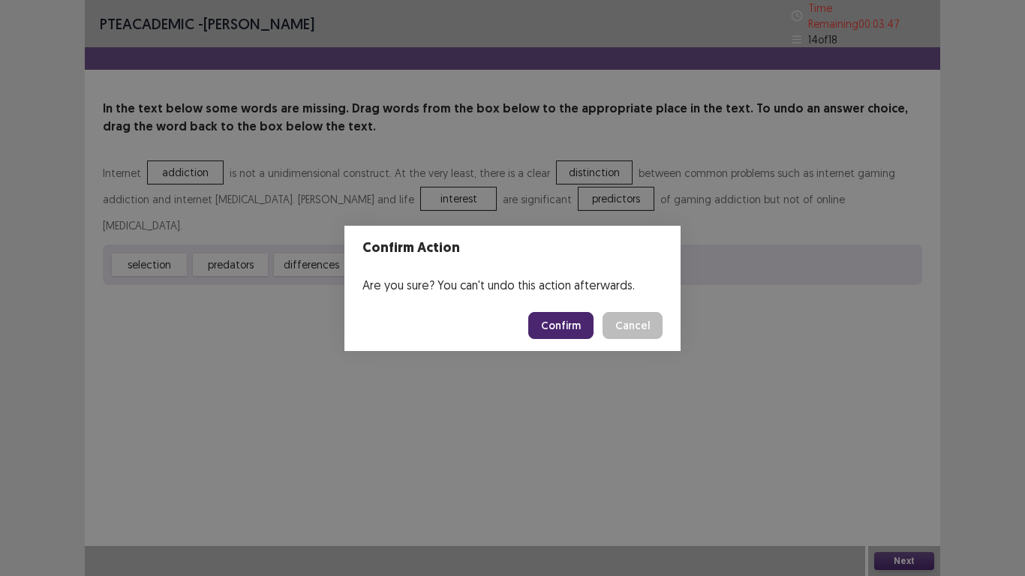
click at [570, 321] on button "Confirm" at bounding box center [560, 325] width 65 height 27
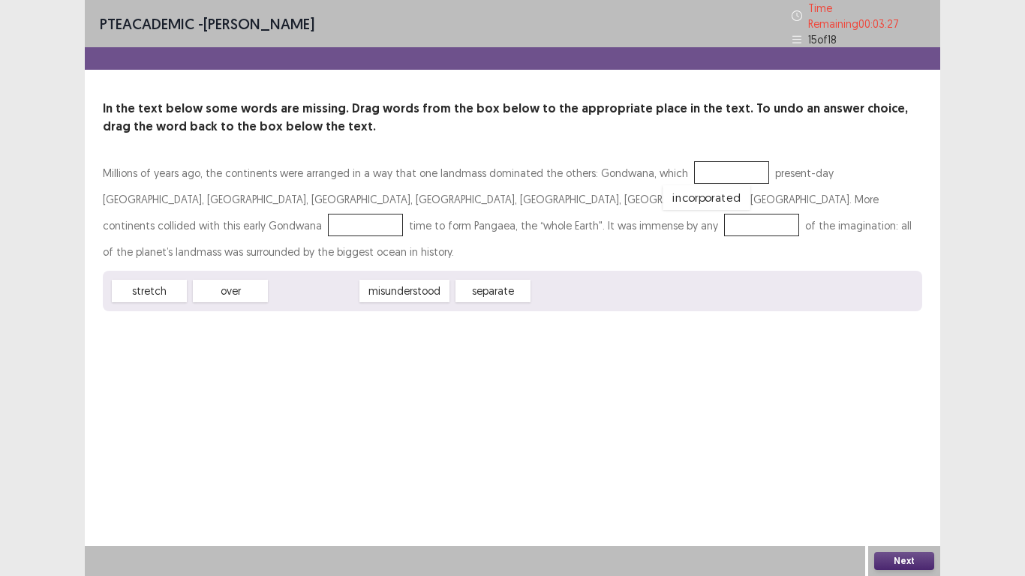
drag, startPoint x: 315, startPoint y: 257, endPoint x: 707, endPoint y: 164, distance: 403.5
drag, startPoint x: 158, startPoint y: 257, endPoint x: 621, endPoint y: 199, distance: 466.7
drag, startPoint x: 619, startPoint y: 192, endPoint x: 558, endPoint y: 257, distance: 88.7
drag, startPoint x: 334, startPoint y: 258, endPoint x: 624, endPoint y: 192, distance: 297.2
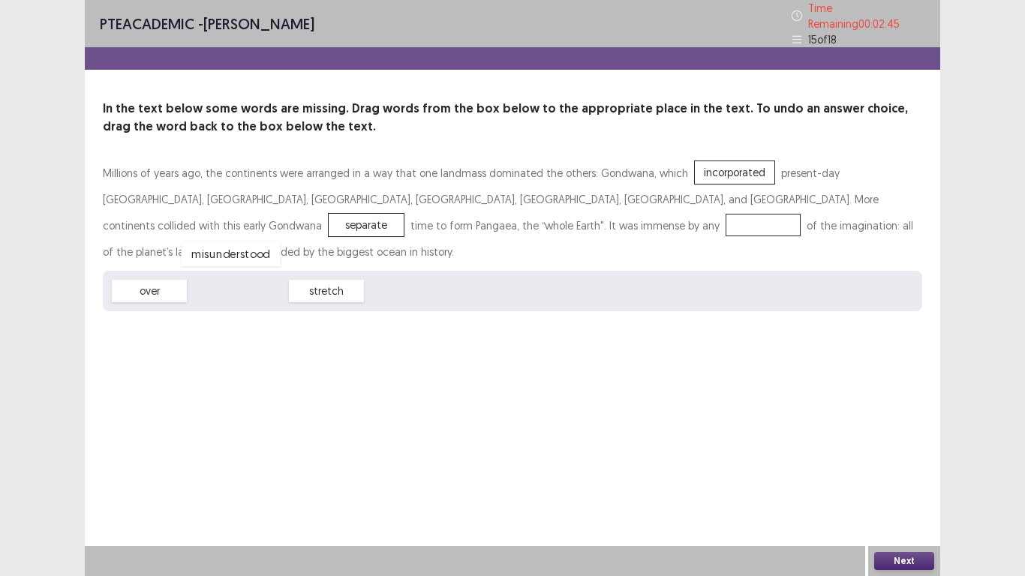
drag, startPoint x: 221, startPoint y: 264, endPoint x: 214, endPoint y: 227, distance: 37.4
drag, startPoint x: 228, startPoint y: 221, endPoint x: 311, endPoint y: 259, distance: 91.0
drag, startPoint x: 236, startPoint y: 257, endPoint x: 229, endPoint y: 219, distance: 38.1
click at [898, 449] on button "Next" at bounding box center [905, 561] width 60 height 18
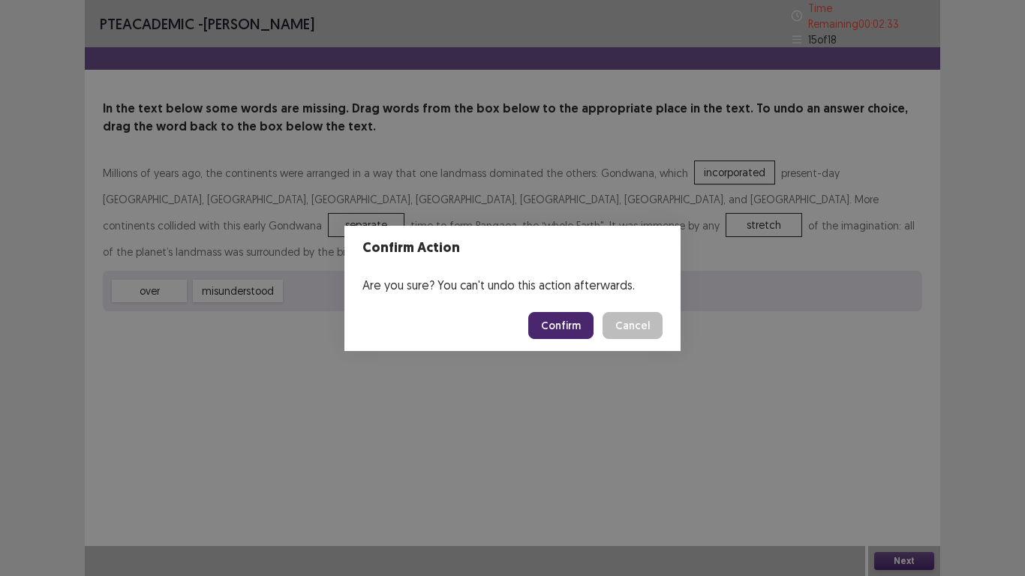
click at [558, 318] on button "Confirm" at bounding box center [560, 325] width 65 height 27
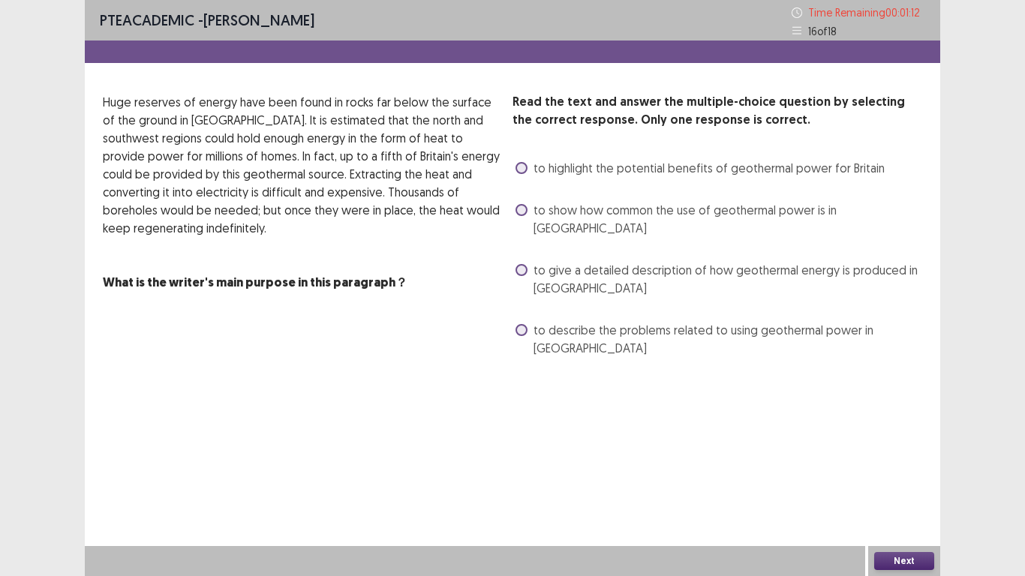
click at [643, 261] on span "to give a detailed description of how geothermal energy is produced in Britain" at bounding box center [728, 279] width 389 height 36
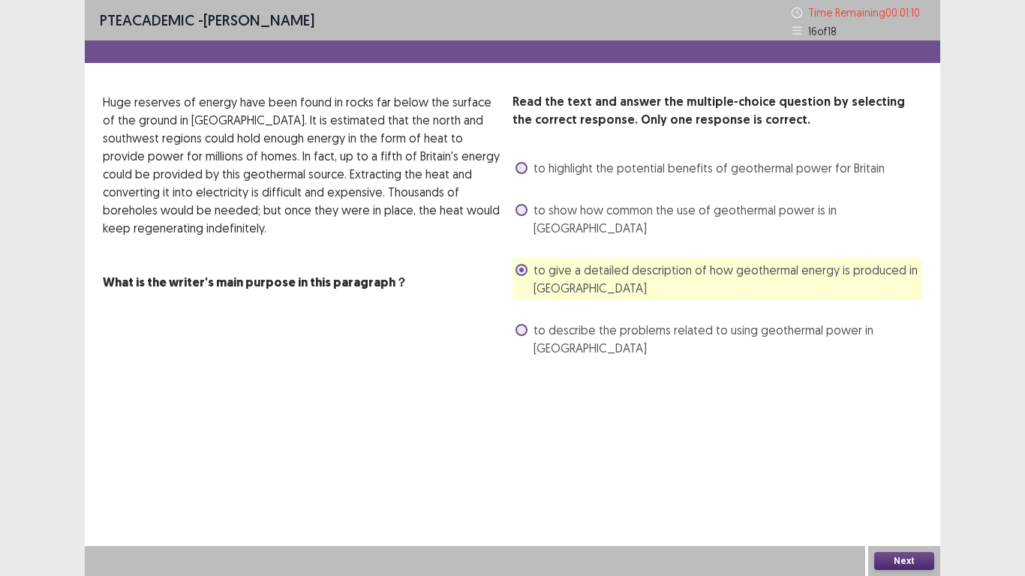
click at [908, 449] on button "Next" at bounding box center [905, 561] width 60 height 18
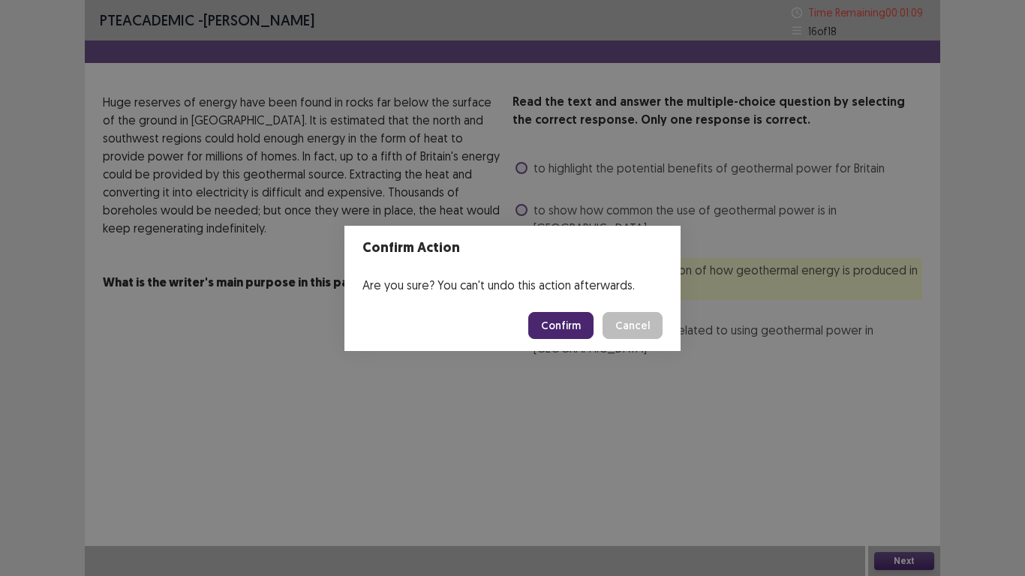
click at [558, 327] on button "Confirm" at bounding box center [560, 325] width 65 height 27
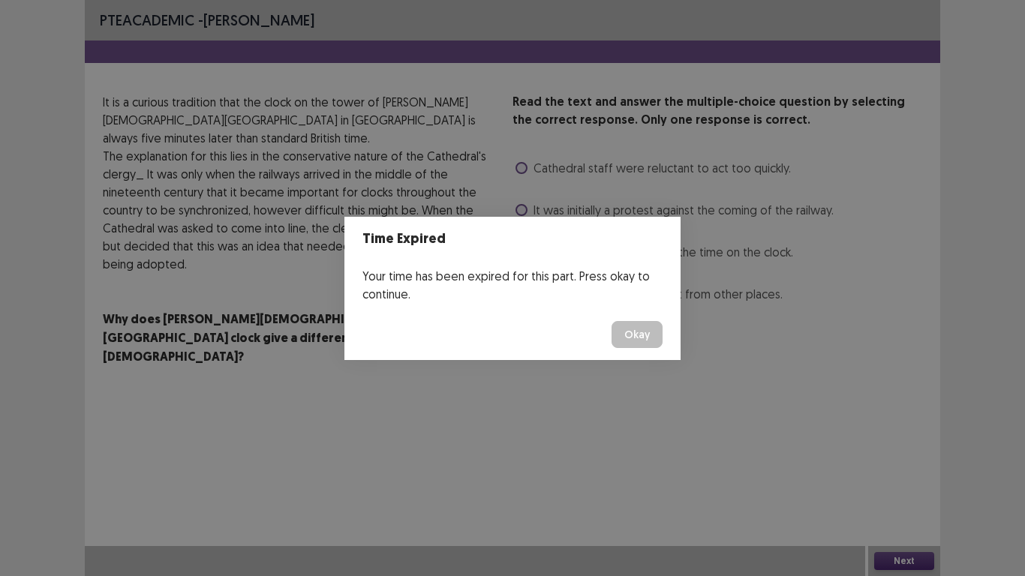
click at [646, 336] on button "Okay" at bounding box center [637, 334] width 51 height 27
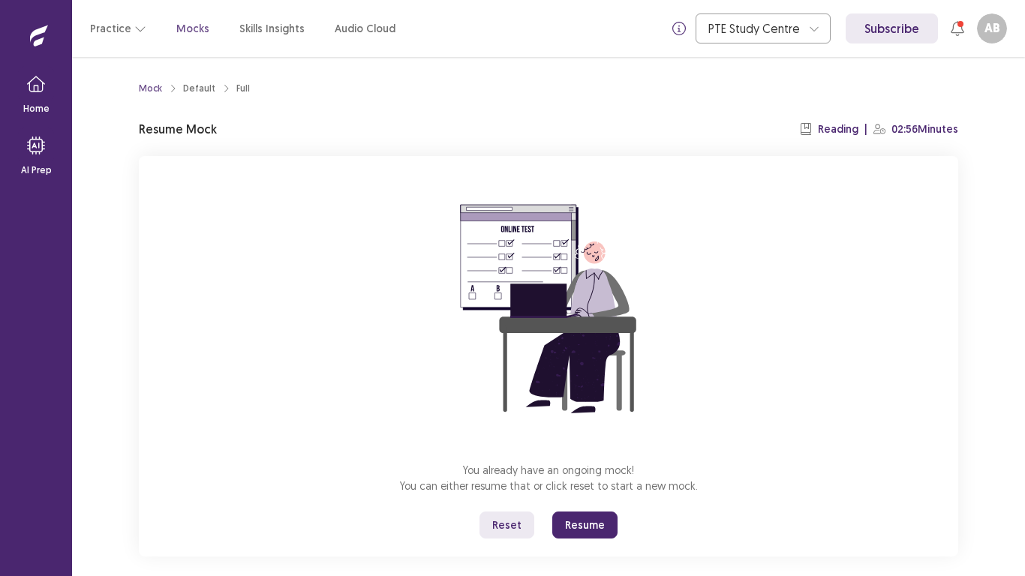
click at [577, 449] on button "Resume" at bounding box center [584, 525] width 65 height 27
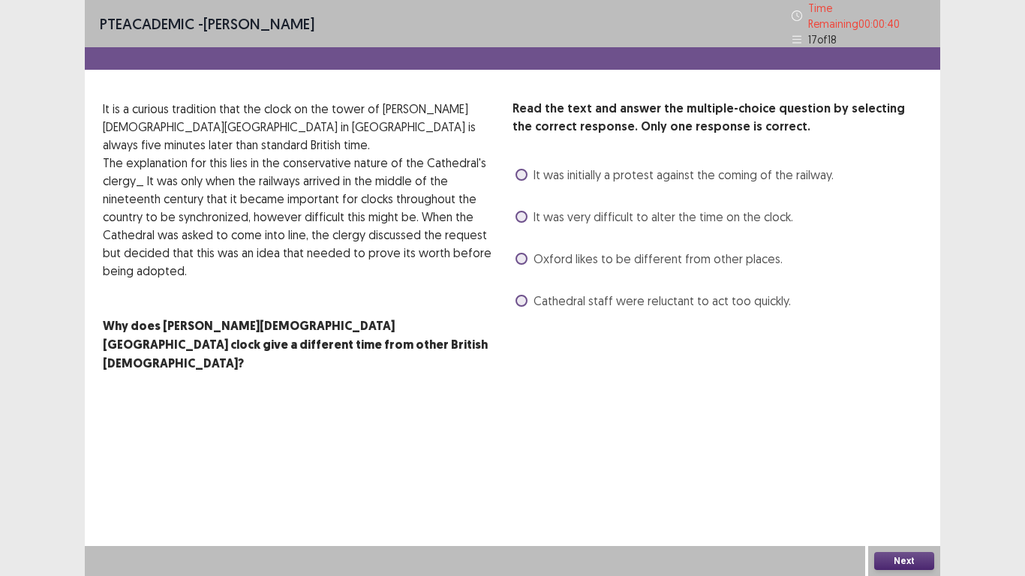
click at [615, 297] on span "Cathedral staff were reluctant to act too quickly." at bounding box center [662, 301] width 257 height 18
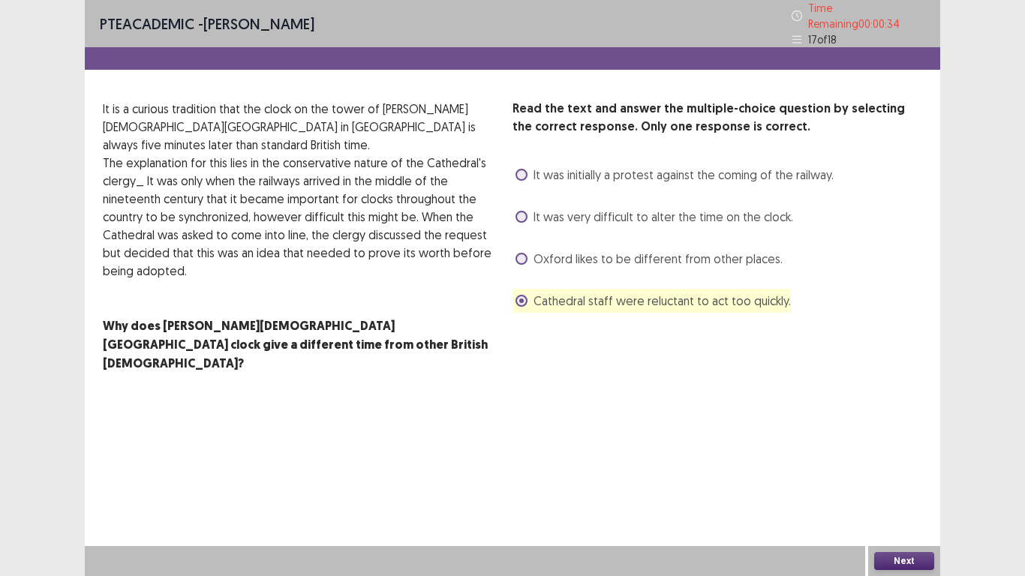
click at [900, 449] on button "Next" at bounding box center [905, 561] width 60 height 18
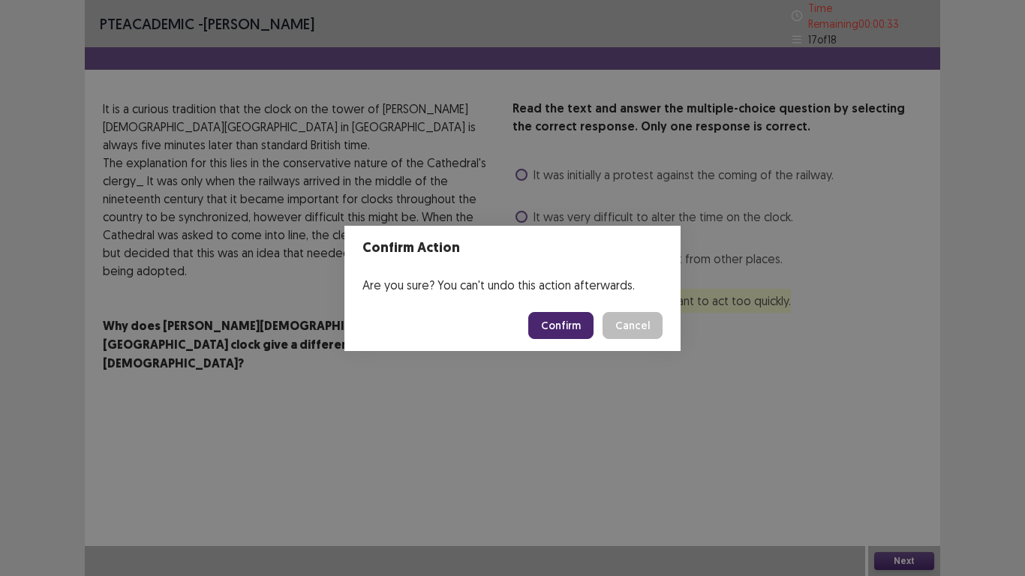
click at [576, 328] on button "Confirm" at bounding box center [560, 325] width 65 height 27
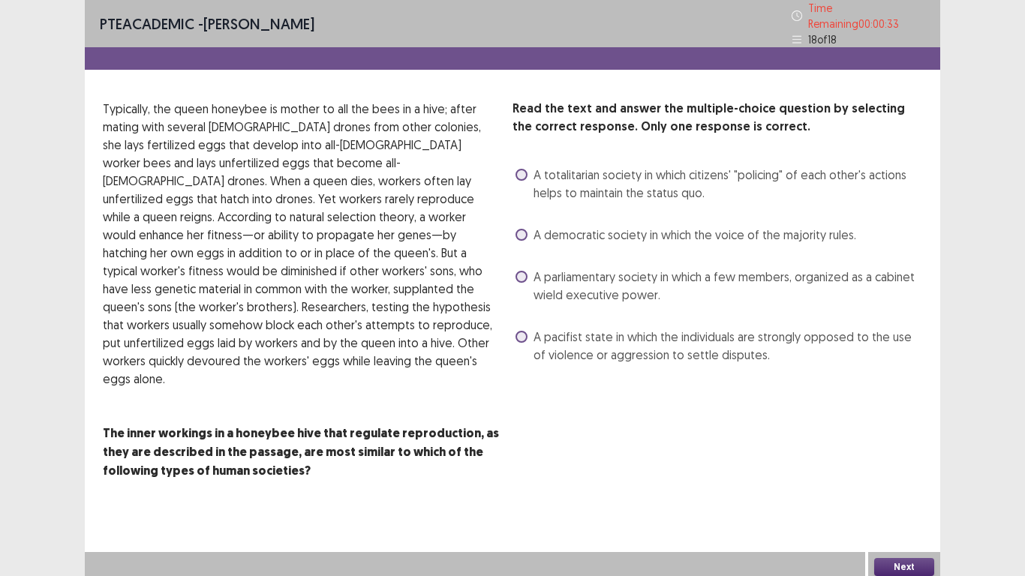
click at [576, 328] on span "A pacifist state in which the individuals are strongly opposed to the use of vi…" at bounding box center [728, 346] width 389 height 36
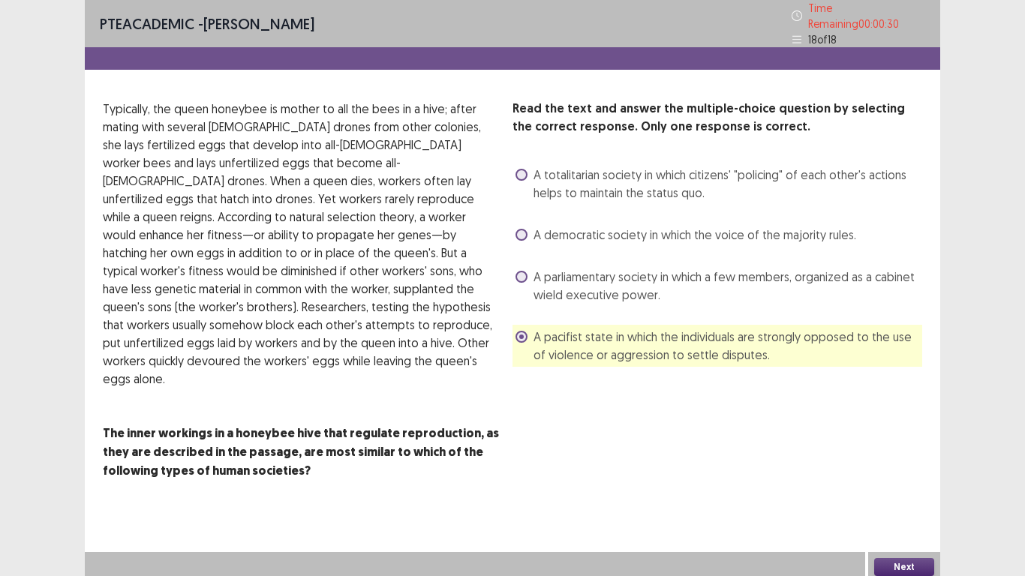
click at [569, 276] on span "A parliamentary society in which a few members, organized as a cabinet wield ex…" at bounding box center [728, 286] width 389 height 36
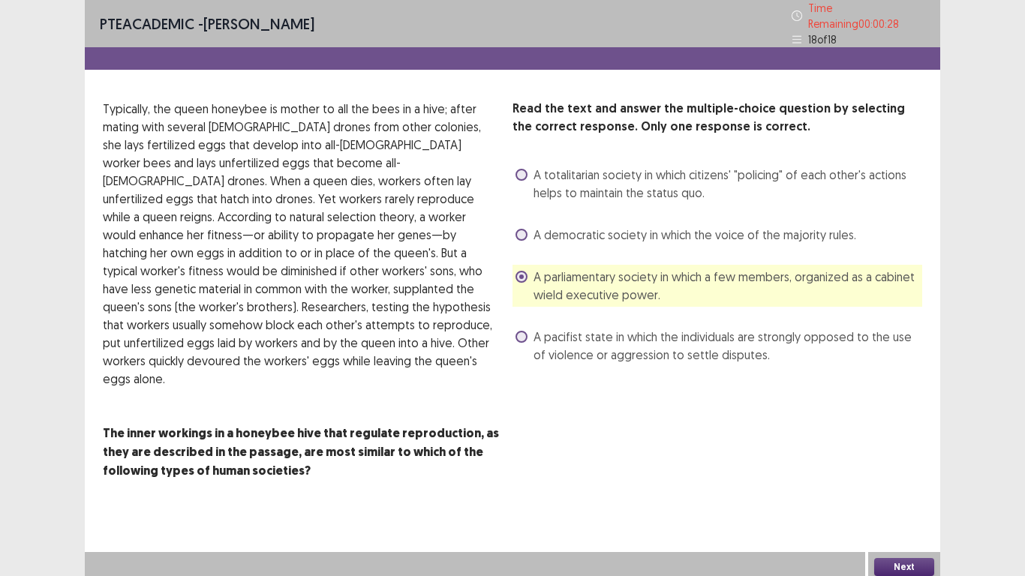
click at [610, 355] on span "A pacifist state in which the individuals are strongly opposed to the use of vi…" at bounding box center [728, 346] width 389 height 36
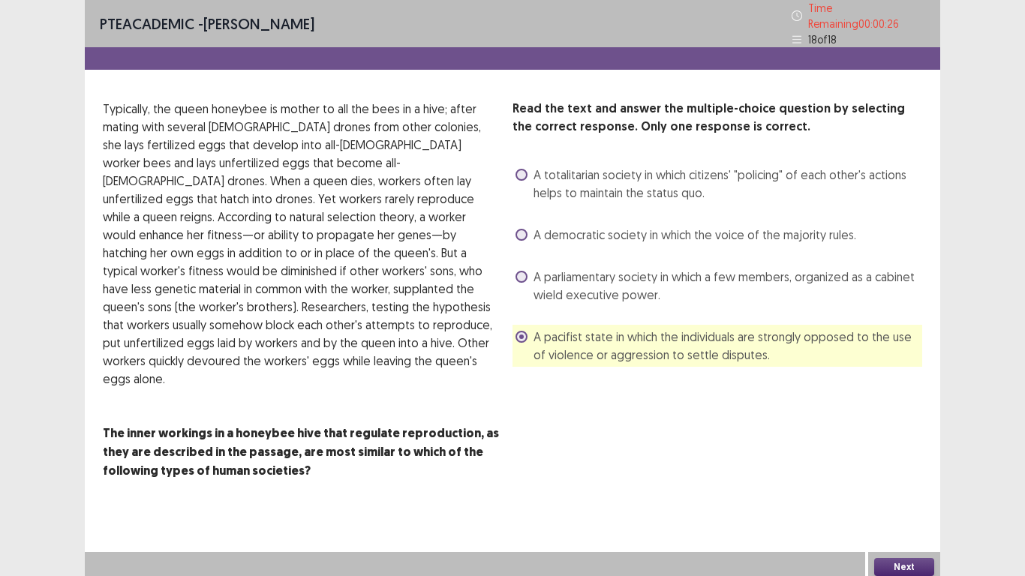
click at [900, 449] on button "Next" at bounding box center [905, 567] width 60 height 18
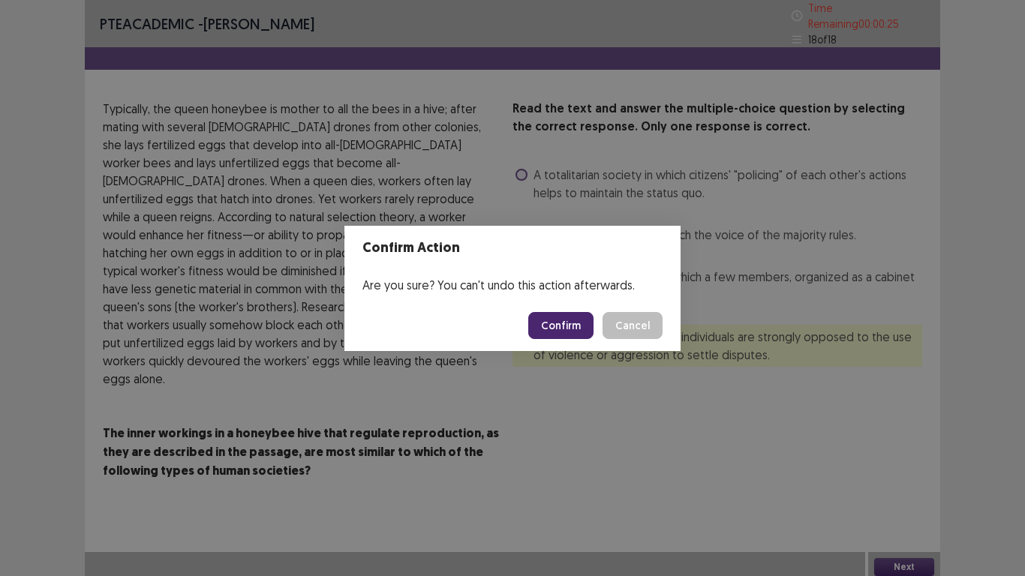
click at [570, 326] on button "Confirm" at bounding box center [560, 325] width 65 height 27
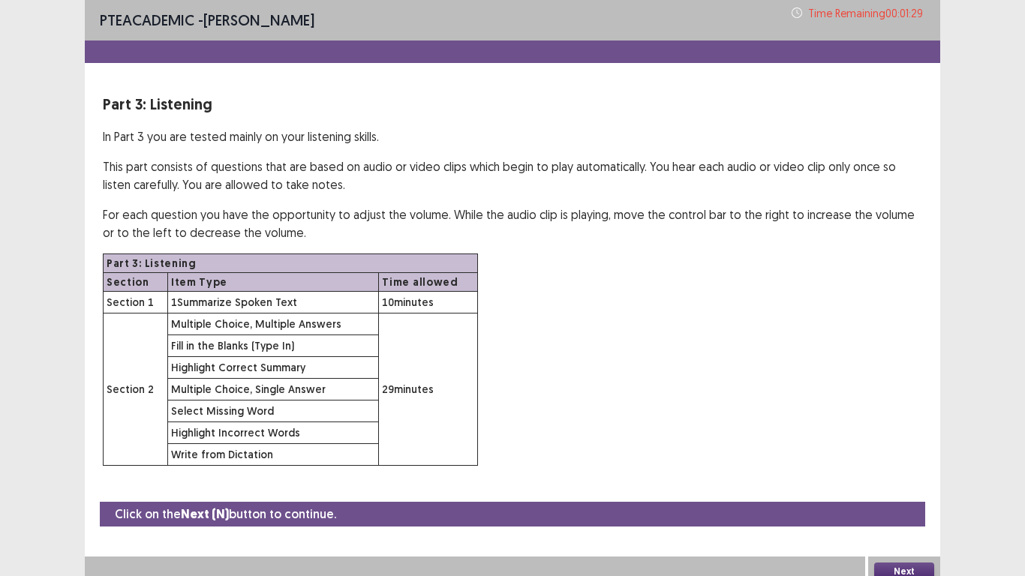
click at [911, 449] on button "Next" at bounding box center [905, 572] width 60 height 18
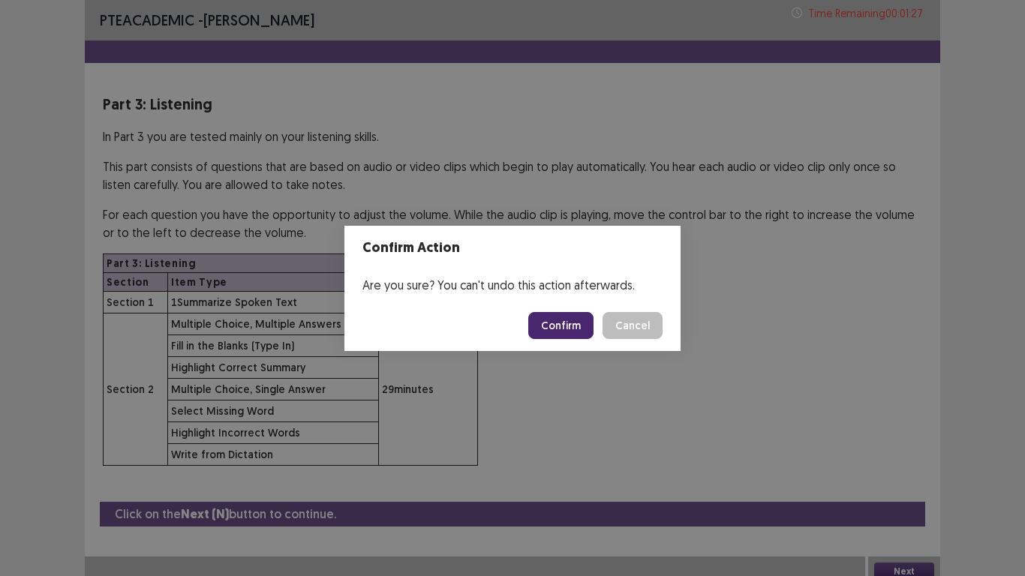
click at [559, 321] on button "Confirm" at bounding box center [560, 325] width 65 height 27
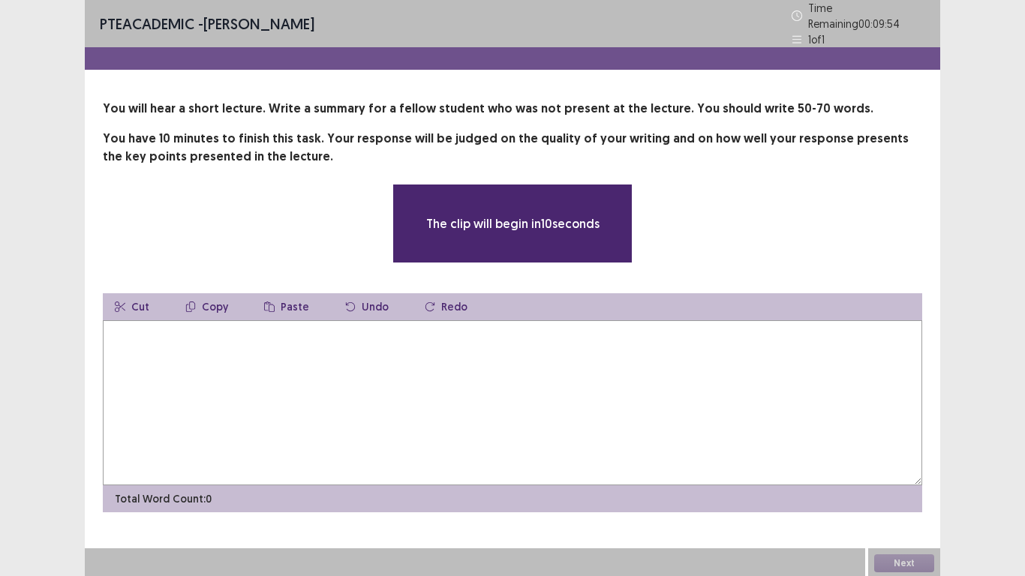
click at [166, 363] on textarea at bounding box center [513, 403] width 820 height 165
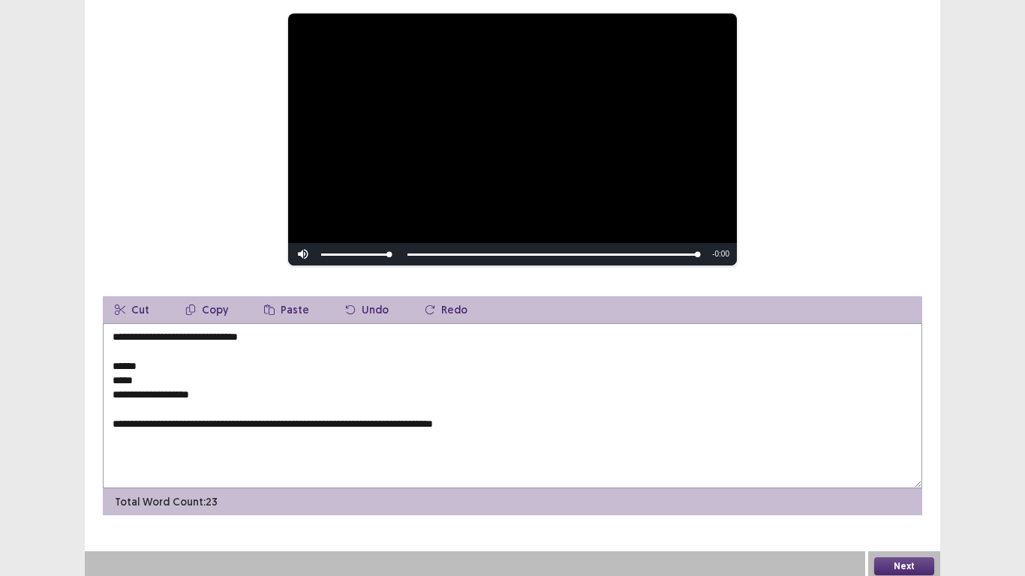
scroll to position [170, 0]
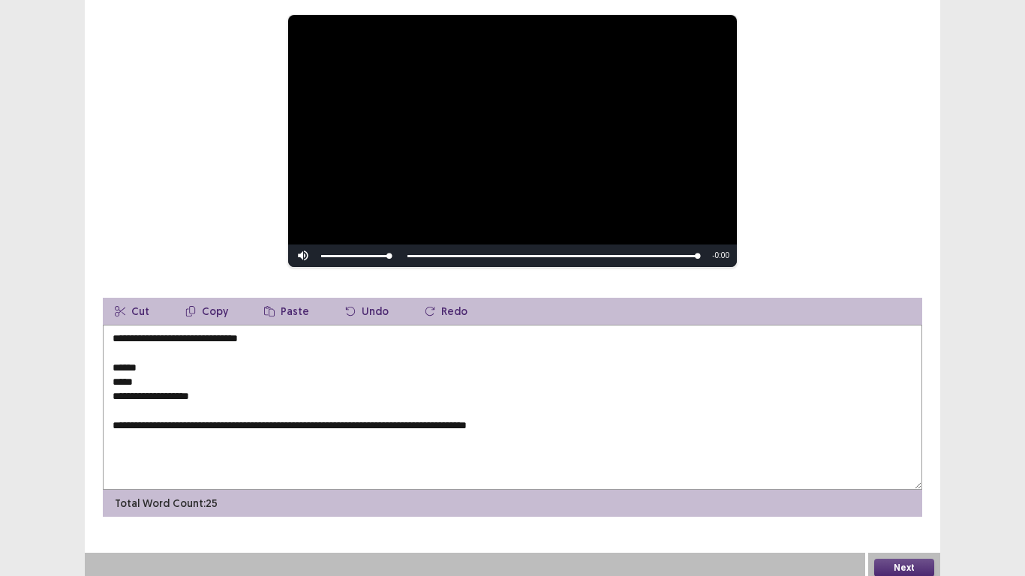
click at [573, 420] on textarea "**********" at bounding box center [513, 407] width 820 height 165
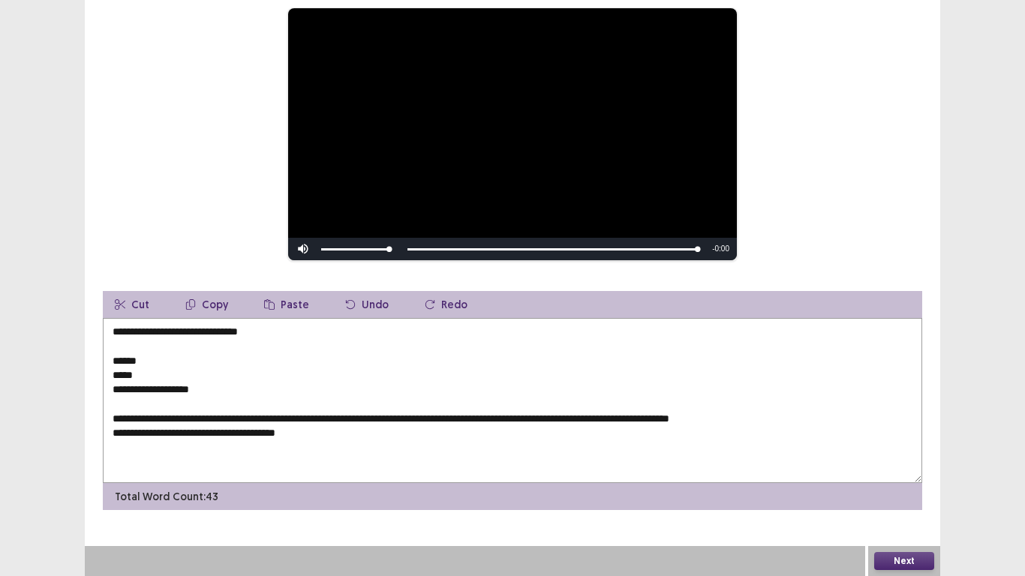
drag, startPoint x: 203, startPoint y: 389, endPoint x: 105, endPoint y: 336, distance: 110.8
click at [105, 336] on textarea "**********" at bounding box center [513, 400] width 820 height 165
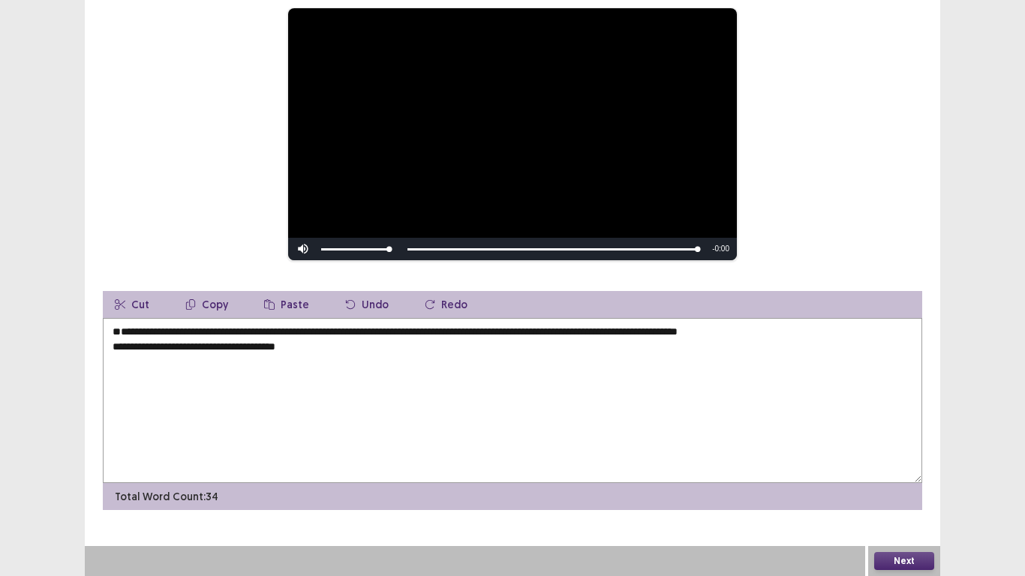
click at [351, 375] on textarea "**********" at bounding box center [513, 400] width 820 height 165
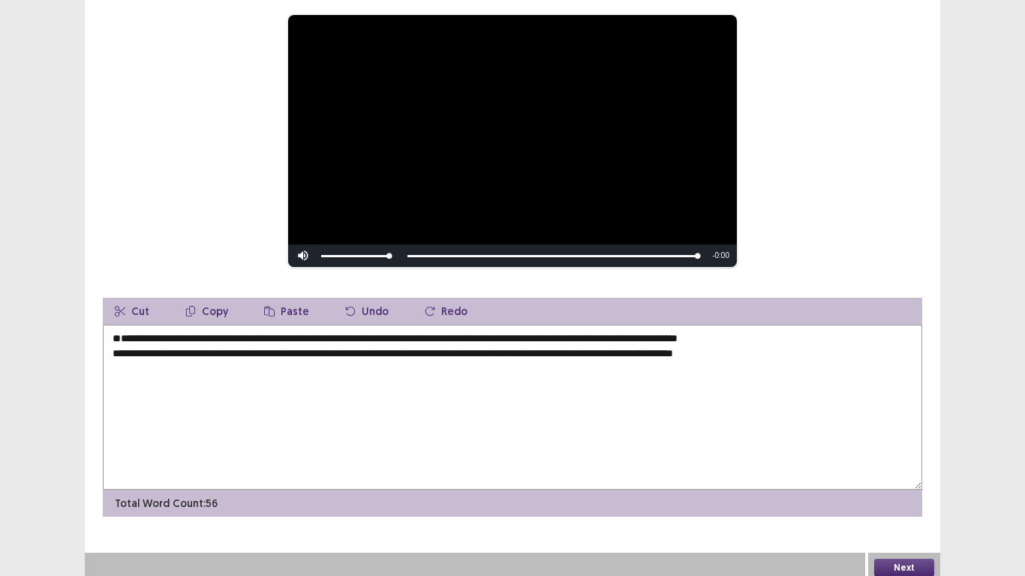
type textarea "**********"
click at [890, 449] on button "Next" at bounding box center [905, 568] width 60 height 18
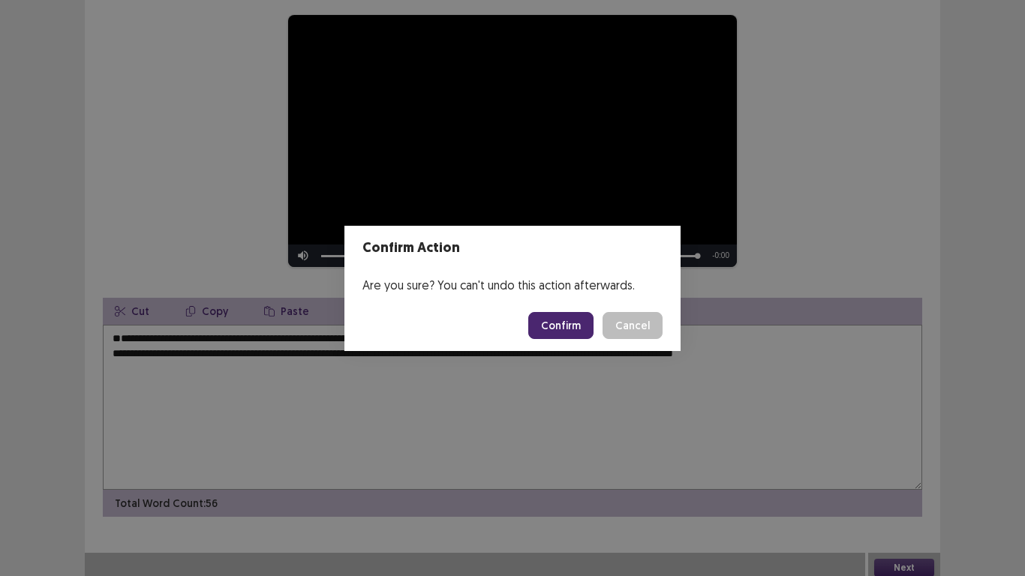
click at [576, 323] on button "Confirm" at bounding box center [560, 325] width 65 height 27
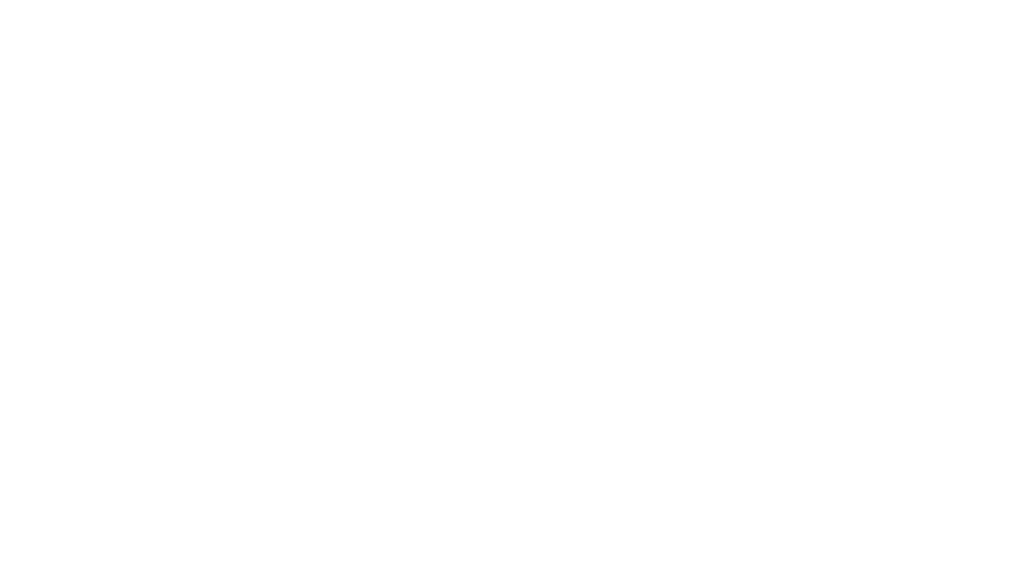
scroll to position [0, 0]
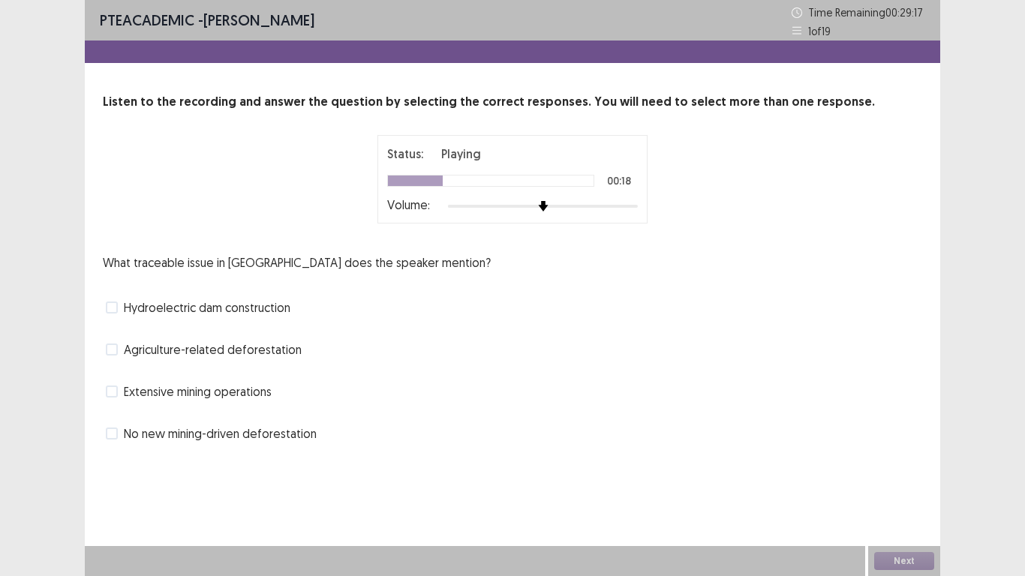
click at [239, 355] on span "Agriculture-related deforestation" at bounding box center [213, 350] width 178 height 18
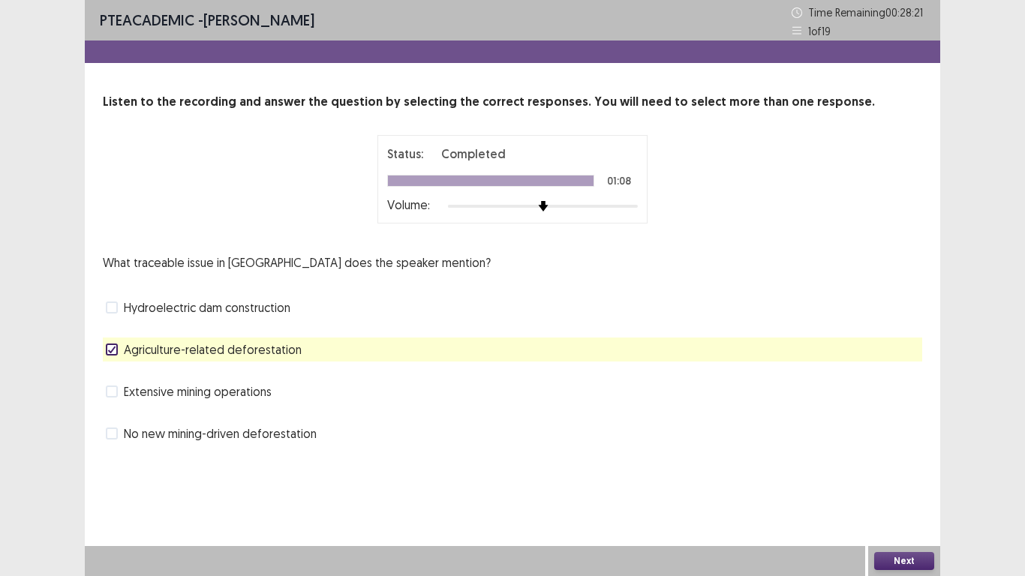
click at [909, 449] on button "Next" at bounding box center [905, 561] width 60 height 18
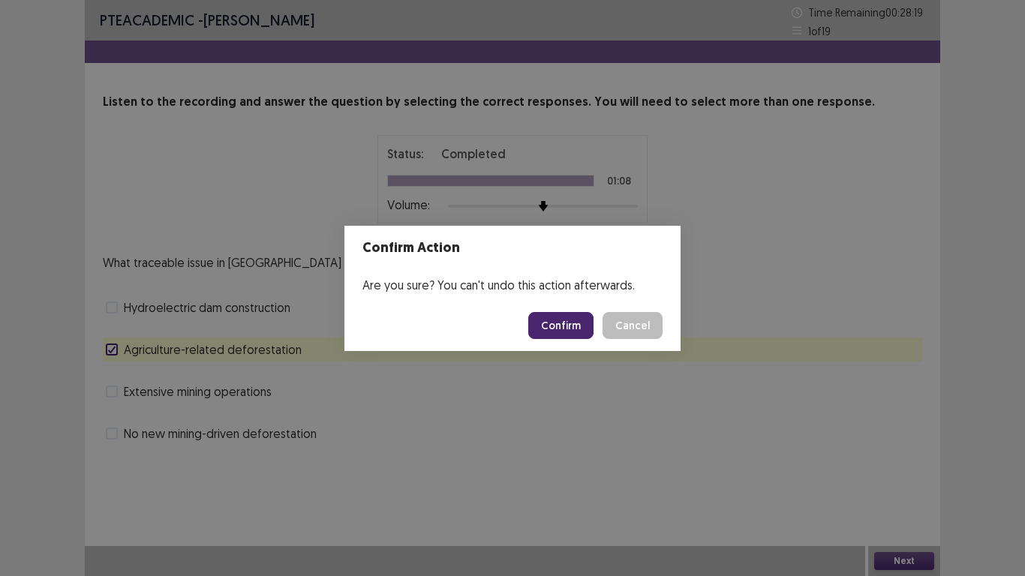
click at [557, 328] on button "Confirm" at bounding box center [560, 325] width 65 height 27
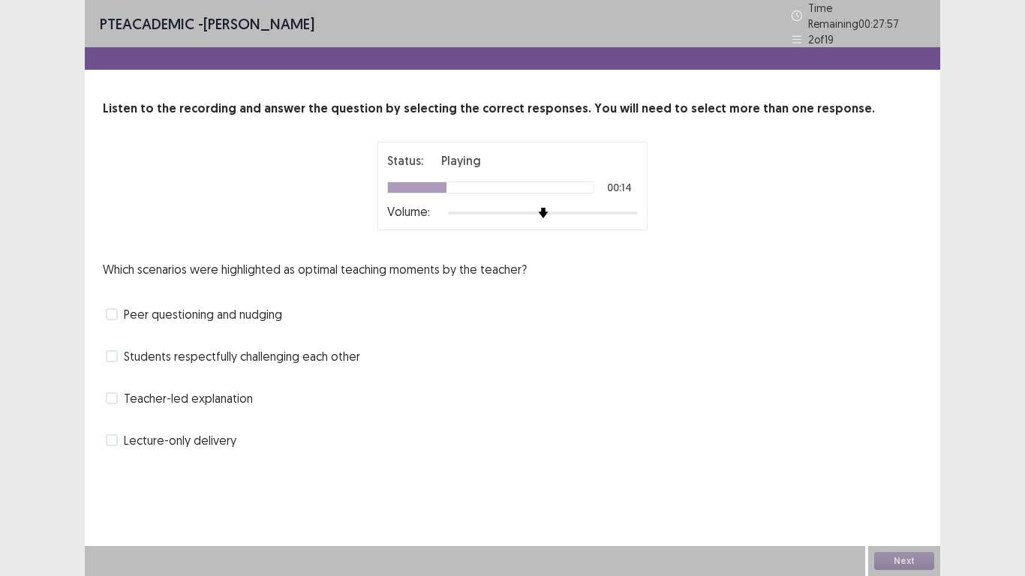
click at [170, 309] on span "Peer questioning and nudging" at bounding box center [203, 315] width 158 height 18
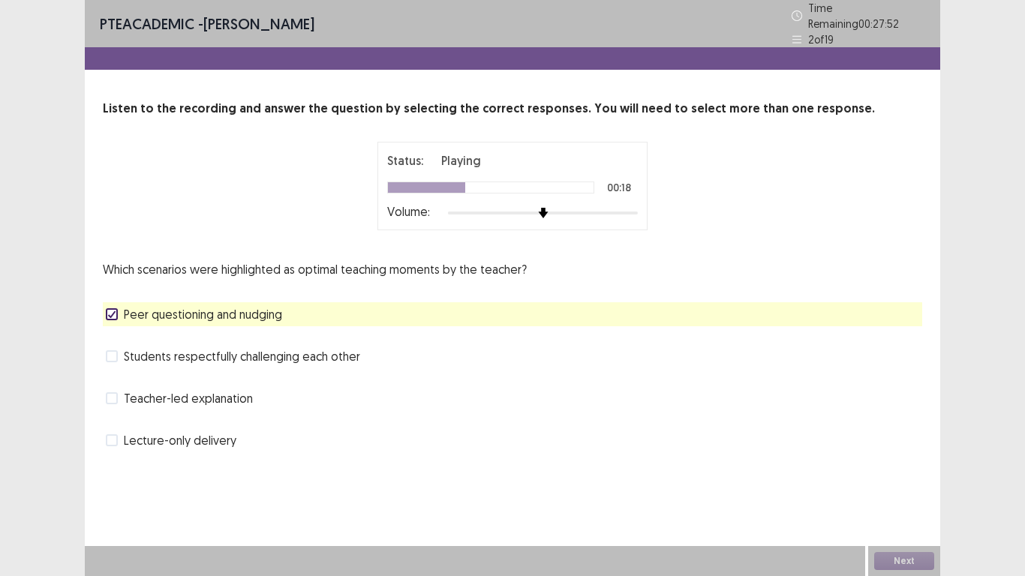
click at [187, 351] on span "Students respectfully challenging each other" at bounding box center [242, 357] width 236 height 18
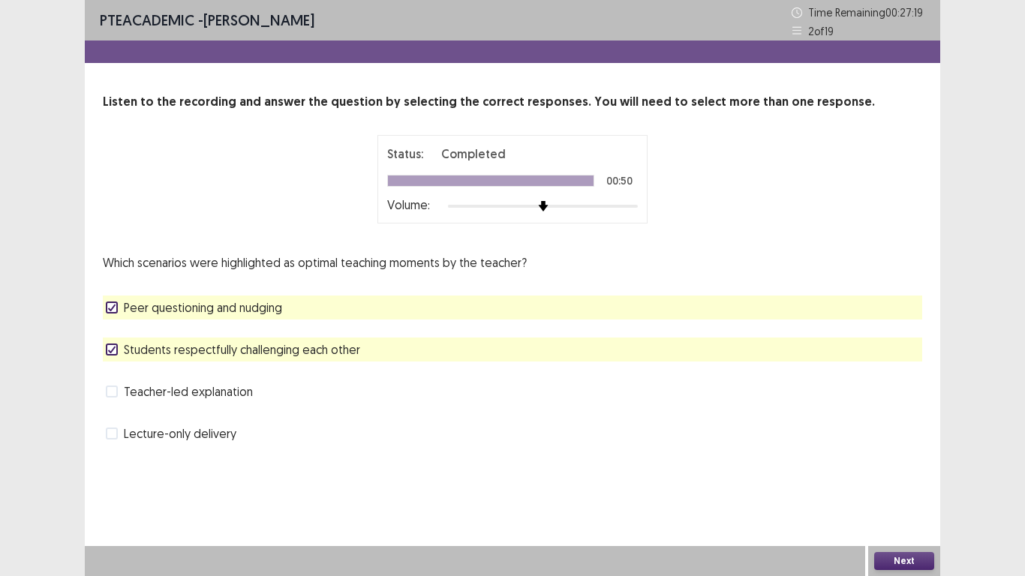
click at [911, 449] on button "Next" at bounding box center [905, 561] width 60 height 18
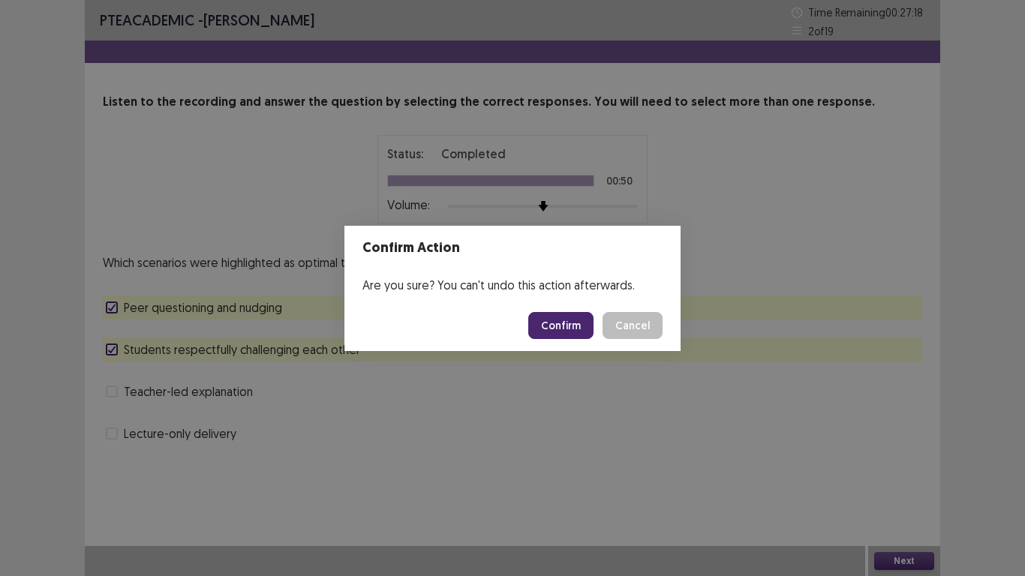
click at [558, 330] on button "Confirm" at bounding box center [560, 325] width 65 height 27
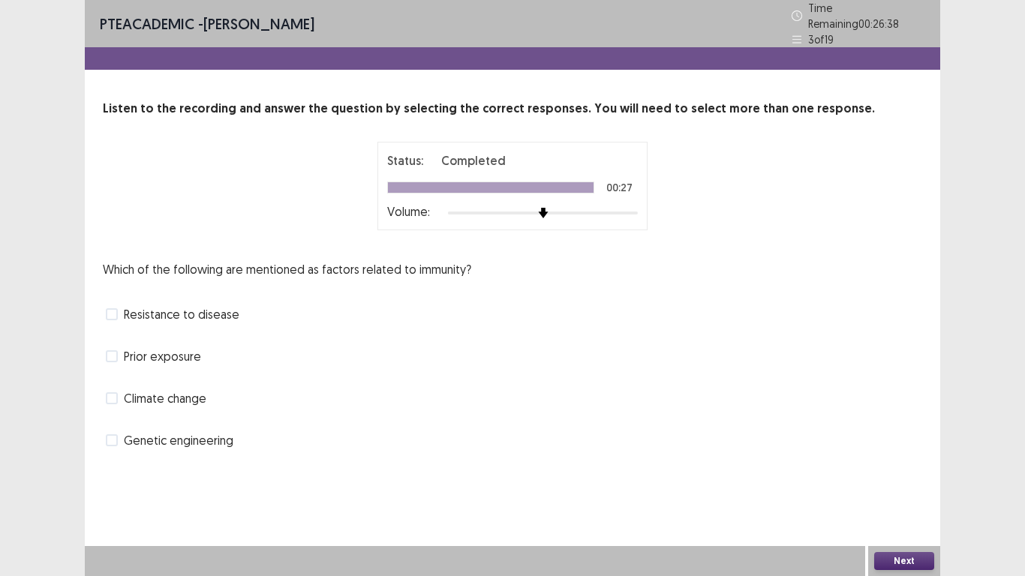
click at [176, 312] on span "Resistance to disease" at bounding box center [182, 315] width 116 height 18
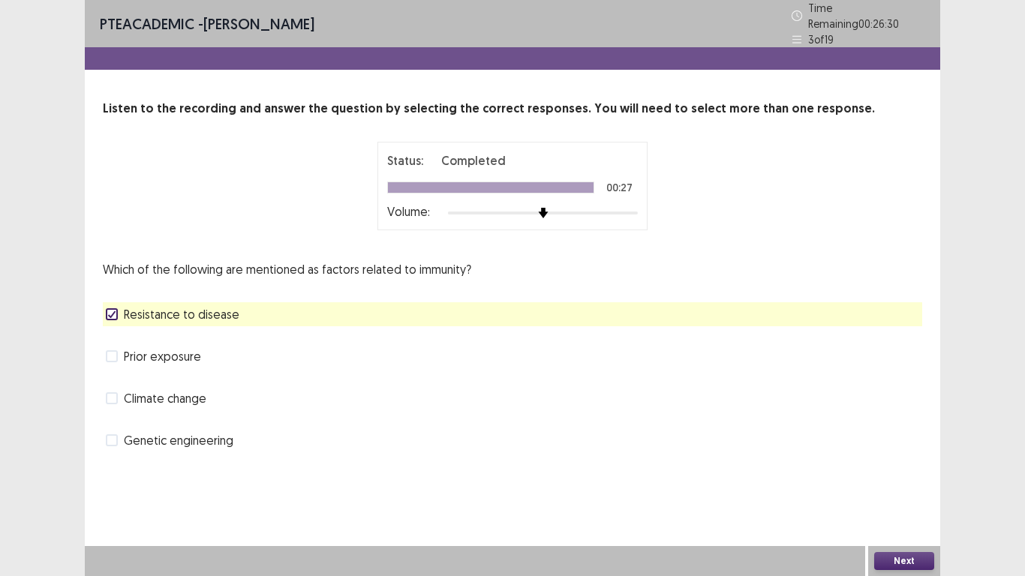
click at [177, 309] on span "Resistance to disease" at bounding box center [182, 315] width 116 height 18
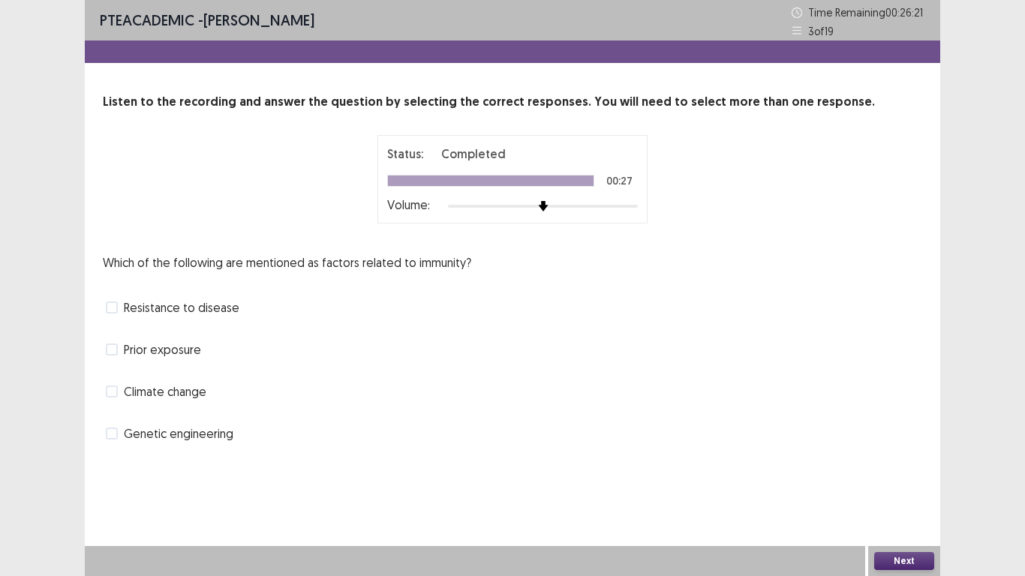
click at [915, 449] on button "Next" at bounding box center [905, 561] width 60 height 18
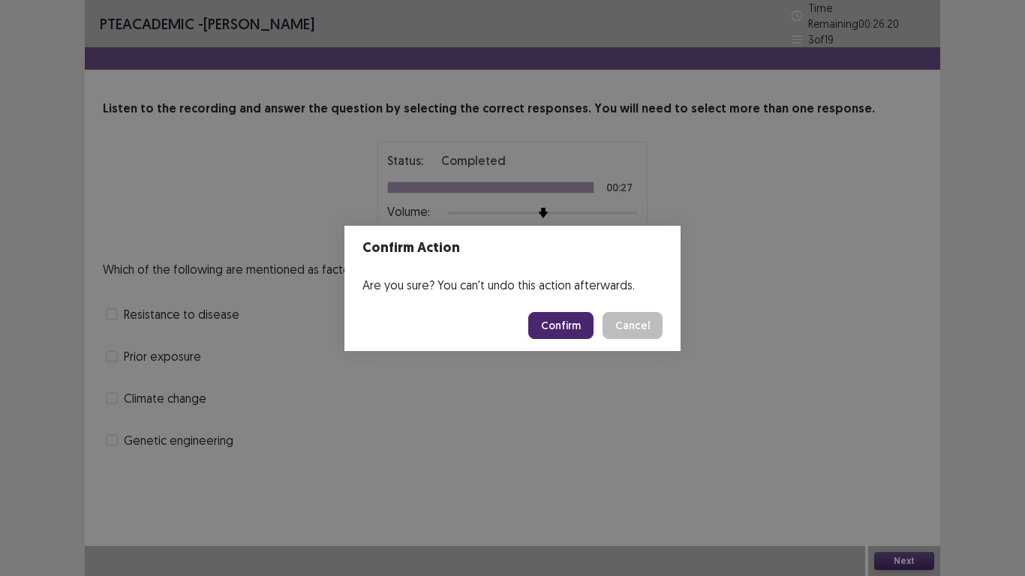
click at [582, 336] on button "Confirm" at bounding box center [560, 325] width 65 height 27
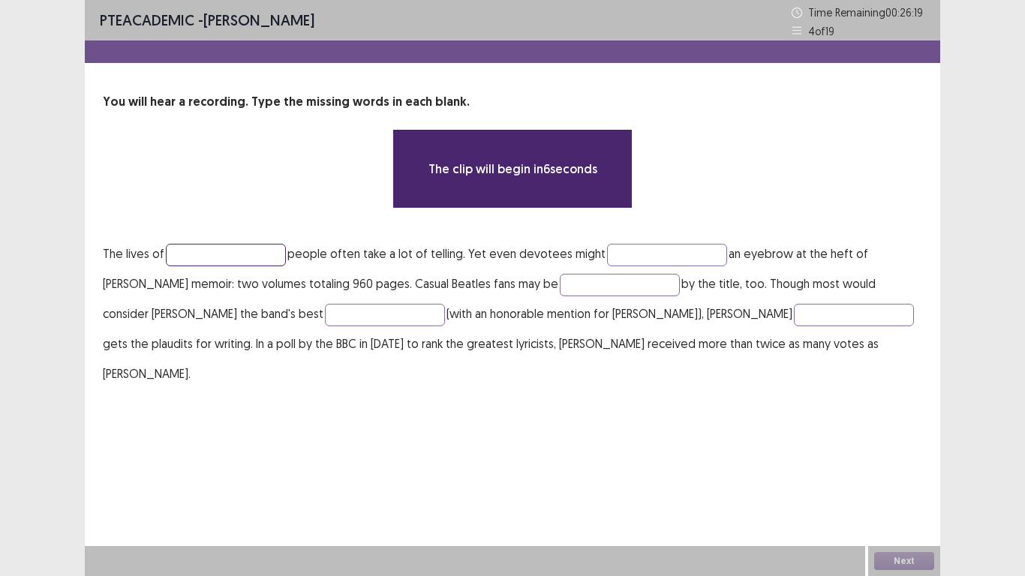
click at [236, 258] on input "text" at bounding box center [226, 255] width 120 height 23
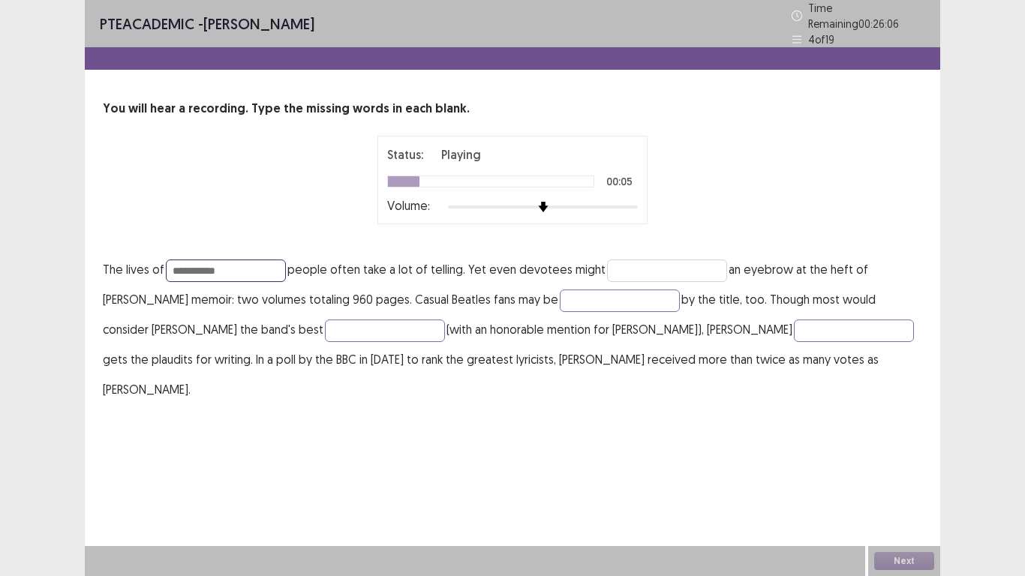
type input "**********"
click at [622, 268] on input "text" at bounding box center [667, 271] width 120 height 23
type input "*****"
click at [583, 295] on input "text" at bounding box center [620, 301] width 120 height 23
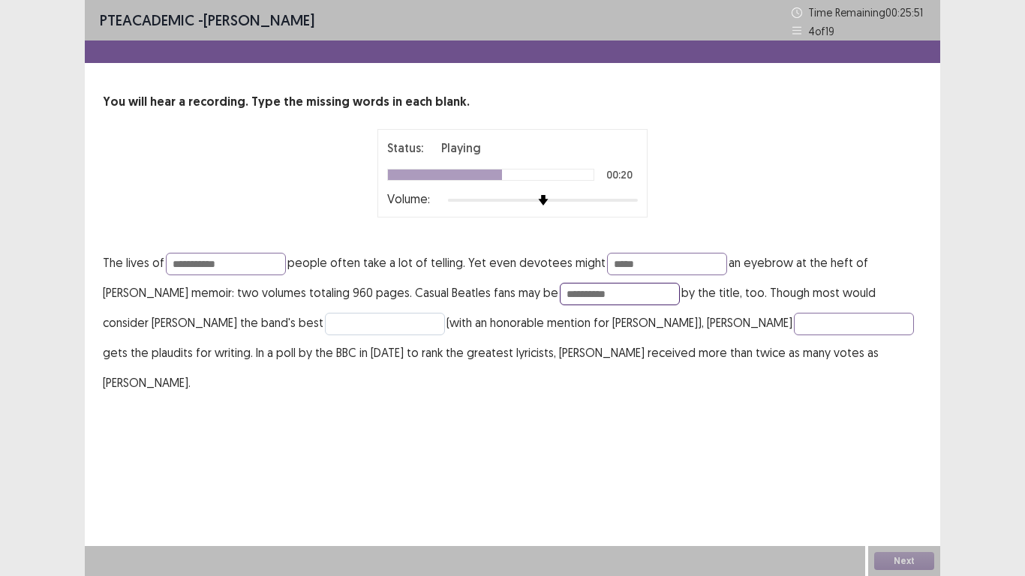
type input "**********"
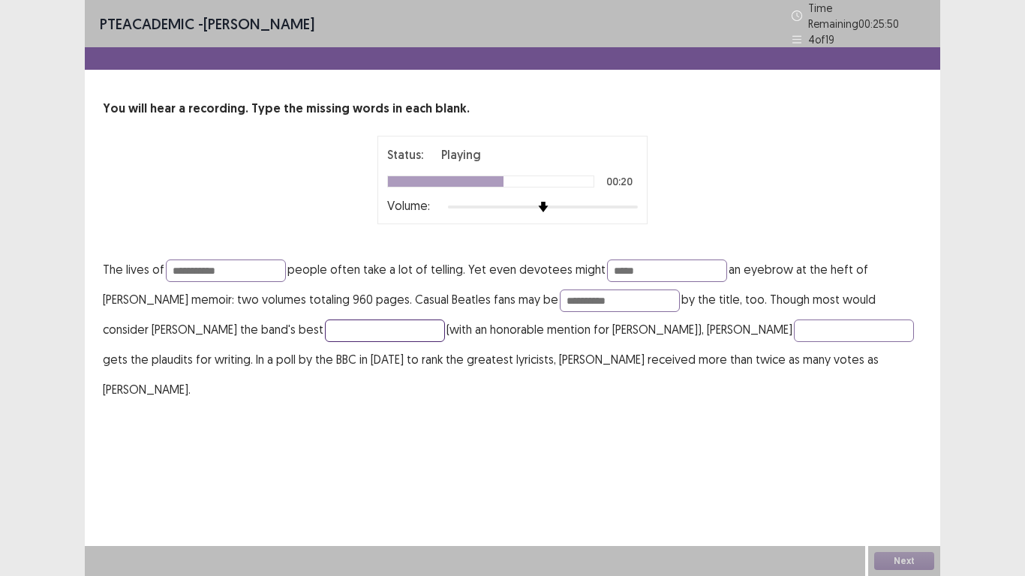
click at [325, 320] on input "text" at bounding box center [385, 331] width 120 height 23
type input "********"
click at [794, 320] on input "text" at bounding box center [854, 331] width 120 height 23
type input "********"
click at [599, 290] on input "**********" at bounding box center [620, 301] width 120 height 23
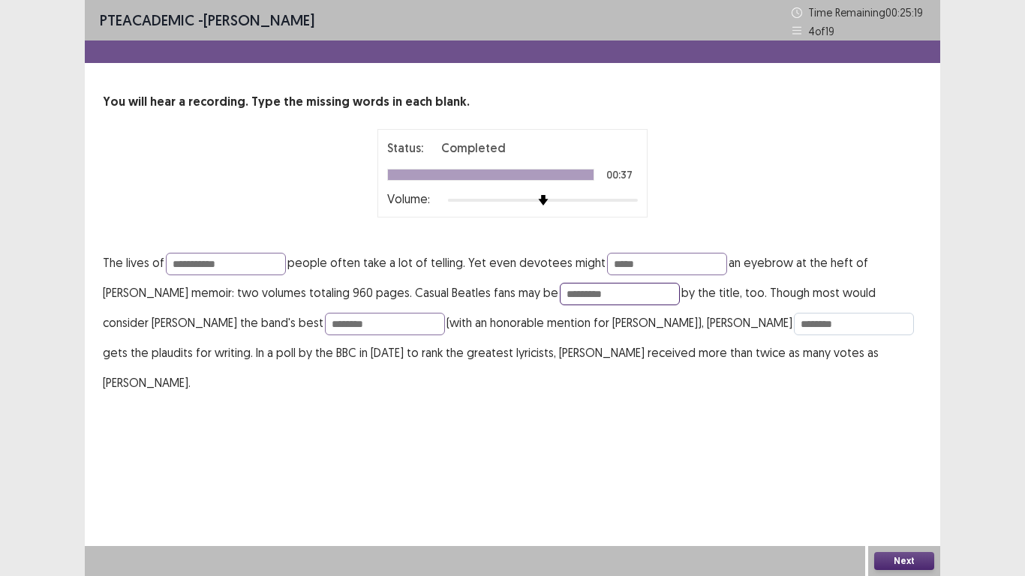
type input "*********"
click at [794, 324] on input "********" at bounding box center [854, 324] width 120 height 23
type input "*********"
click at [912, 449] on button "Next" at bounding box center [905, 561] width 60 height 18
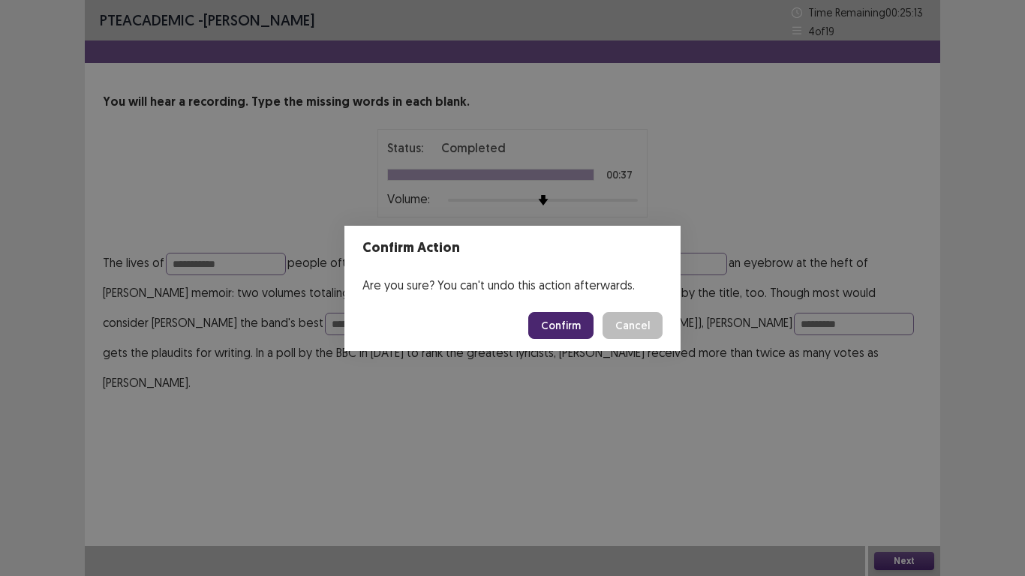
click at [567, 320] on button "Confirm" at bounding box center [560, 325] width 65 height 27
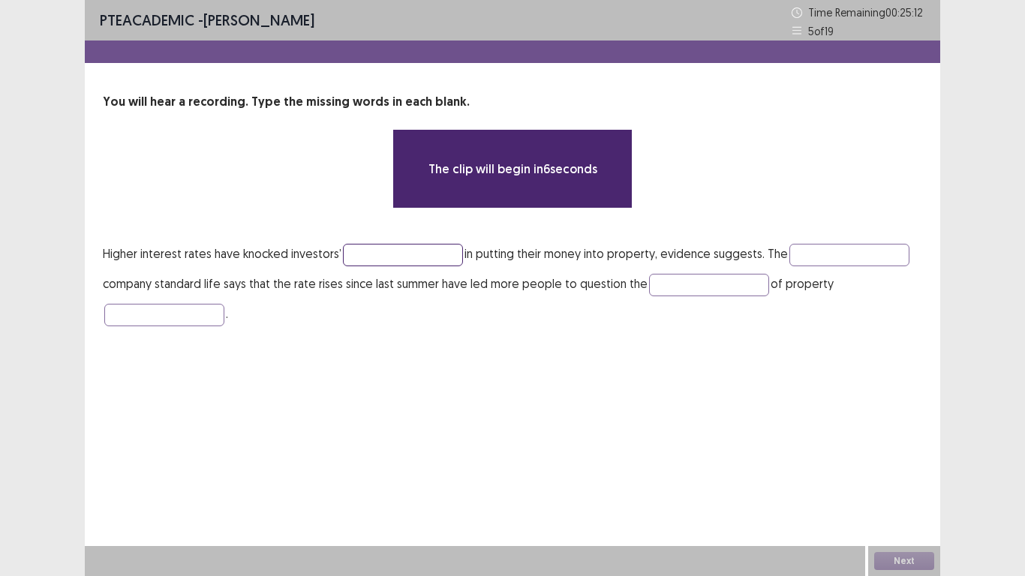
click at [366, 249] on input "text" at bounding box center [403, 255] width 120 height 23
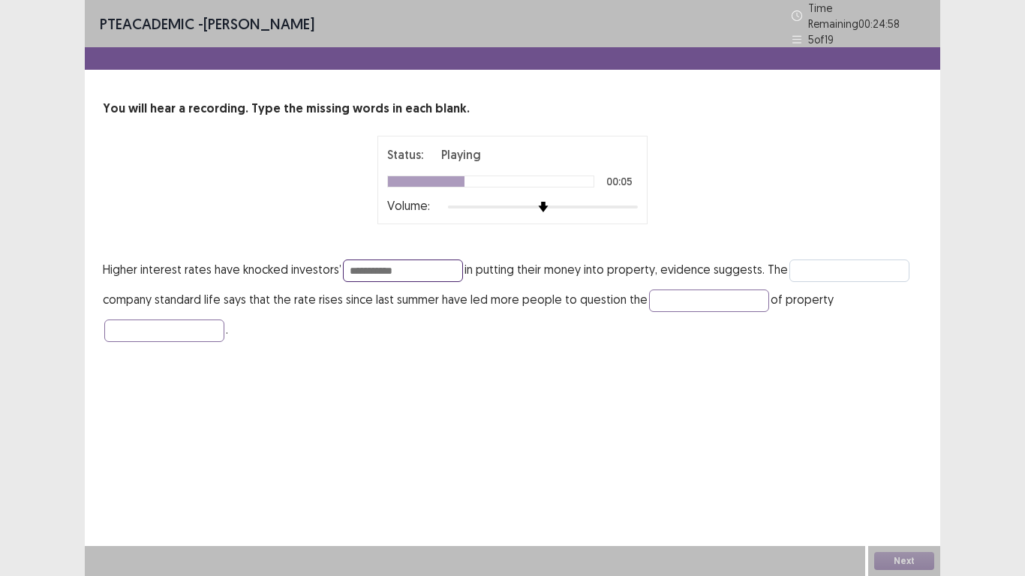
type input "**********"
click at [807, 263] on input "text" at bounding box center [850, 271] width 120 height 23
type input "*********"
click at [715, 294] on input "text" at bounding box center [709, 301] width 120 height 23
type input "*********"
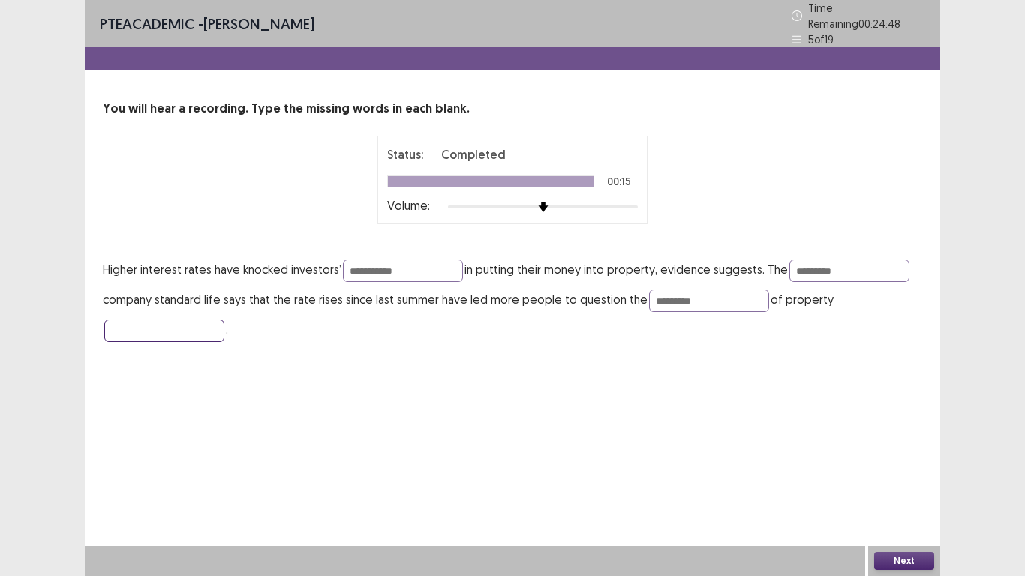
click at [143, 321] on input "text" at bounding box center [164, 331] width 120 height 23
type input "**********"
click at [410, 268] on input "**********" at bounding box center [403, 271] width 120 height 23
type input "**********"
click at [721, 294] on input "*********" at bounding box center [709, 301] width 120 height 23
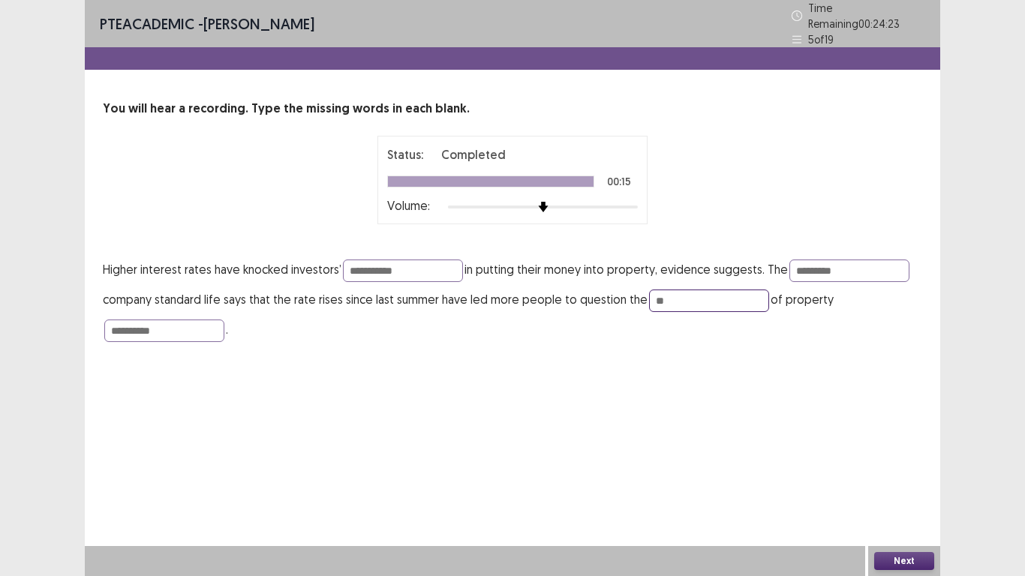
type input "*"
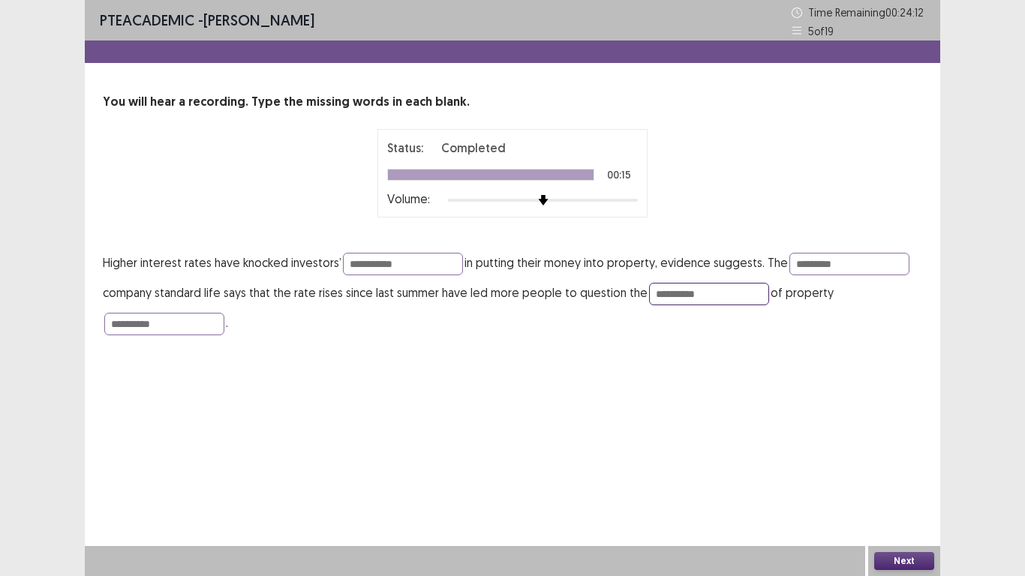
type input "**********"
click at [917, 449] on button "Next" at bounding box center [905, 561] width 60 height 18
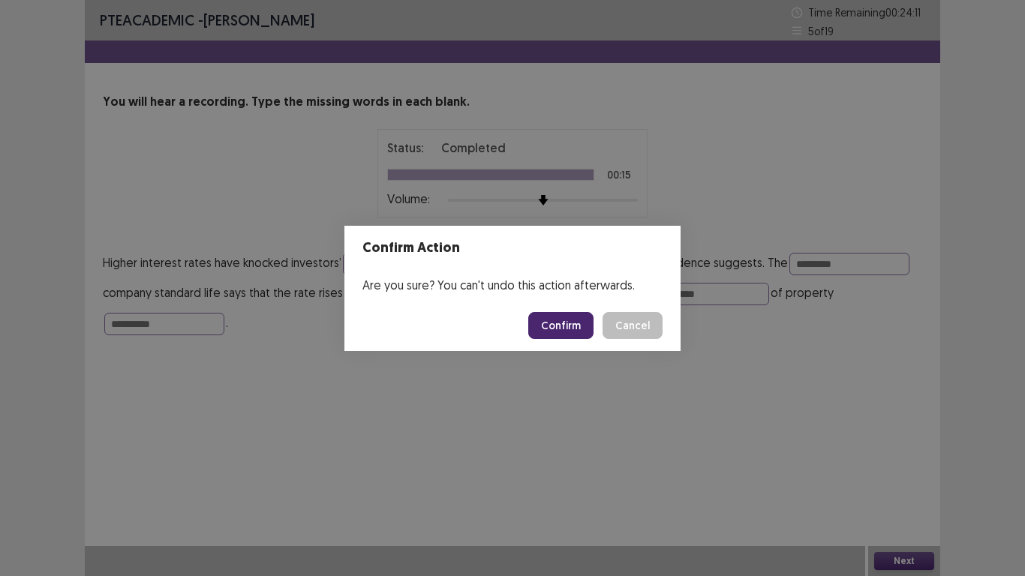
click at [568, 325] on button "Confirm" at bounding box center [560, 325] width 65 height 27
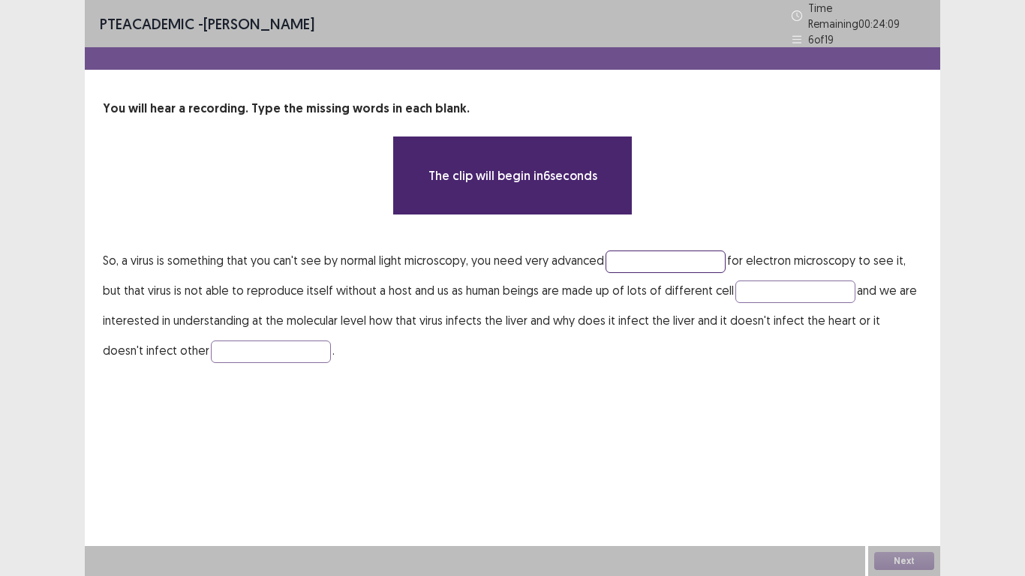
click at [647, 251] on input "text" at bounding box center [666, 262] width 120 height 23
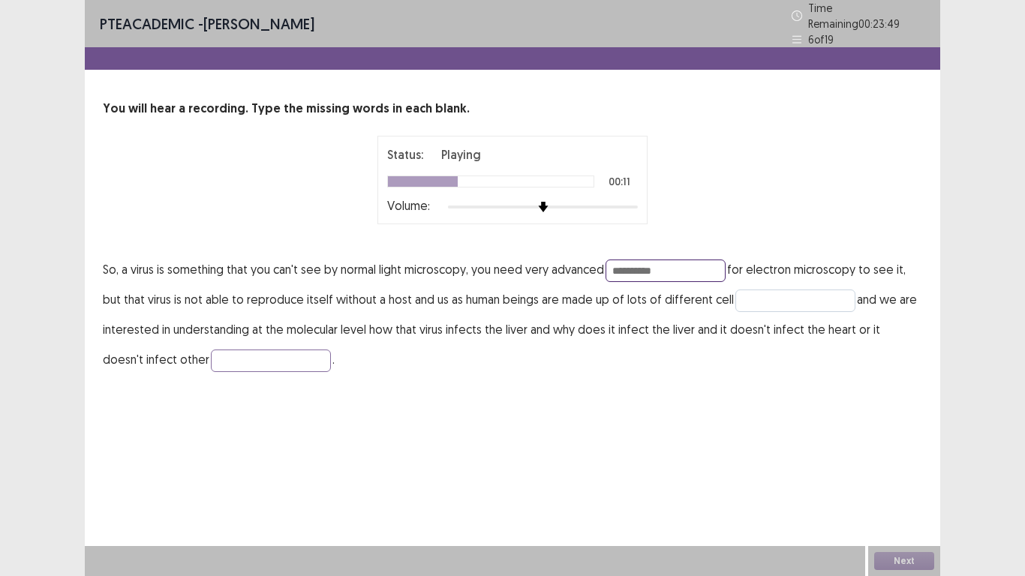
type input "**********"
click at [789, 291] on input "text" at bounding box center [796, 301] width 120 height 23
type input "*****"
click at [226, 350] on input "text" at bounding box center [271, 361] width 120 height 23
type input "*******"
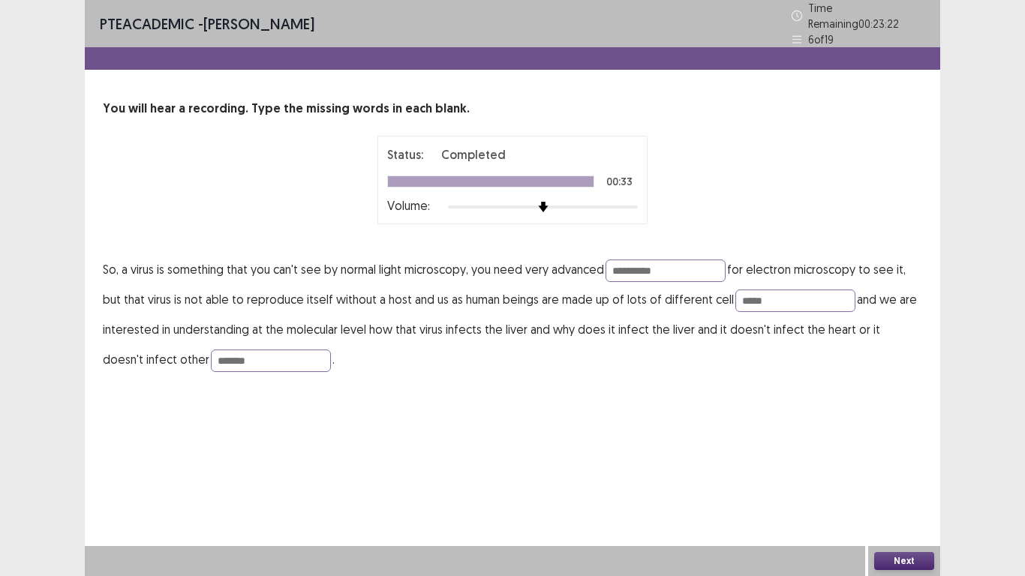
click at [893, 449] on button "Next" at bounding box center [905, 561] width 60 height 18
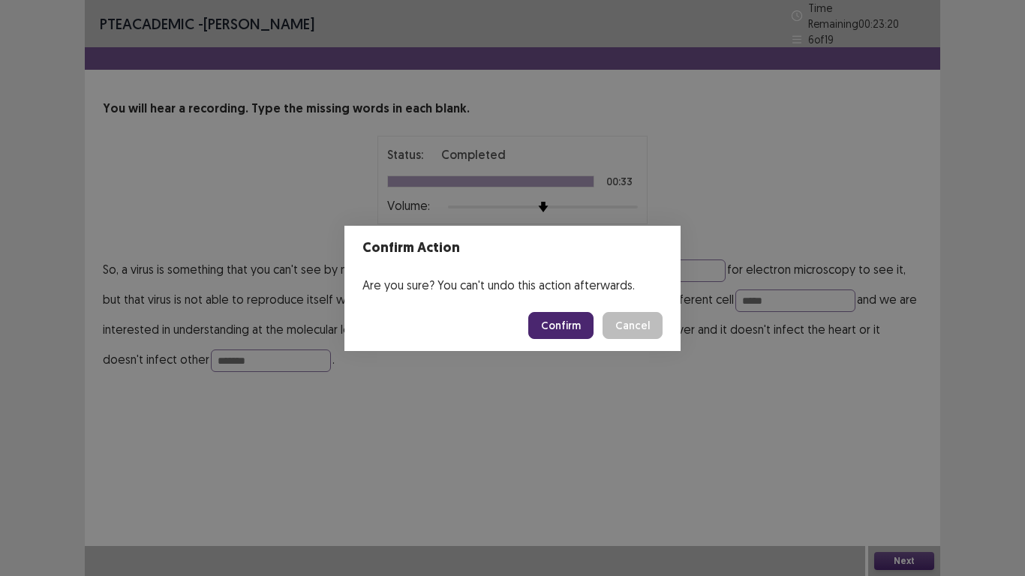
click at [554, 330] on button "Confirm" at bounding box center [560, 325] width 65 height 27
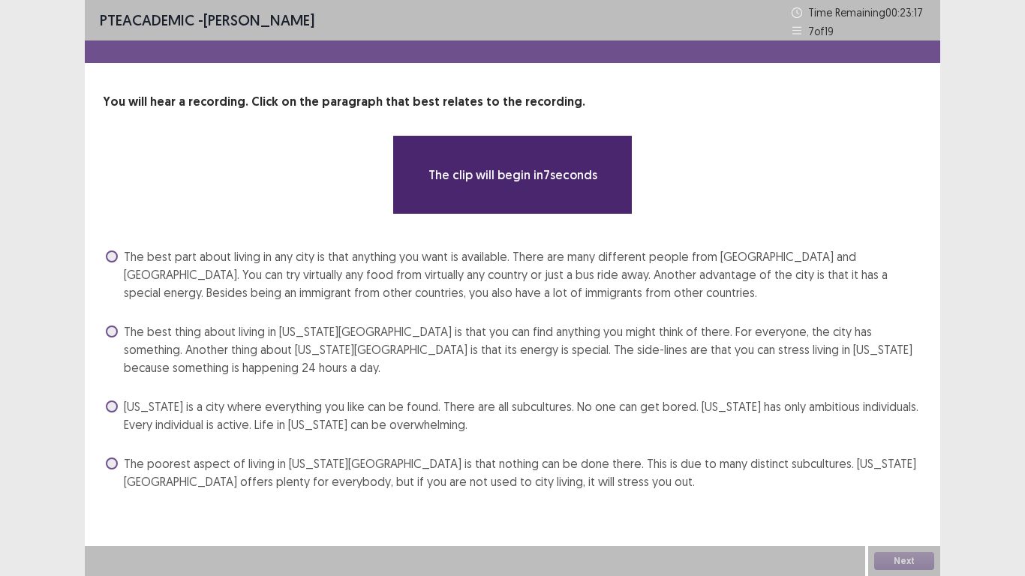
click at [295, 277] on span "The best part about living in any city is that anything you want is available. …" at bounding box center [523, 275] width 799 height 54
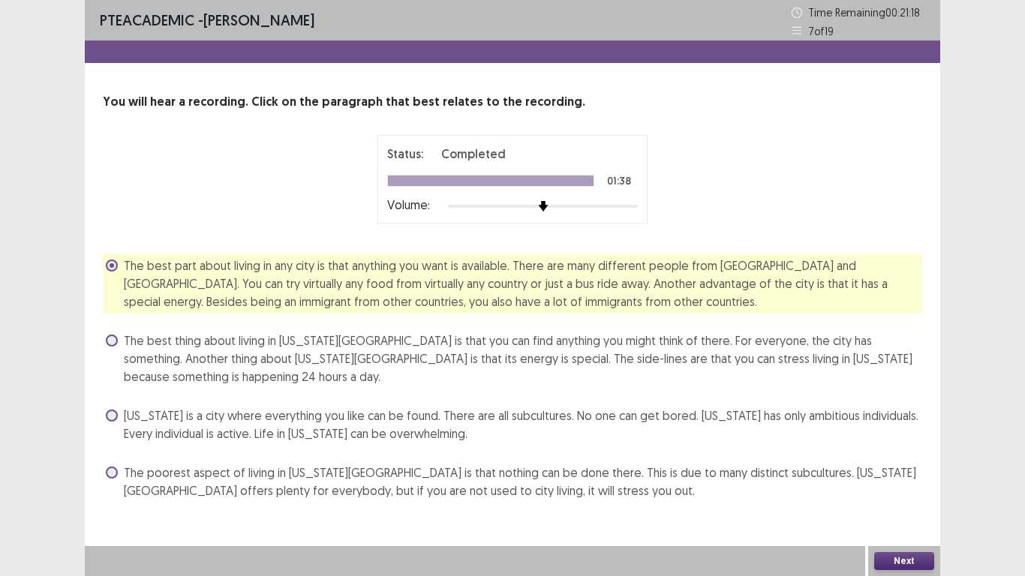
click at [363, 356] on span "The best thing about living in New York City is that you can find anything you …" at bounding box center [523, 359] width 799 height 54
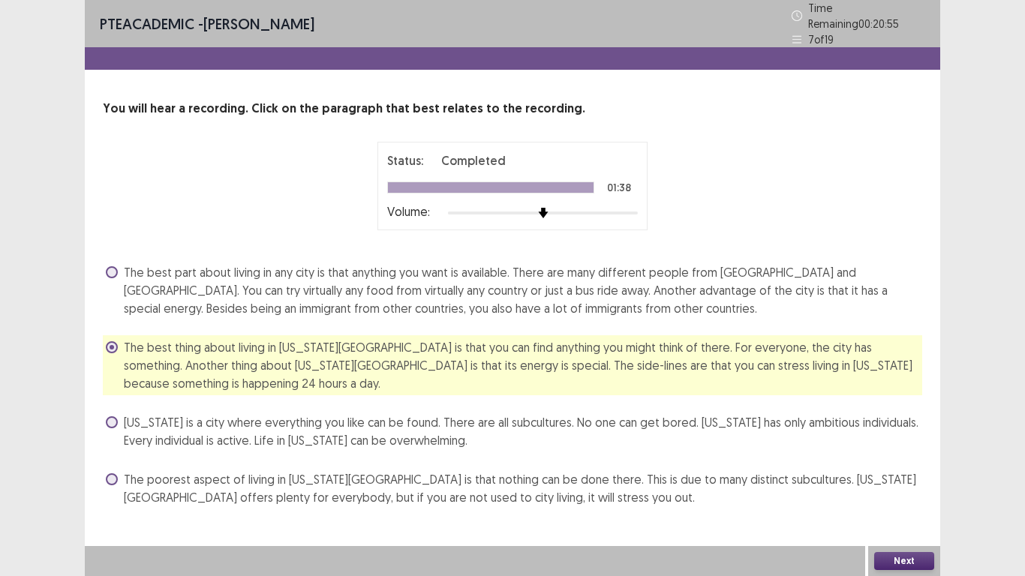
click at [894, 449] on button "Next" at bounding box center [905, 561] width 60 height 18
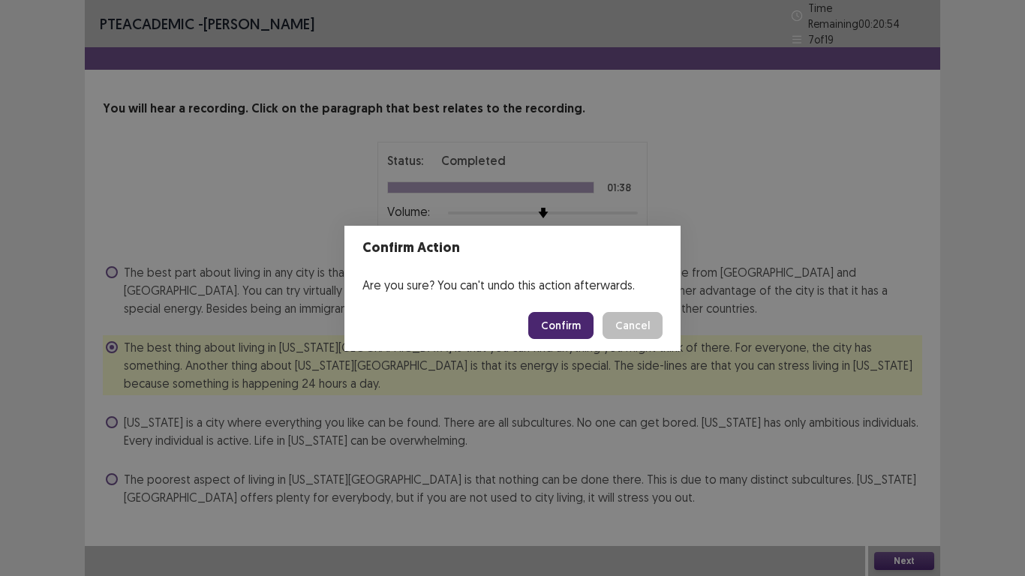
click at [565, 326] on button "Confirm" at bounding box center [560, 325] width 65 height 27
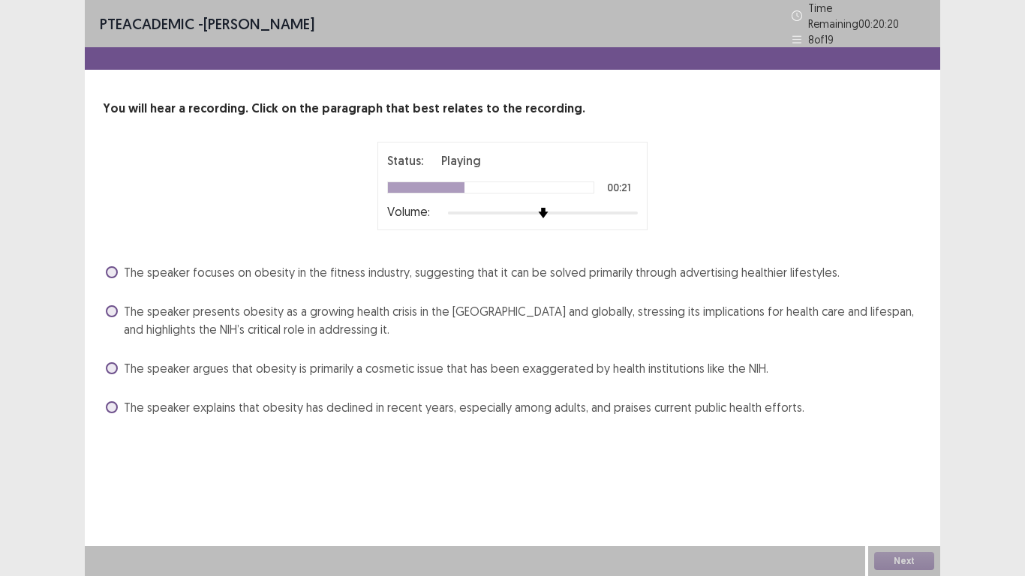
click at [305, 303] on span "The speaker presents obesity as a growing health crisis in the US and globally,…" at bounding box center [523, 321] width 799 height 36
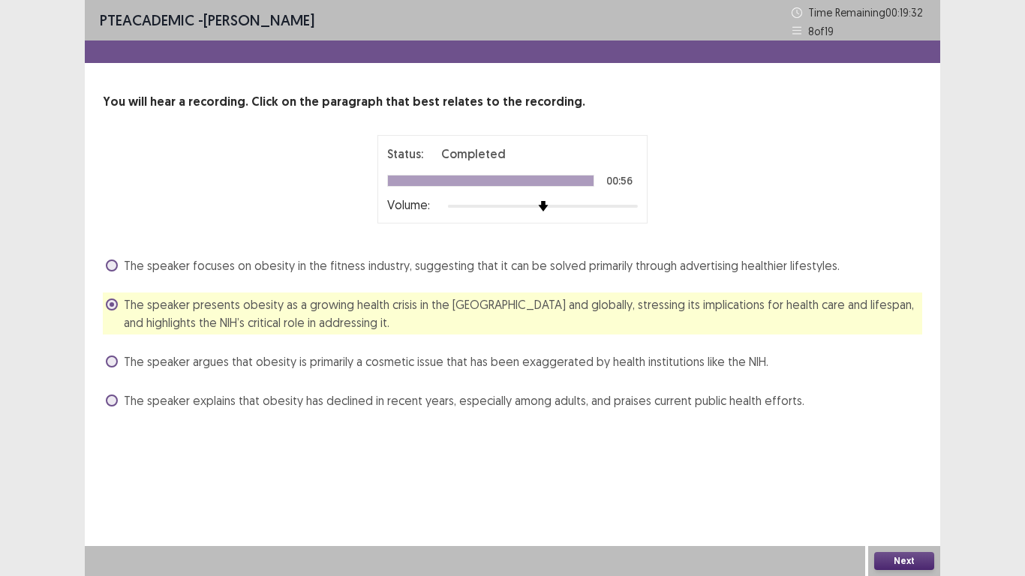
click at [908, 449] on button "Next" at bounding box center [905, 561] width 60 height 18
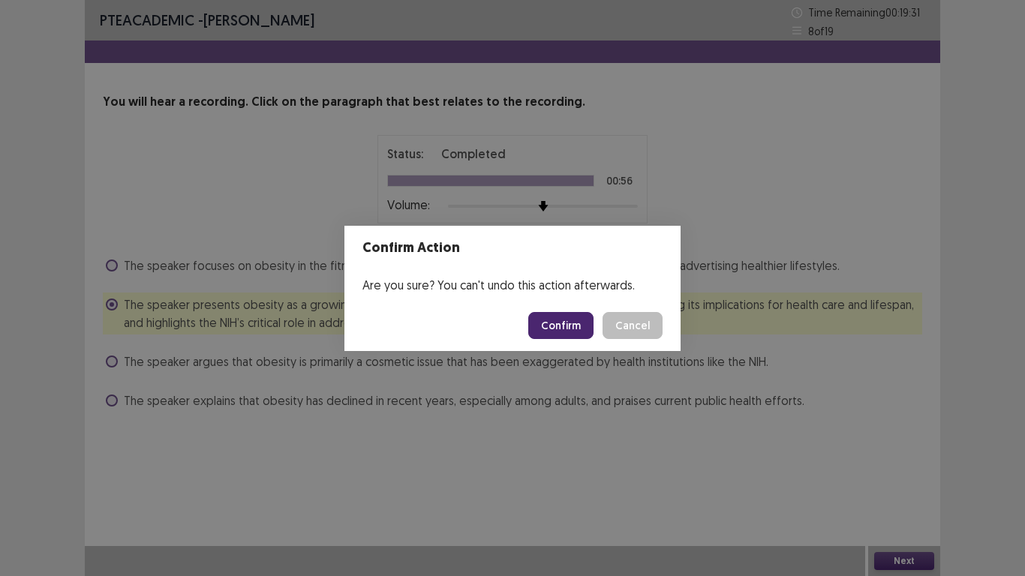
click at [576, 330] on button "Confirm" at bounding box center [560, 325] width 65 height 27
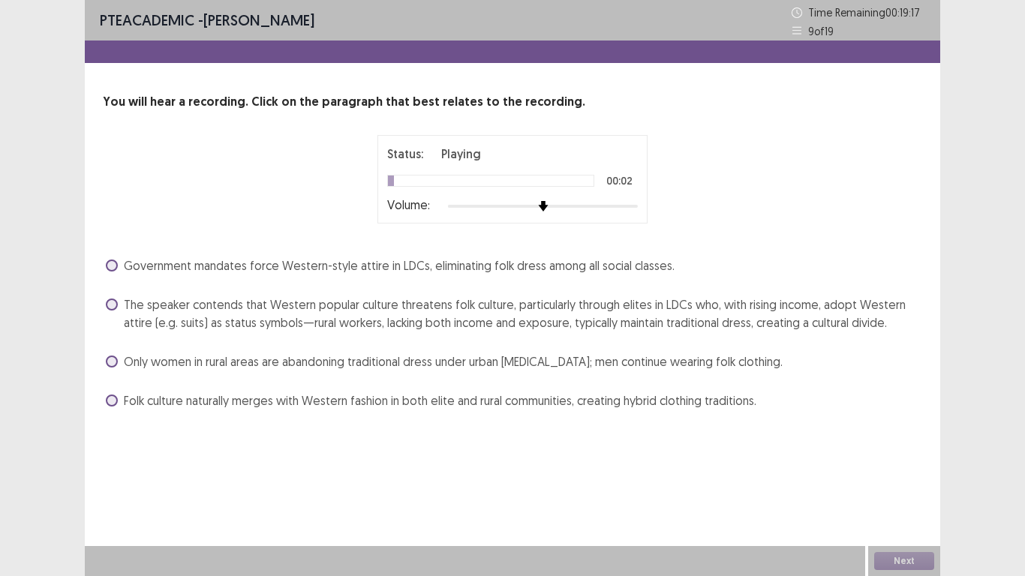
click at [576, 330] on span "The speaker contends that Western popular culture threatens folk culture, parti…" at bounding box center [523, 314] width 799 height 36
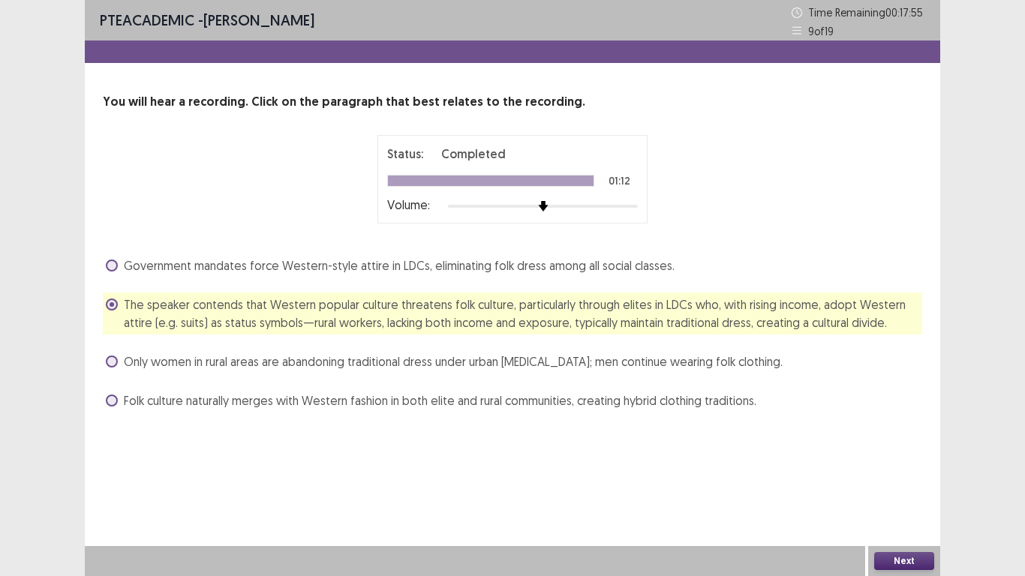
click at [916, 449] on div "Next" at bounding box center [904, 561] width 72 height 30
click at [909, 449] on button "Next" at bounding box center [905, 561] width 60 height 18
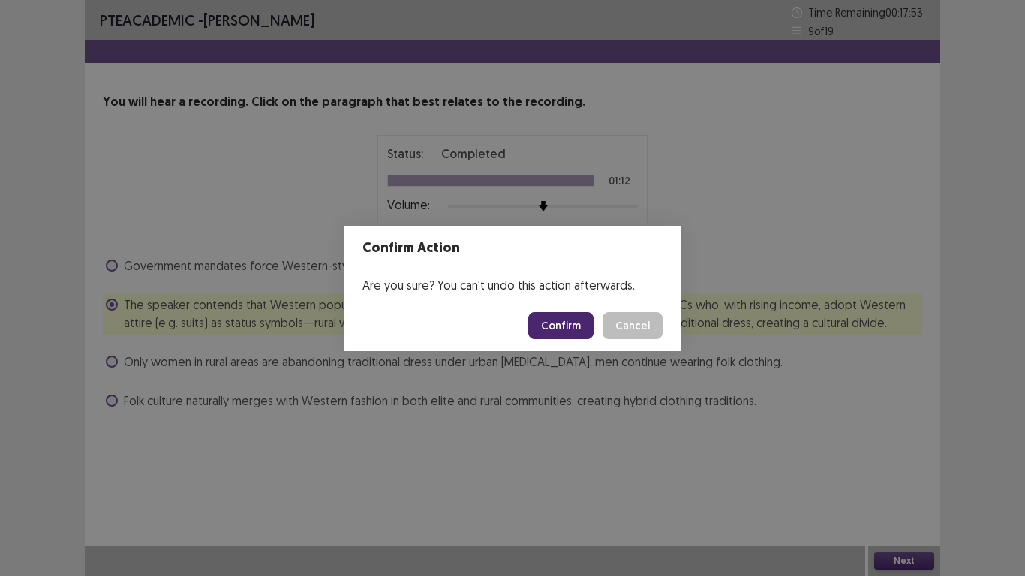
click at [548, 317] on button "Confirm" at bounding box center [560, 325] width 65 height 27
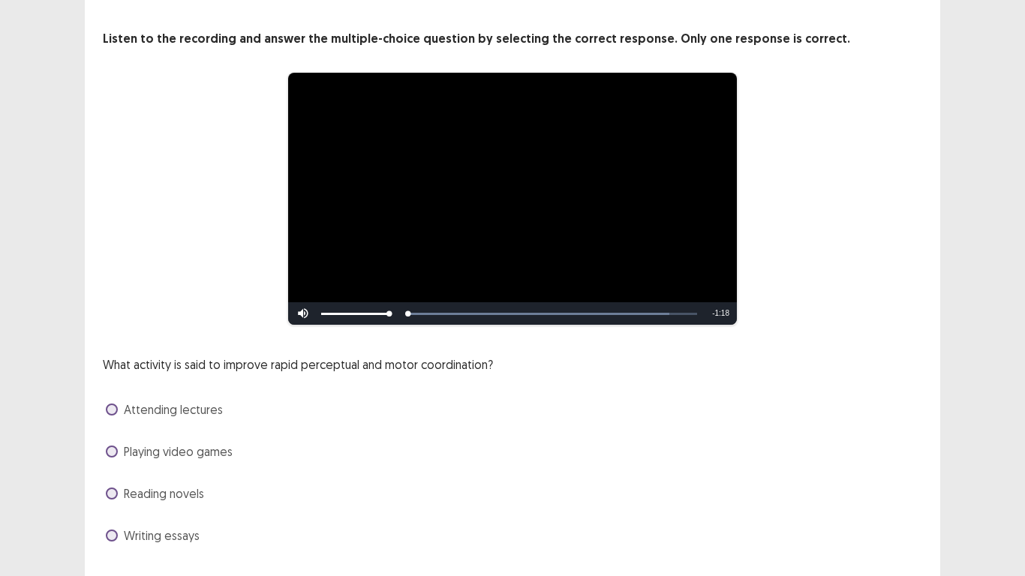
scroll to position [101, 0]
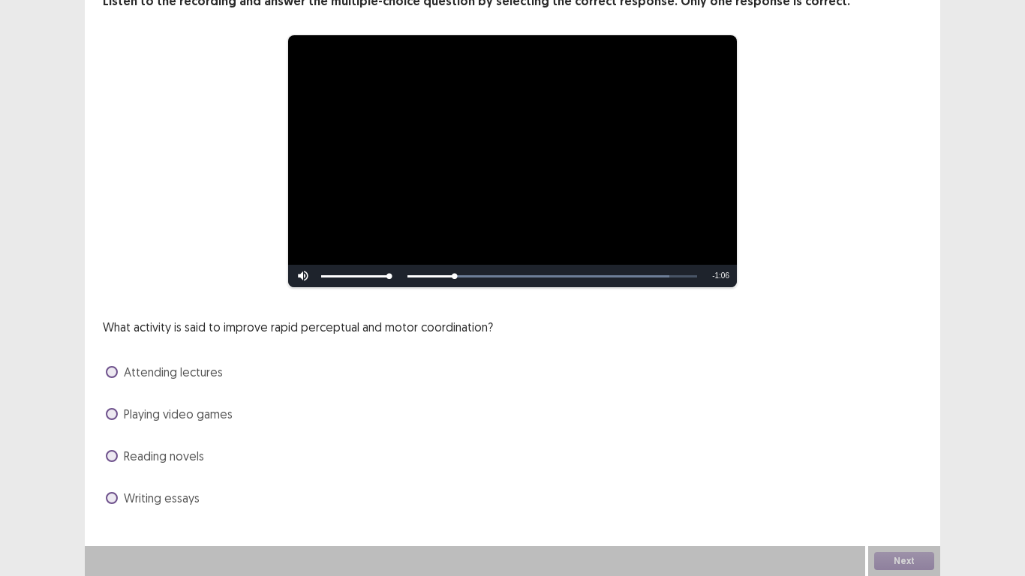
click at [181, 416] on span "Playing video games" at bounding box center [178, 414] width 109 height 18
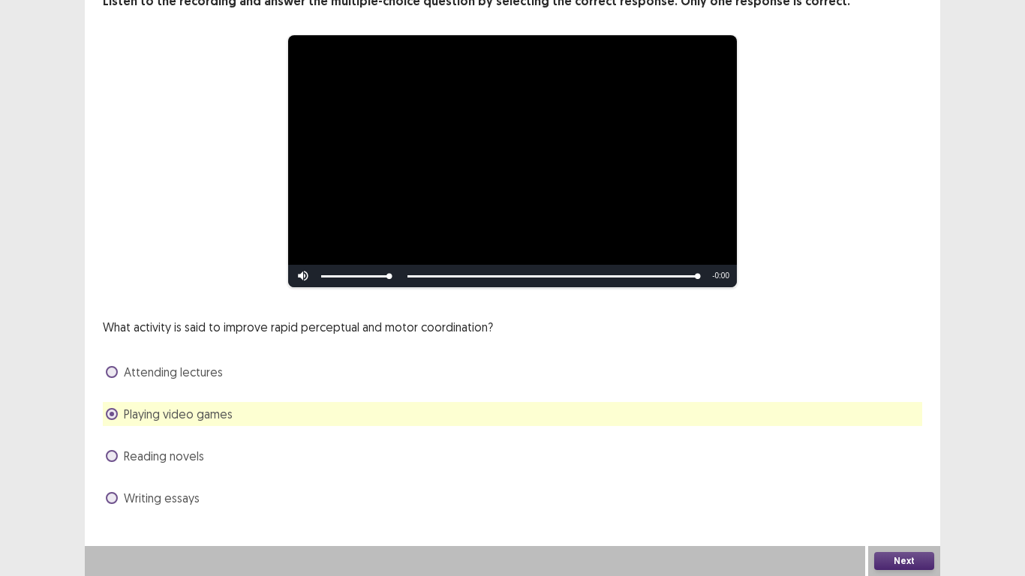
click at [889, 449] on button "Next" at bounding box center [905, 561] width 60 height 18
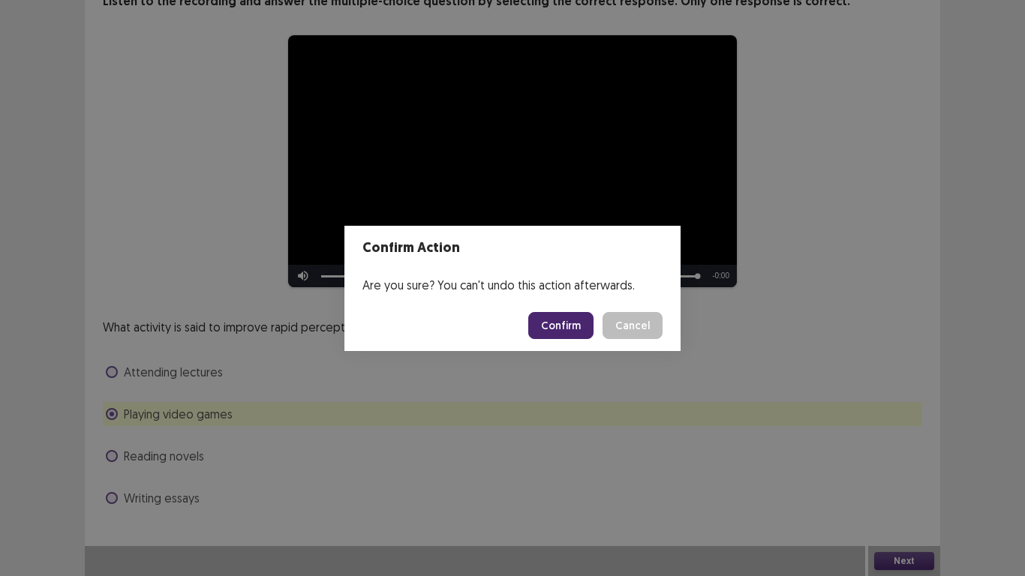
click at [576, 319] on button "Confirm" at bounding box center [560, 325] width 65 height 27
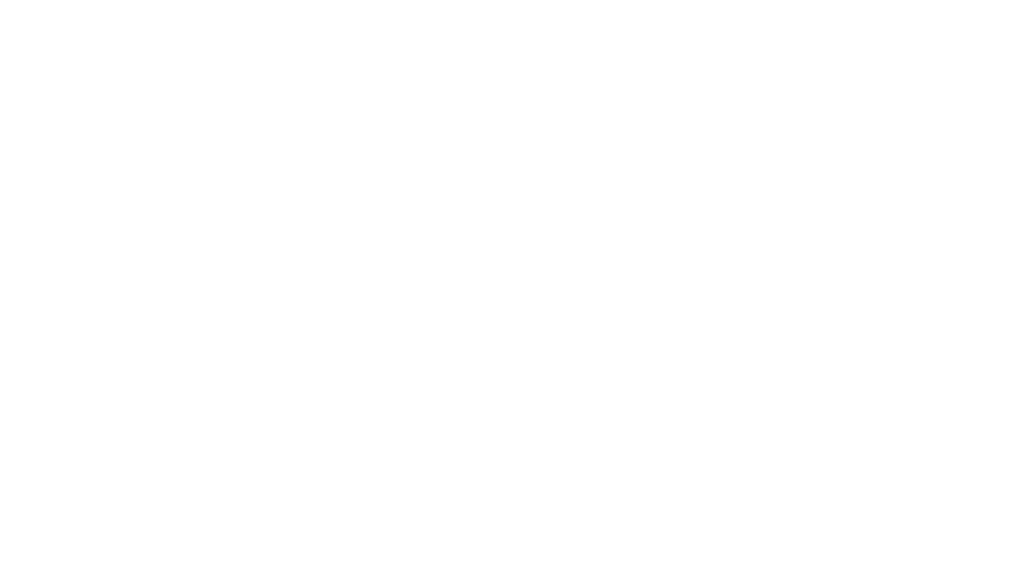
scroll to position [0, 0]
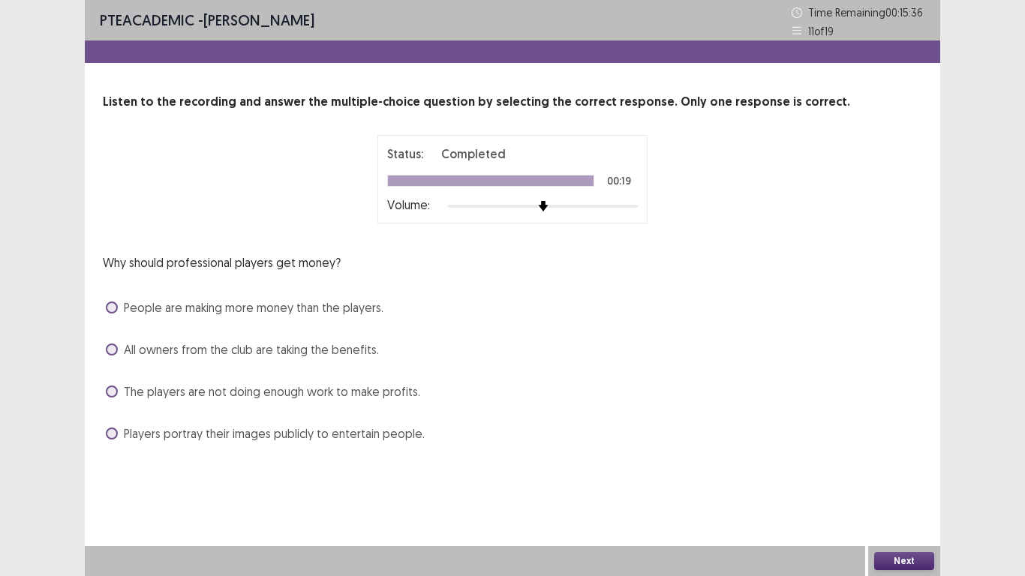
click at [234, 304] on span "People are making more money than the players." at bounding box center [254, 308] width 260 height 18
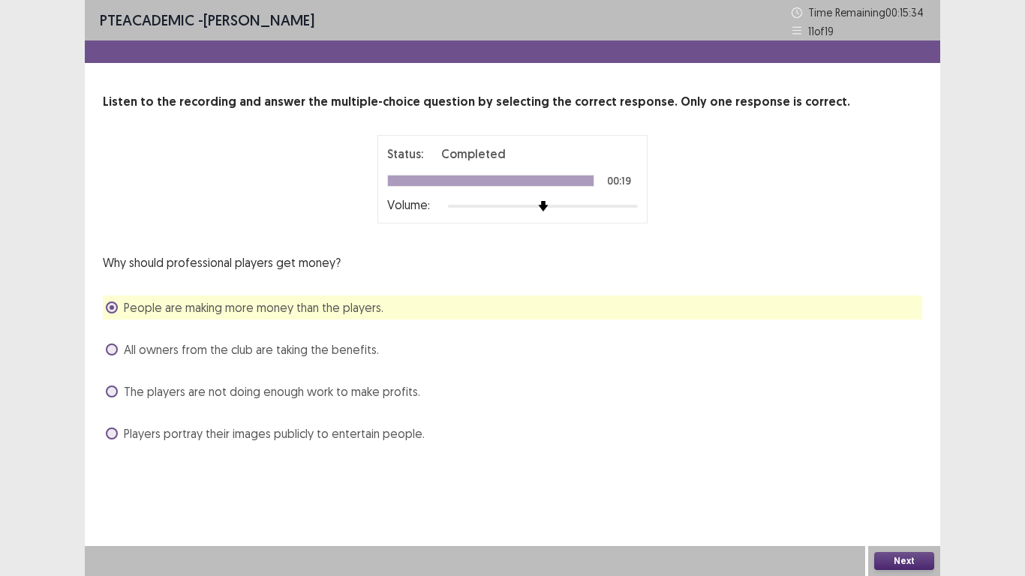
click at [915, 449] on button "Next" at bounding box center [905, 561] width 60 height 18
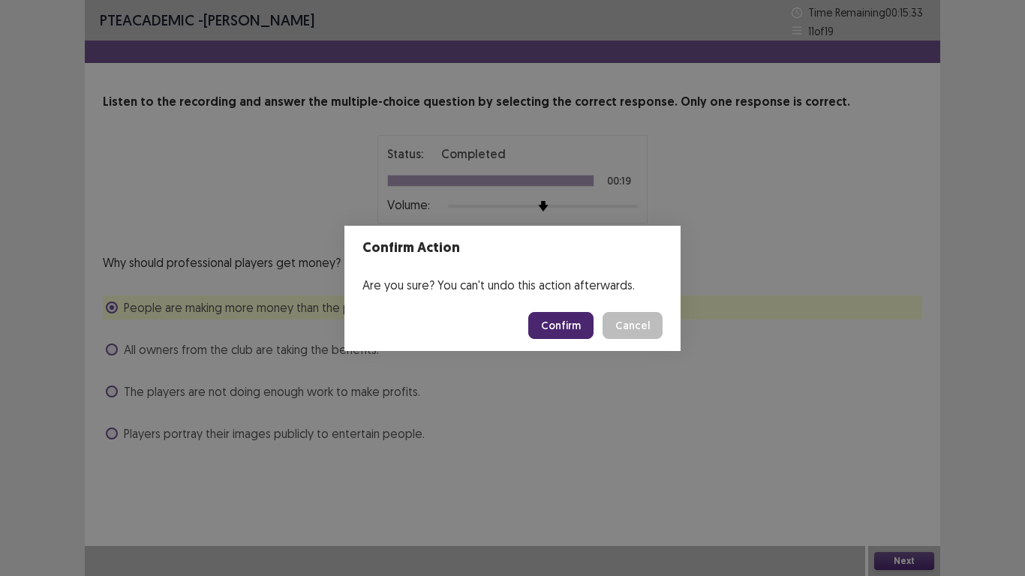
click at [576, 328] on button "Confirm" at bounding box center [560, 325] width 65 height 27
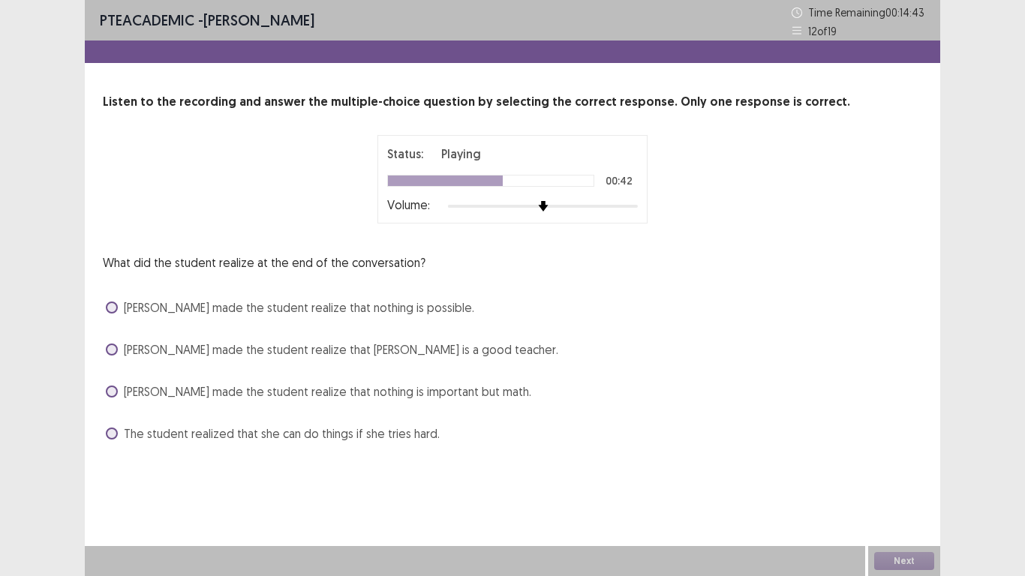
click at [279, 348] on span "Miss Davis made the student realize that Ms. McKenna is a good teacher." at bounding box center [341, 350] width 435 height 18
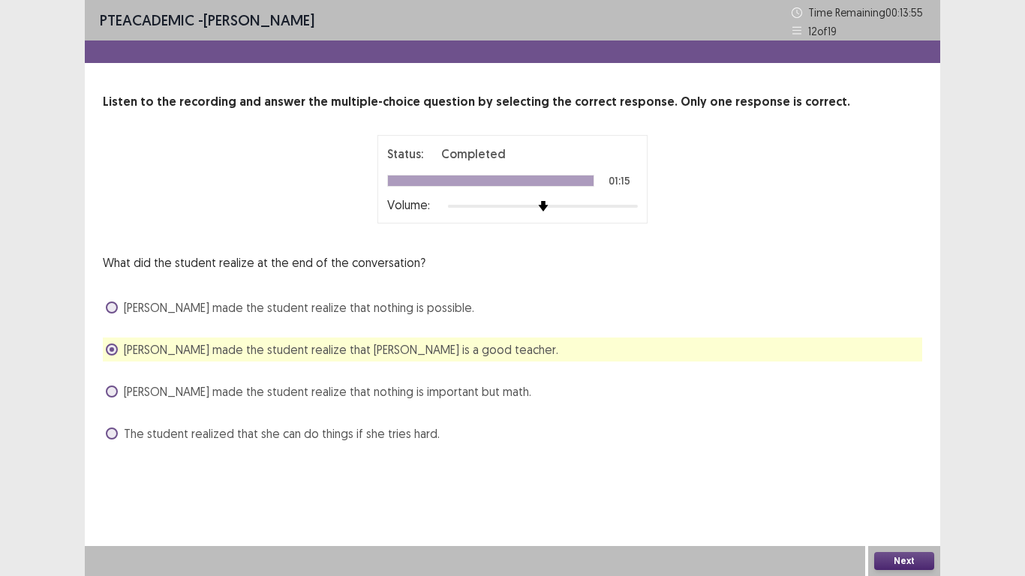
click at [340, 433] on span "The student realized that she can do things if she tries hard." at bounding box center [282, 434] width 316 height 18
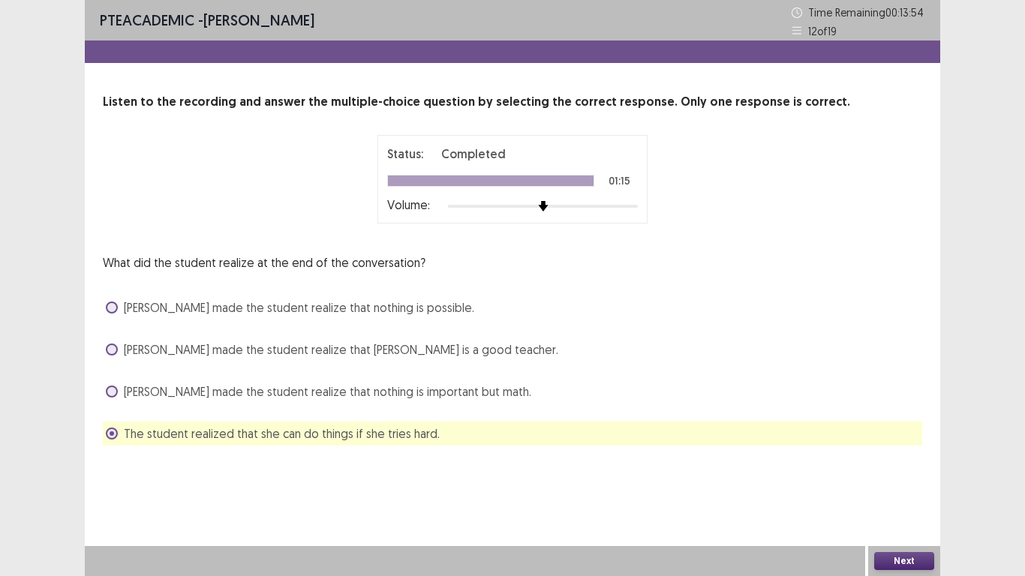
click at [917, 449] on button "Next" at bounding box center [905, 561] width 60 height 18
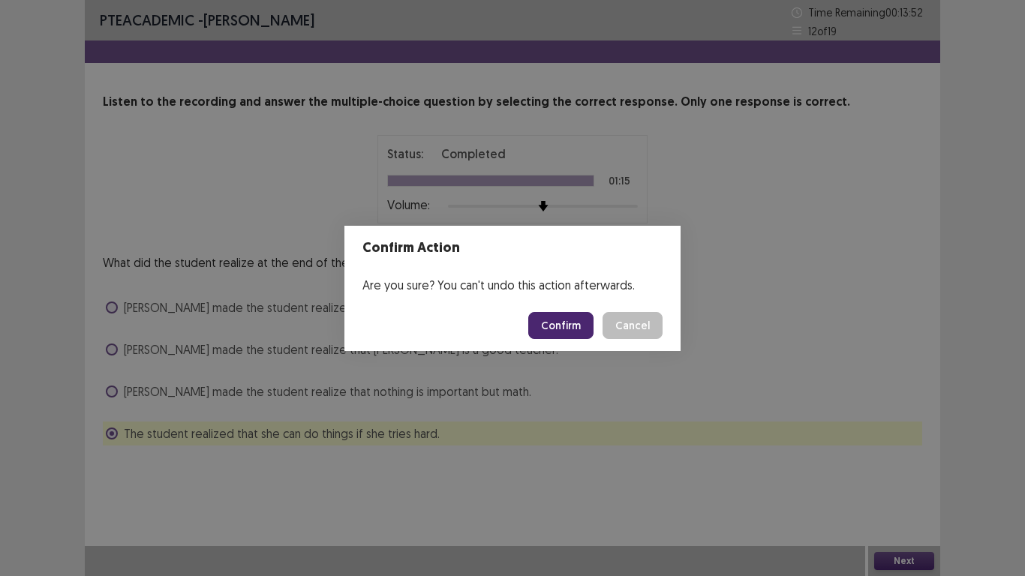
click at [565, 328] on button "Confirm" at bounding box center [560, 325] width 65 height 27
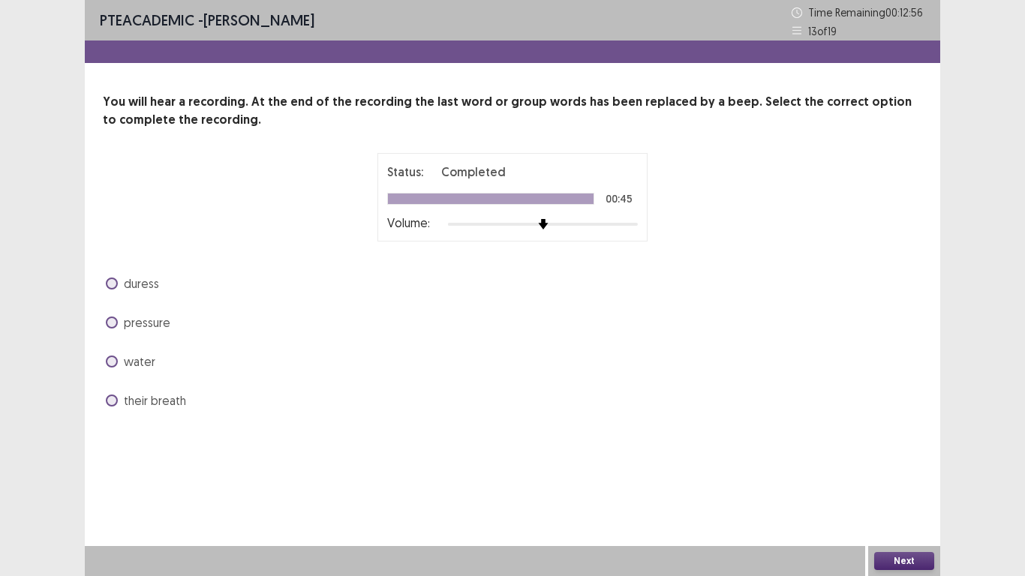
click at [132, 324] on span "pressure" at bounding box center [147, 323] width 47 height 18
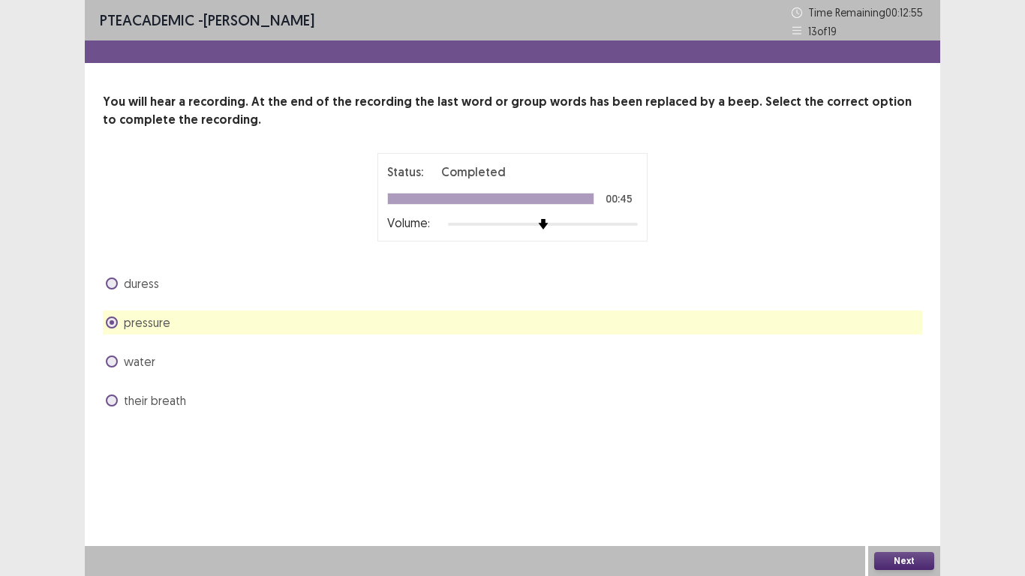
click at [919, 449] on button "Next" at bounding box center [905, 561] width 60 height 18
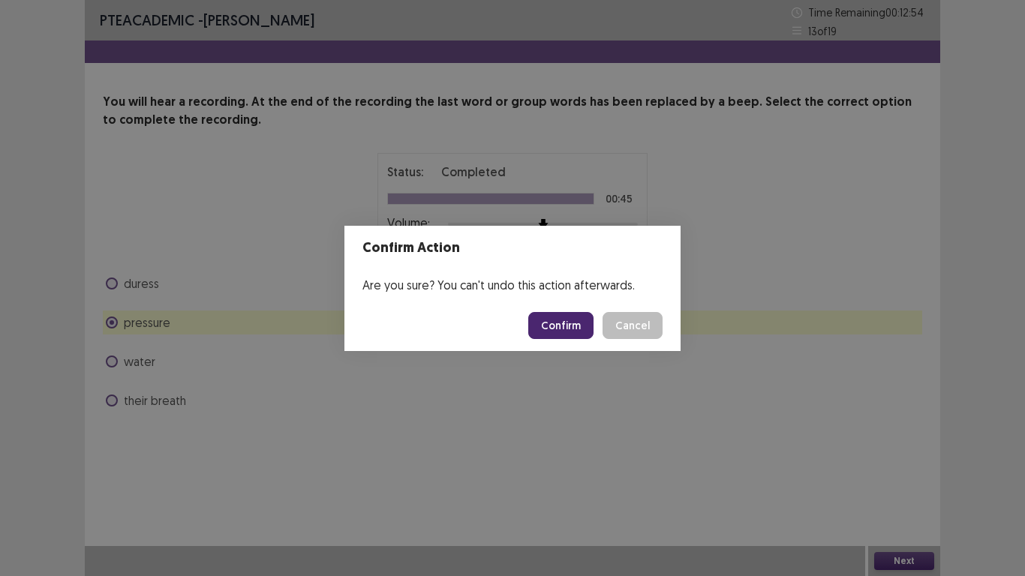
click at [546, 327] on button "Confirm" at bounding box center [560, 325] width 65 height 27
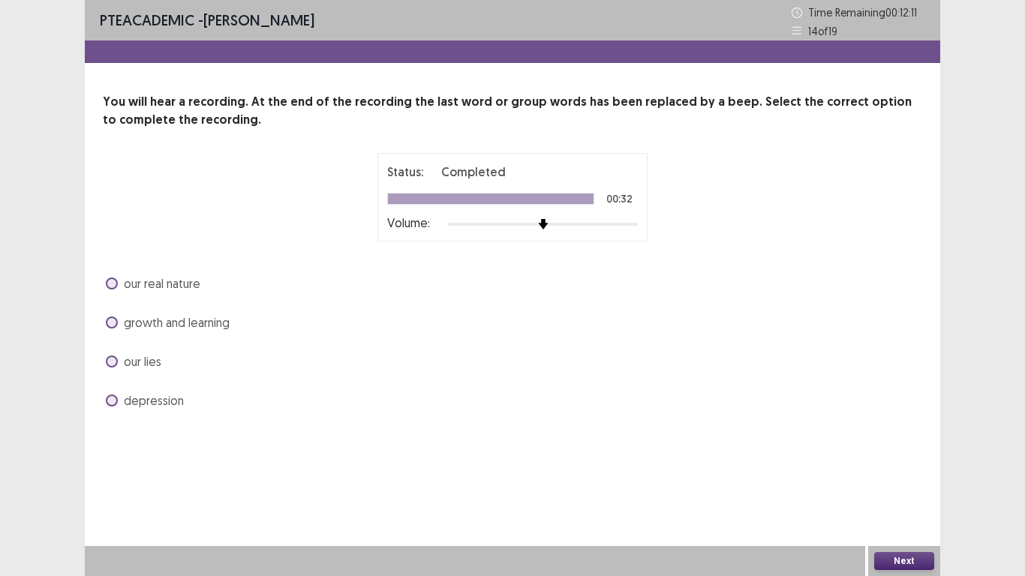
click at [169, 288] on span "our real nature" at bounding box center [162, 284] width 77 height 18
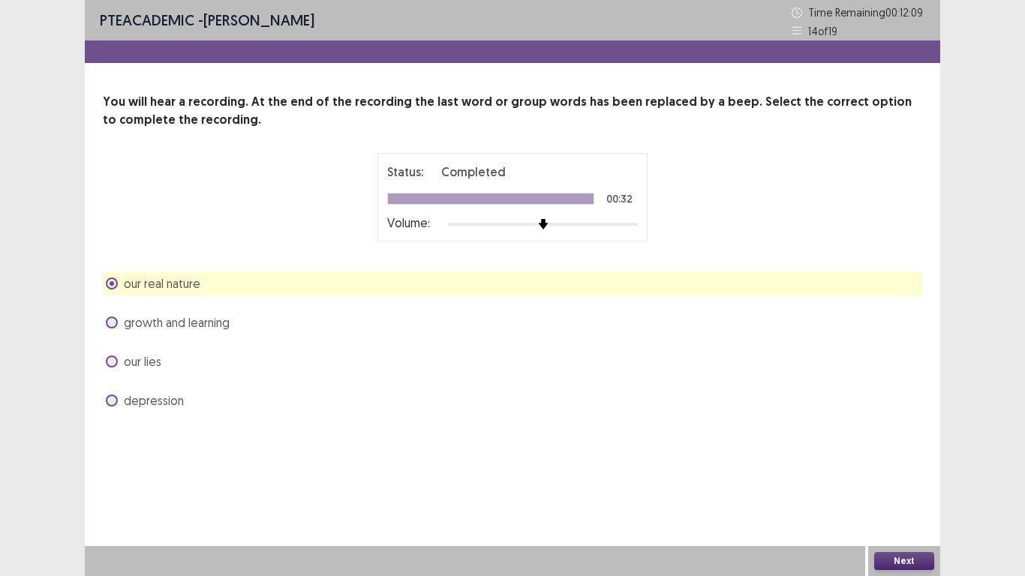
click at [898, 449] on button "Next" at bounding box center [905, 561] width 60 height 18
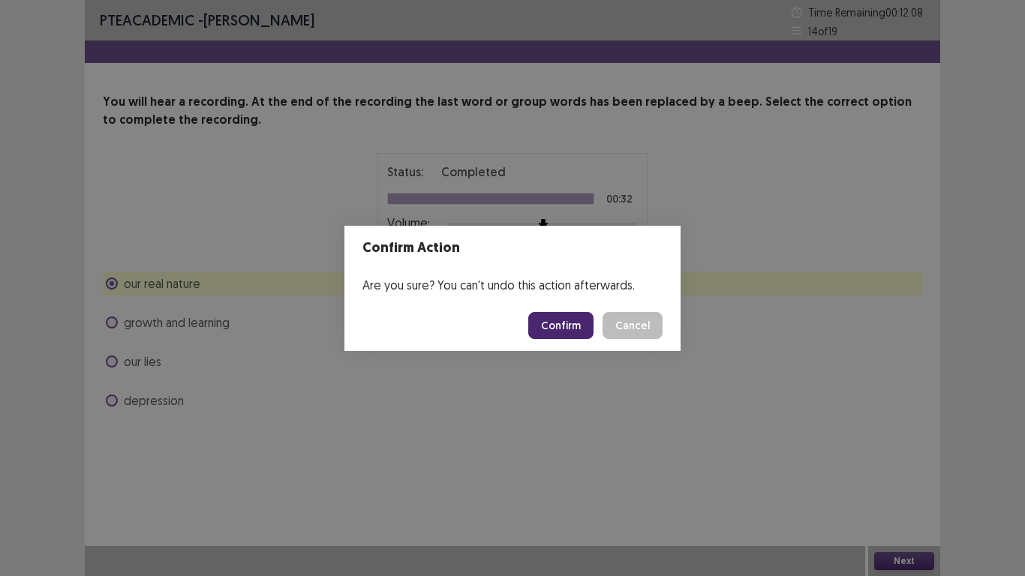
click at [585, 331] on button "Confirm" at bounding box center [560, 325] width 65 height 27
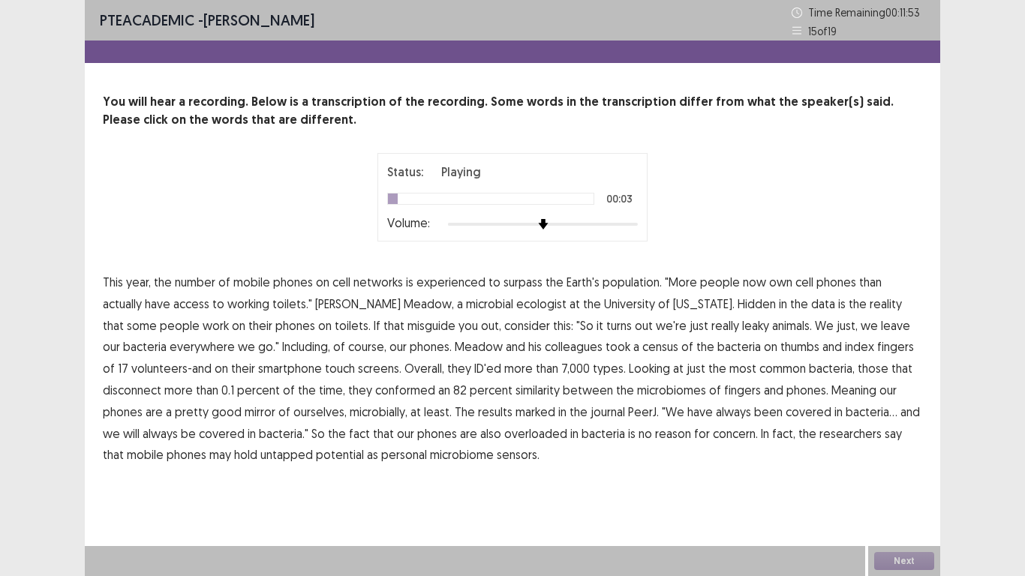
click at [459, 284] on span "experienced" at bounding box center [451, 282] width 69 height 18
click at [408, 327] on span "misguide" at bounding box center [432, 326] width 48 height 18
click at [161, 381] on span "disconnect" at bounding box center [132, 390] width 59 height 18
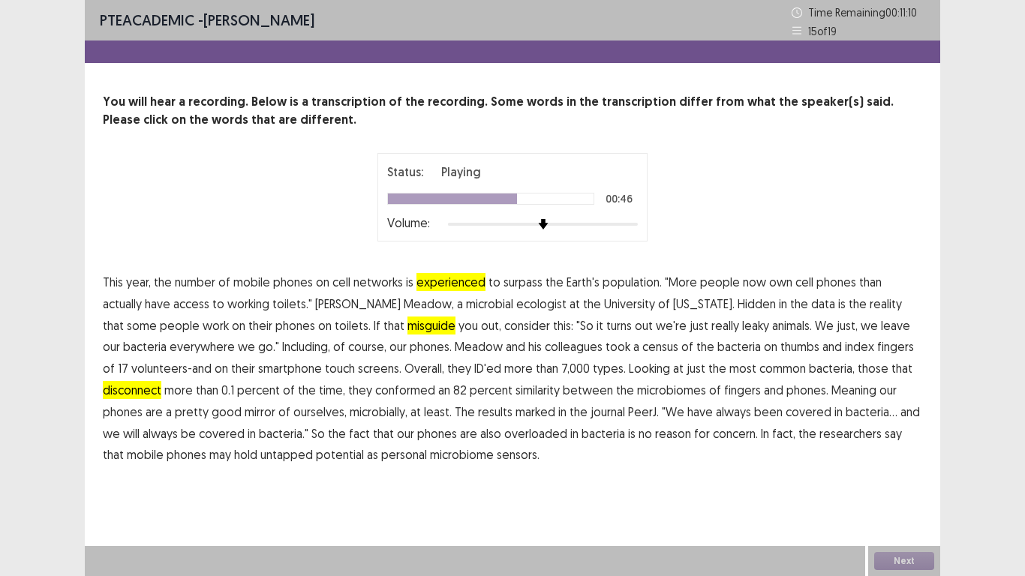
click at [375, 390] on span "conformed" at bounding box center [405, 390] width 60 height 18
click at [516, 414] on span "marked" at bounding box center [536, 412] width 40 height 18
click at [504, 438] on span "overloaded" at bounding box center [535, 434] width 63 height 18
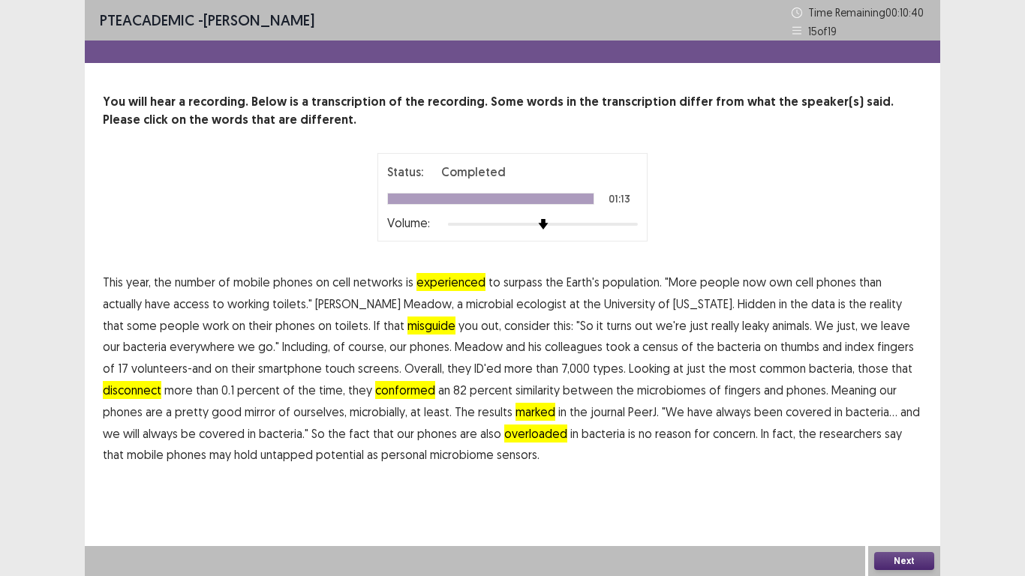
click at [896, 449] on button "Next" at bounding box center [905, 561] width 60 height 18
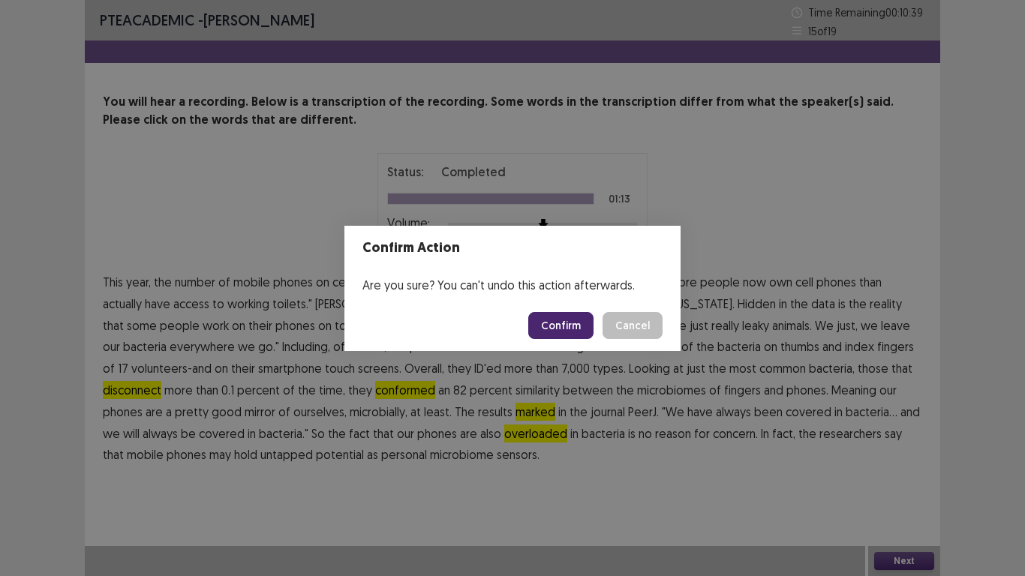
click at [555, 323] on button "Confirm" at bounding box center [560, 325] width 65 height 27
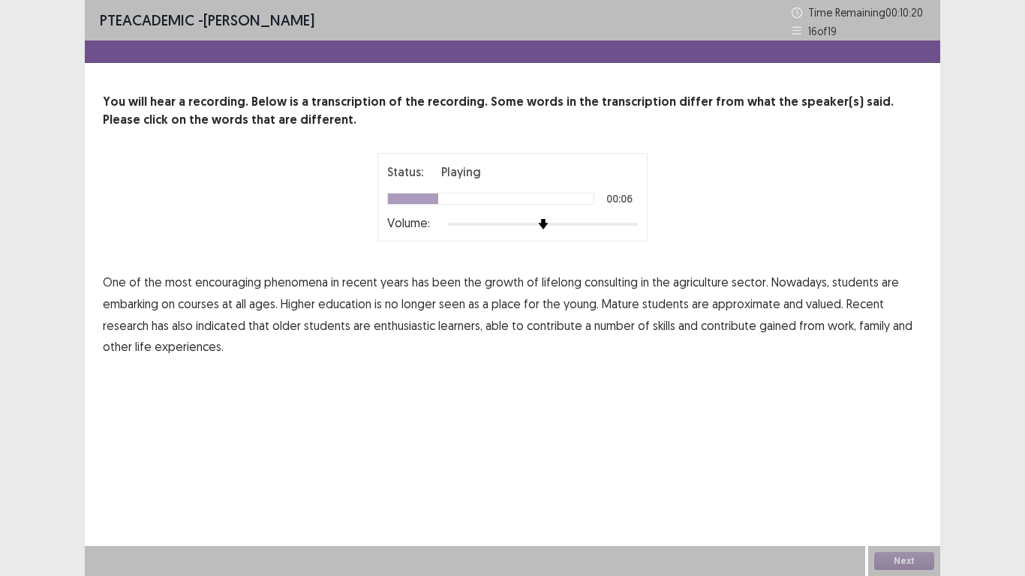
click at [595, 281] on span "consulting" at bounding box center [611, 282] width 53 height 18
click at [733, 306] on span "approximate" at bounding box center [746, 304] width 68 height 18
click at [713, 325] on span "contribute" at bounding box center [729, 326] width 56 height 18
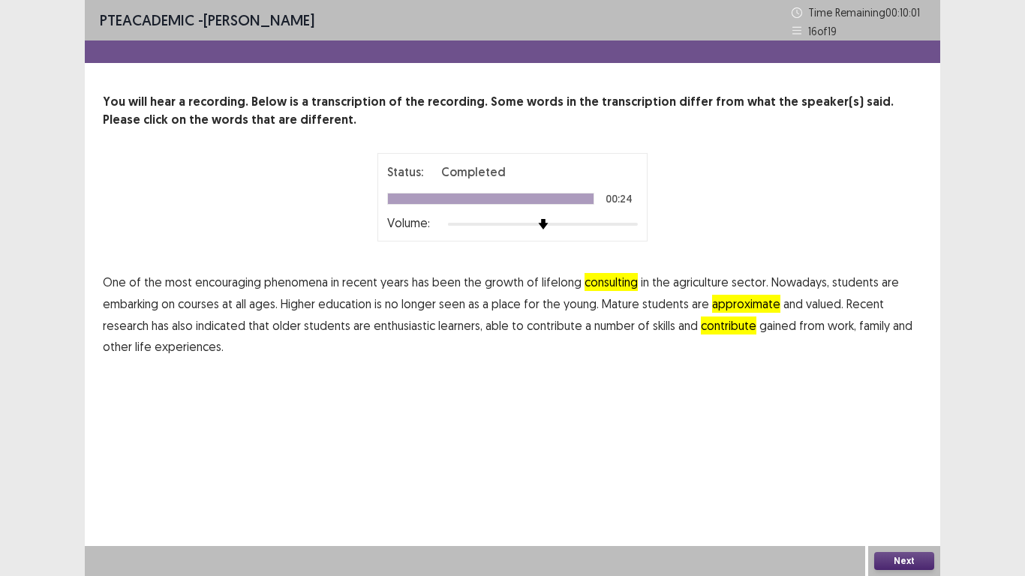
click at [903, 449] on button "Next" at bounding box center [905, 561] width 60 height 18
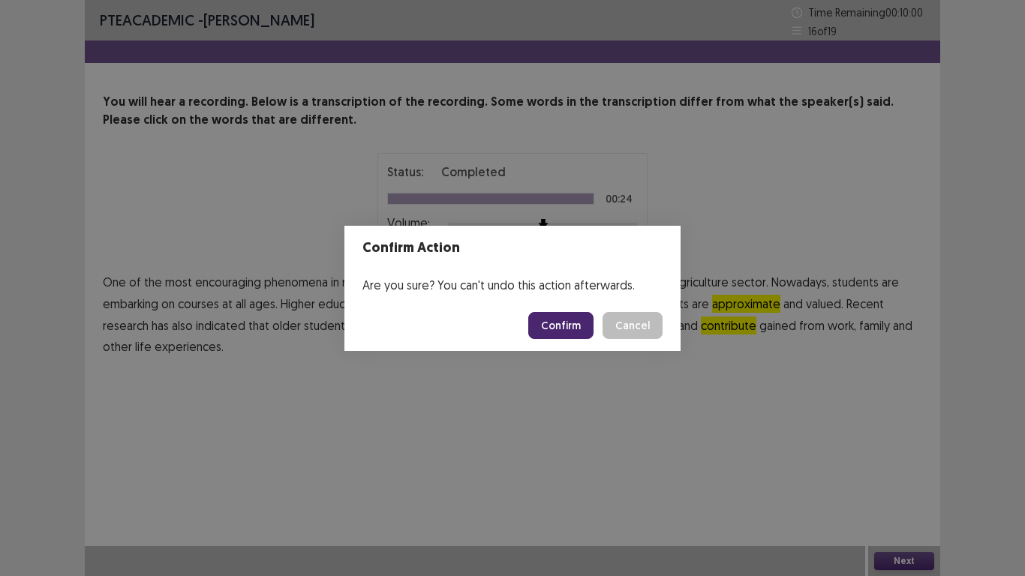
click at [558, 324] on button "Confirm" at bounding box center [560, 325] width 65 height 27
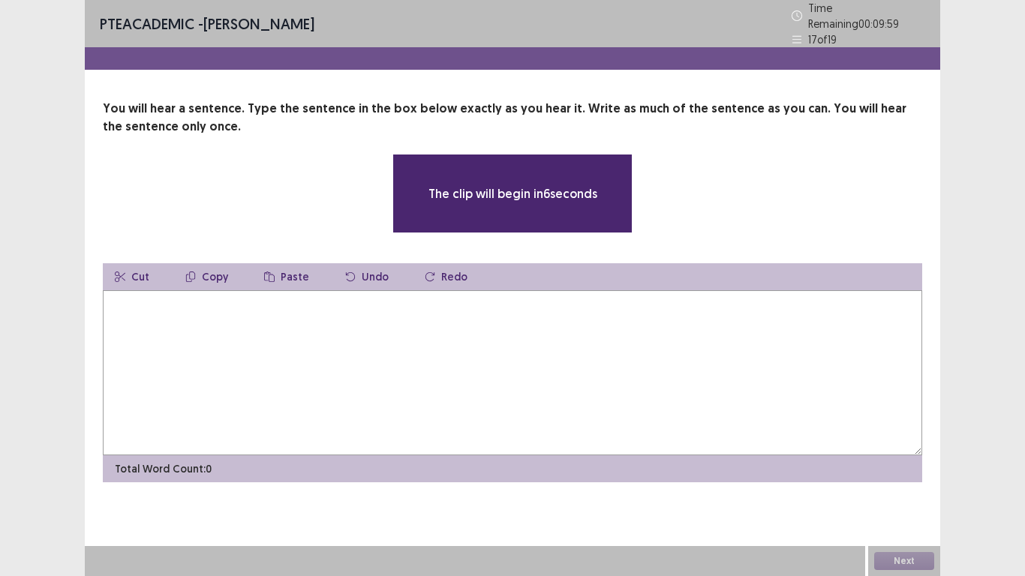
click at [236, 317] on textarea at bounding box center [513, 372] width 820 height 165
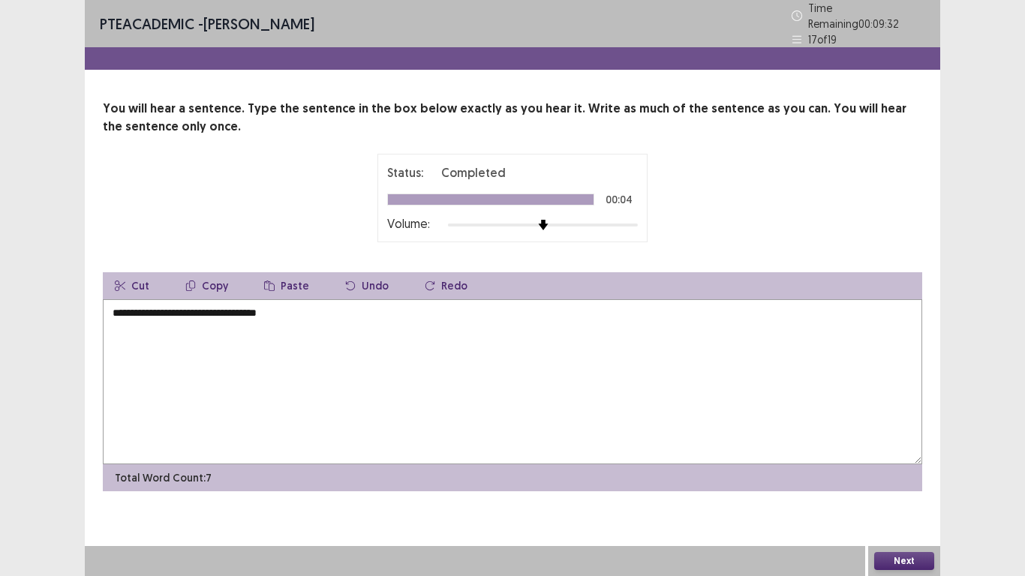
click at [140, 306] on textarea "**********" at bounding box center [513, 382] width 820 height 165
type textarea "**********"
click at [917, 449] on button "Next" at bounding box center [905, 561] width 60 height 18
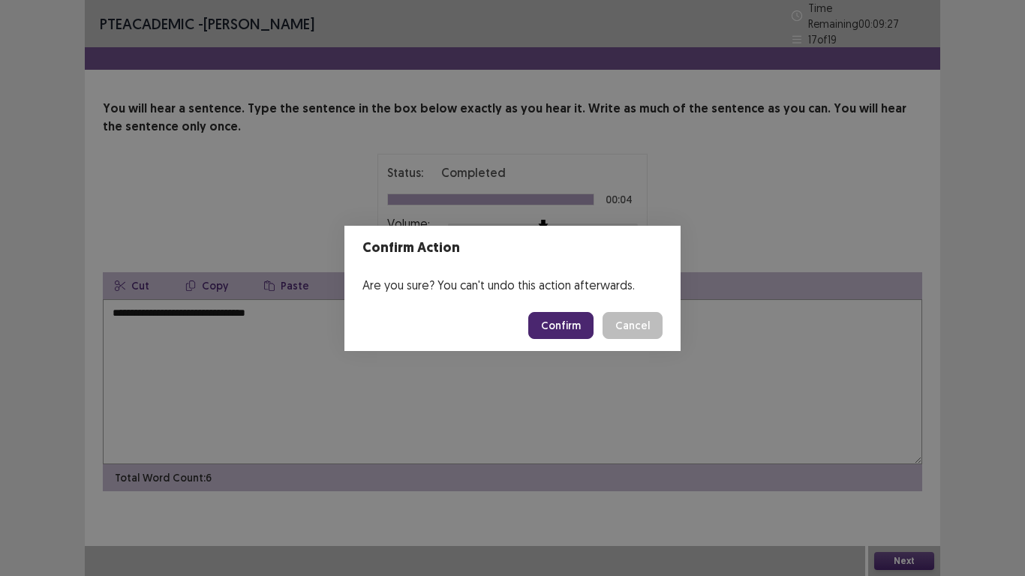
click at [563, 322] on button "Confirm" at bounding box center [560, 325] width 65 height 27
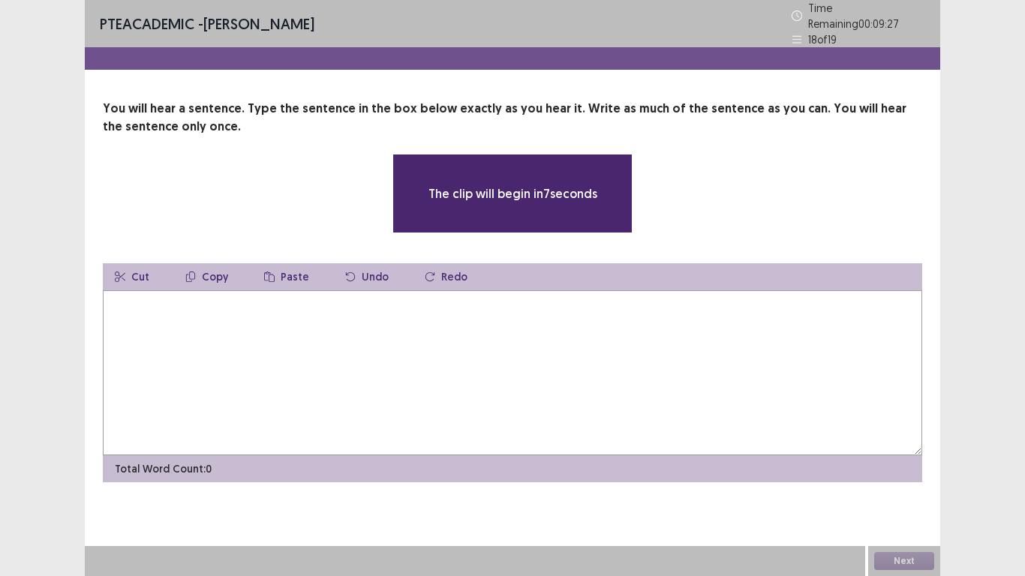
click at [372, 312] on textarea at bounding box center [513, 372] width 820 height 165
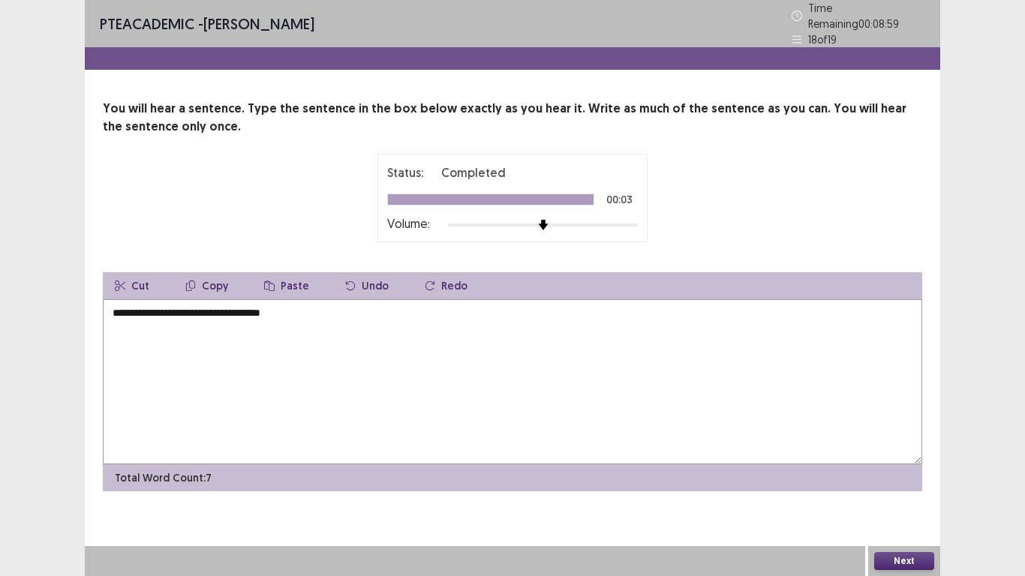
type textarea "**********"
click at [907, 449] on button "Next" at bounding box center [905, 561] width 60 height 18
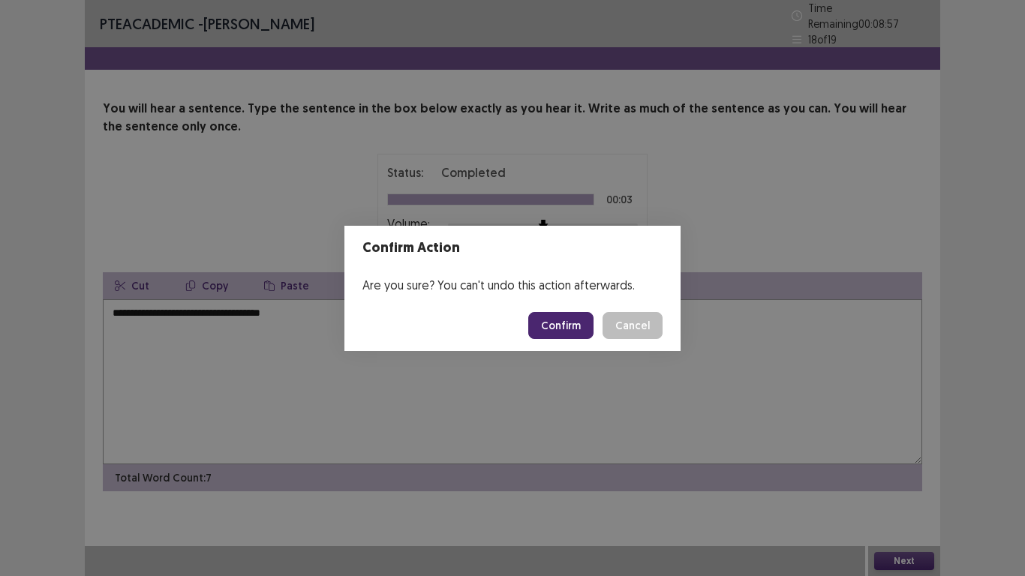
click at [570, 322] on button "Confirm" at bounding box center [560, 325] width 65 height 27
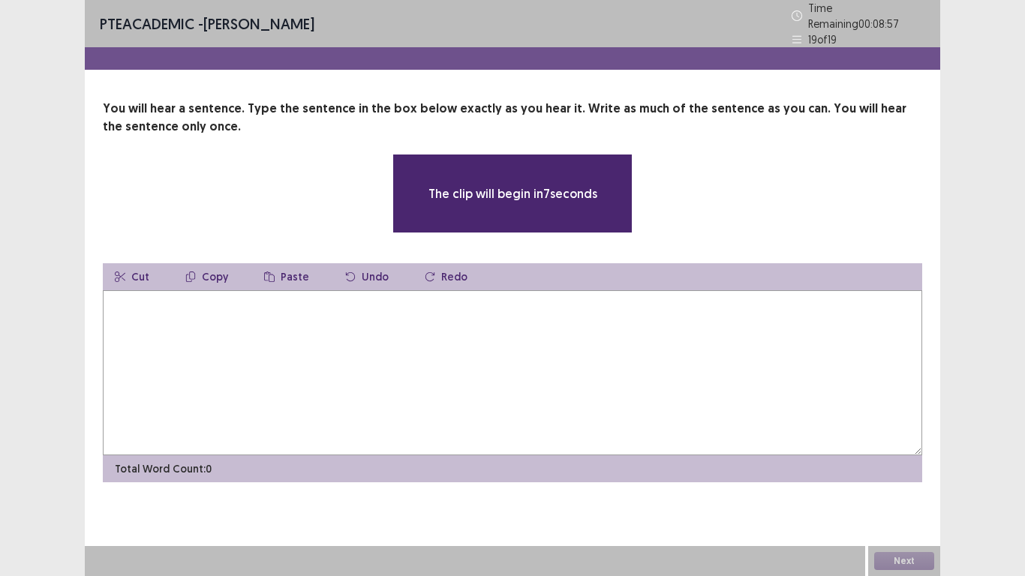
click at [282, 312] on textarea at bounding box center [513, 372] width 820 height 165
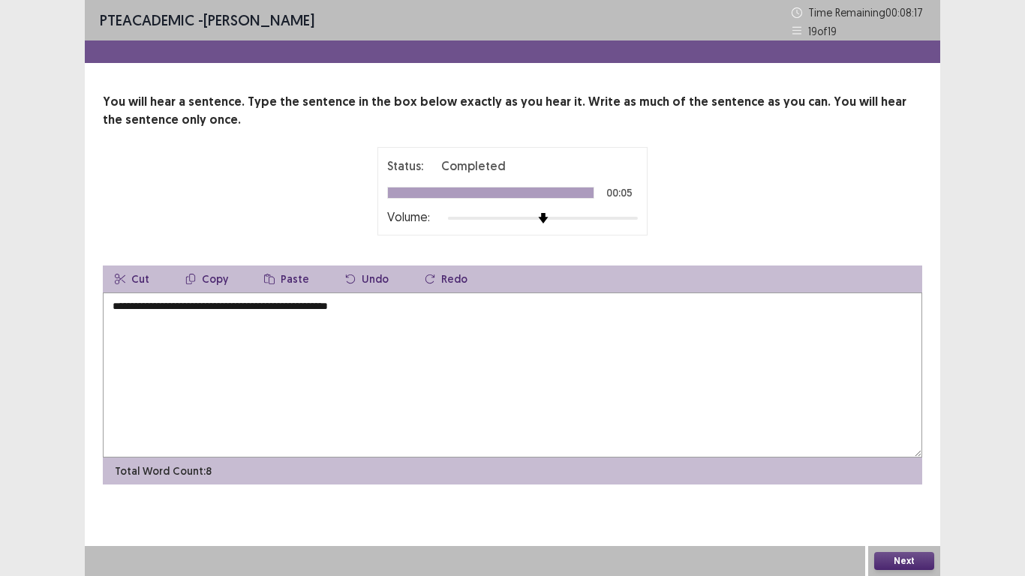
type textarea "**********"
click at [919, 449] on div "Next" at bounding box center [904, 561] width 72 height 30
click at [905, 449] on button "Next" at bounding box center [905, 561] width 60 height 18
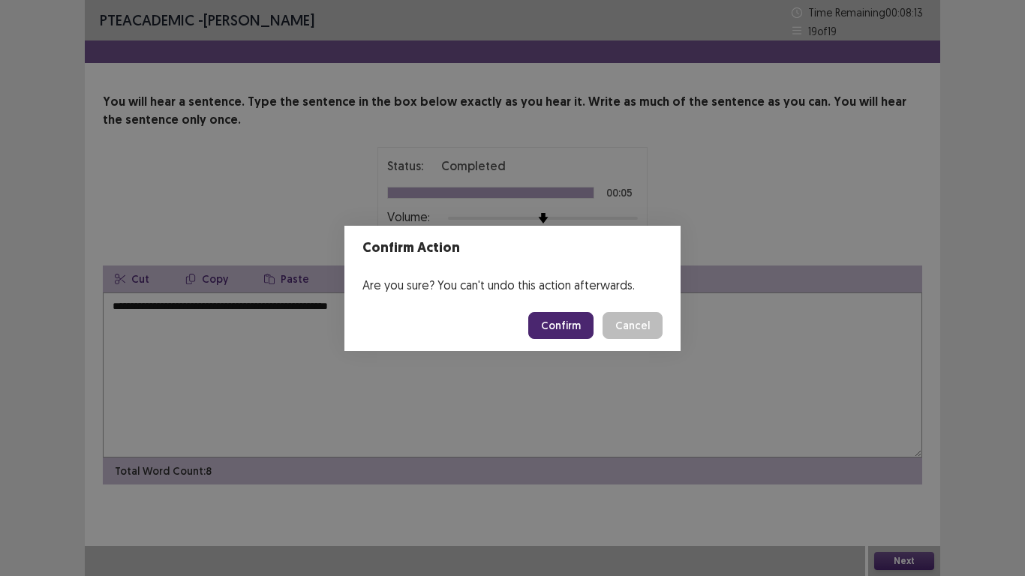
click at [548, 325] on button "Confirm" at bounding box center [560, 325] width 65 height 27
